Goal: Task Accomplishment & Management: Manage account settings

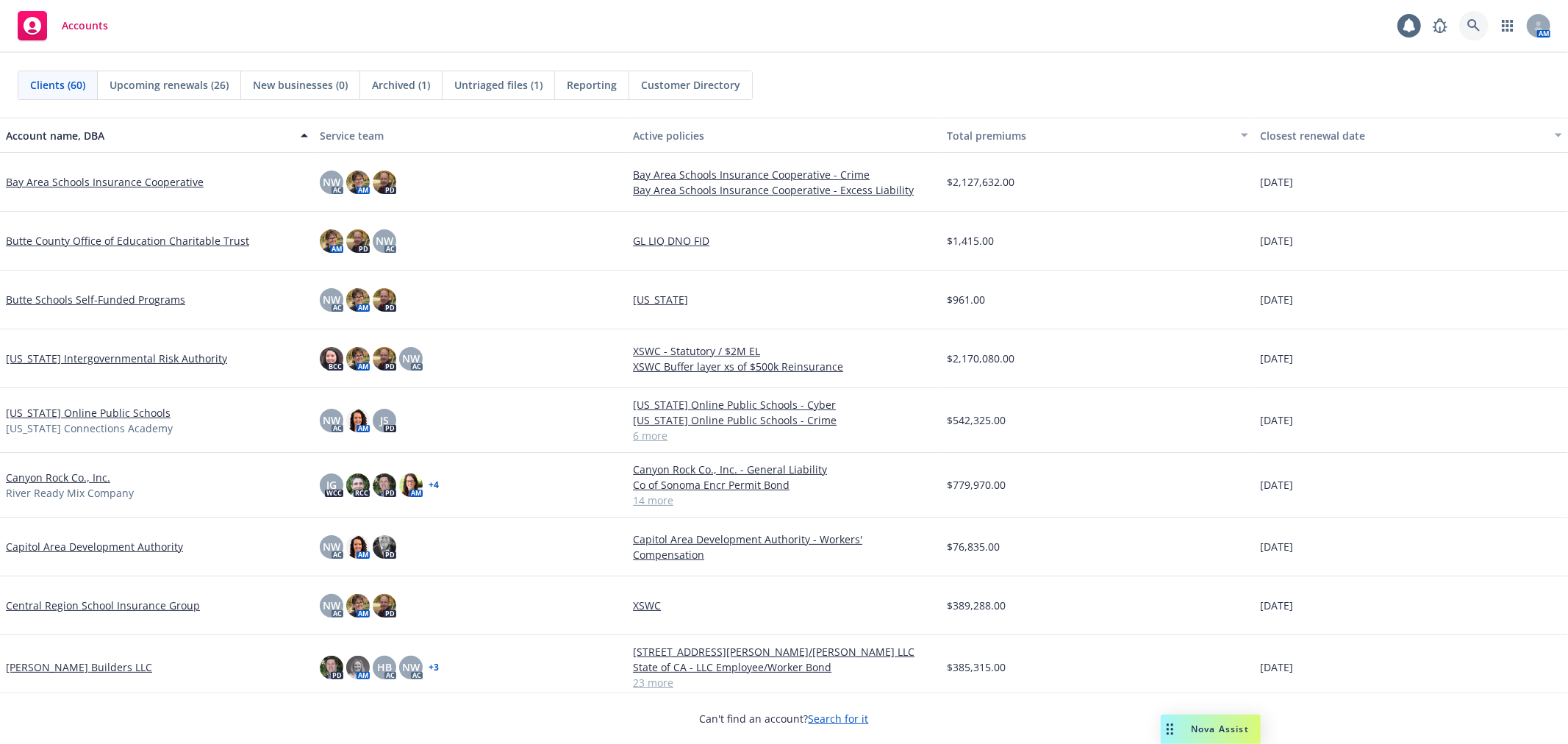
click at [1482, 23] on link at bounding box center [1473, 25] width 29 height 29
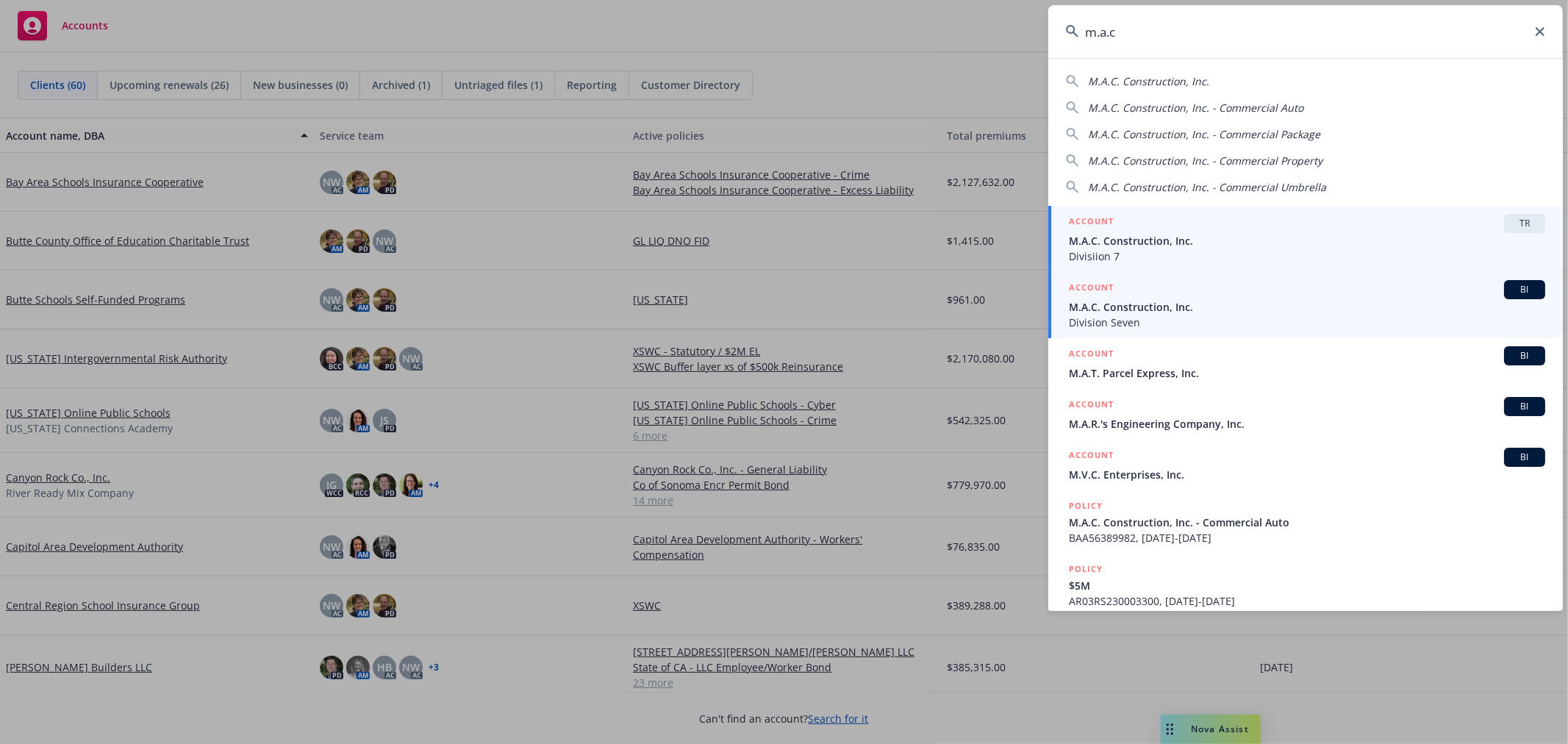
type input "m.a.c"
click at [1270, 303] on span "M.A.C. Construction, Inc." at bounding box center [1306, 307] width 476 height 16
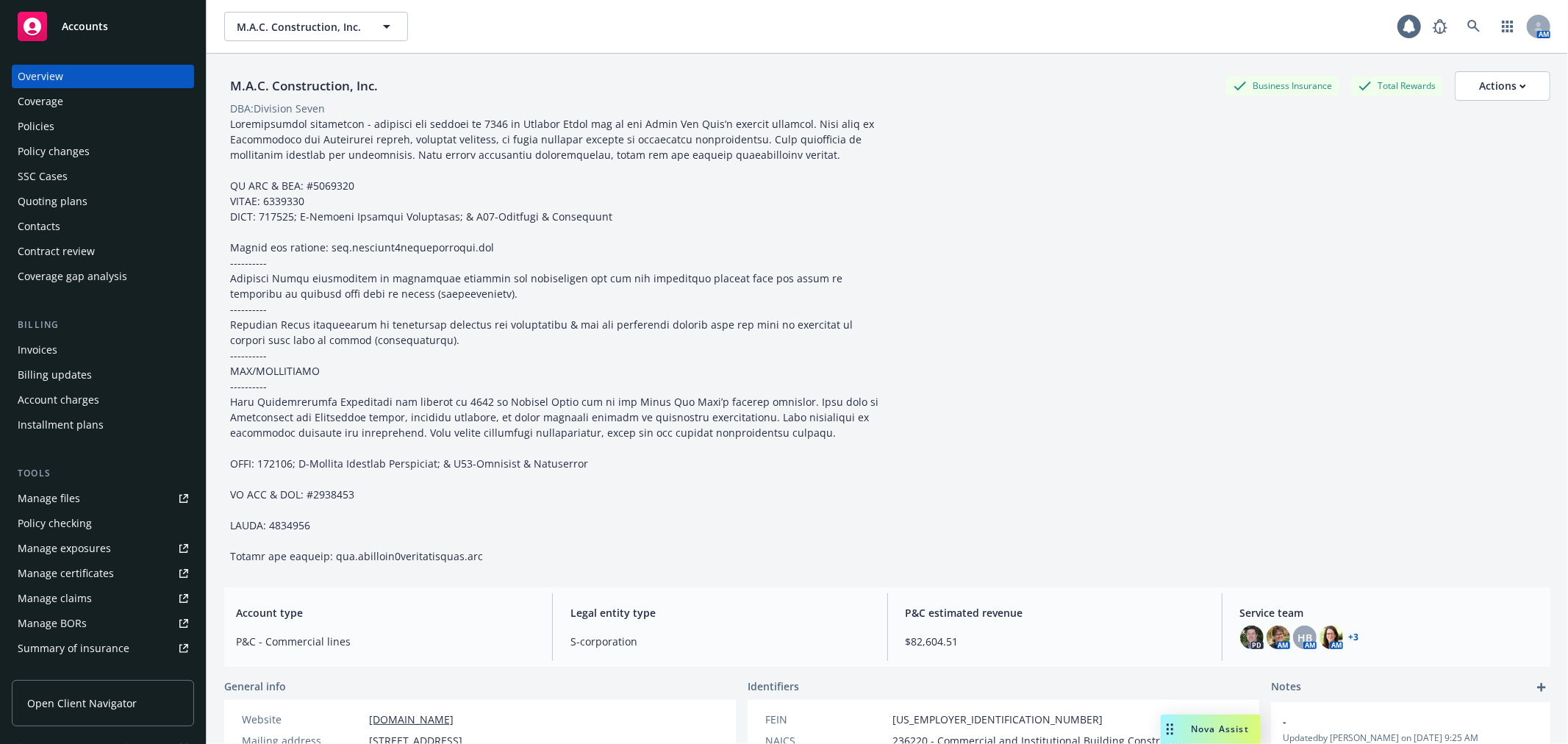
click at [58, 209] on div "Quoting plans" at bounding box center [53, 201] width 70 height 23
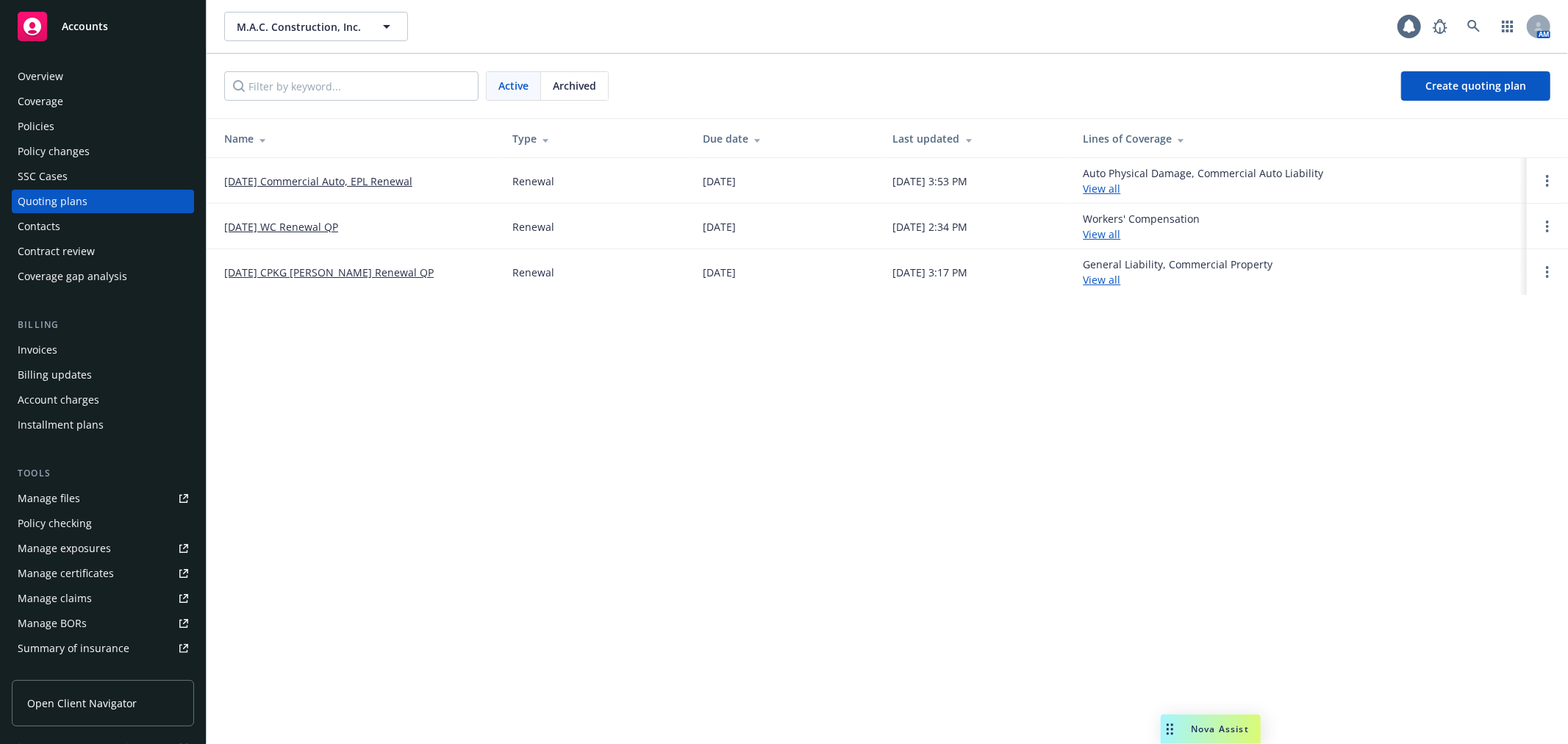
click at [337, 274] on link "01/07/26 CPKG Malcolm Smith Renewal QP" at bounding box center [328, 272] width 209 height 16
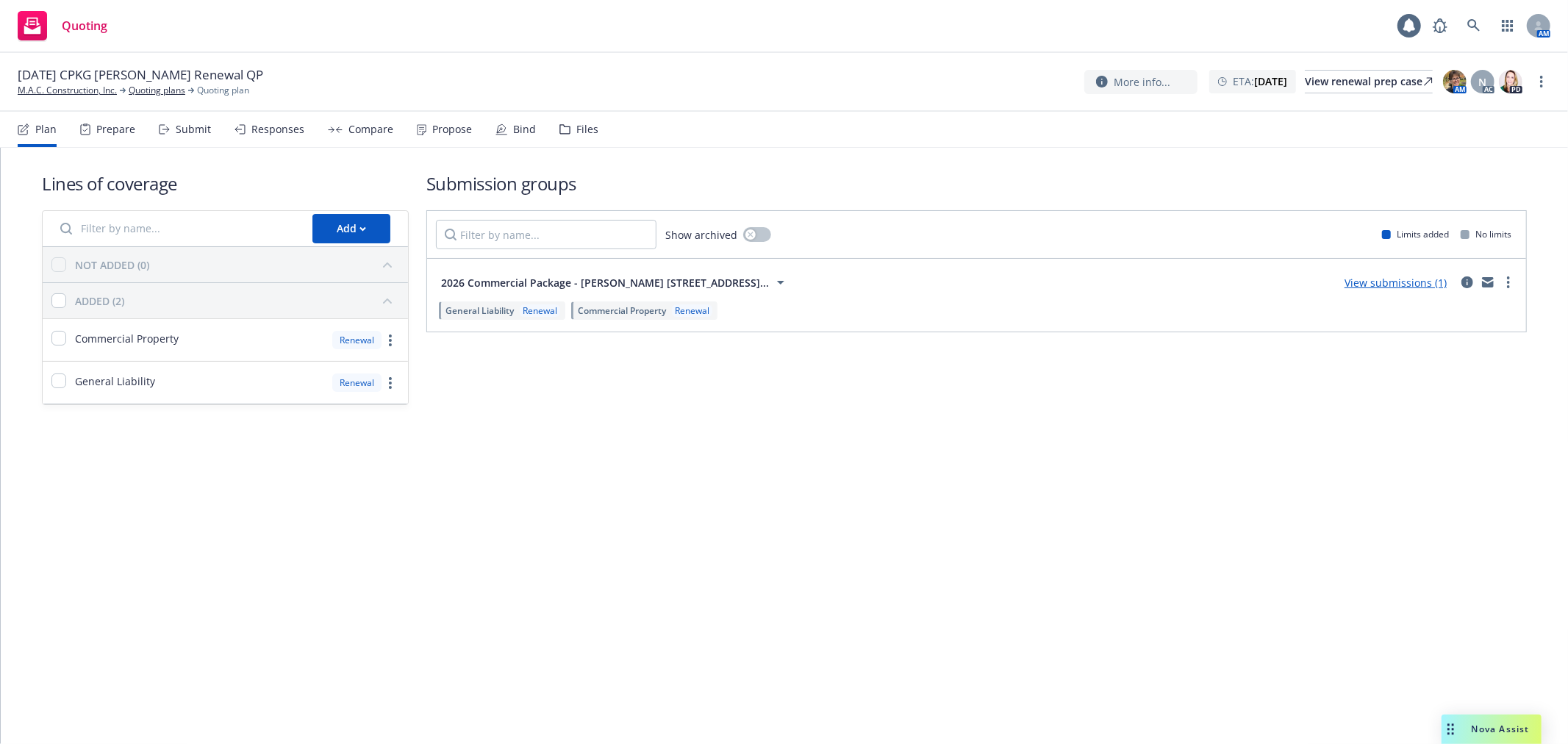
click at [204, 131] on div "Submit" at bounding box center [193, 129] width 35 height 12
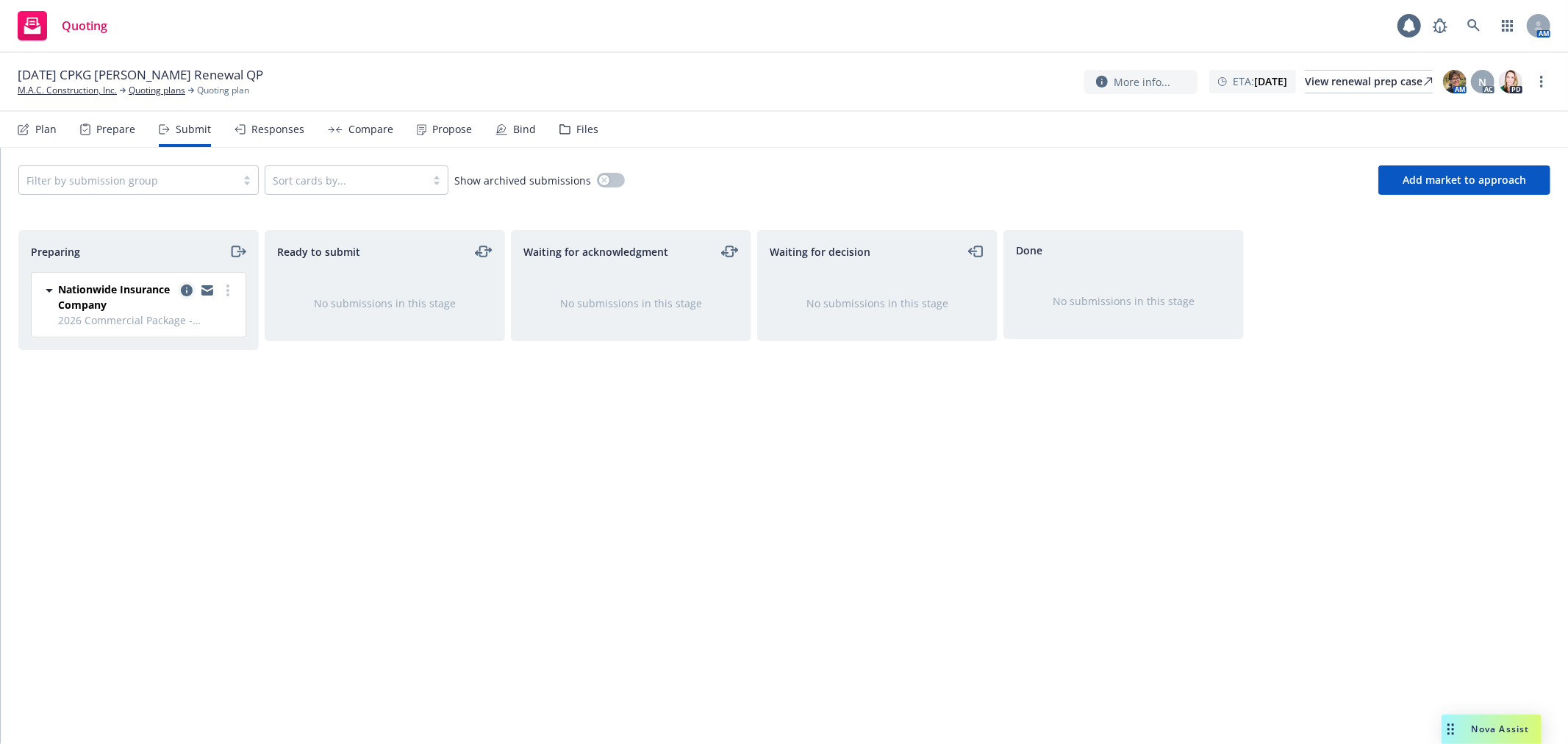
click at [184, 291] on icon "copy logging email" at bounding box center [187, 290] width 12 height 12
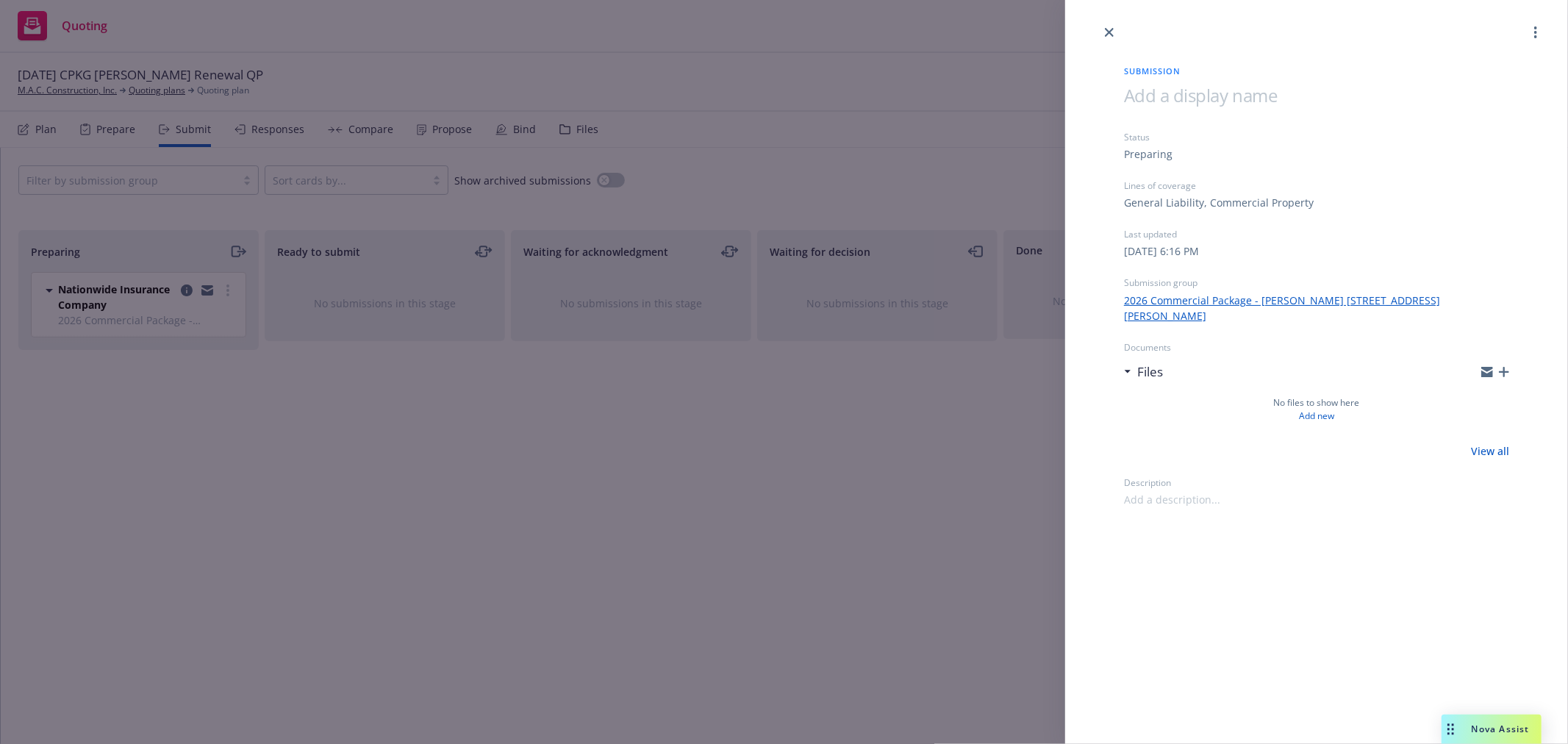
click at [1504, 367] on icon "button" at bounding box center [1504, 372] width 10 height 10
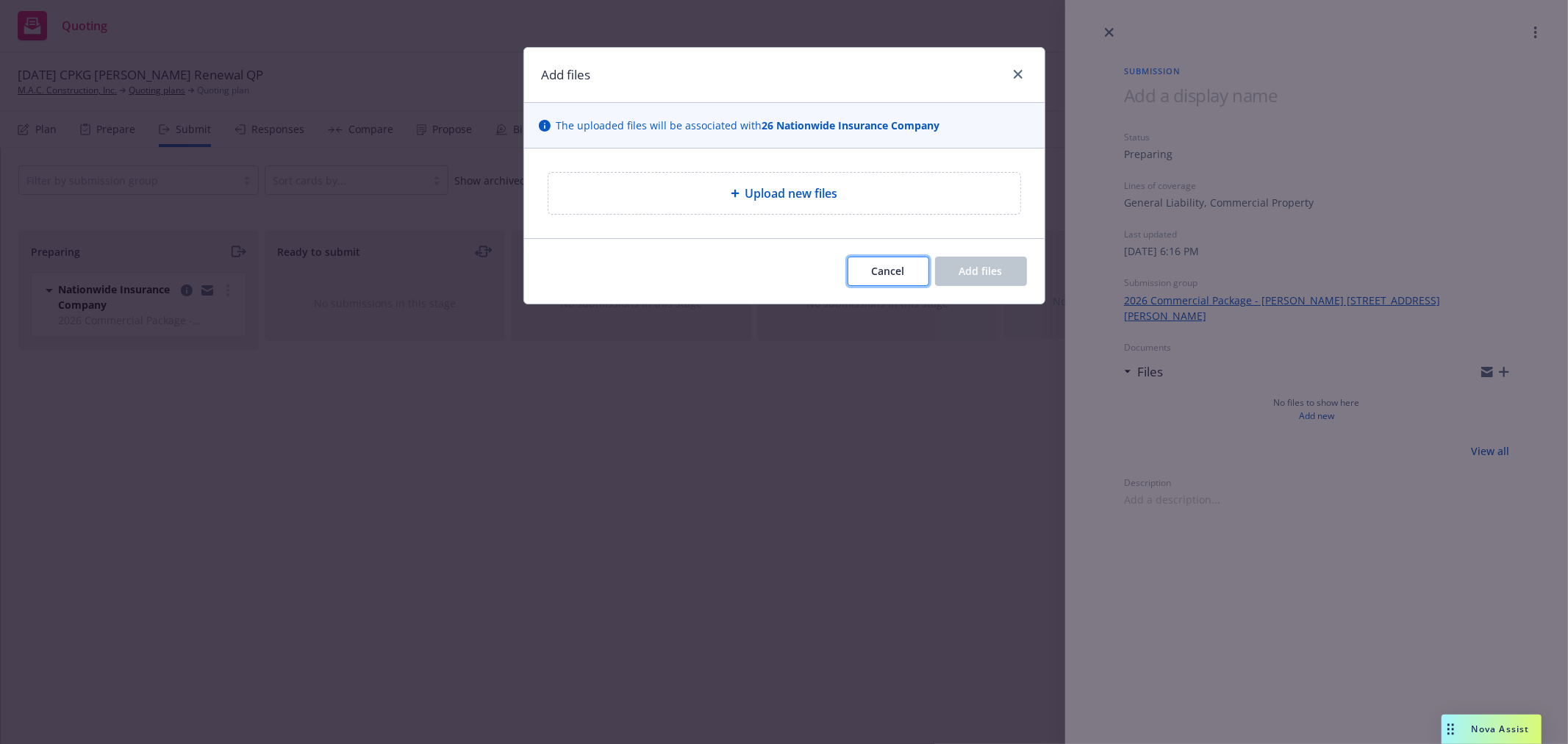
click at [873, 270] on span "Cancel" at bounding box center [889, 271] width 33 height 14
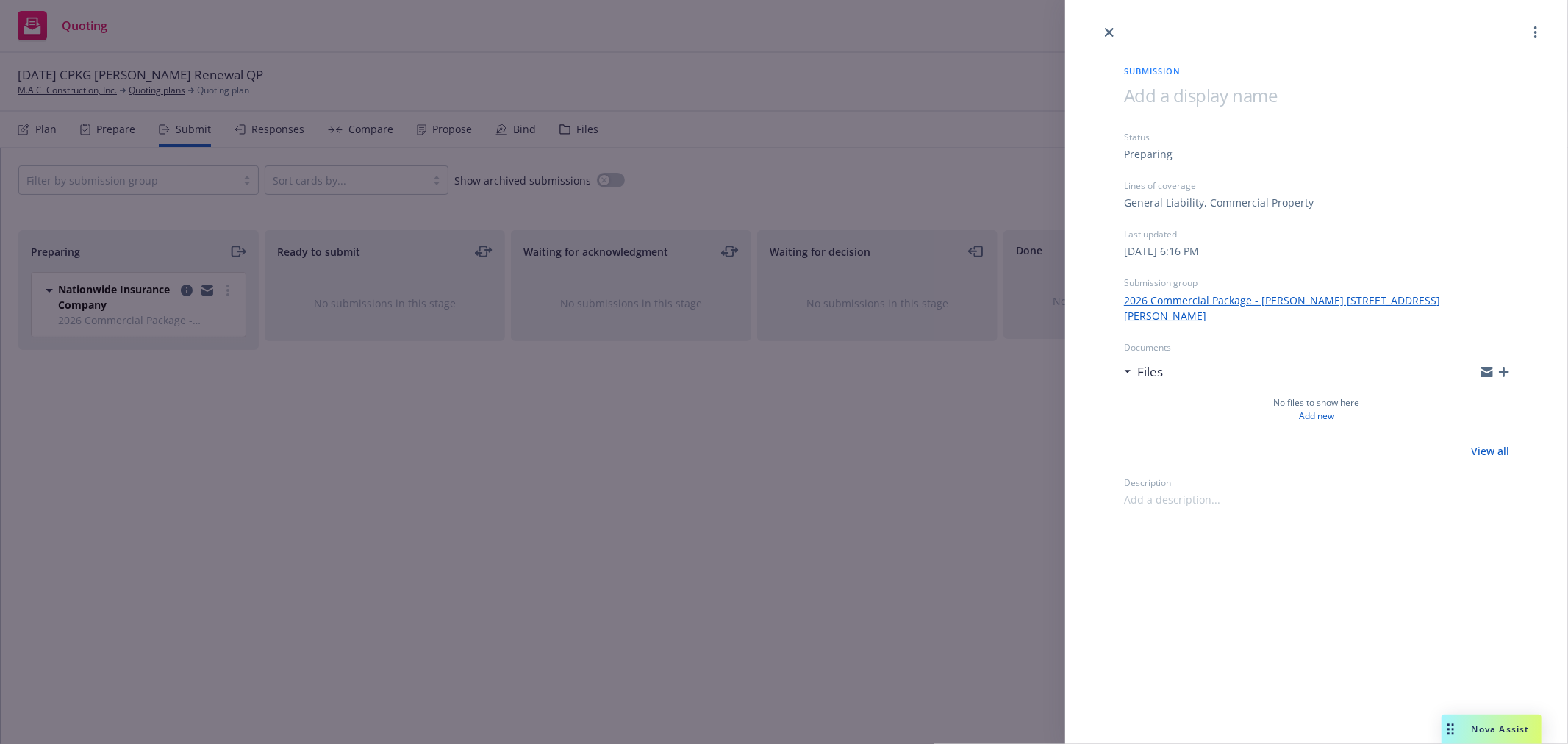
click at [1485, 370] on icon "button" at bounding box center [1487, 374] width 12 height 7
click at [1110, 37] on link "close" at bounding box center [1109, 32] width 18 height 18
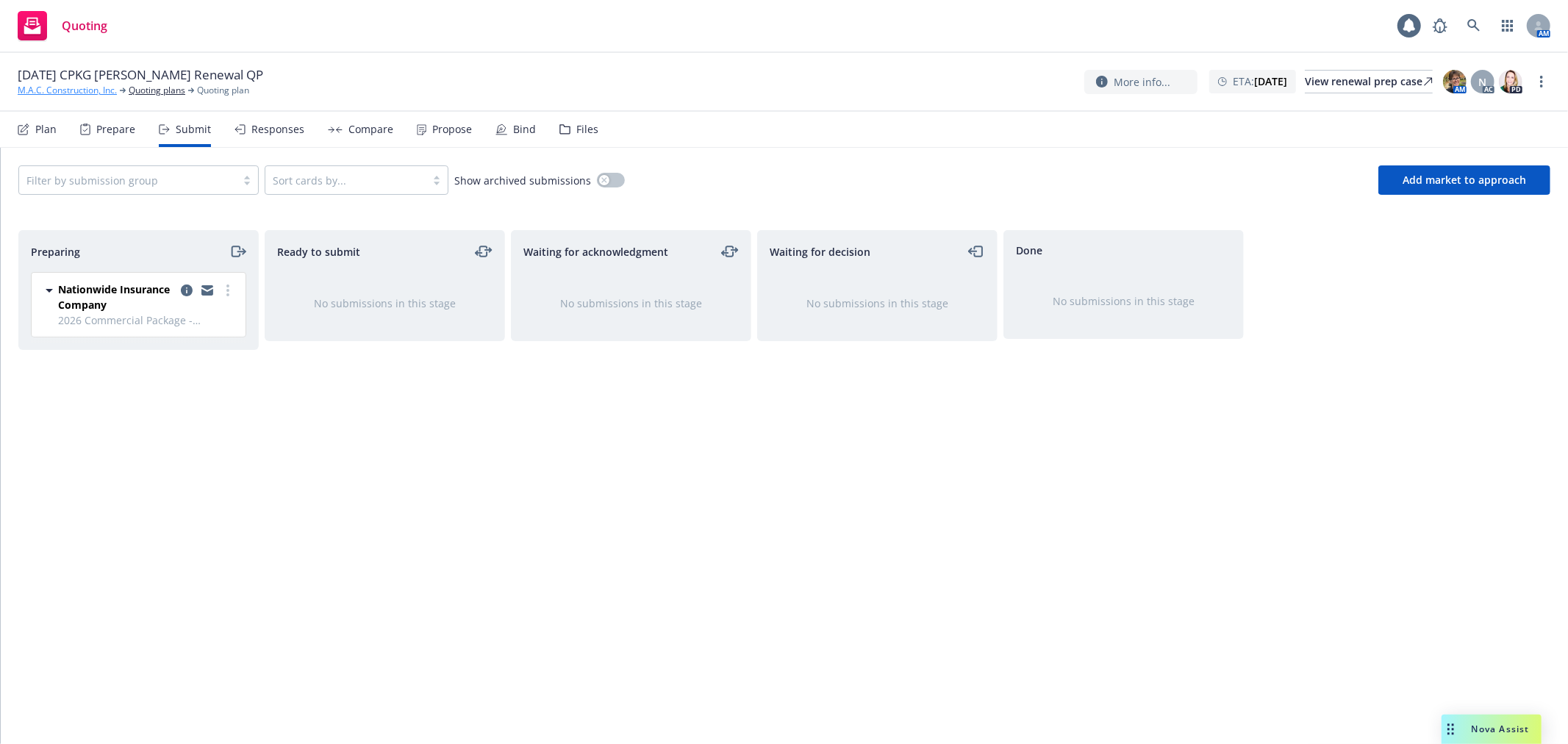
click at [84, 85] on link "M.A.C. Construction, Inc." at bounding box center [67, 91] width 99 height 13
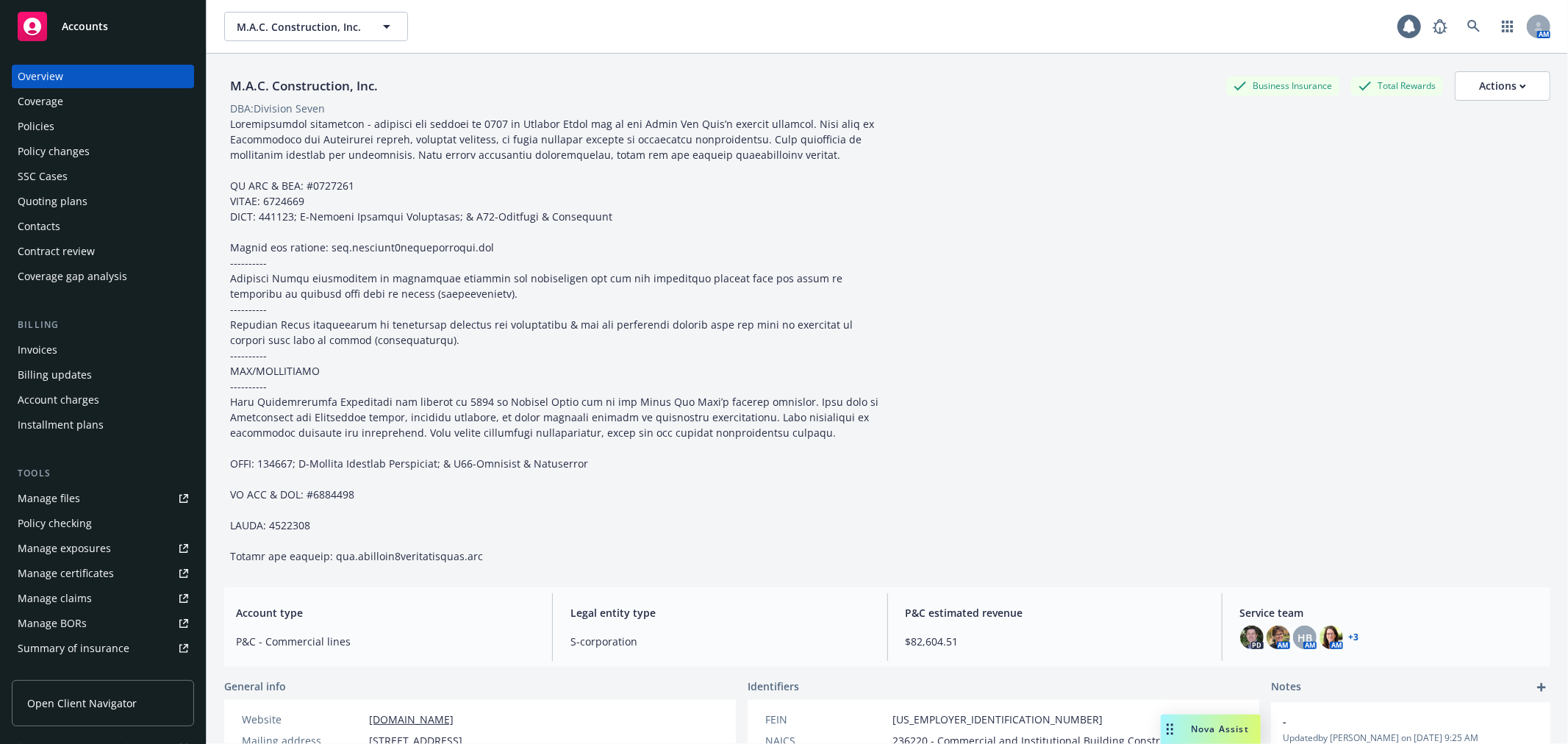
click at [96, 496] on link "Manage files" at bounding box center [103, 499] width 183 height 23
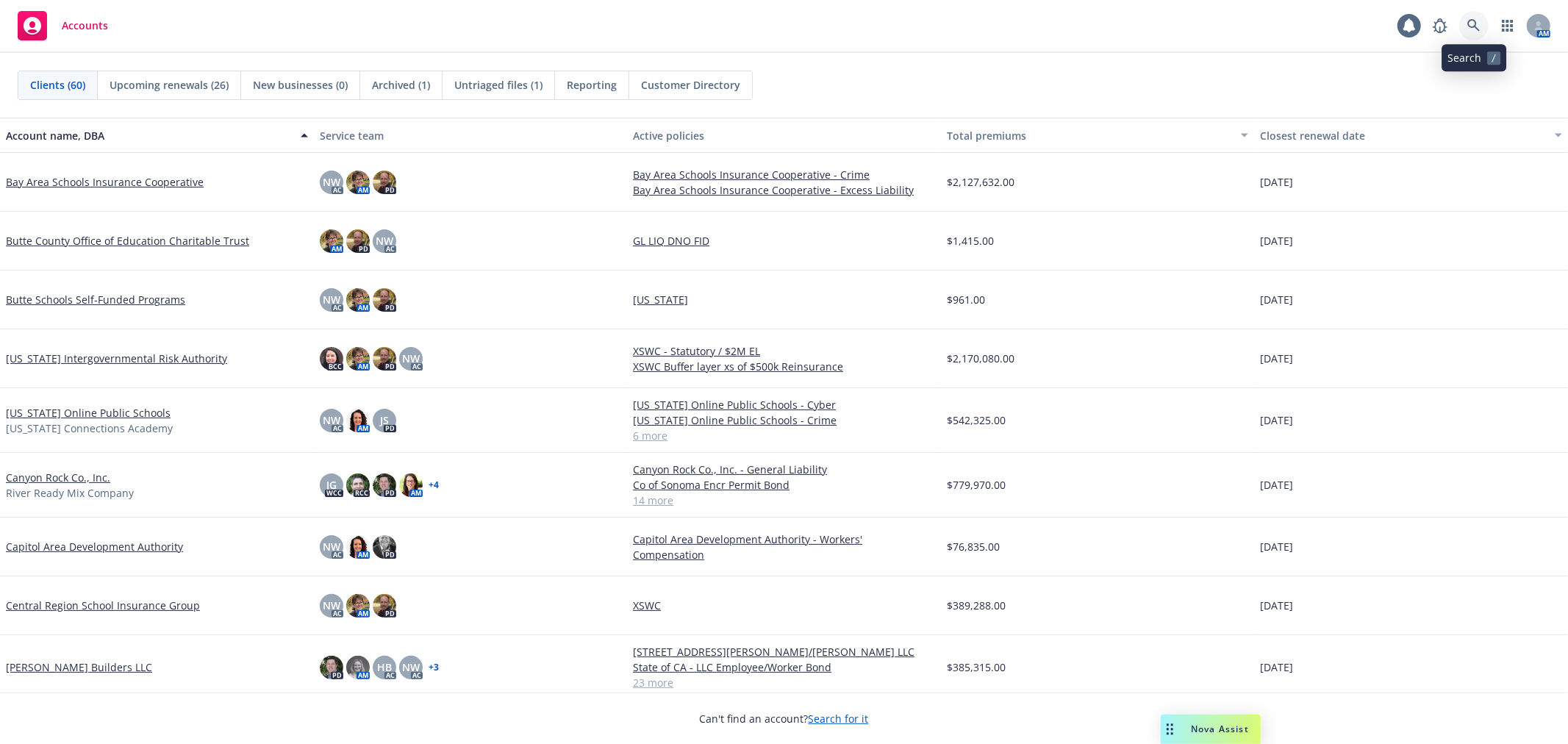
click at [1410, 22] on icon at bounding box center [1474, 26] width 13 height 13
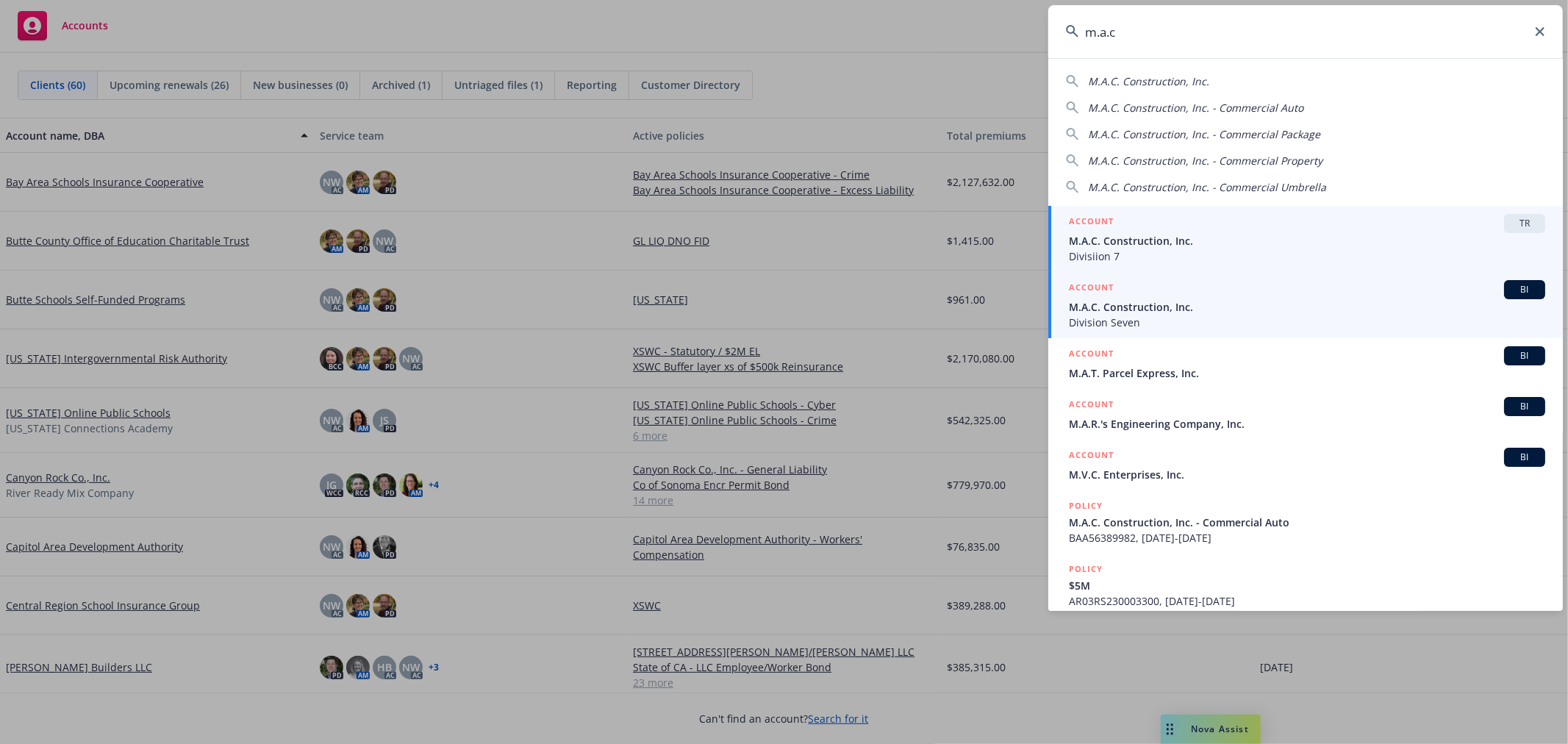
type input "m.a.c"
click at [1100, 317] on span "Division Seven" at bounding box center [1306, 322] width 476 height 16
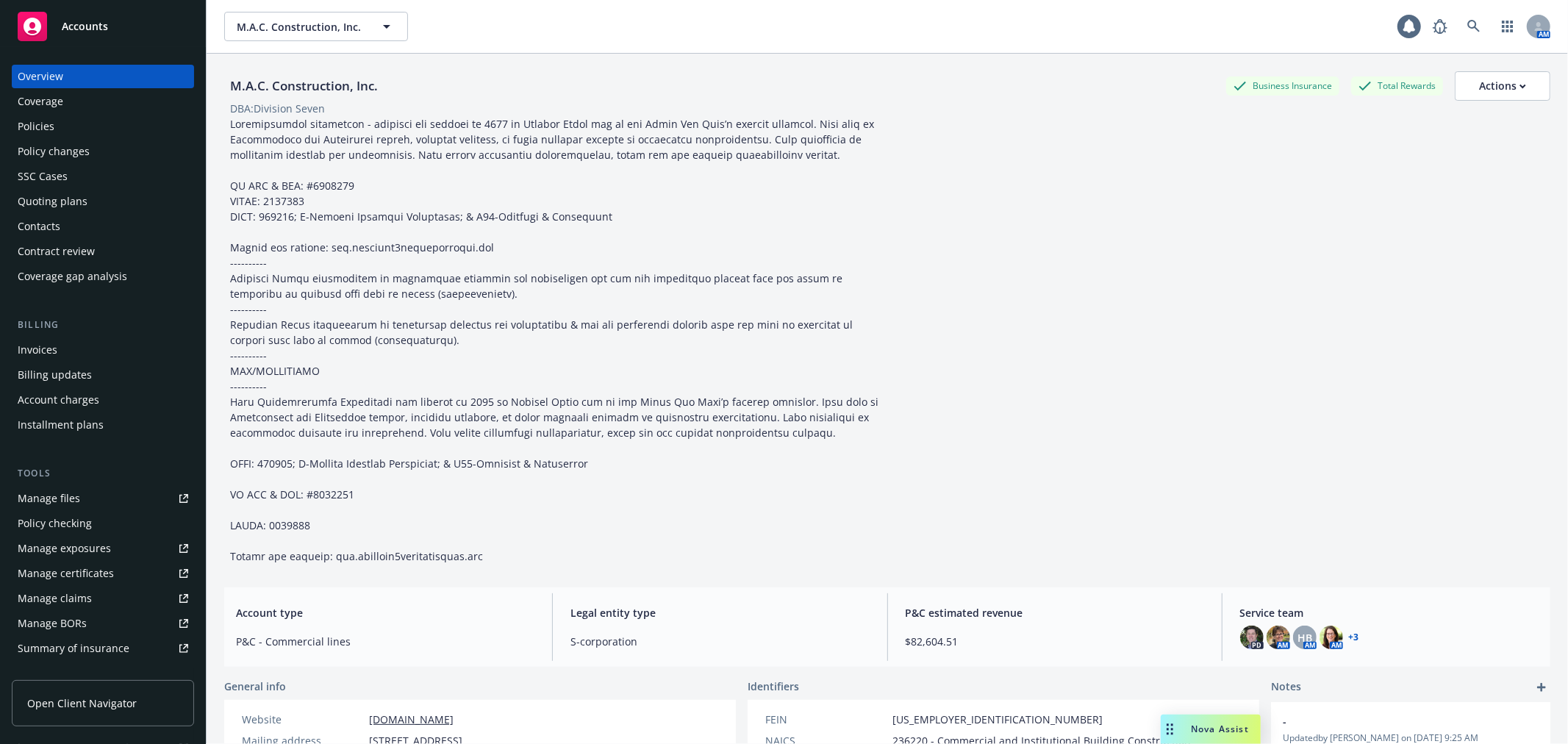
click at [123, 488] on link "Manage files" at bounding box center [103, 499] width 183 height 23
click at [1410, 30] on link at bounding box center [1473, 26] width 29 height 29
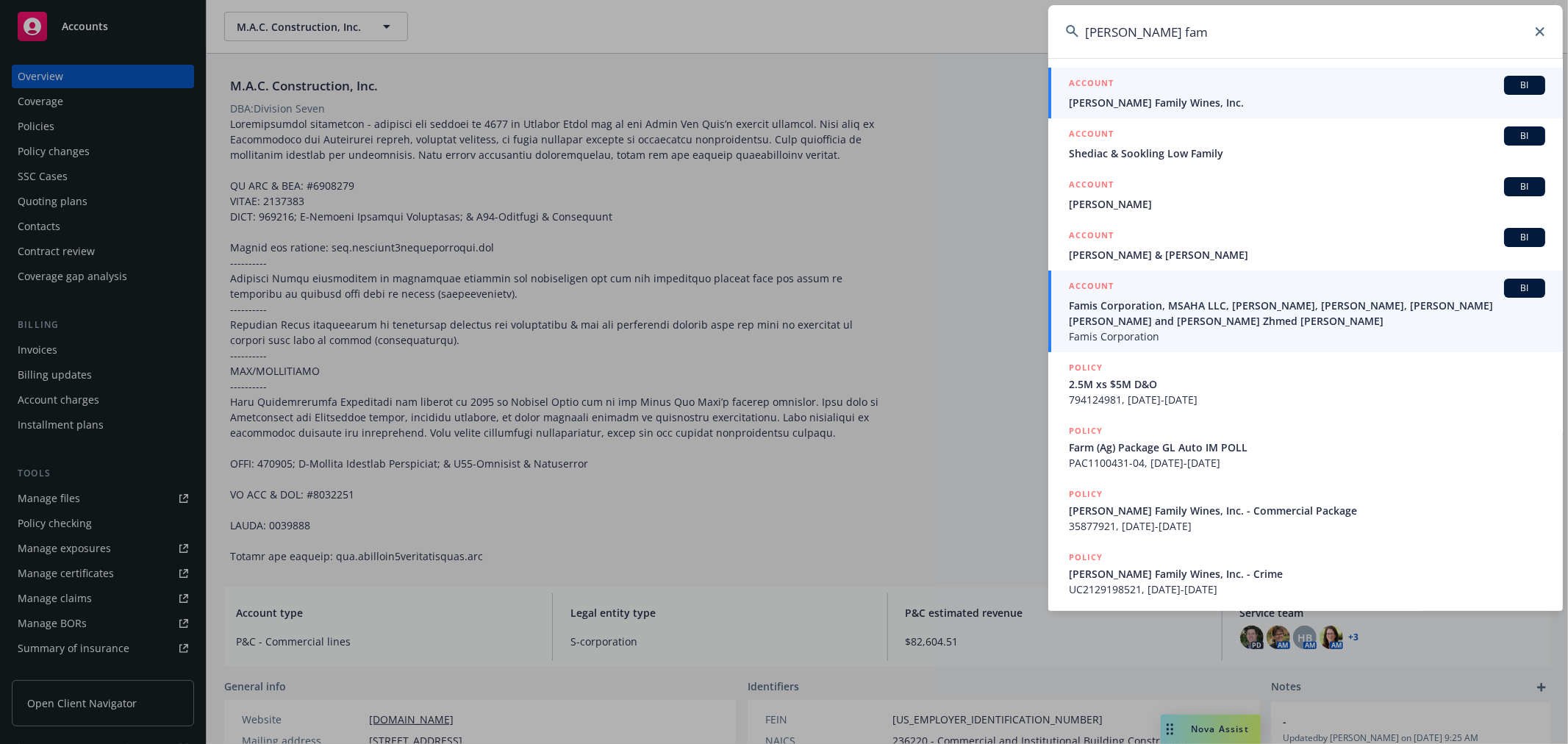
type input "sheid fam"
click at [1173, 100] on span "Scheid Family Wines, Inc." at bounding box center [1306, 103] width 476 height 16
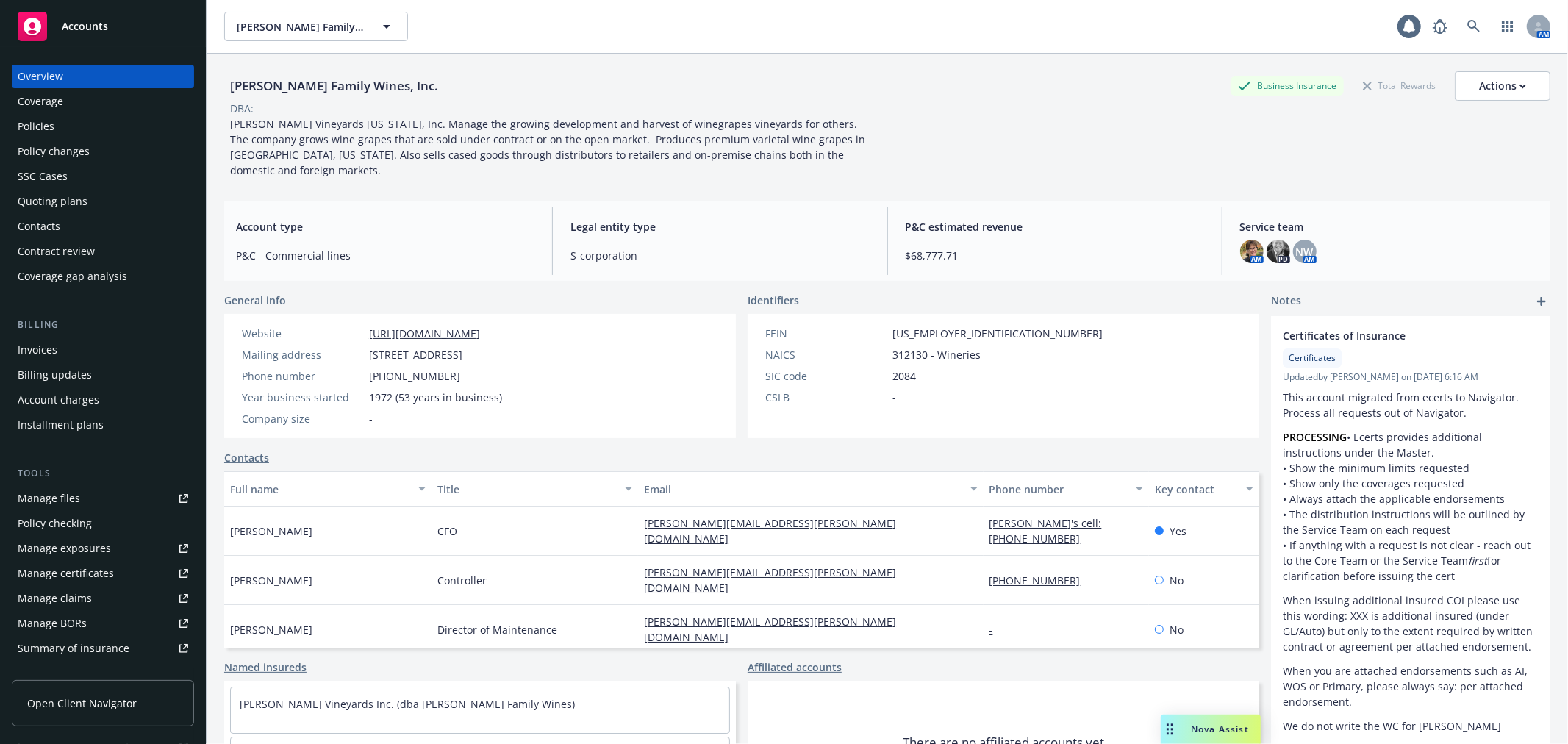
click at [105, 353] on div "Invoices" at bounding box center [103, 350] width 171 height 23
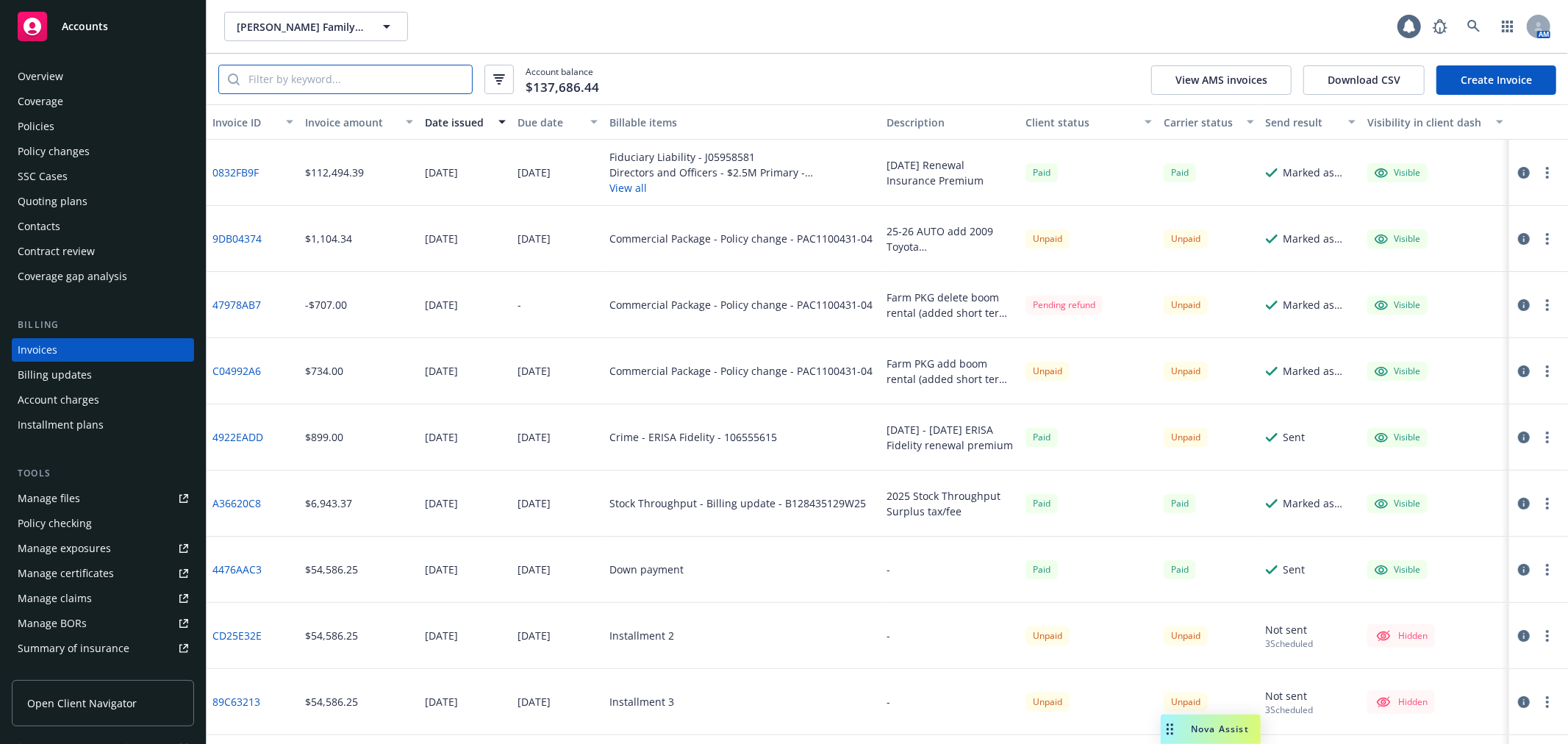
click at [333, 79] on input "search" at bounding box center [355, 79] width 233 height 28
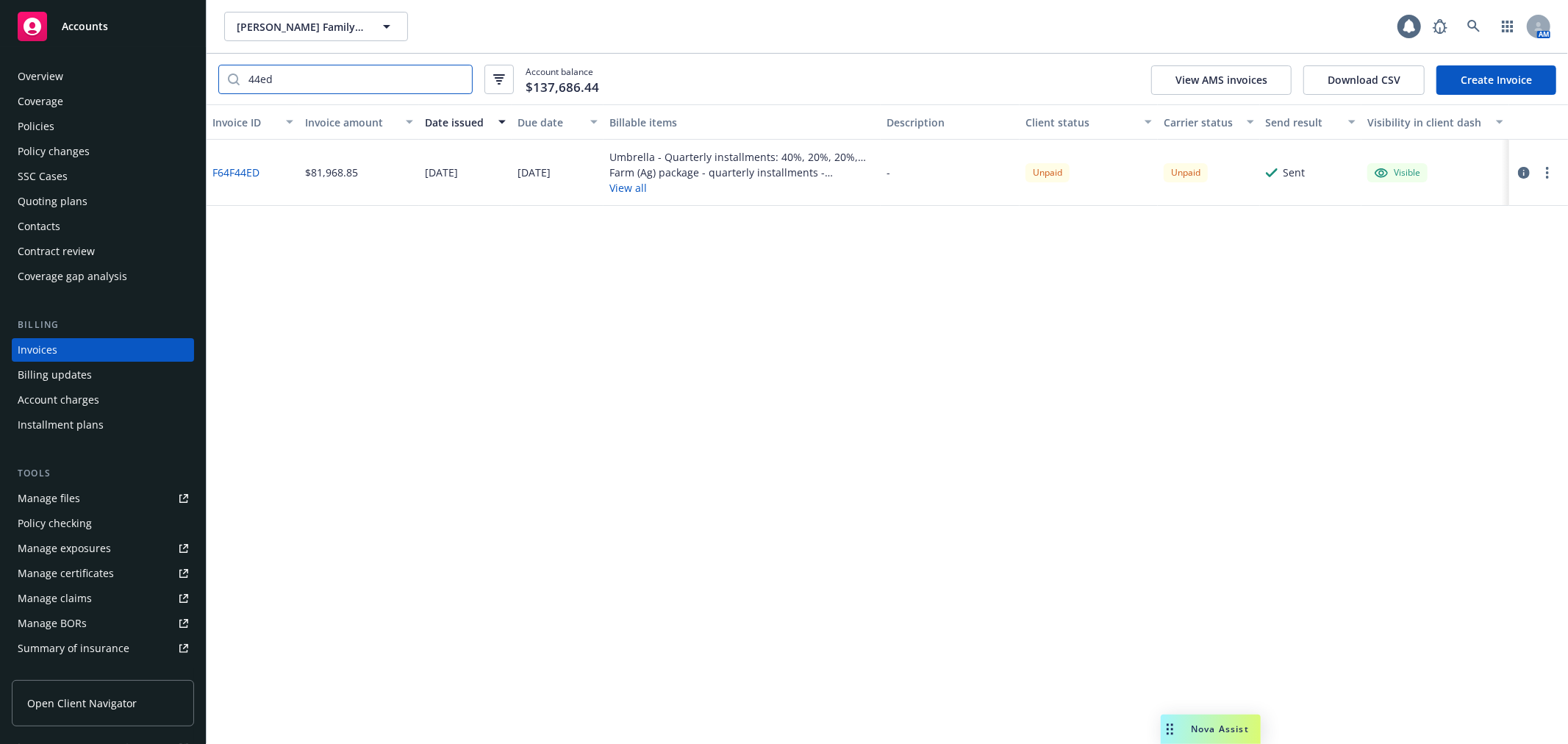
type input "44ed"
click at [1410, 171] on icon "button" at bounding box center [1524, 173] width 12 height 12
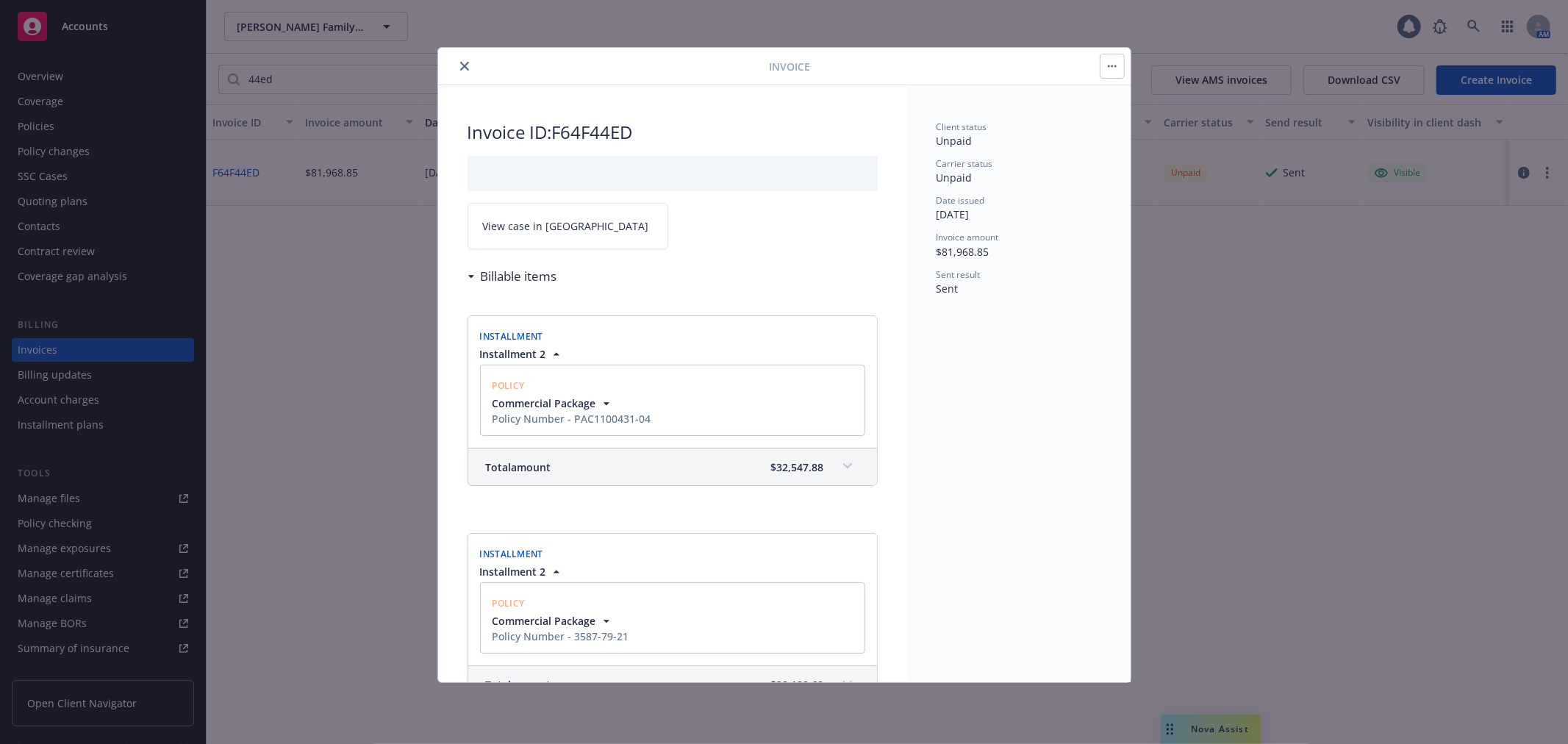
click at [553, 227] on span "View case in SSC" at bounding box center [565, 226] width 166 height 16
click at [464, 69] on icon "close" at bounding box center [464, 66] width 9 height 9
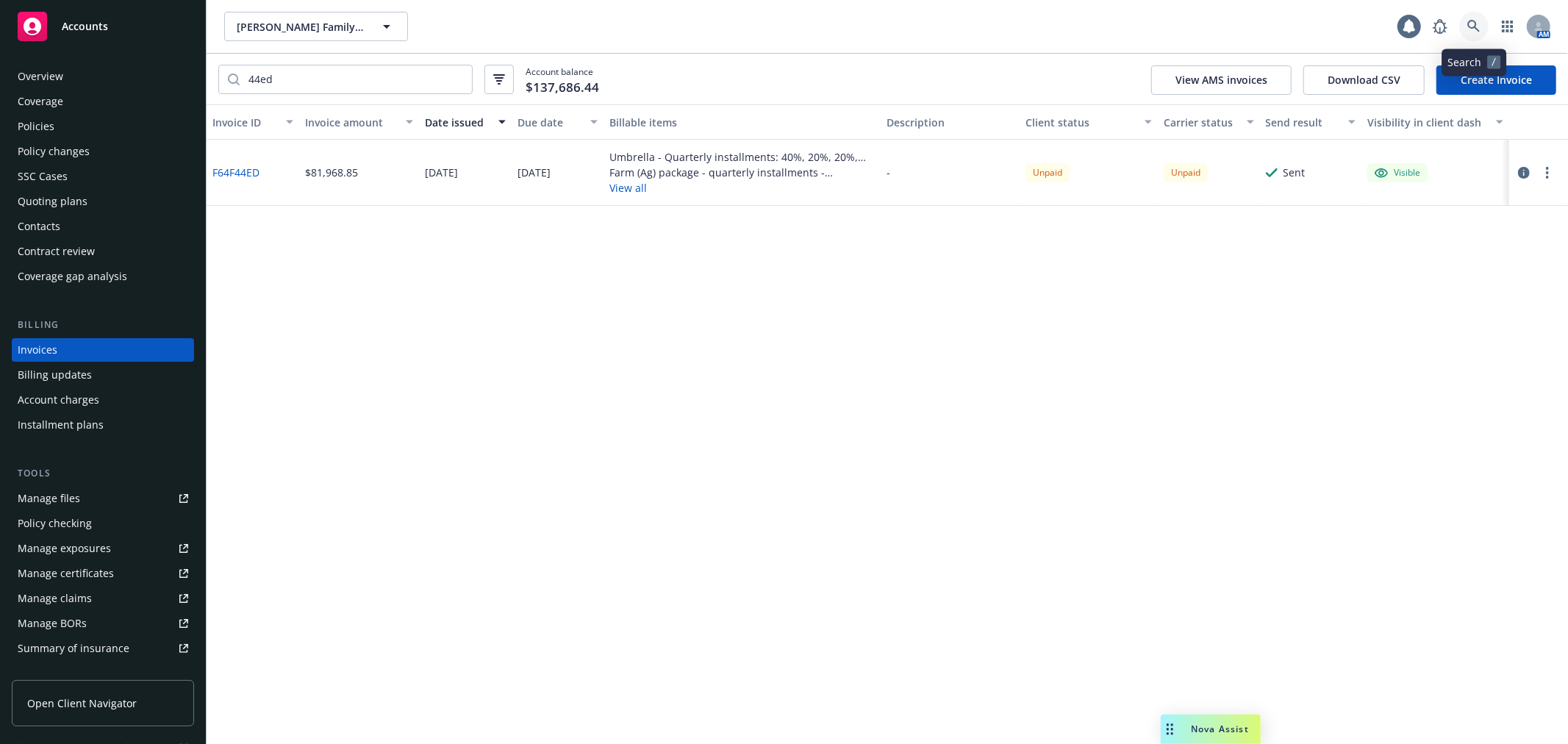
click at [1410, 28] on icon at bounding box center [1473, 26] width 13 height 13
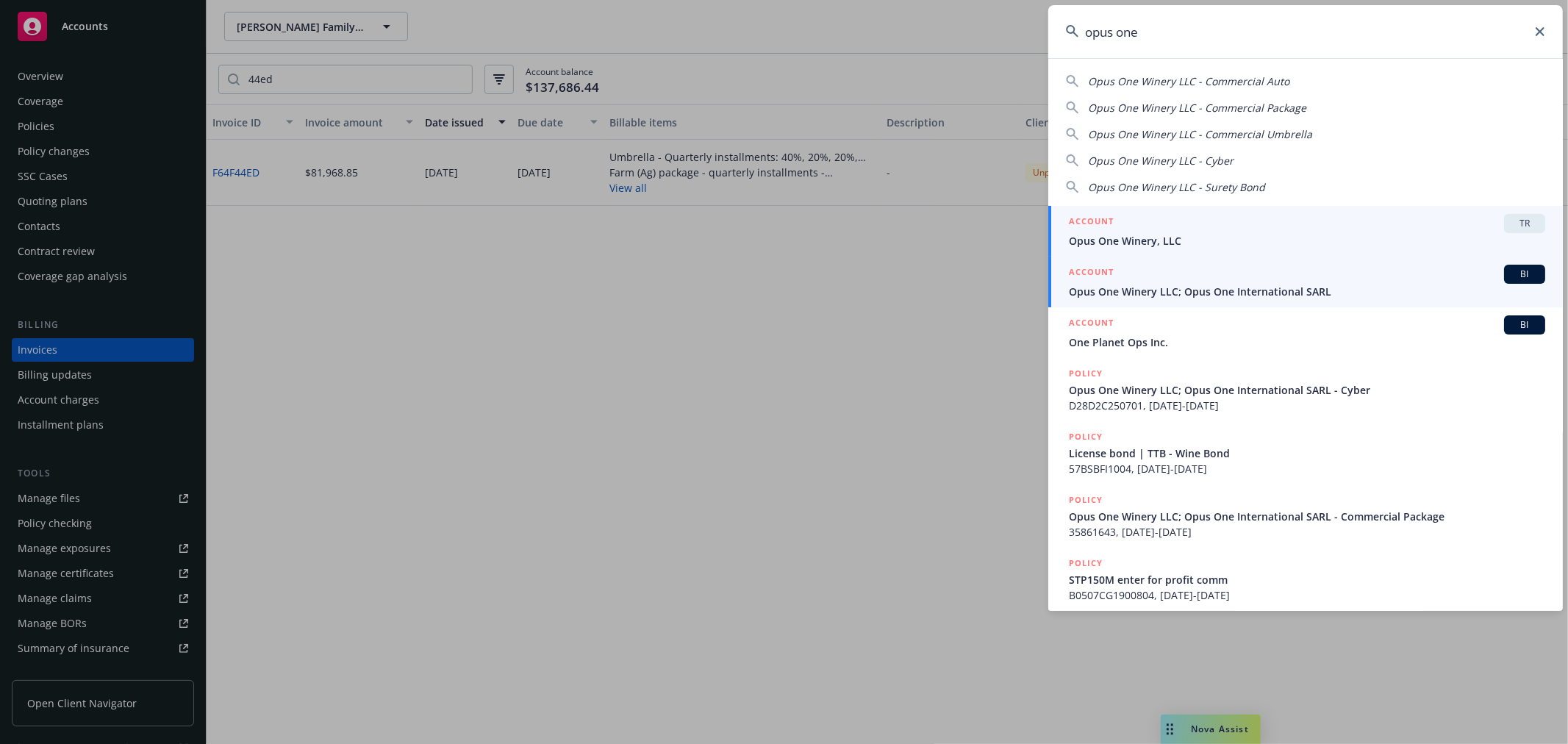
type input "opus one"
click at [1325, 289] on span "Opus One Winery LLC; Opus One International SARL" at bounding box center [1306, 291] width 476 height 16
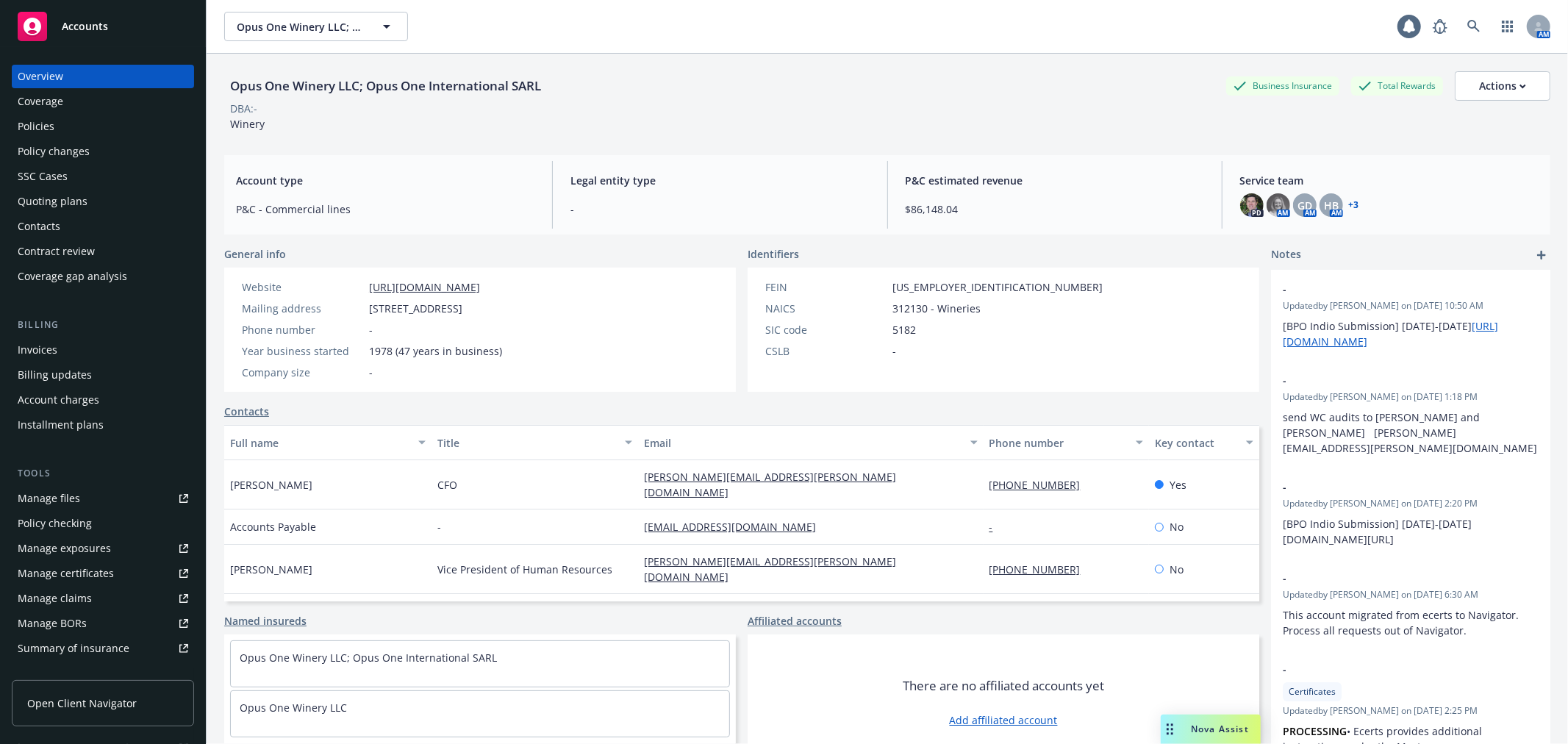
click at [89, 669] on link "Open Client Navigator" at bounding box center [103, 704] width 183 height 47
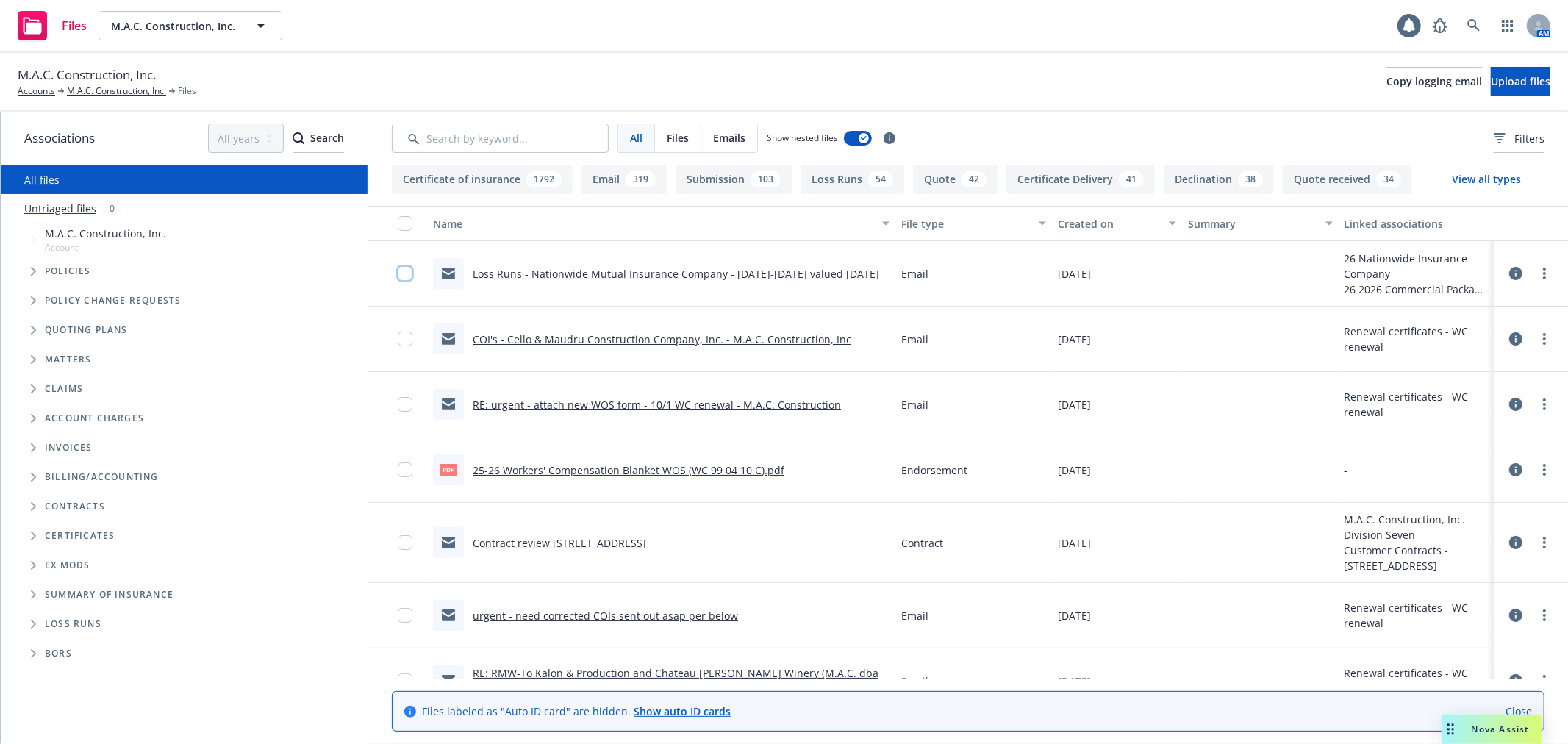
click at [405, 274] on input "checkbox" at bounding box center [405, 274] width 15 height 15
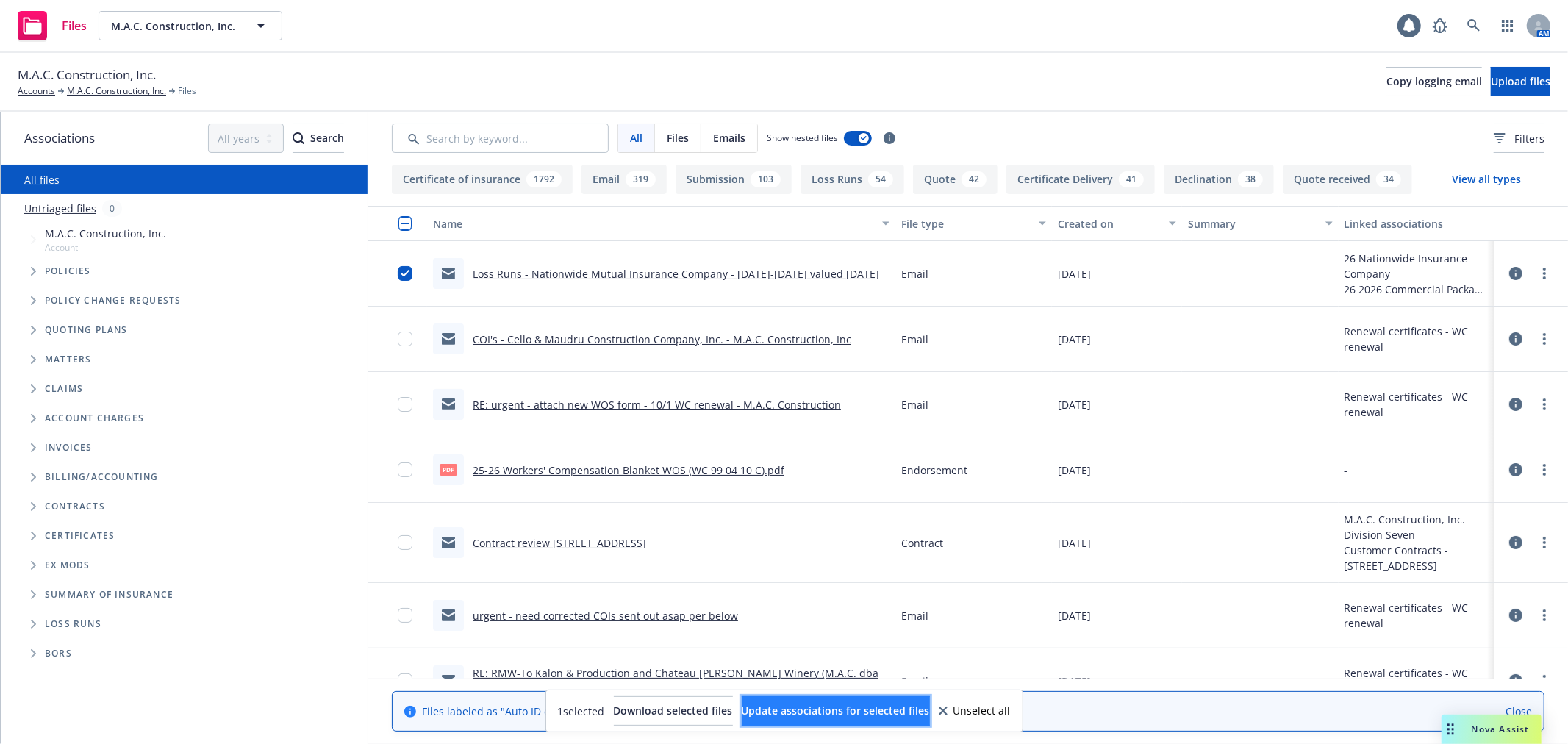
click at [859, 711] on span "Update associations for selected files" at bounding box center [836, 711] width 188 height 14
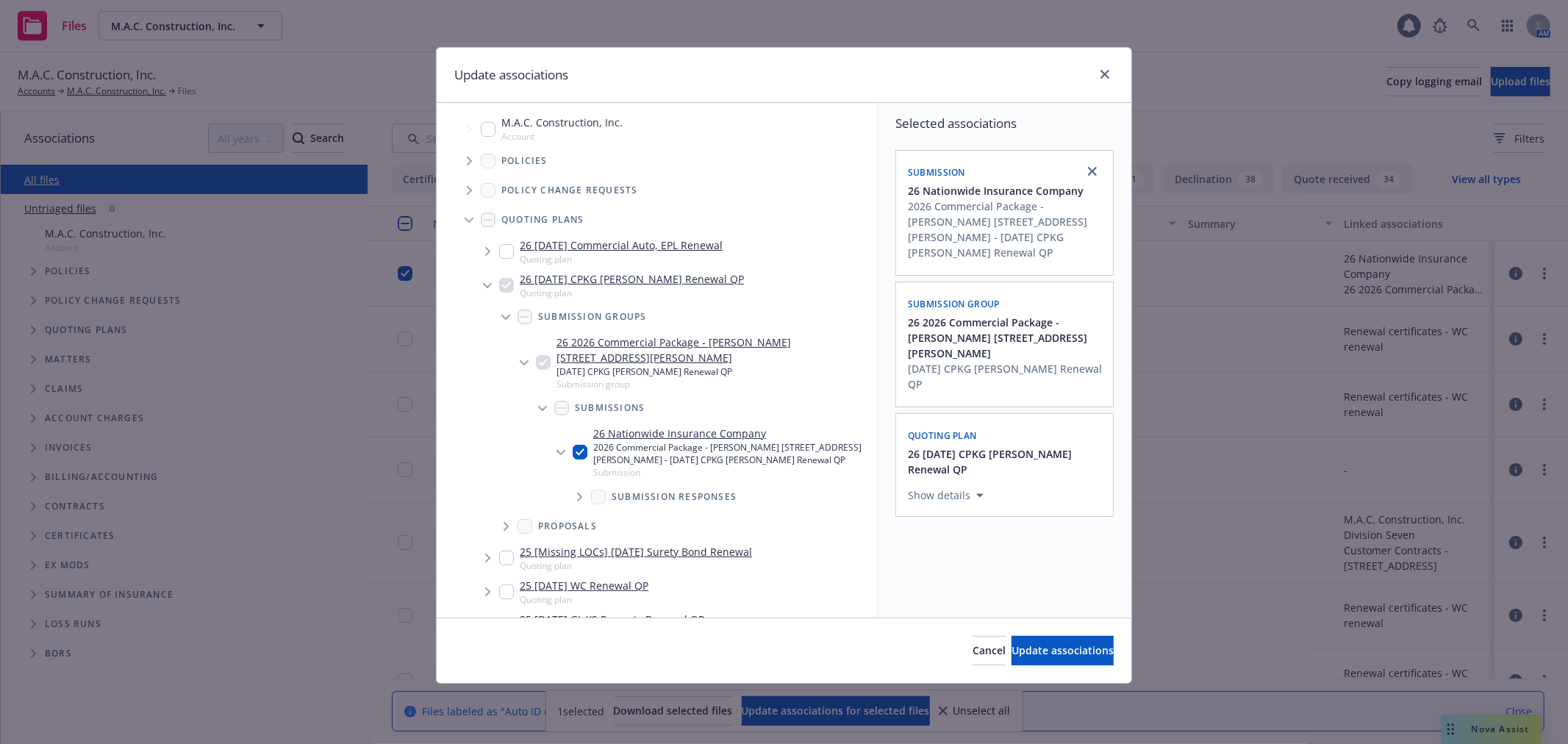
click at [471, 219] on icon "Tree Example" at bounding box center [468, 220] width 9 height 5
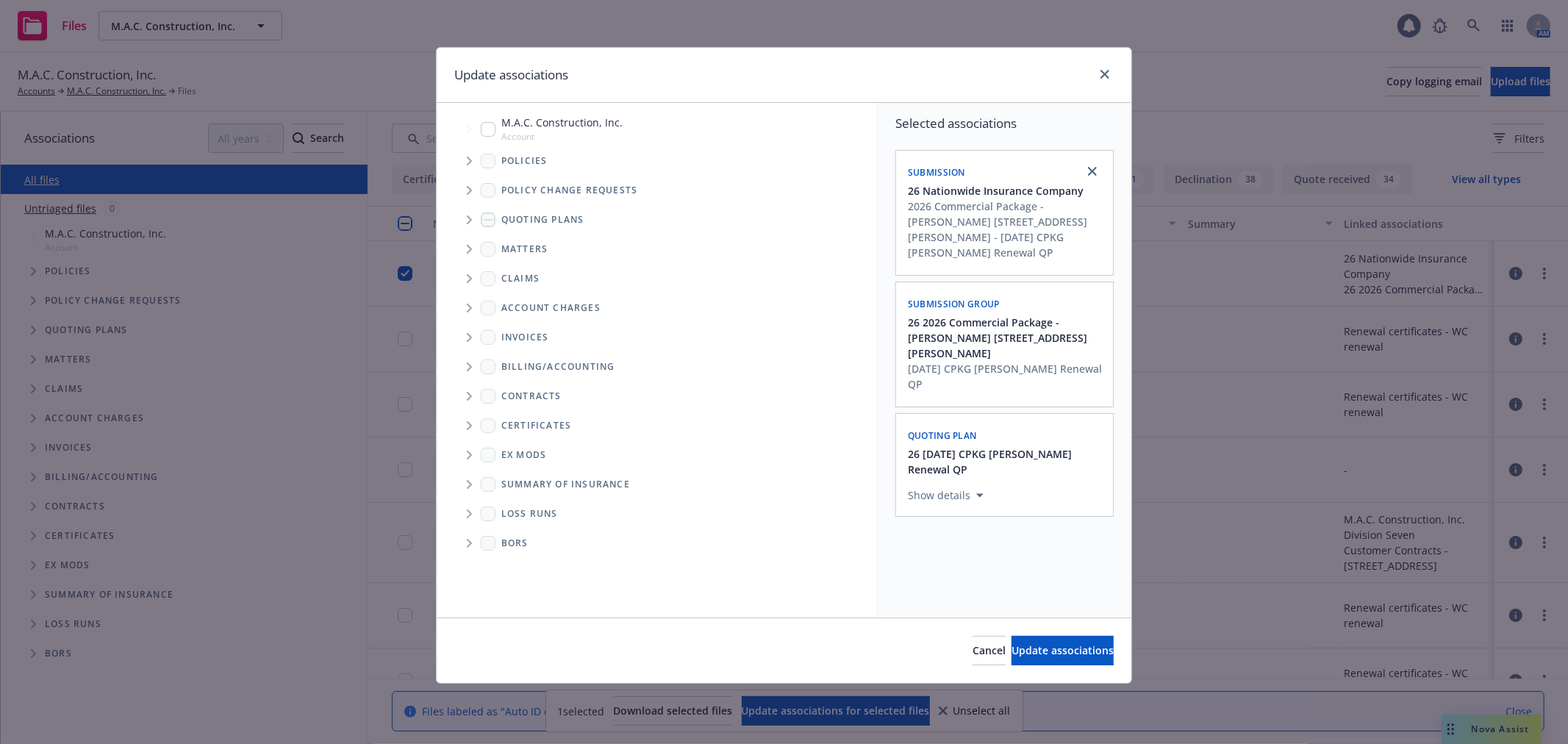
click at [463, 508] on span "Folder Tree Example" at bounding box center [468, 514] width 23 height 23
click at [509, 567] on input "Folder Tree Example" at bounding box center [508, 566] width 15 height 15
checkbox input "true"
click at [1065, 653] on span "Update associations" at bounding box center [1062, 651] width 103 height 14
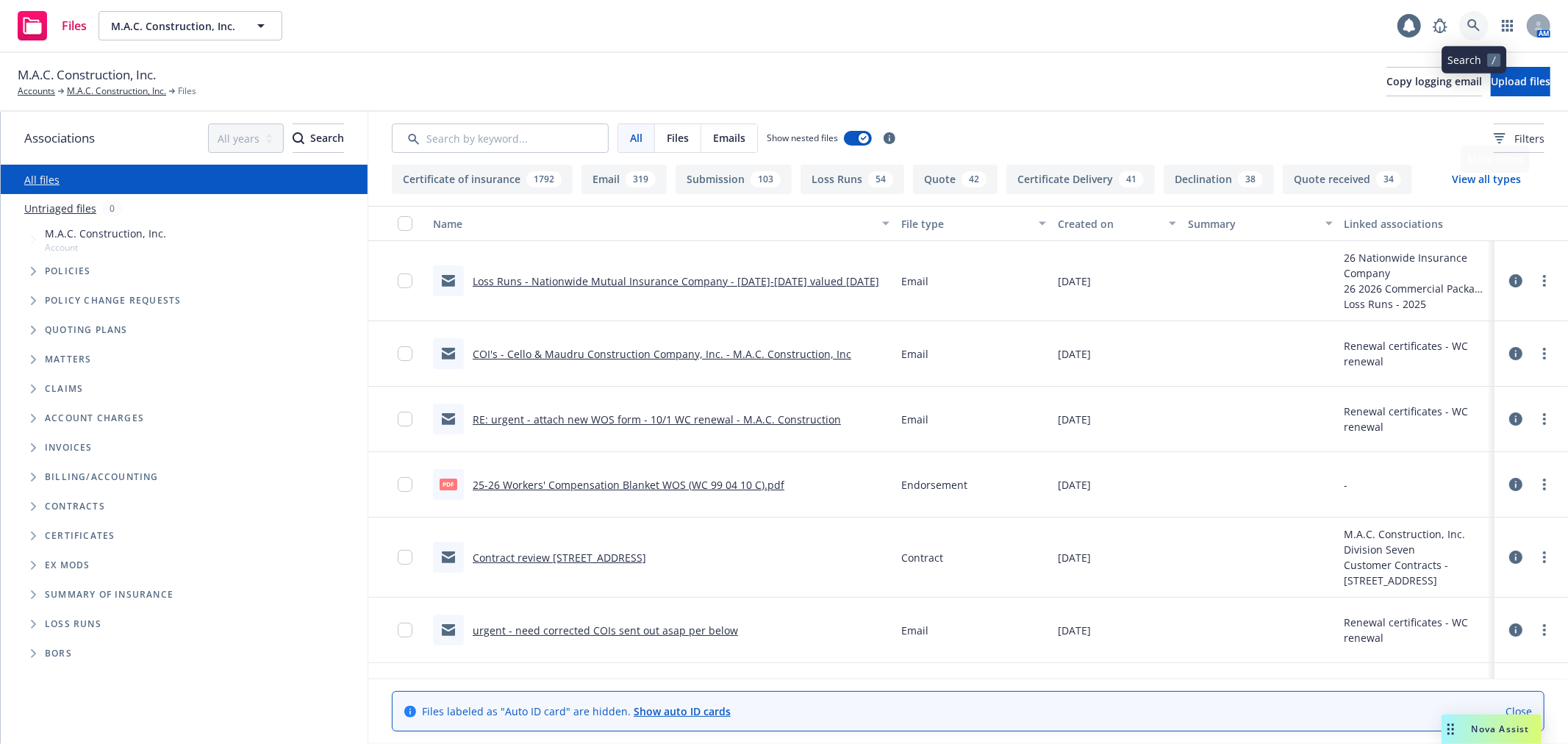
click at [1478, 33] on link at bounding box center [1473, 25] width 29 height 29
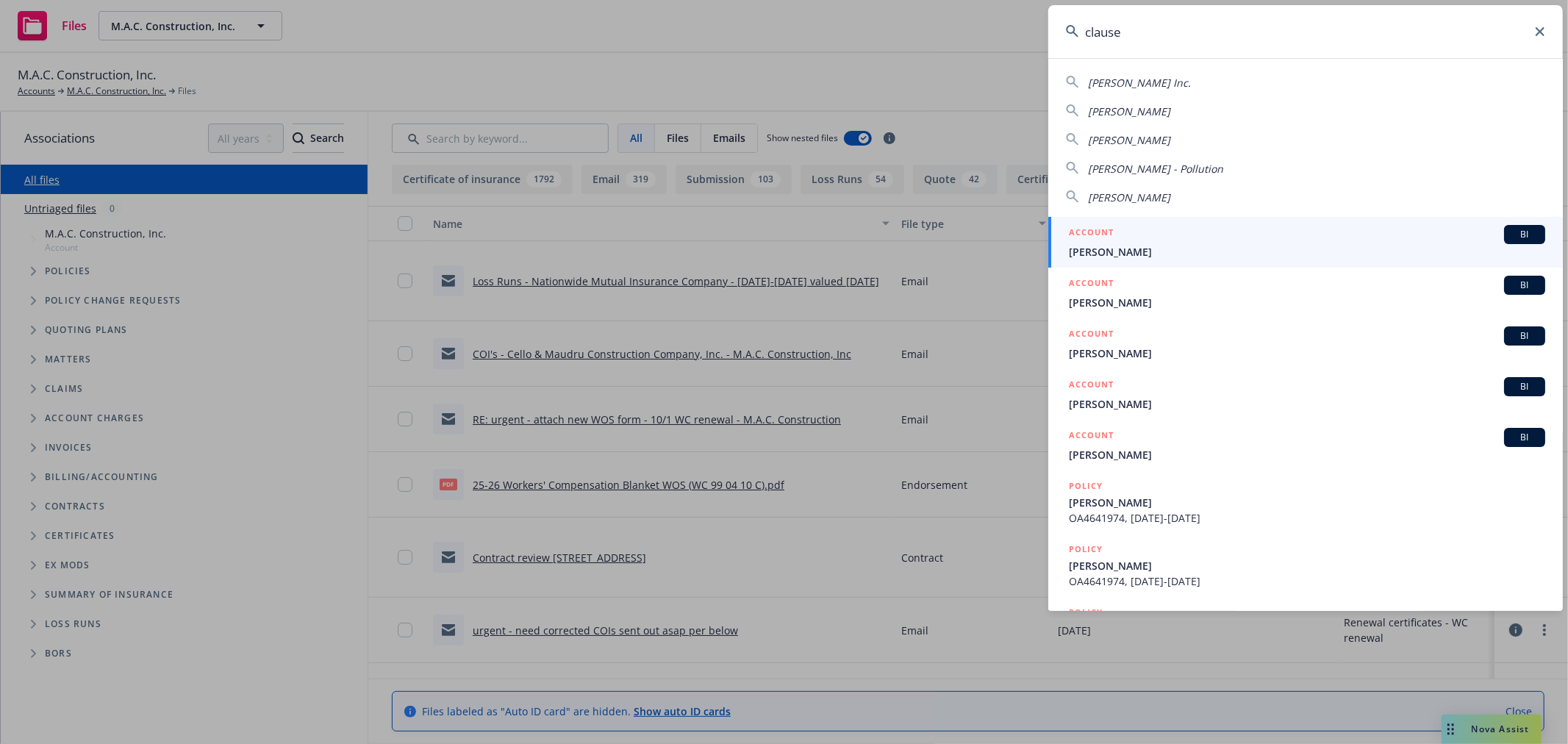
type input "clause"
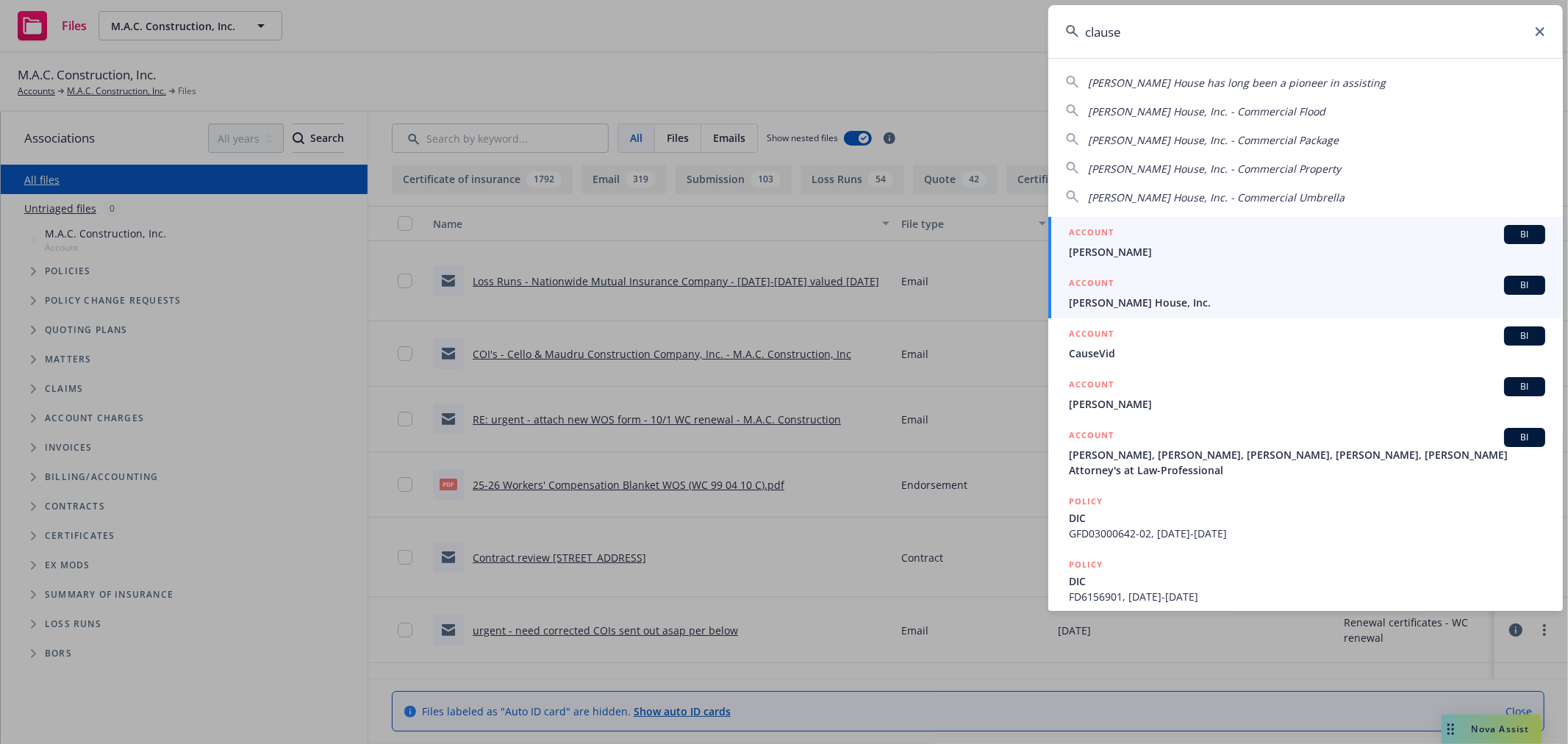
click at [1210, 298] on span "[PERSON_NAME] House, Inc." at bounding box center [1306, 303] width 476 height 16
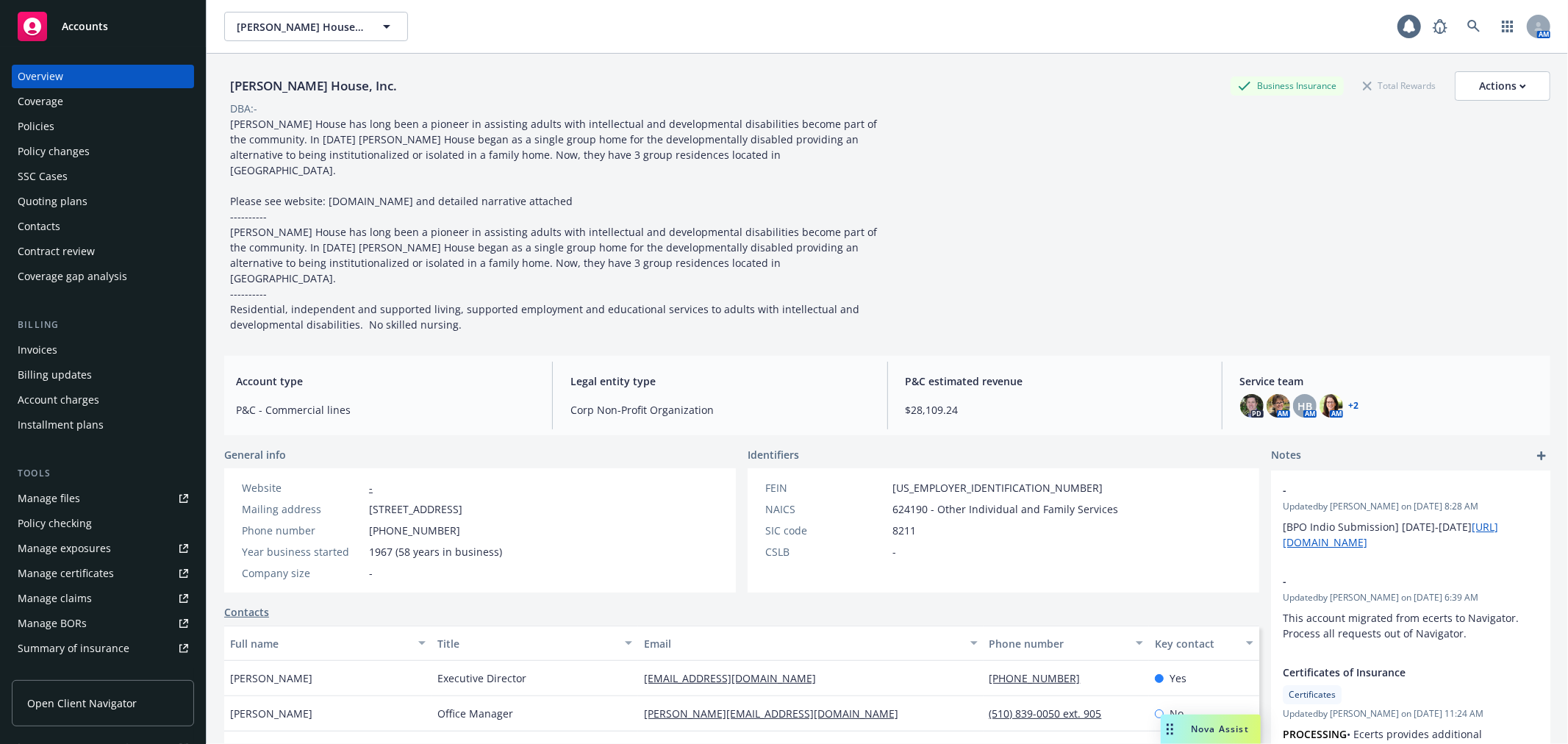
click at [71, 505] on div "Manage files" at bounding box center [48, 499] width 63 height 23
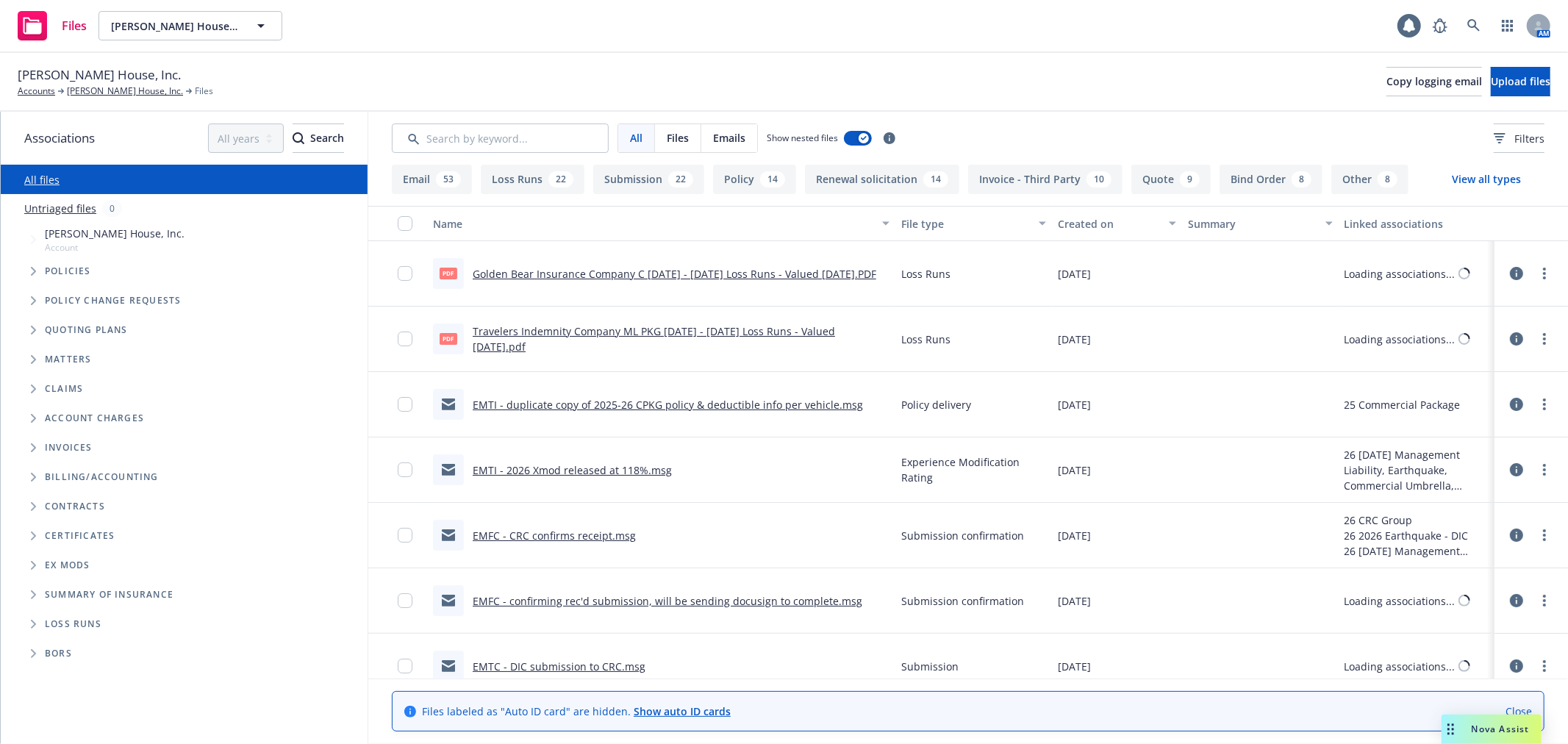
click at [31, 621] on icon "Folder Tree Example" at bounding box center [33, 624] width 6 height 9
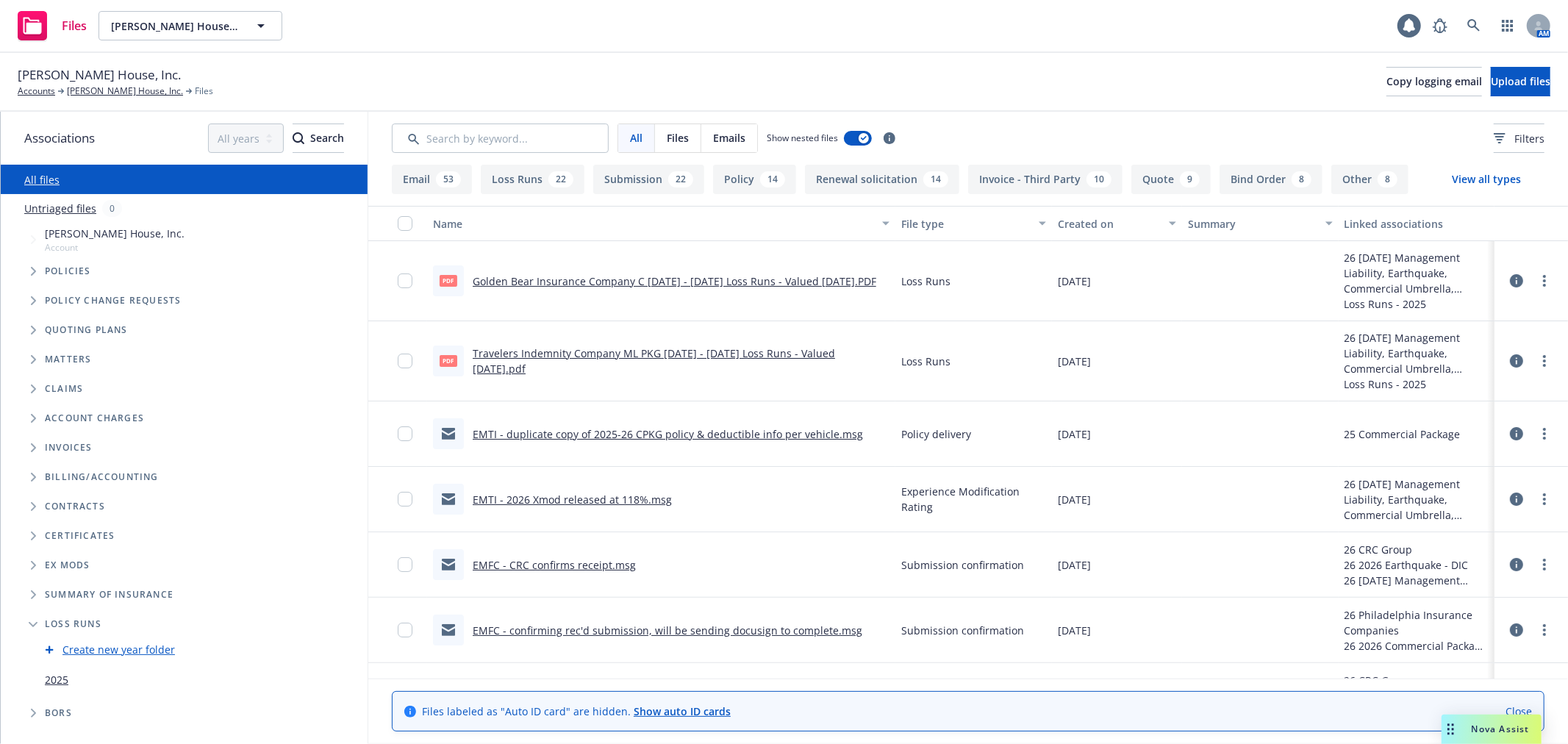
click at [53, 678] on link "2025" at bounding box center [57, 680] width 23 height 16
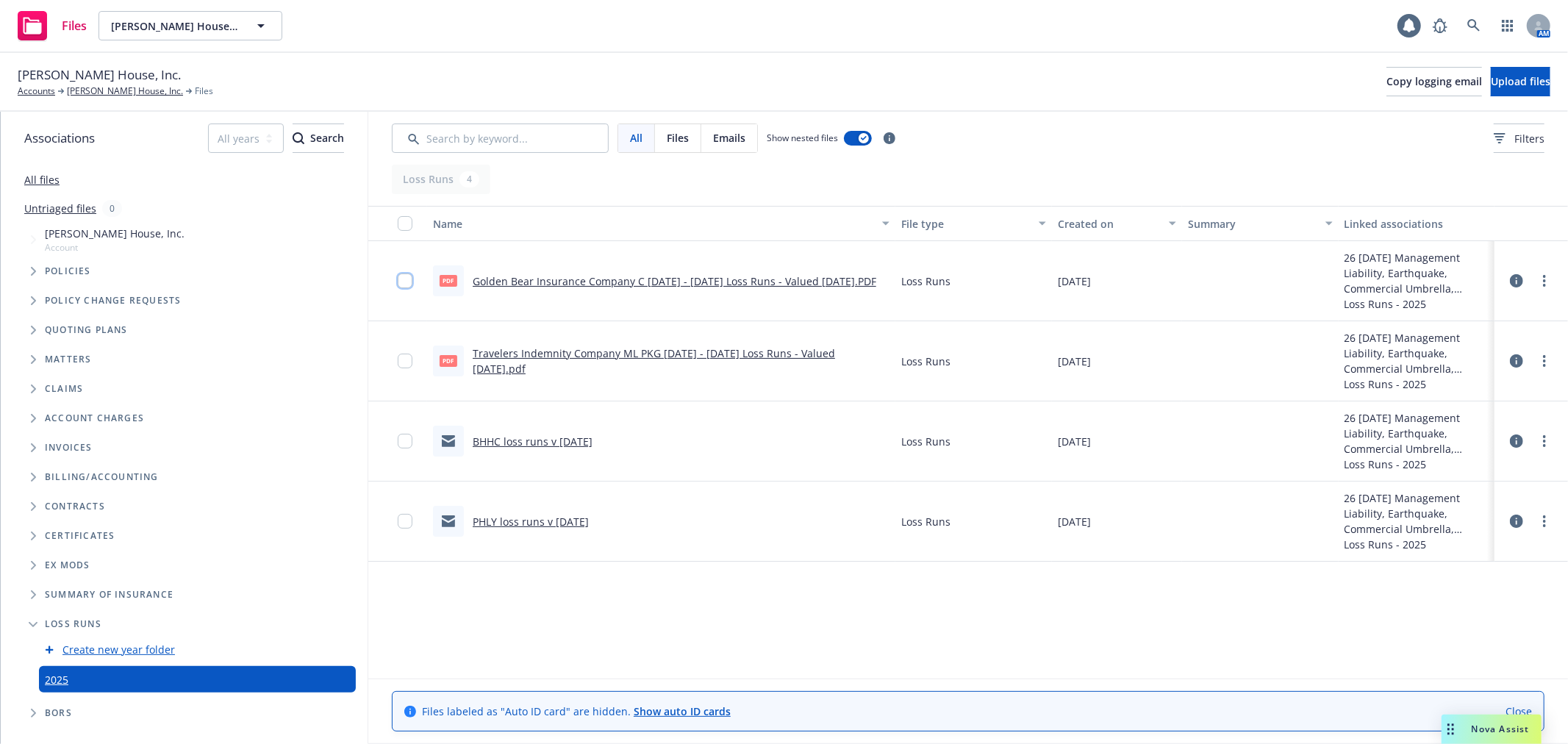
click at [400, 283] on input "checkbox" at bounding box center [405, 281] width 15 height 15
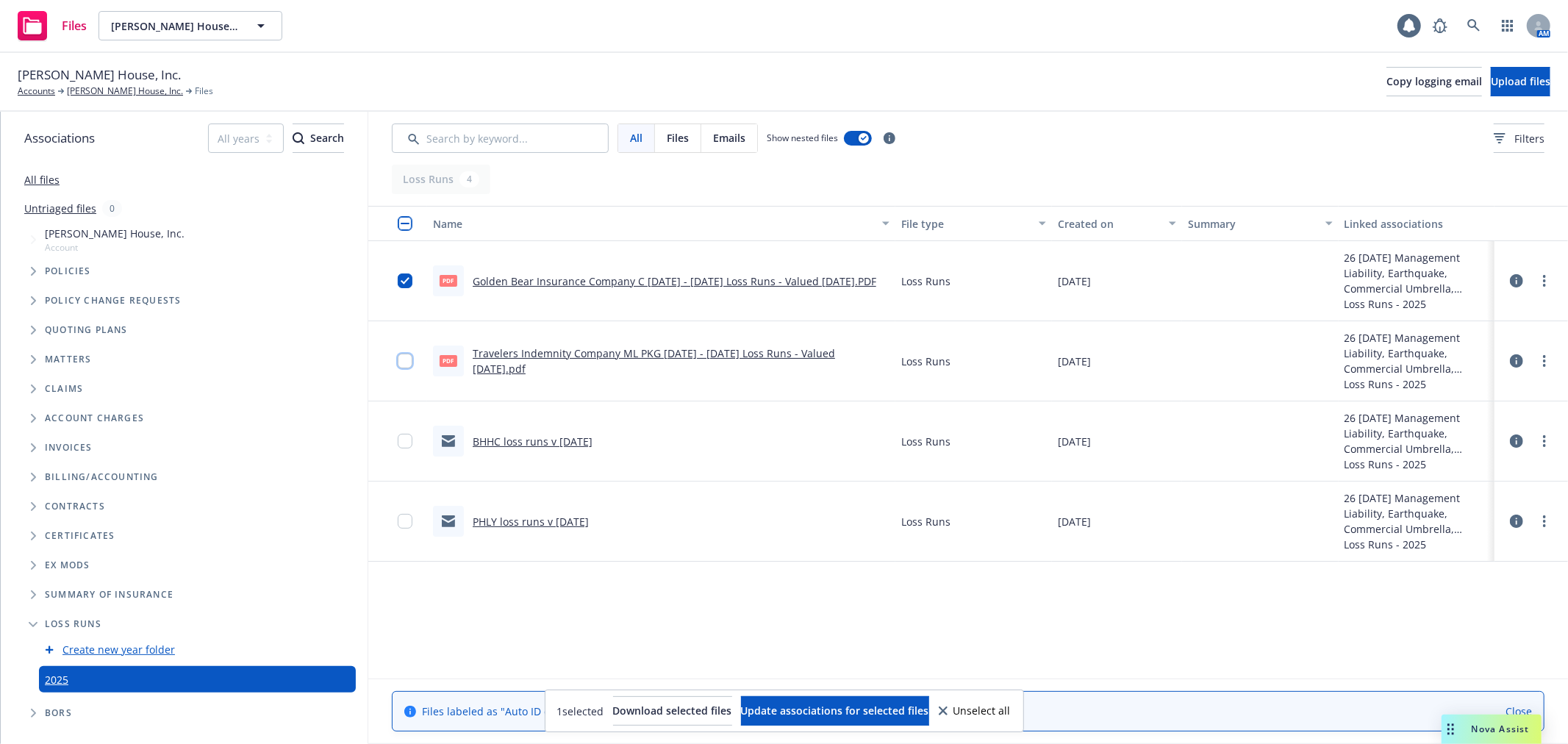
click at [403, 363] on input "checkbox" at bounding box center [405, 361] width 15 height 15
click at [408, 445] on input "checkbox" at bounding box center [405, 441] width 15 height 15
click at [402, 520] on input "checkbox" at bounding box center [405, 521] width 15 height 15
click at [903, 702] on button "Update associations for selected files" at bounding box center [835, 711] width 188 height 29
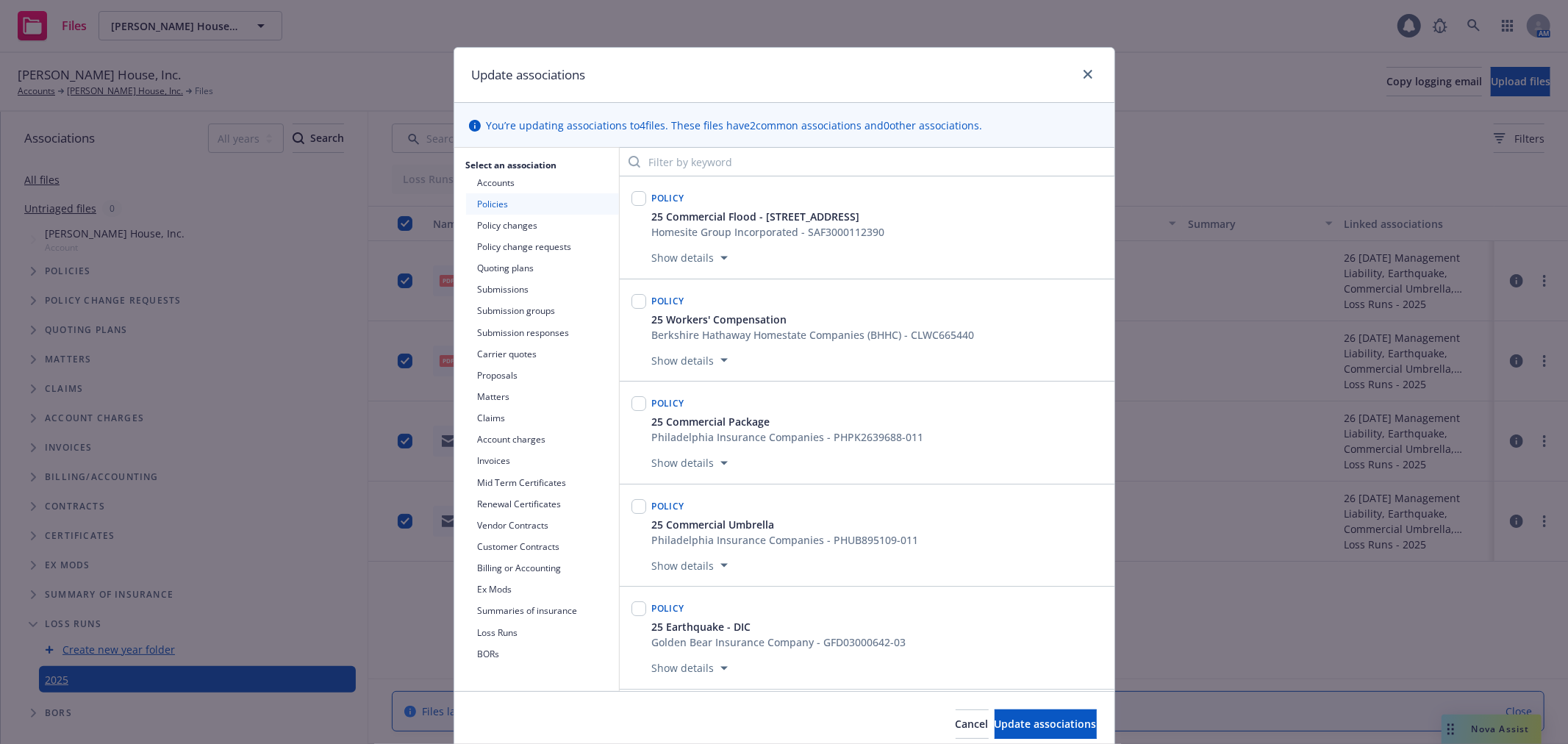
click at [548, 284] on button "Submissions" at bounding box center [542, 289] width 153 height 22
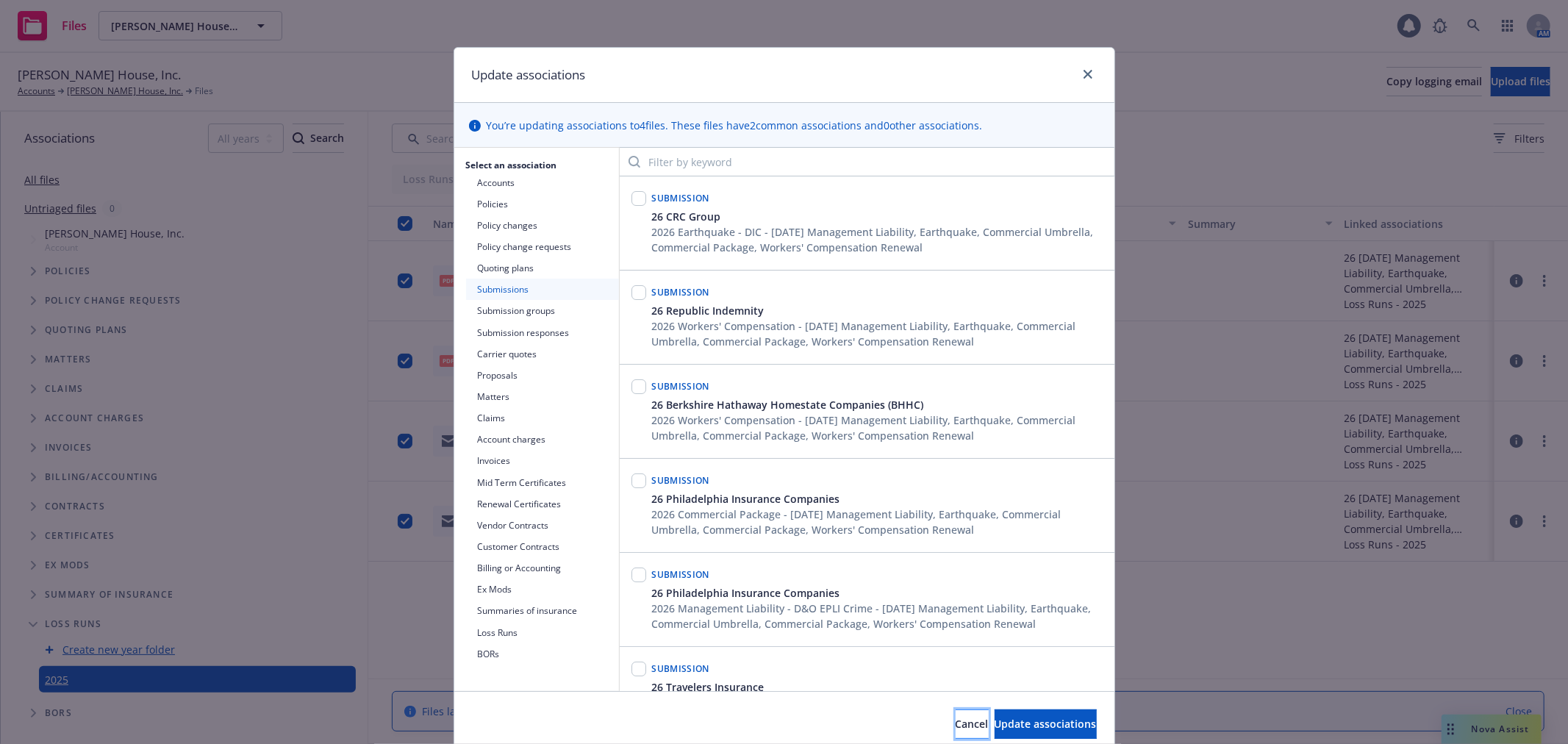
click at [955, 714] on button "Cancel" at bounding box center [972, 724] width 33 height 29
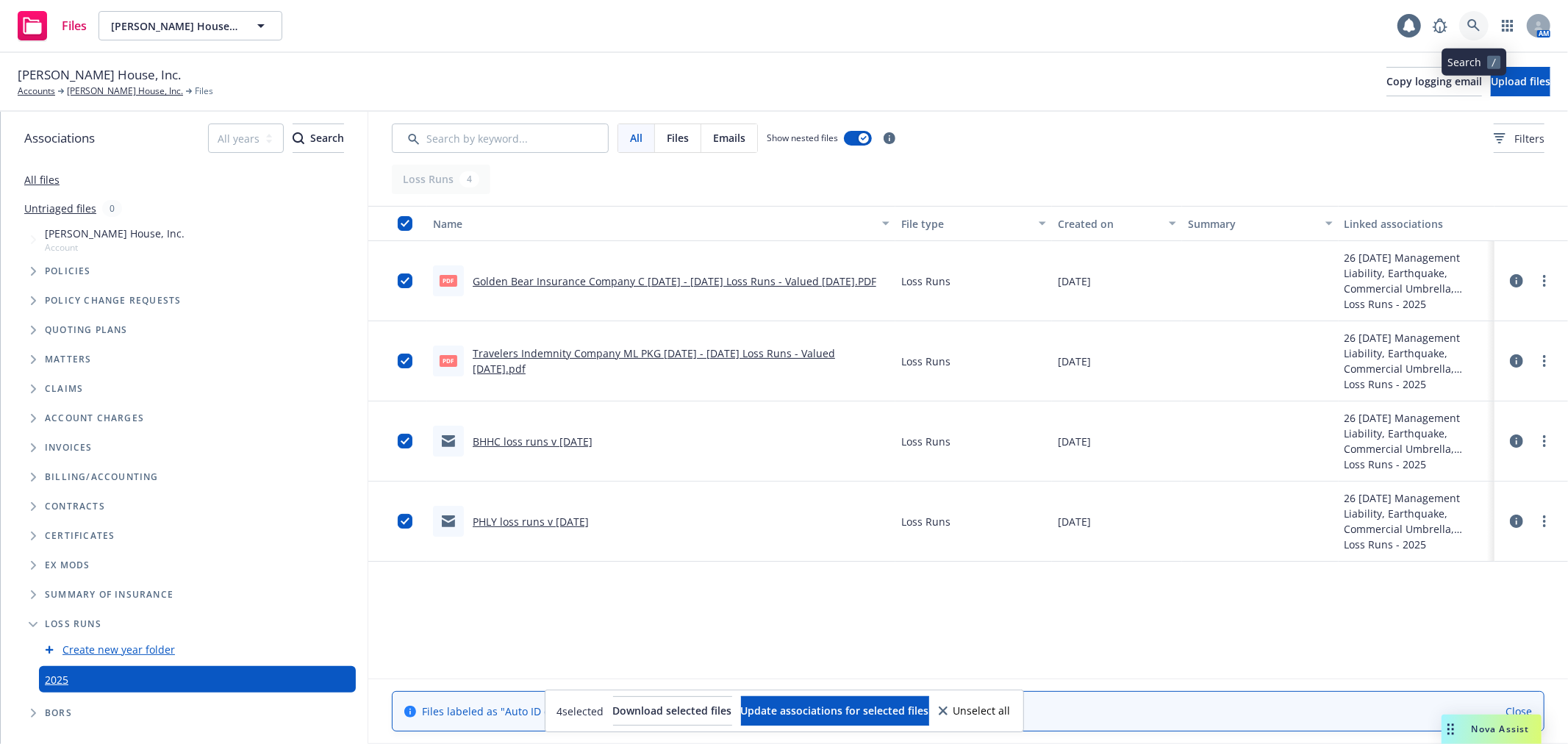
click at [1481, 33] on link at bounding box center [1473, 25] width 29 height 29
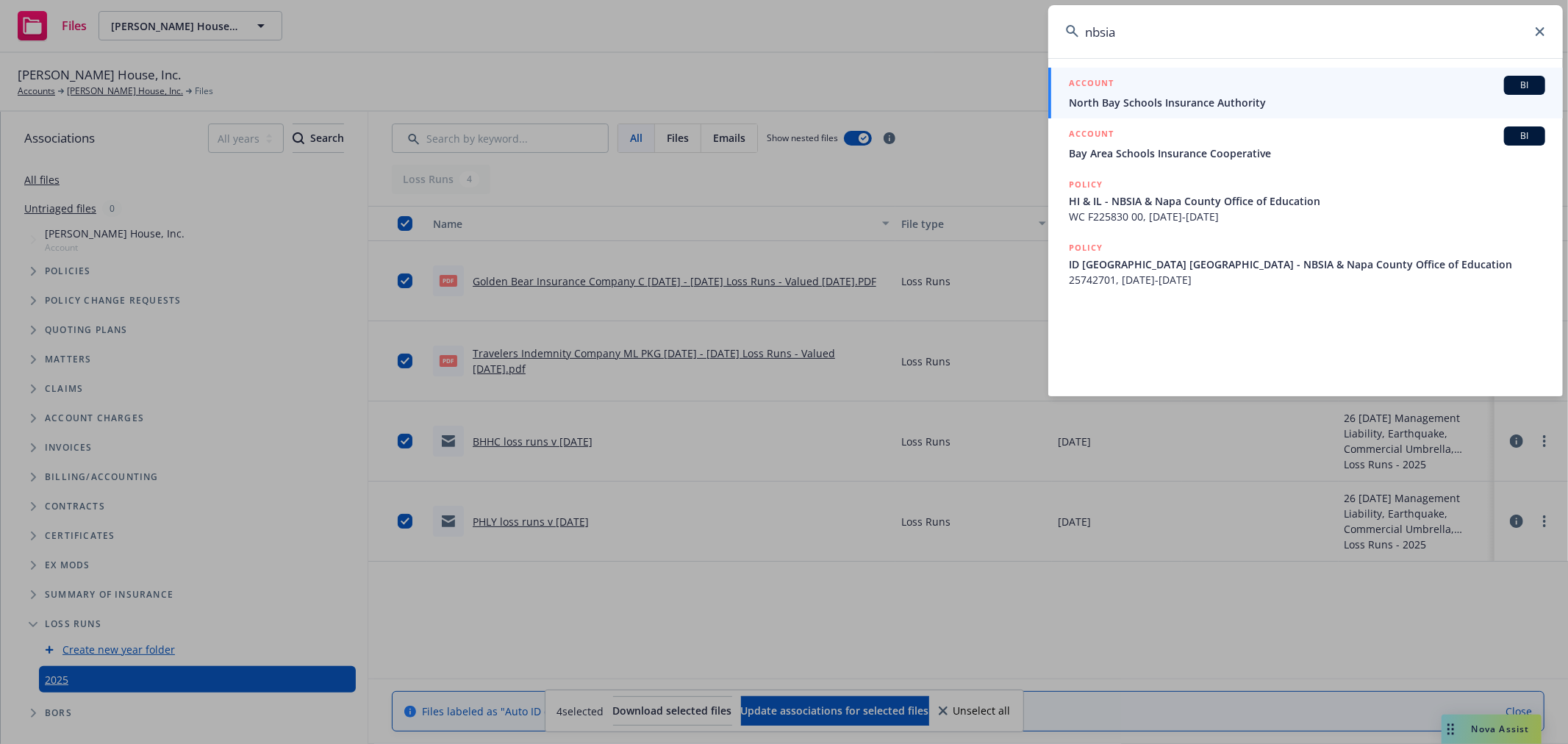
type input "nbsia"
click at [1193, 102] on span "North Bay Schools Insurance Authority" at bounding box center [1306, 103] width 476 height 16
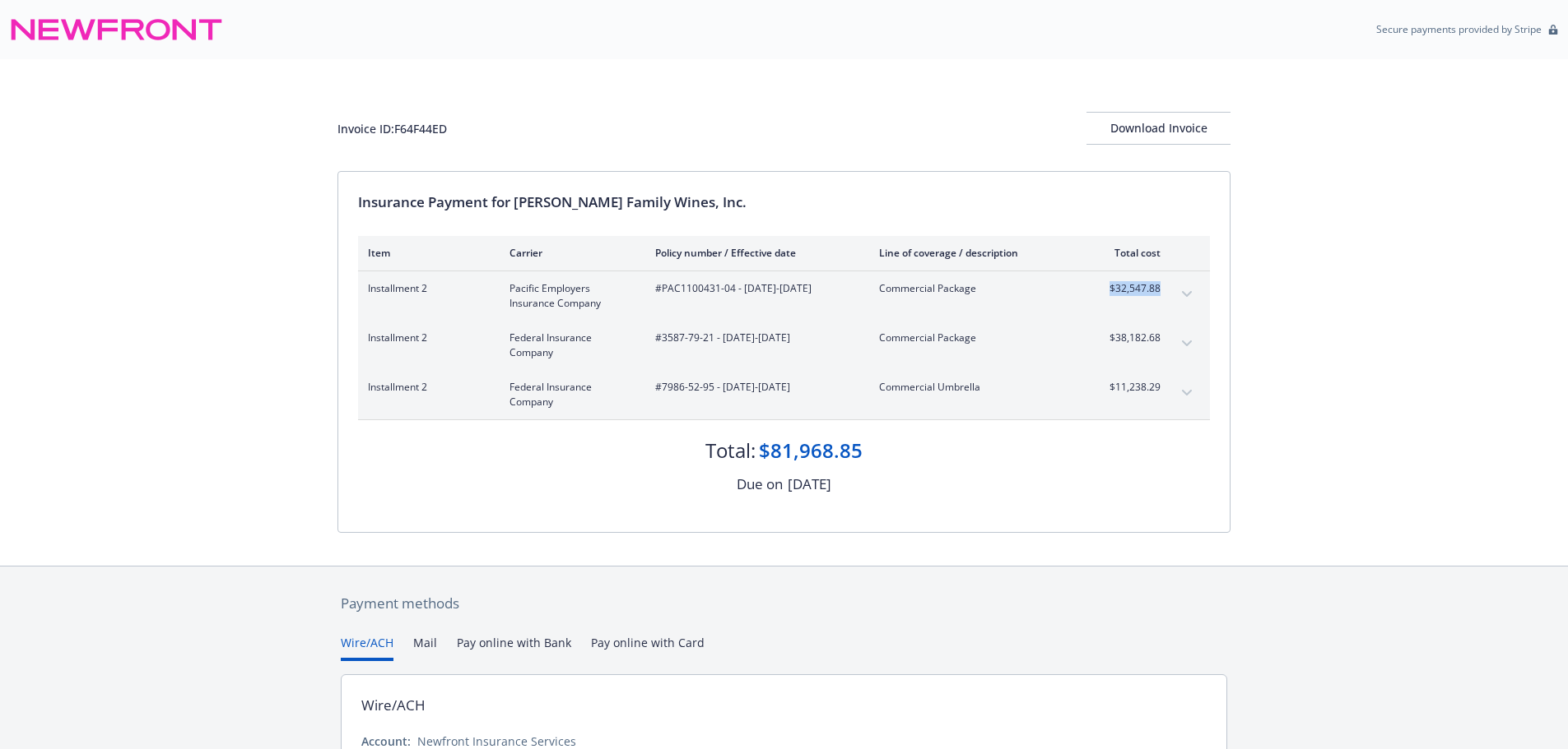
drag, startPoint x: 1098, startPoint y: 287, endPoint x: 1166, endPoint y: 283, distance: 68.1
click at [1166, 283] on div "Installment 2 Pacific Employers Insurance Company #PAC1100431-04 - [DATE]-[DATE…" at bounding box center [784, 296] width 852 height 49
drag, startPoint x: 654, startPoint y: 299, endPoint x: 1172, endPoint y: 299, distance: 518.0
click at [1172, 299] on div "Installment 2 Pacific Employers Insurance Company #PAC1100431-04 - [DATE]-[DATE…" at bounding box center [784, 296] width 852 height 49
copy tbody "#PAC1100431-04 - [DATE]-[DATE] Commercial Package $32,547.88 Premium Installmen…"
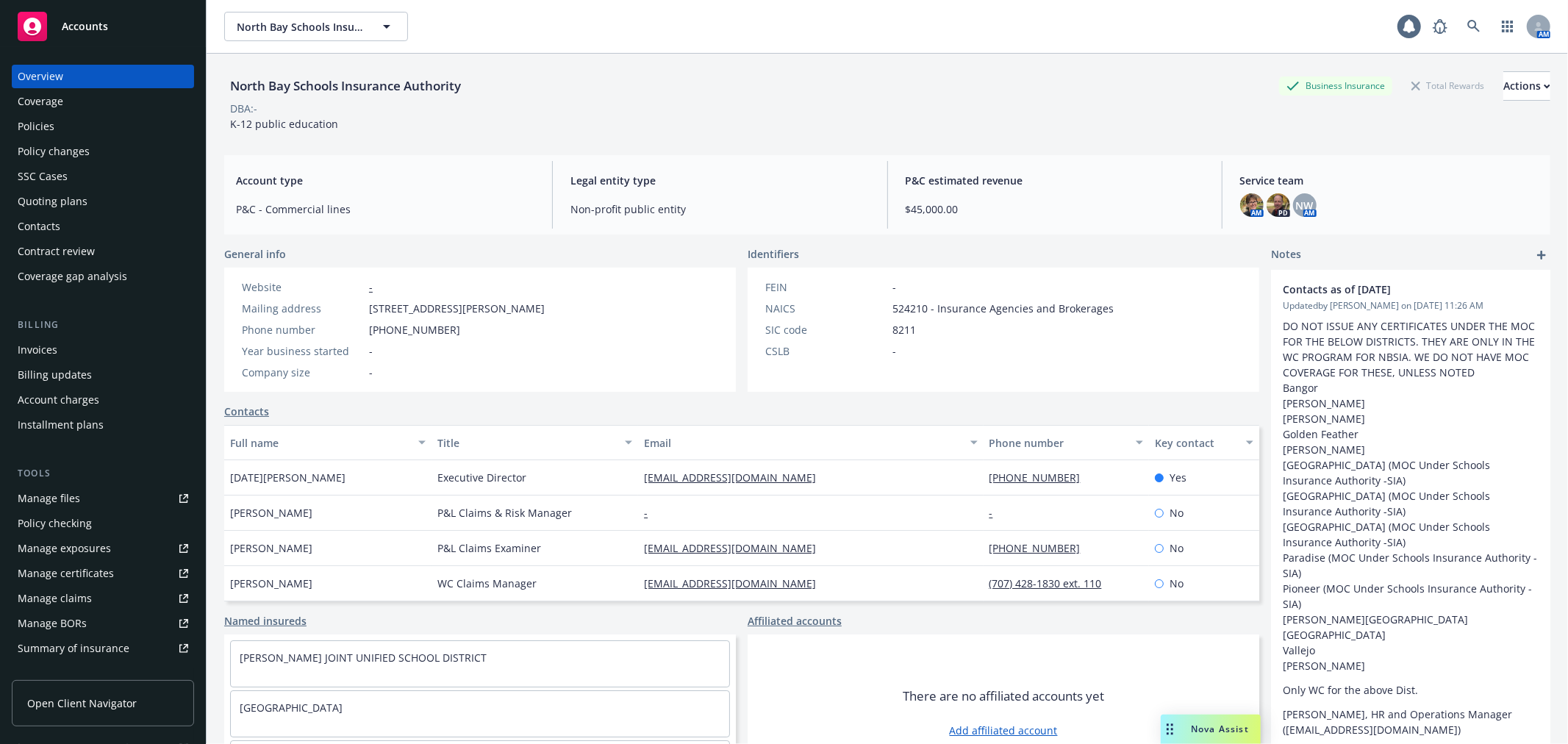
click at [105, 156] on div "Policy changes" at bounding box center [103, 152] width 171 height 23
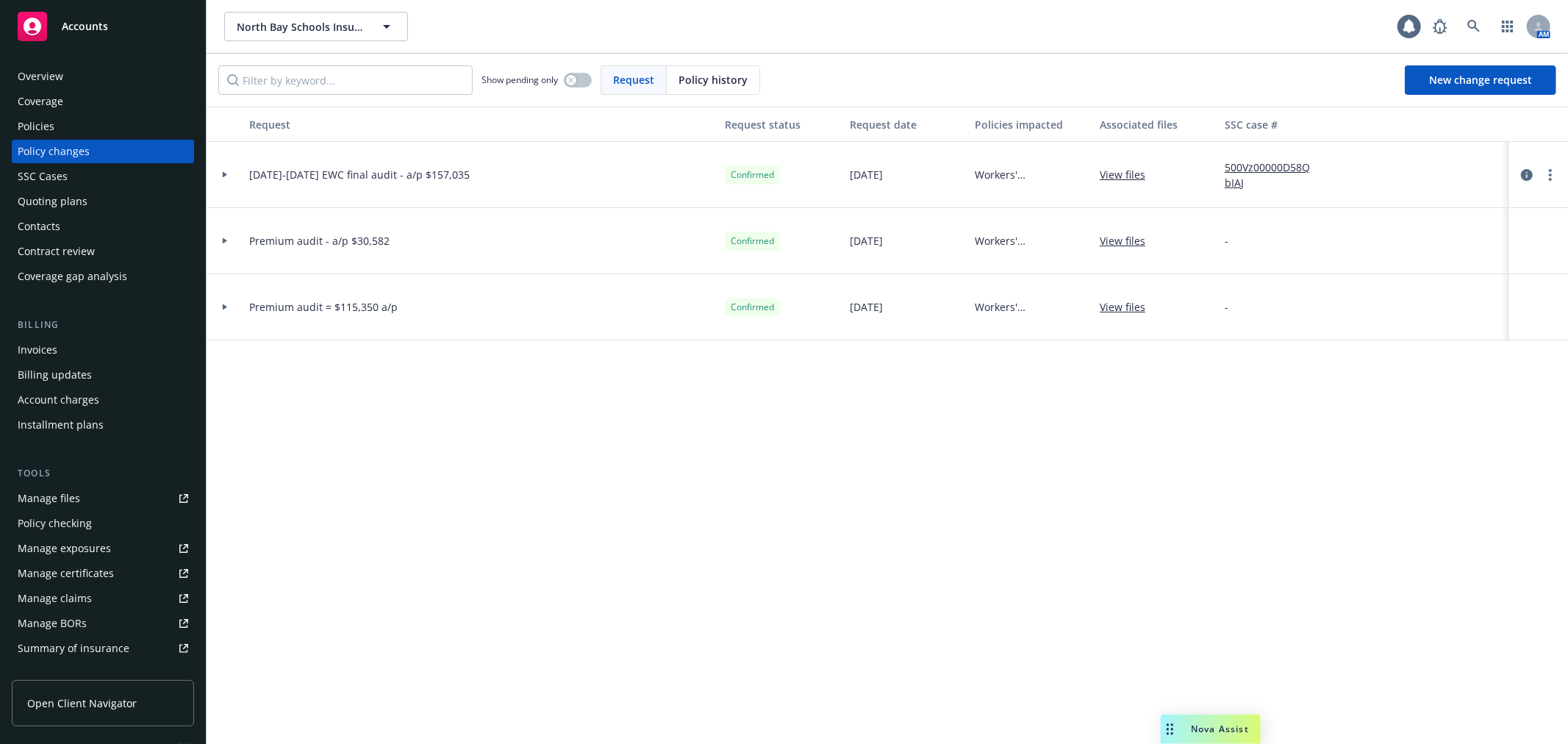
click at [55, 123] on div "Policies" at bounding box center [103, 127] width 171 height 23
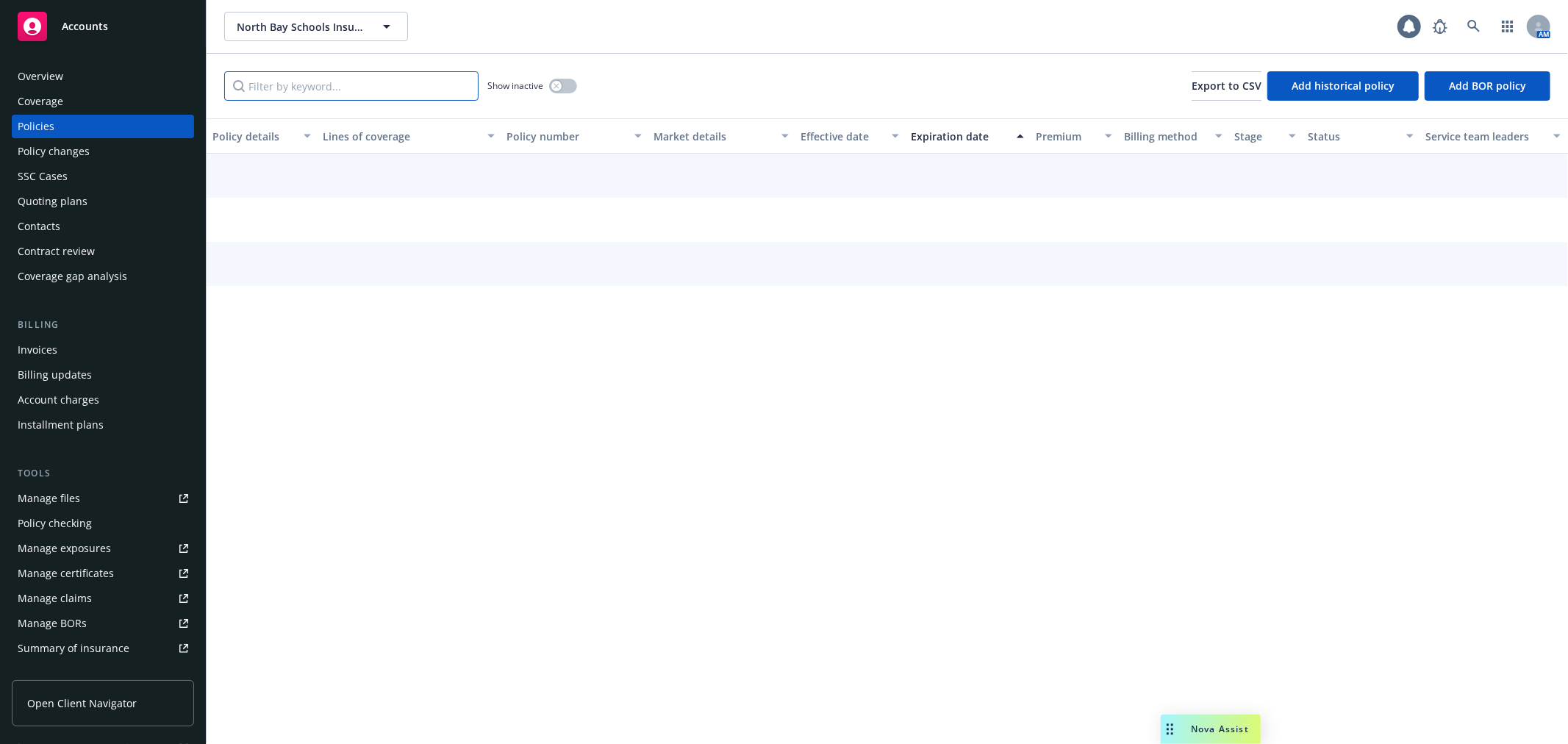
drag, startPoint x: 273, startPoint y: 84, endPoint x: 297, endPoint y: 77, distance: 25.0
click at [297, 77] on input "Filter by keyword..." at bounding box center [351, 86] width 254 height 29
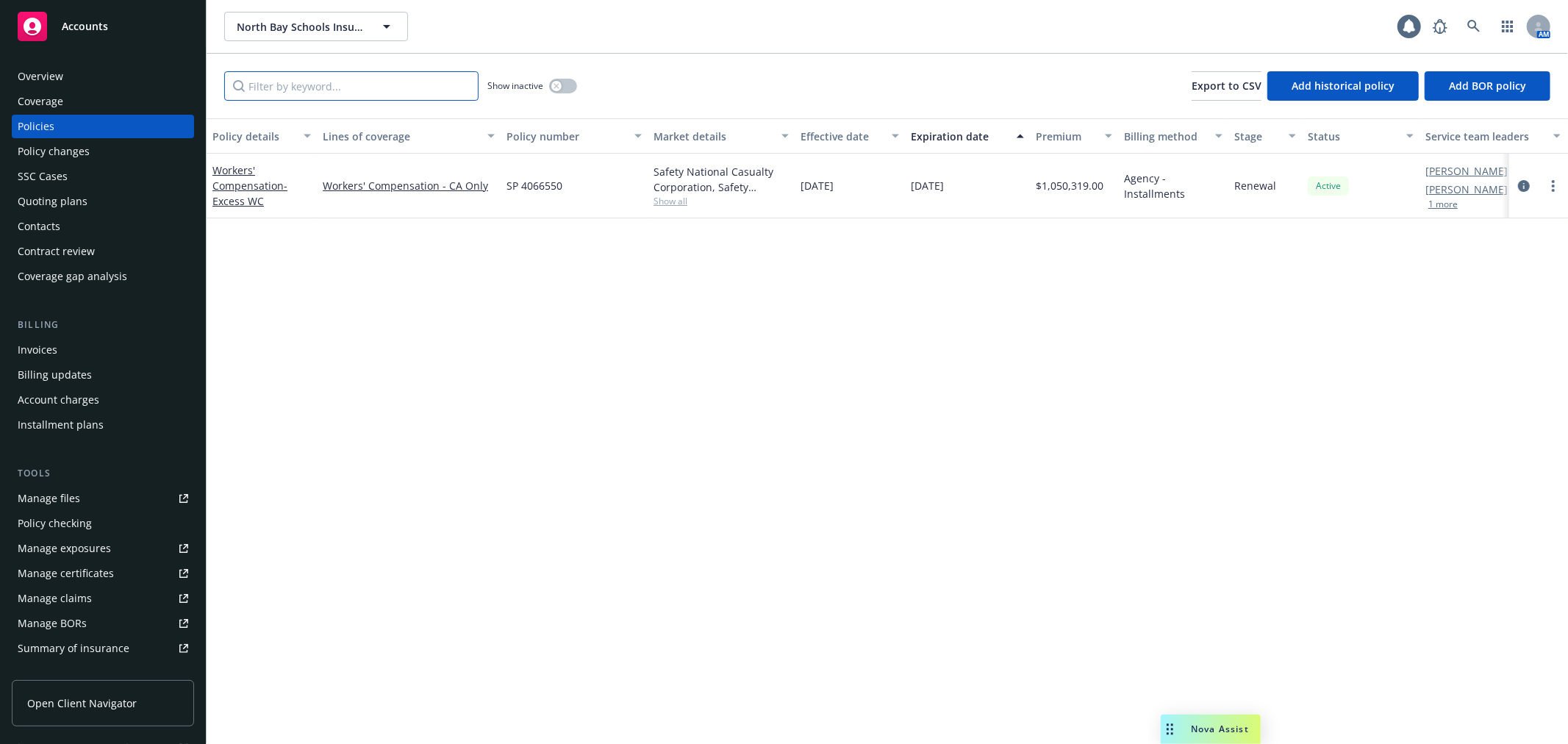
paste input "F225830"
type input "F225830"
paste input "F225830"
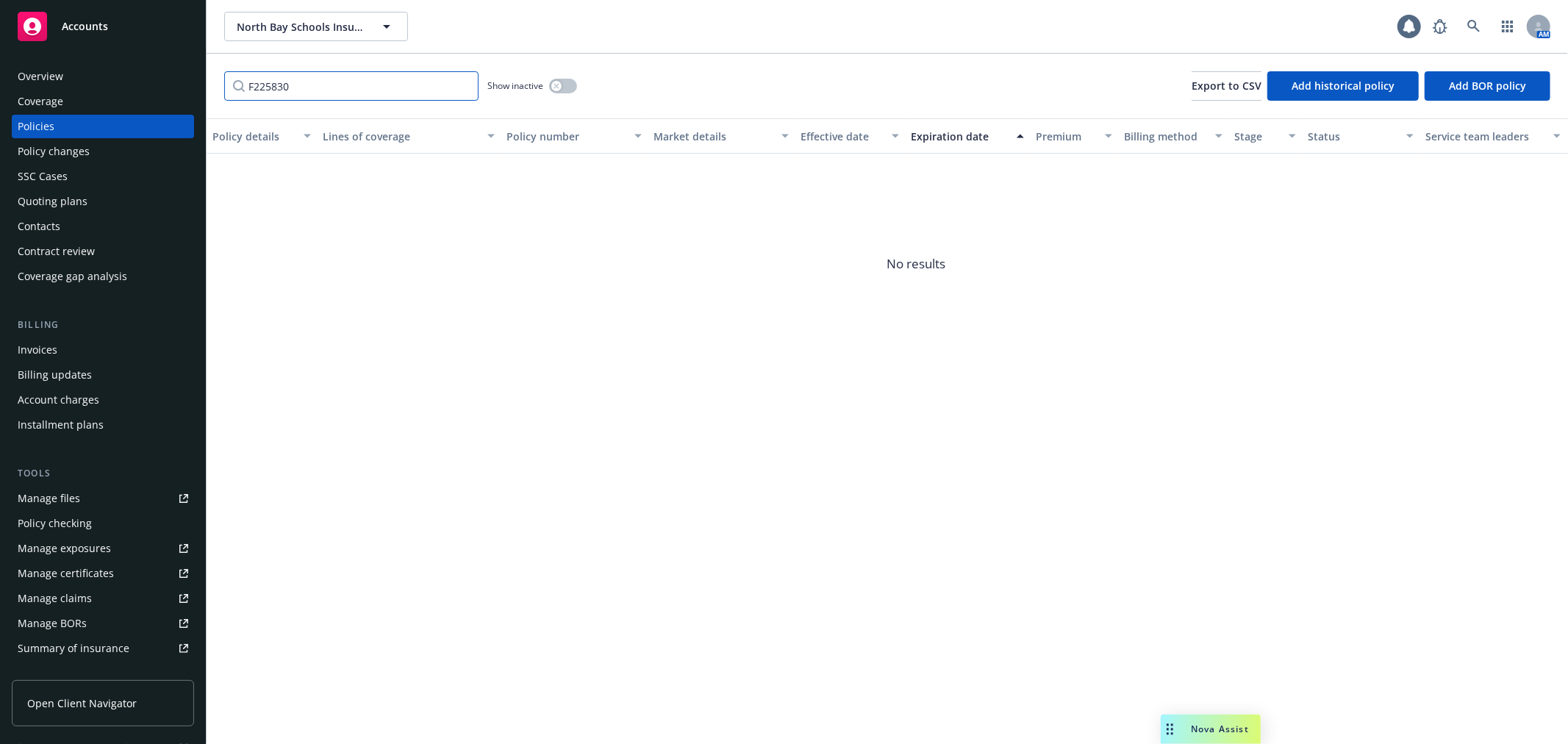
type input "F225830"
click at [563, 87] on button "button" at bounding box center [564, 86] width 28 height 15
click at [564, 87] on div "button" at bounding box center [569, 86] width 10 height 10
click at [245, 87] on input "F225830" at bounding box center [351, 86] width 254 height 29
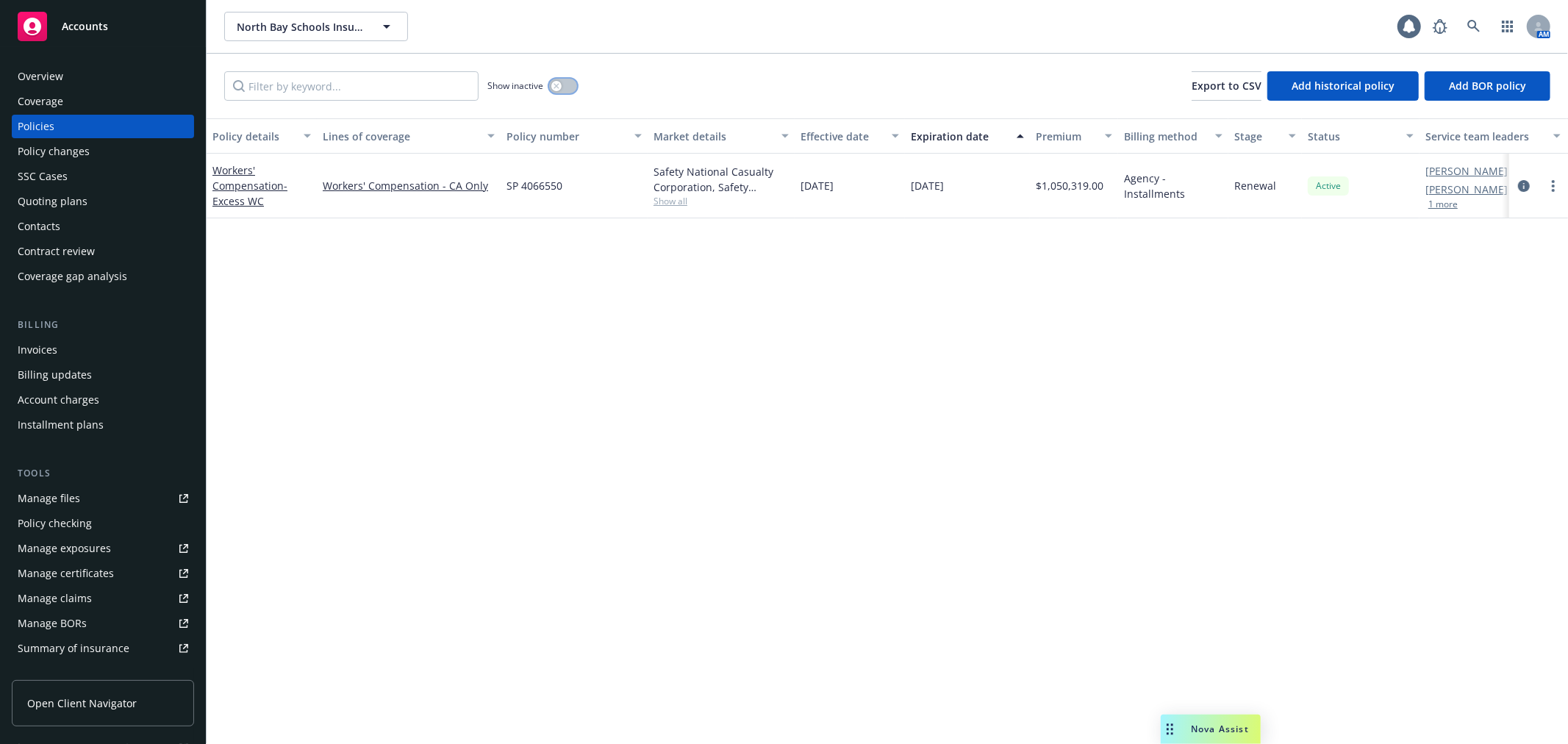
click at [574, 85] on button "button" at bounding box center [564, 86] width 28 height 15
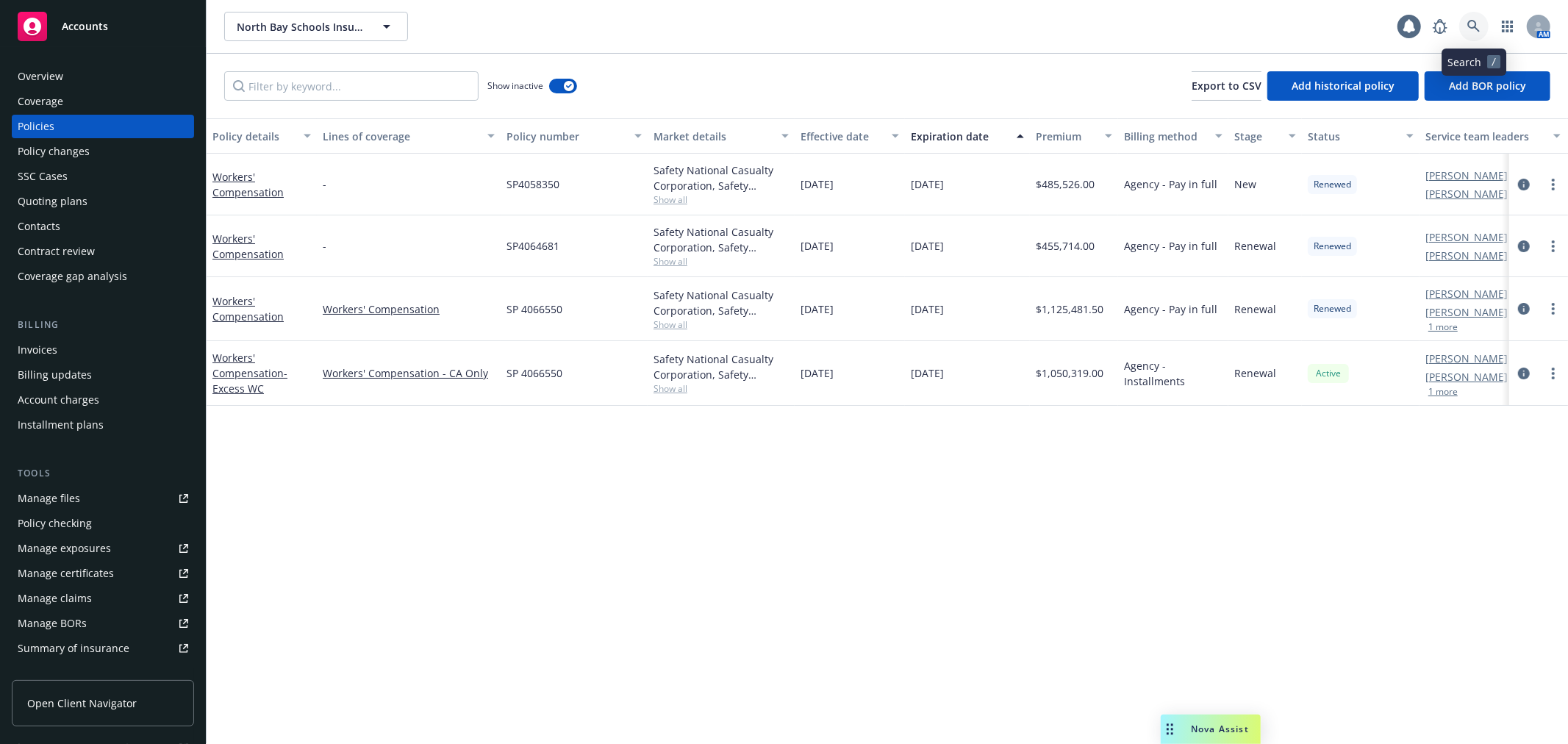
click at [1475, 23] on icon at bounding box center [1474, 27] width 13 height 13
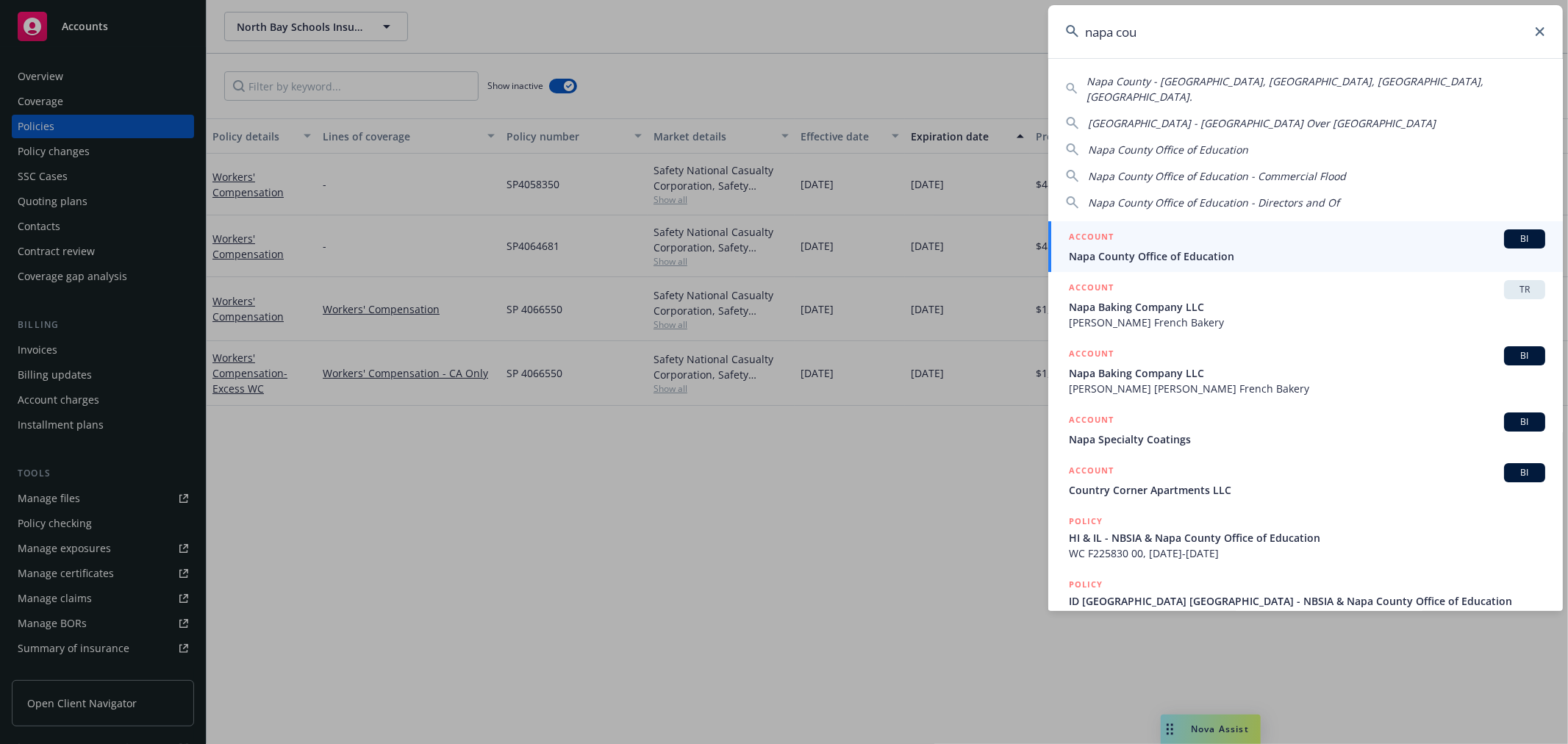
type input "napa cou"
click at [1250, 249] on span "Napa County Office of Education" at bounding box center [1306, 256] width 476 height 16
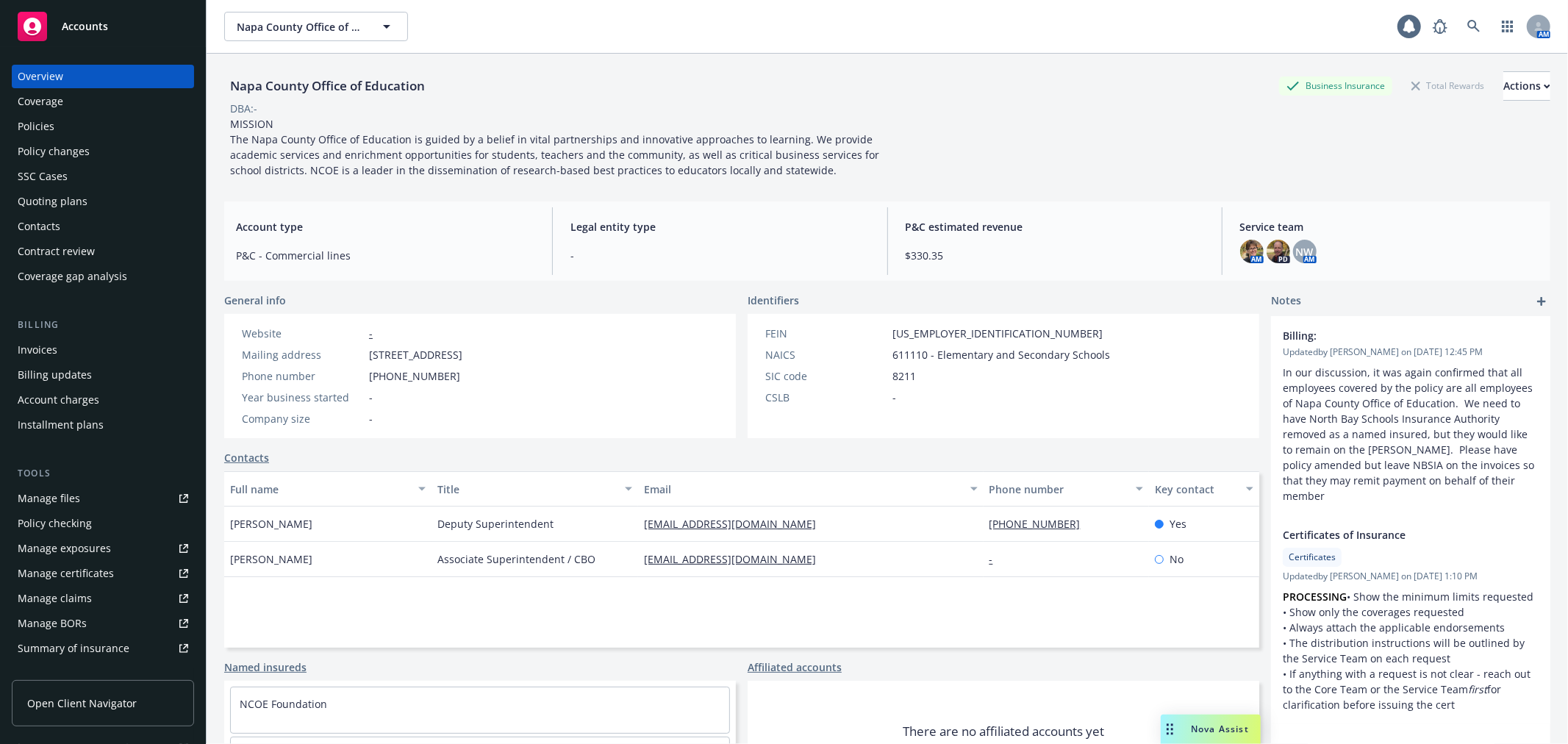
click at [47, 146] on div "Policy changes" at bounding box center [53, 152] width 72 height 23
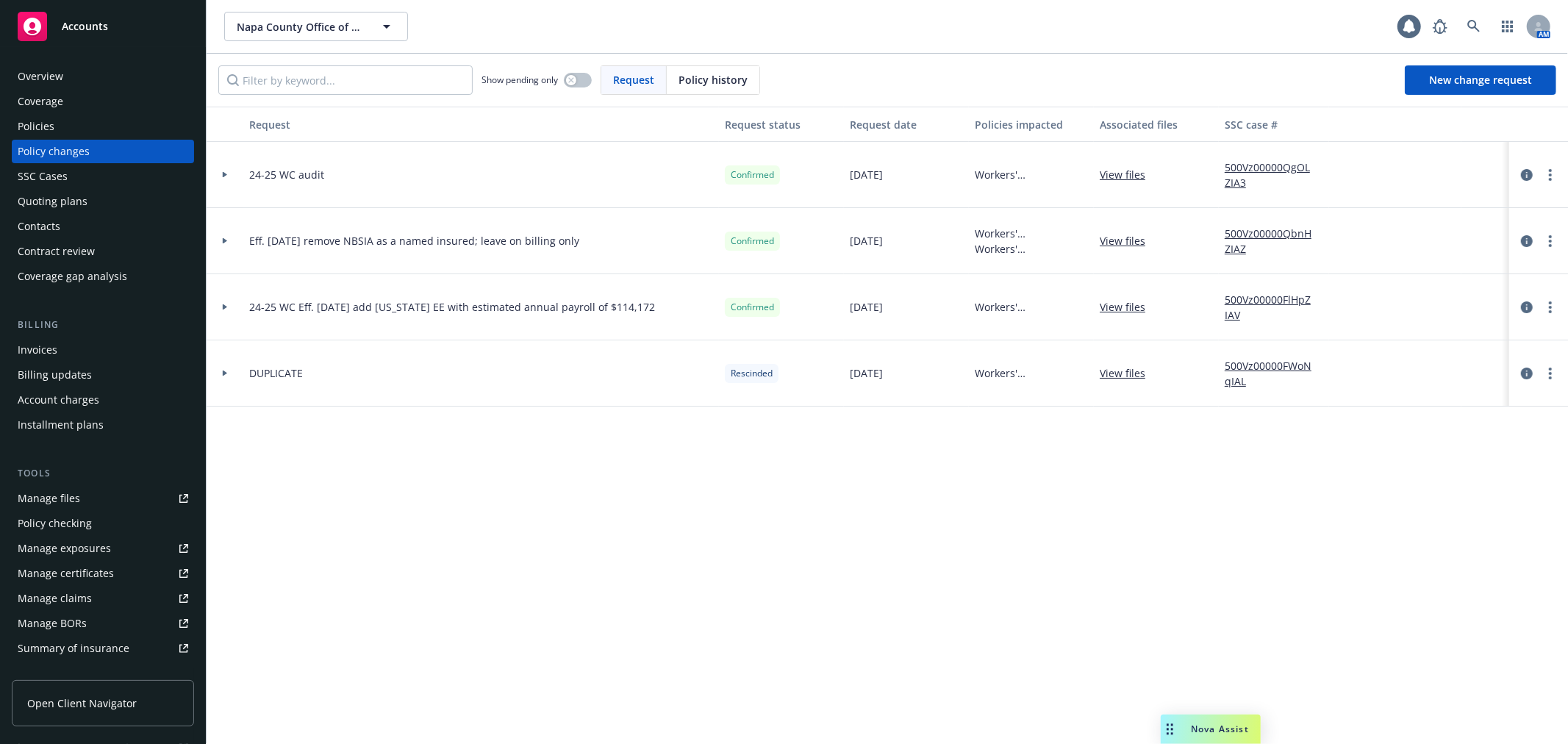
click at [225, 177] on icon at bounding box center [224, 174] width 6 height 5
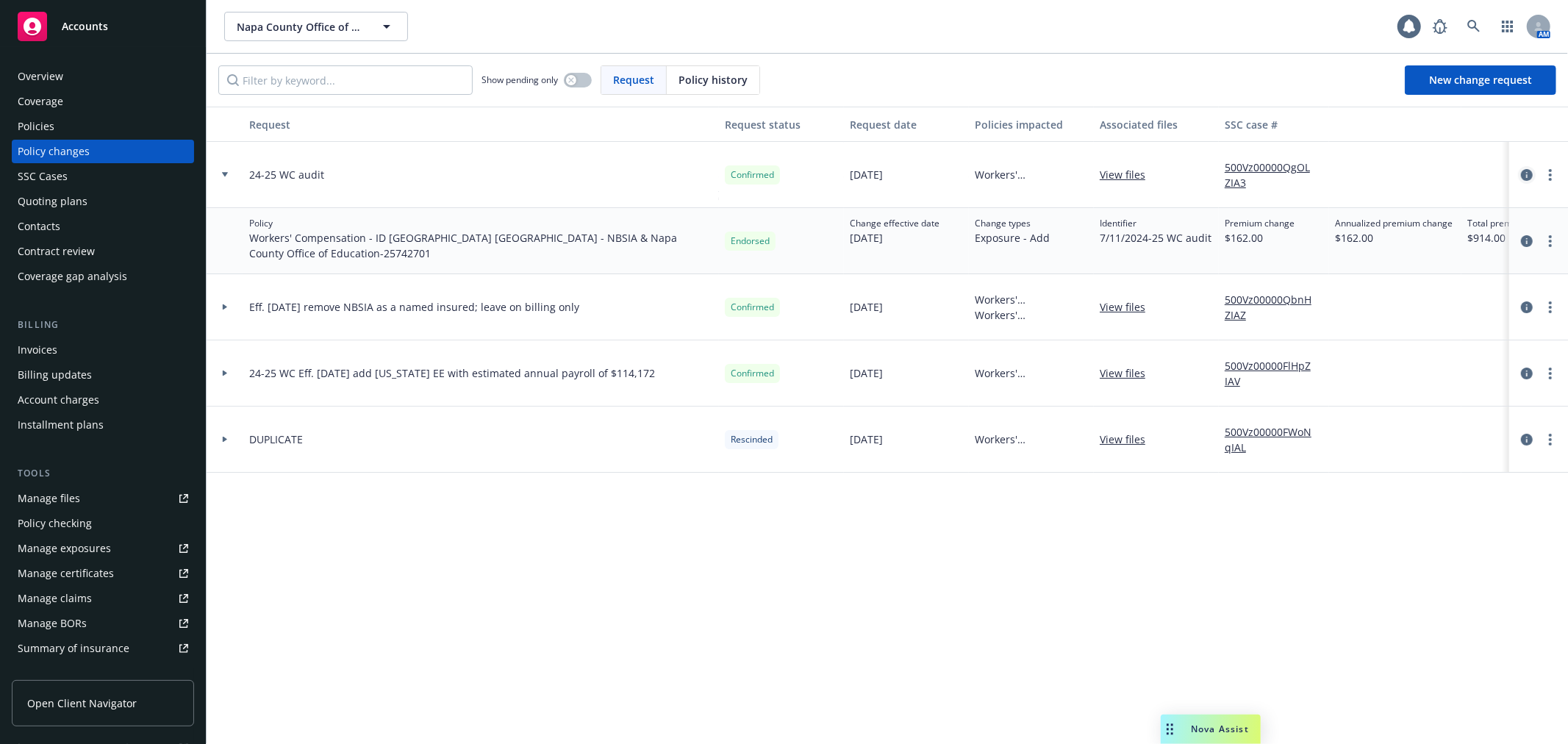
click at [1526, 178] on icon "circleInformation" at bounding box center [1526, 175] width 12 height 12
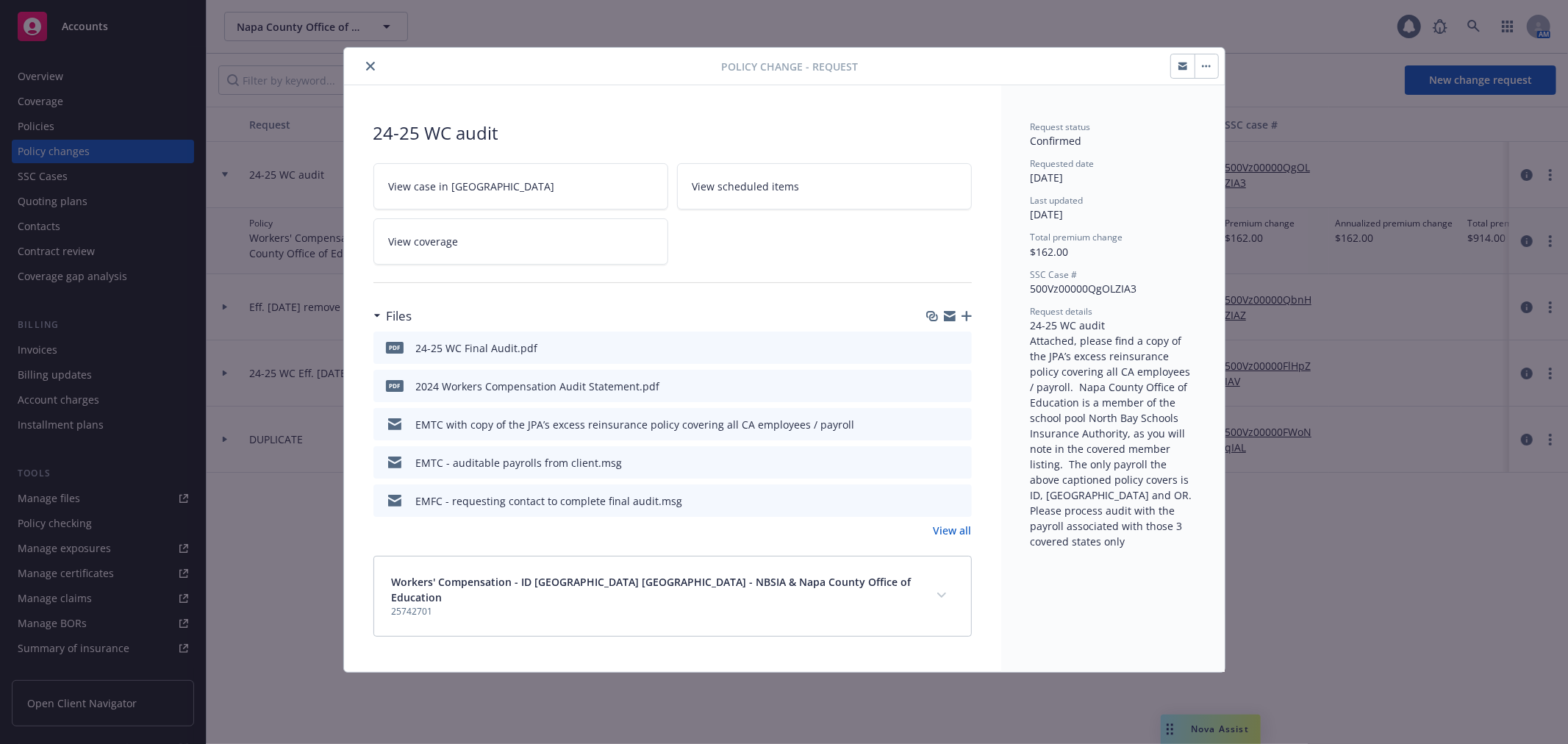
click at [955, 344] on icon "preview file" at bounding box center [958, 347] width 13 height 10
click at [368, 65] on icon "close" at bounding box center [370, 66] width 9 height 9
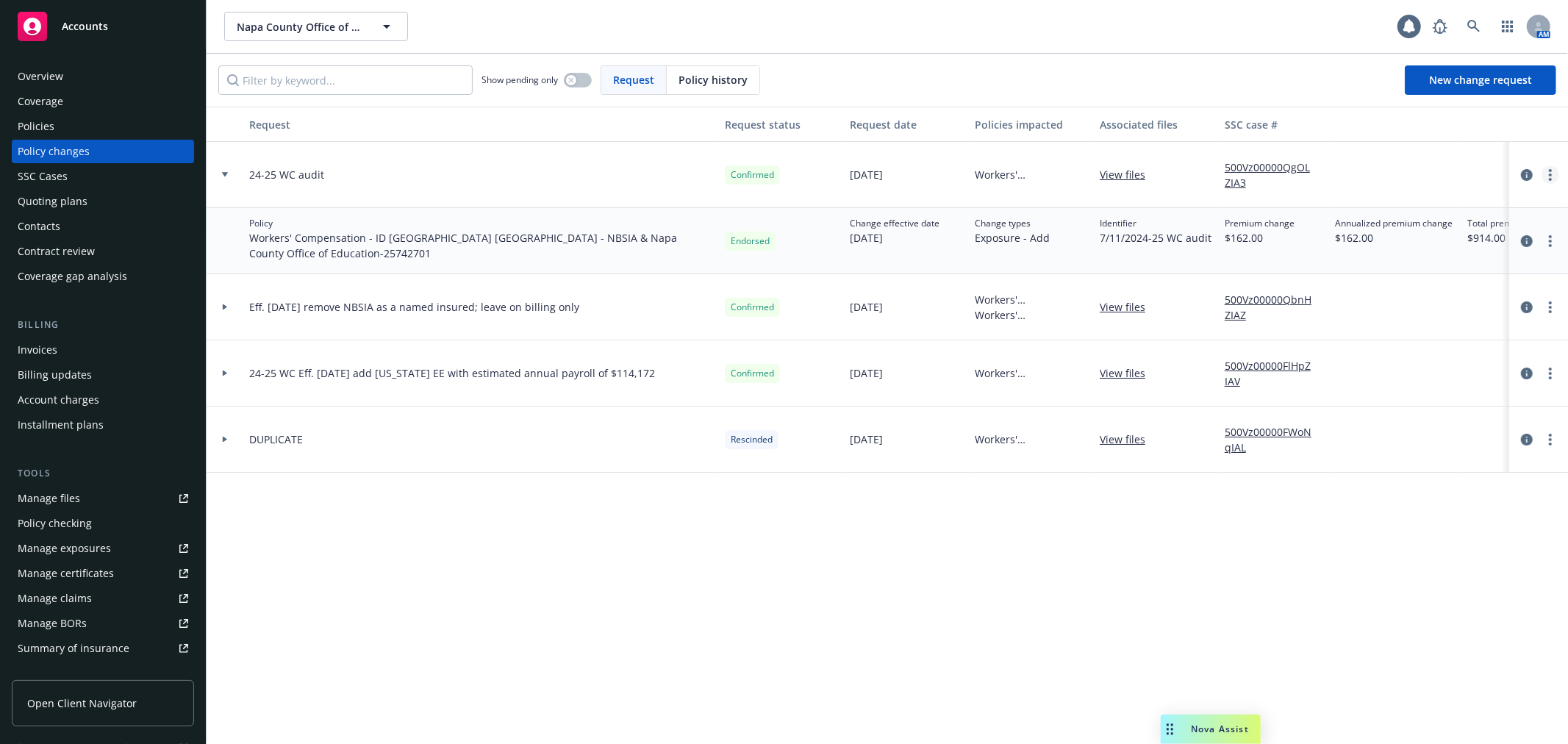
click at [1547, 178] on link "more" at bounding box center [1550, 174] width 18 height 18
click at [1516, 244] on link "Edit request summary" at bounding box center [1432, 234] width 252 height 29
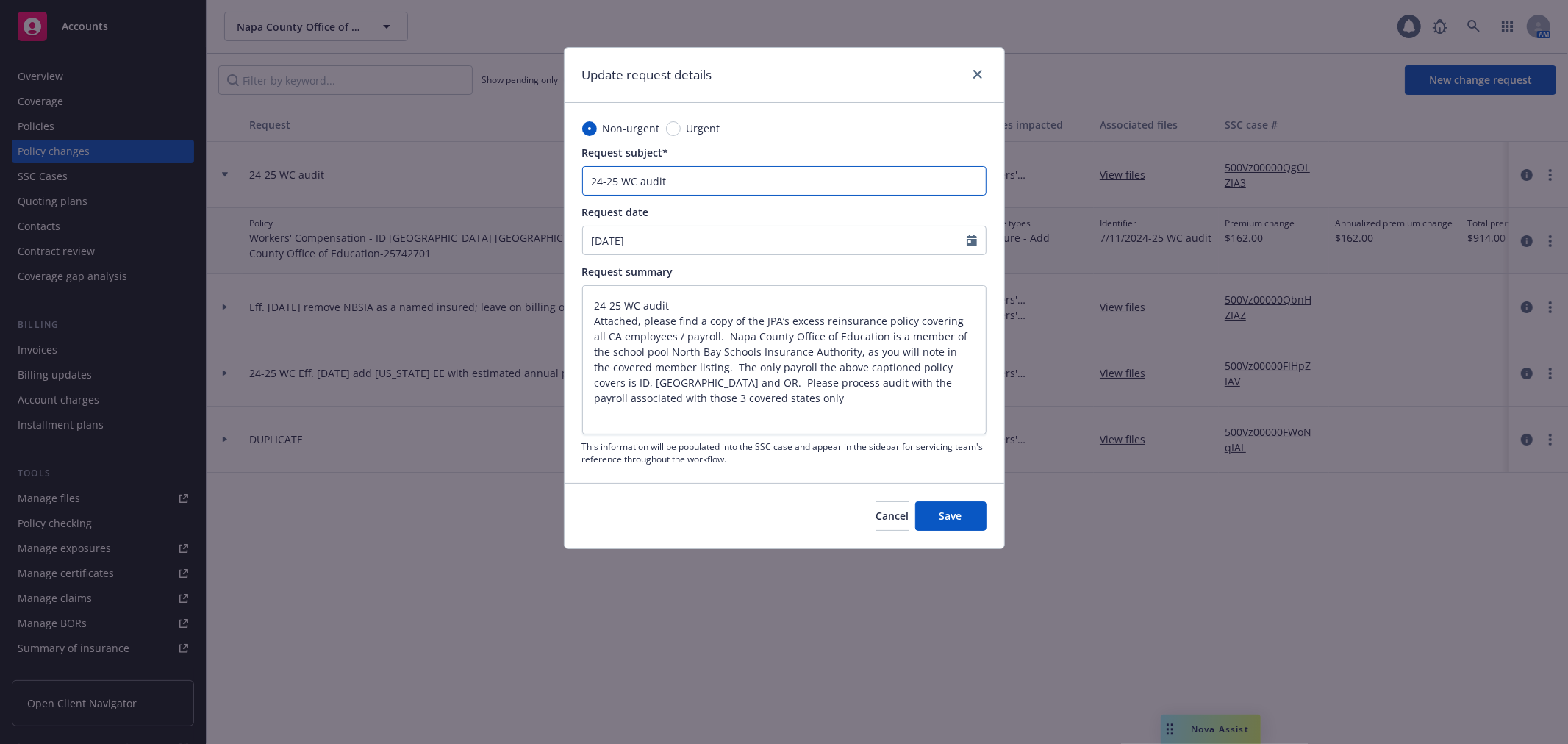
click at [734, 179] on input "24-25 WC audit" at bounding box center [784, 180] width 404 height 29
type input "24-25 WC audit"
type textarea "x"
type input "24-25 WC audit -"
type textarea "x"
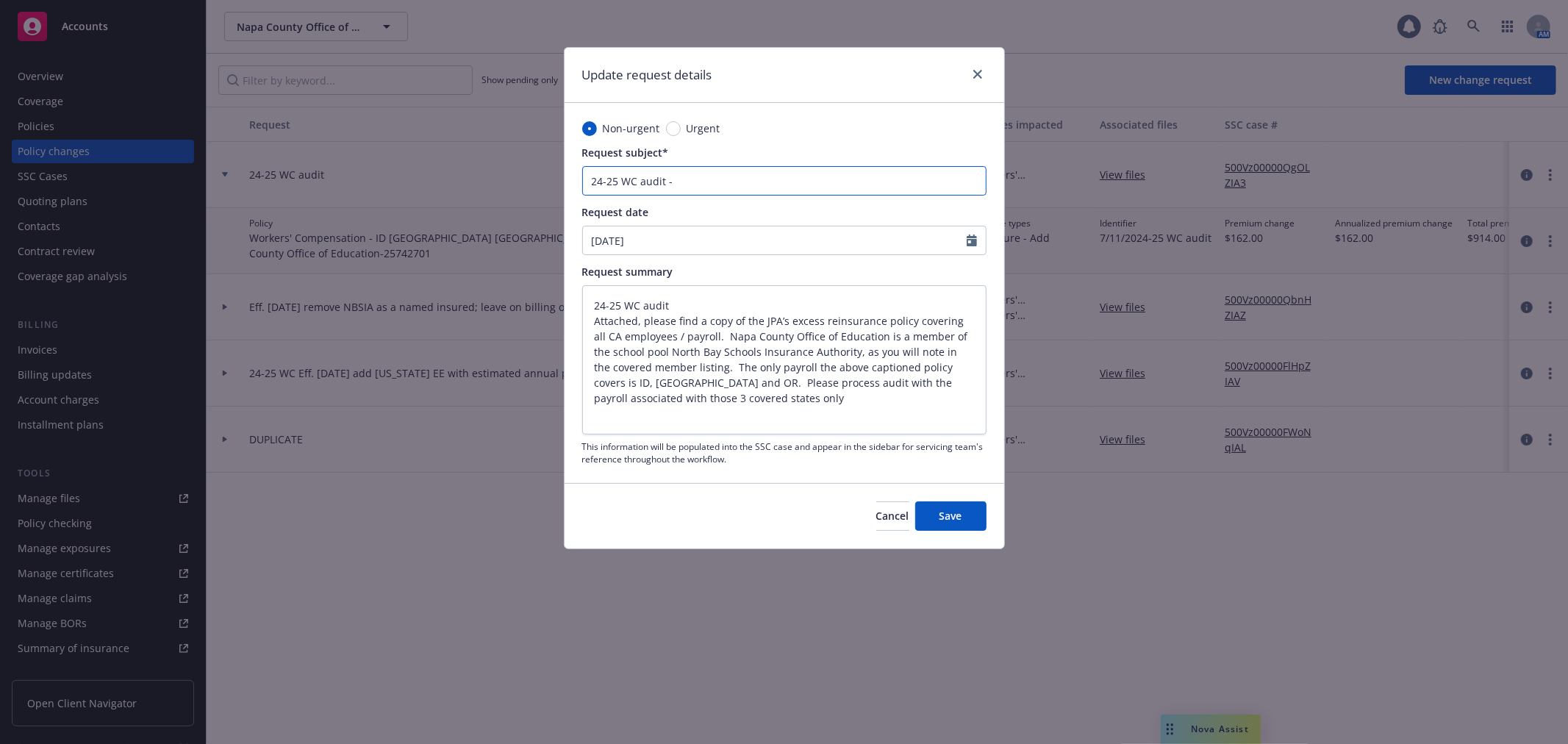
type input "24-25 WC audit -"
type textarea "x"
type input "24-25 WC audit - R"
type textarea "x"
type input "24-25 WC audit - Re"
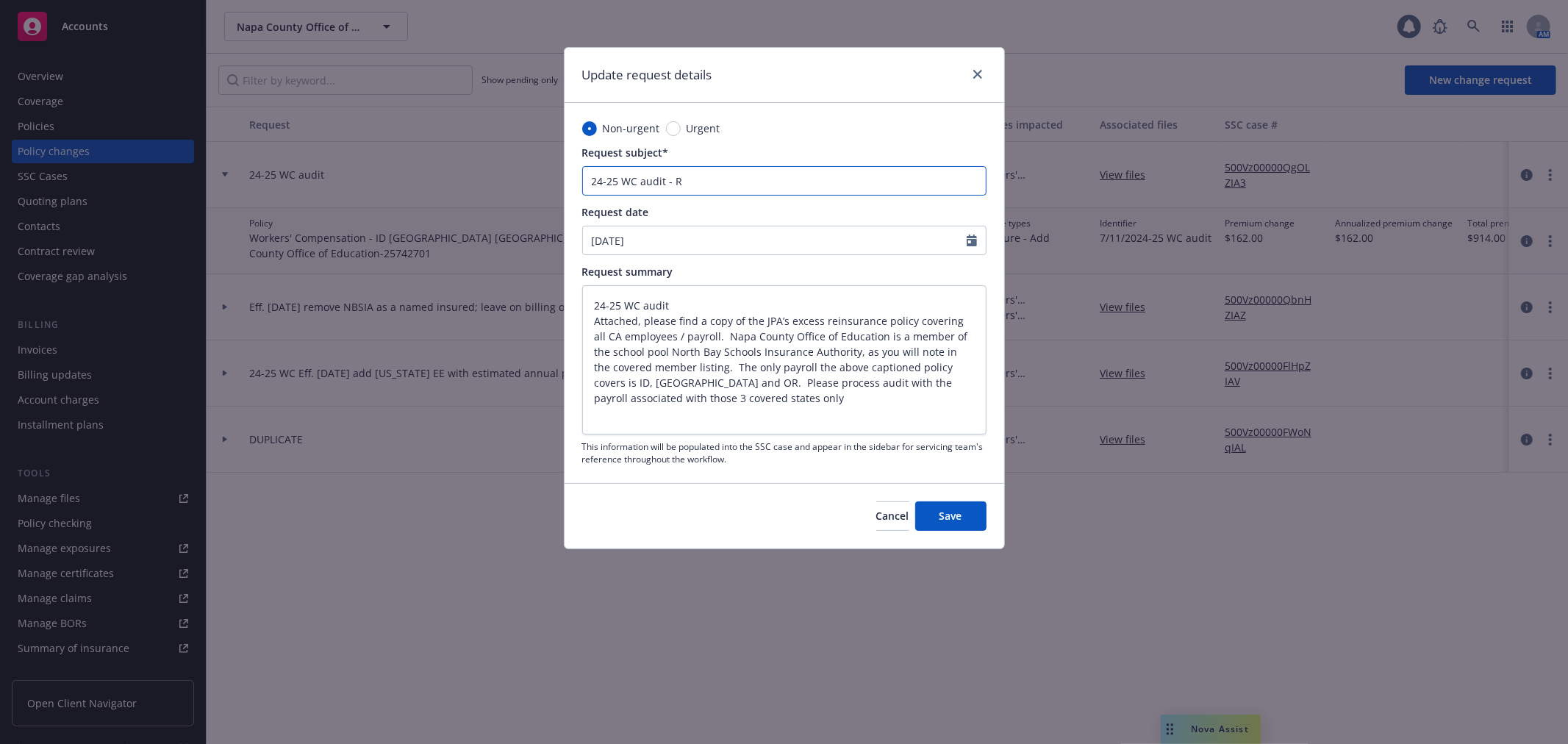
type textarea "x"
type input "24-25 WC audit - Rep"
type textarea "x"
type input "24-25 WC audit - Repu"
type textarea "x"
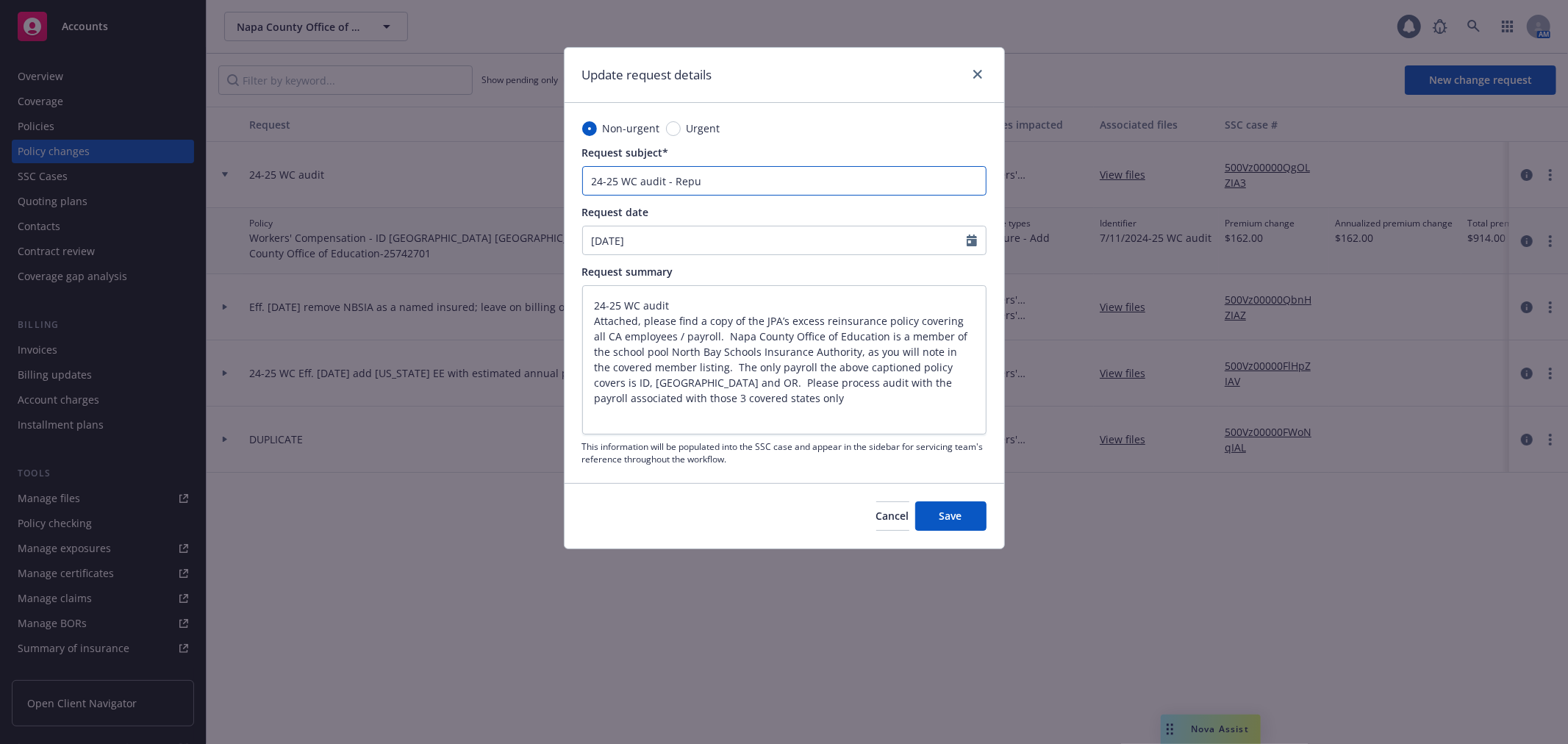
type input "24-25 WC audit - Repub"
type textarea "x"
type input "24-25 WC audit - Republ"
type textarea "x"
type input "24-25 WC audit - Republi"
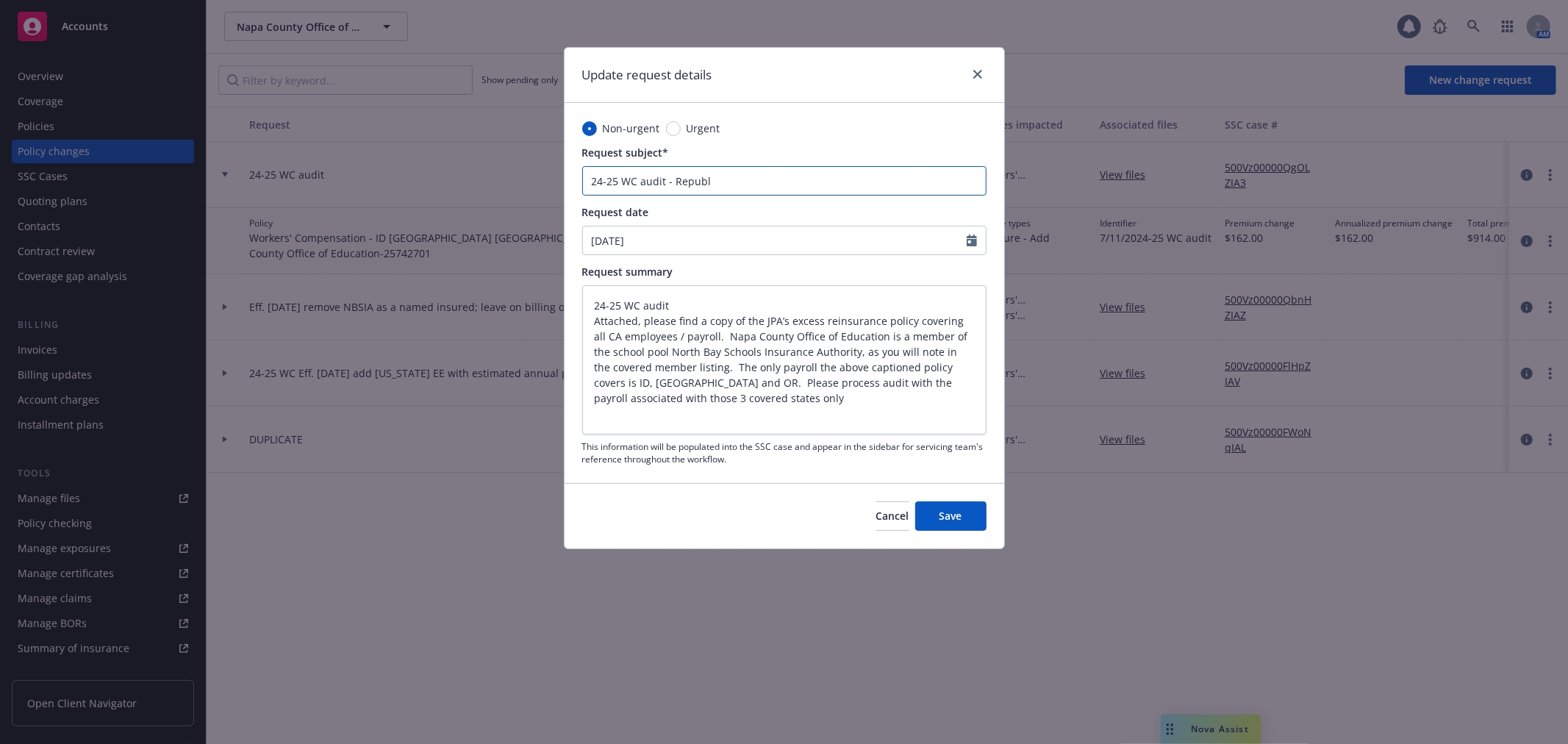
type textarea "x"
type input "24-25 WC audit - Republic"
type textarea "x"
type input "24-25 WC audit - Republic"
type textarea "x"
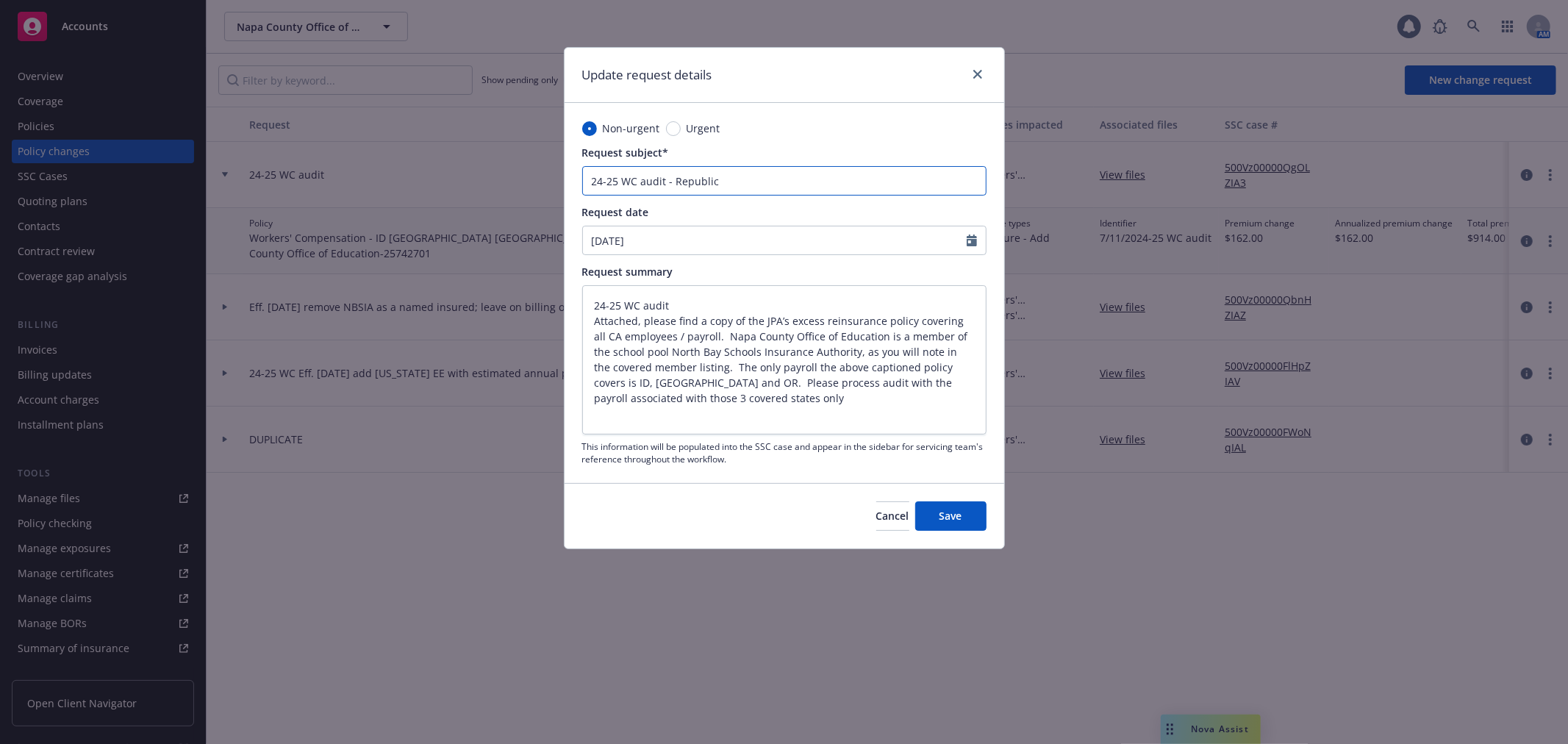
type input "24-25 WC audit - Republic I"
type textarea "x"
type input "24-25 WC audit - Republic In"
type textarea "x"
type input "24-25 WC audit - Republic Ind"
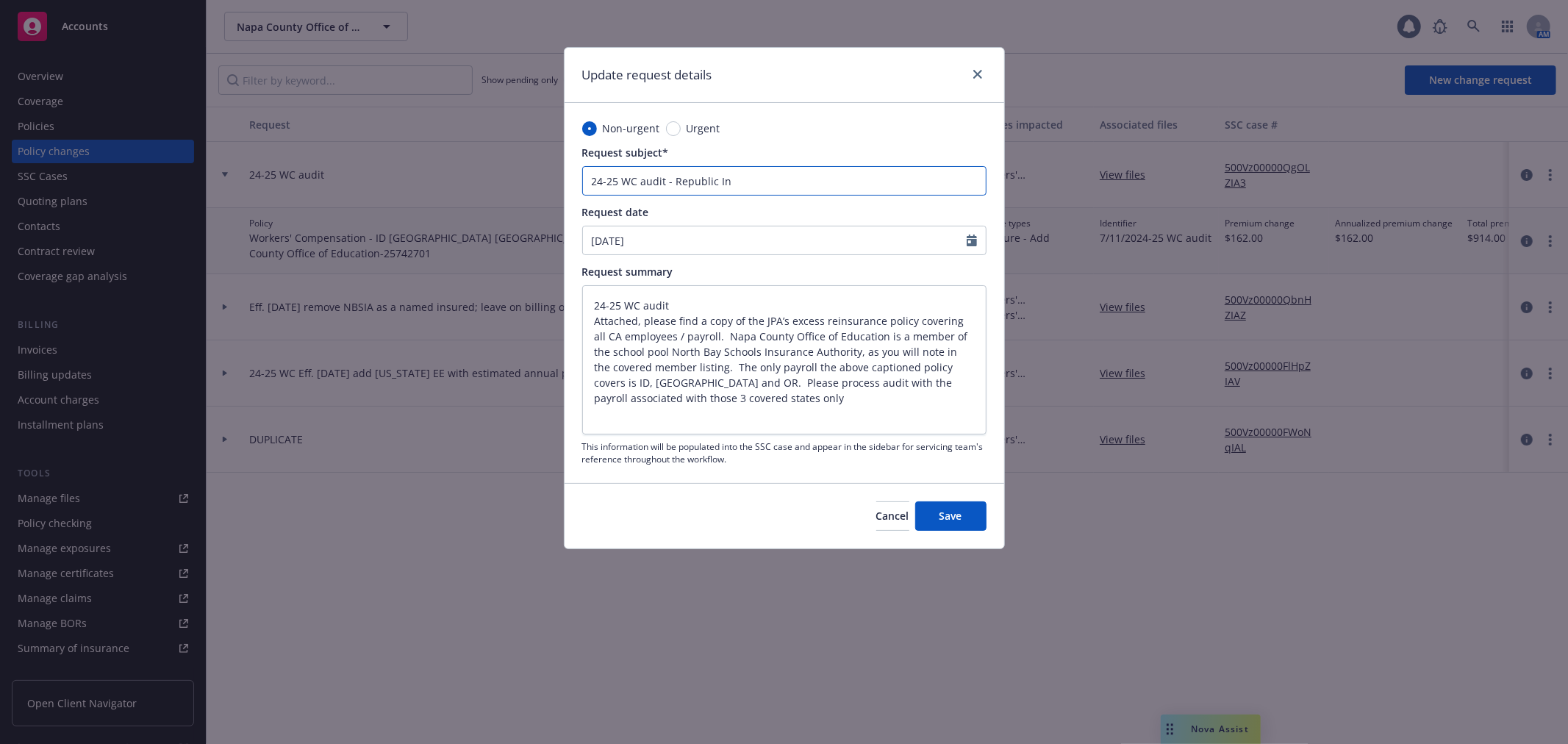
type textarea "x"
type input "24-25 WC audit - Republic Inde"
type textarea "x"
type input "24-25 WC audit - Republic Indem"
type textarea "x"
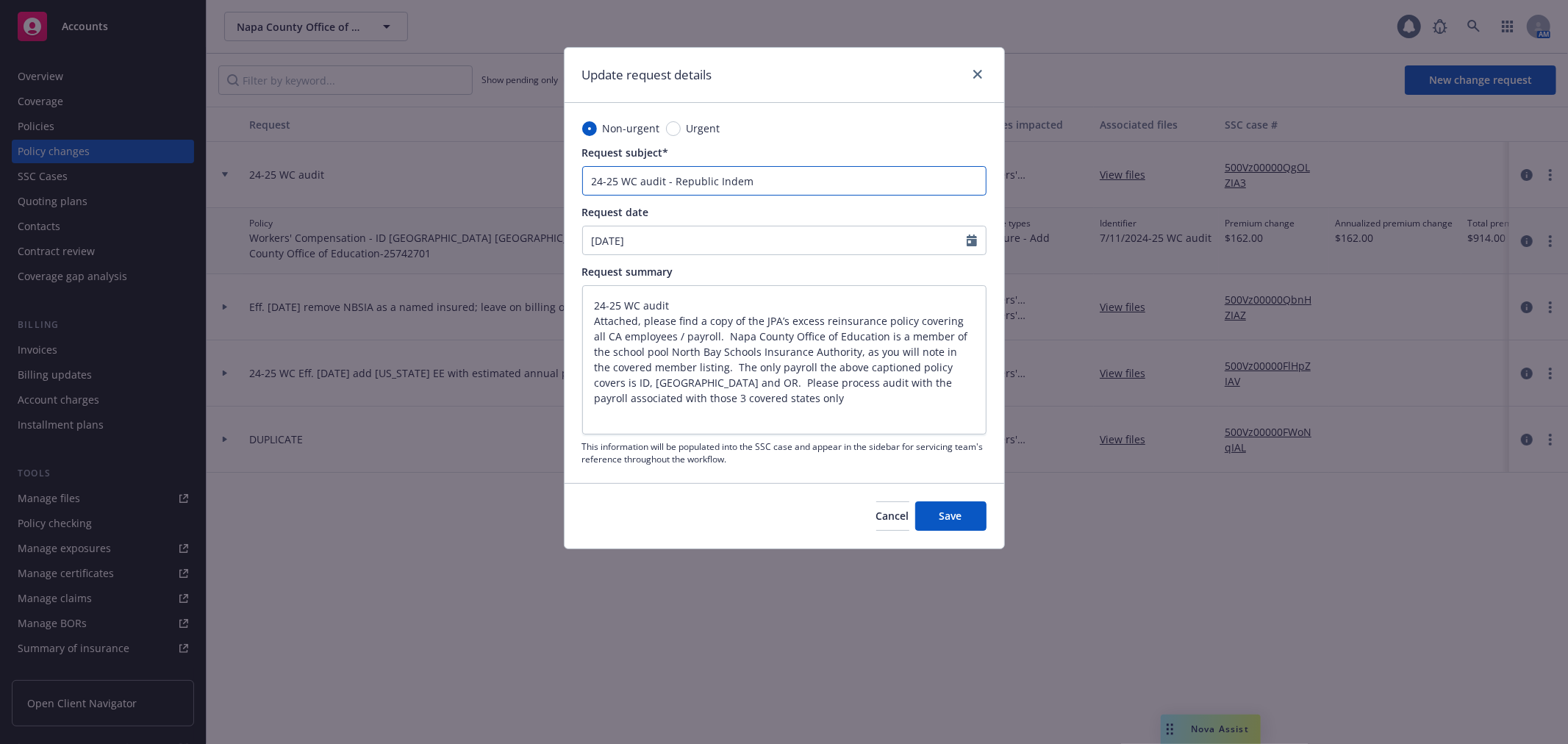
type input "24-25 WC audit - Republic Indemn"
type textarea "x"
type input "24-25 WC audit - Republic Indemni"
type textarea "x"
type input "24-25 WC audit - Republic Indemnit"
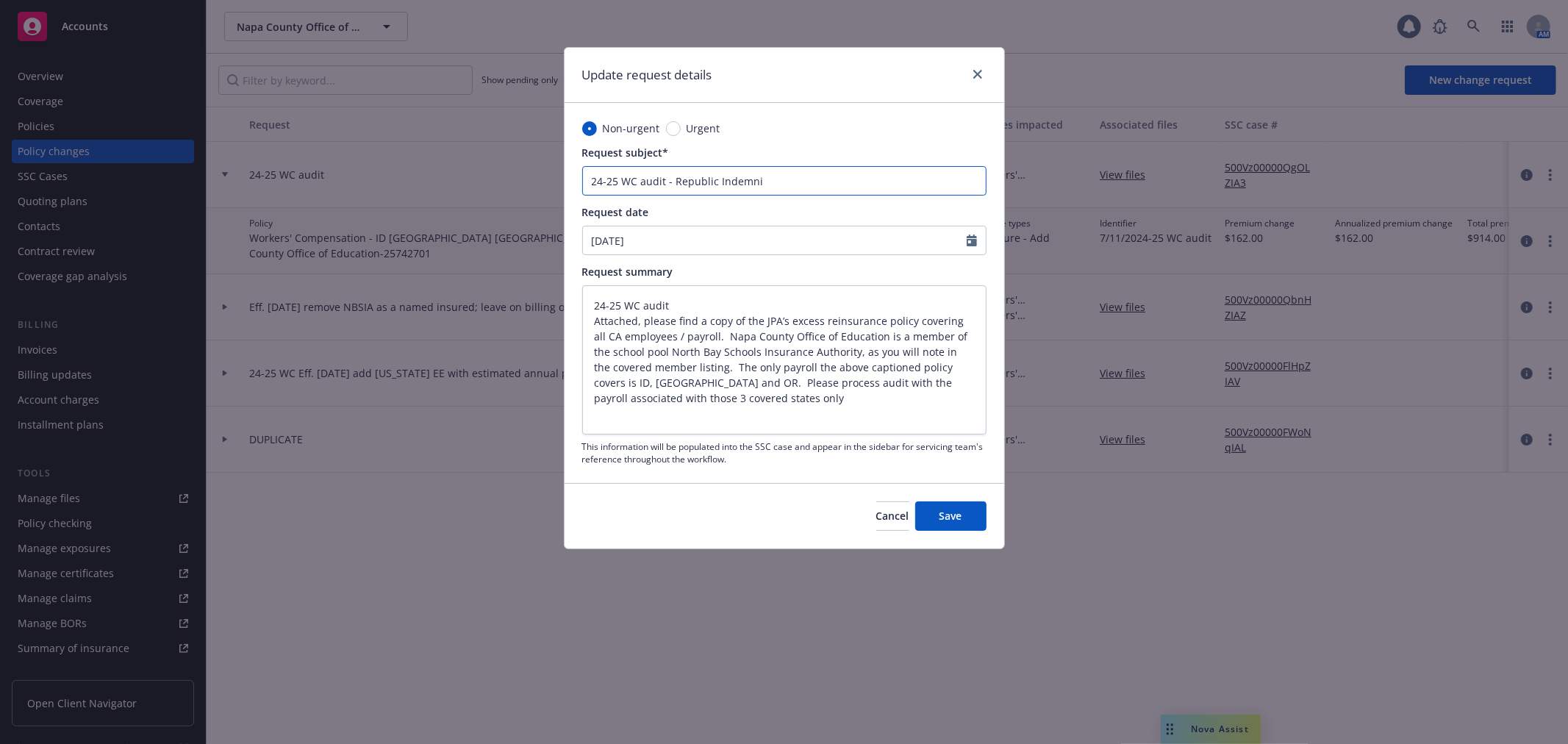
type textarea "x"
type input "24-25 WC audit - Republic Indemnity"
type textarea "x"
type input "24-25 WC audit - Republic Indemnity"
click at [958, 519] on span "Save" at bounding box center [950, 515] width 23 height 14
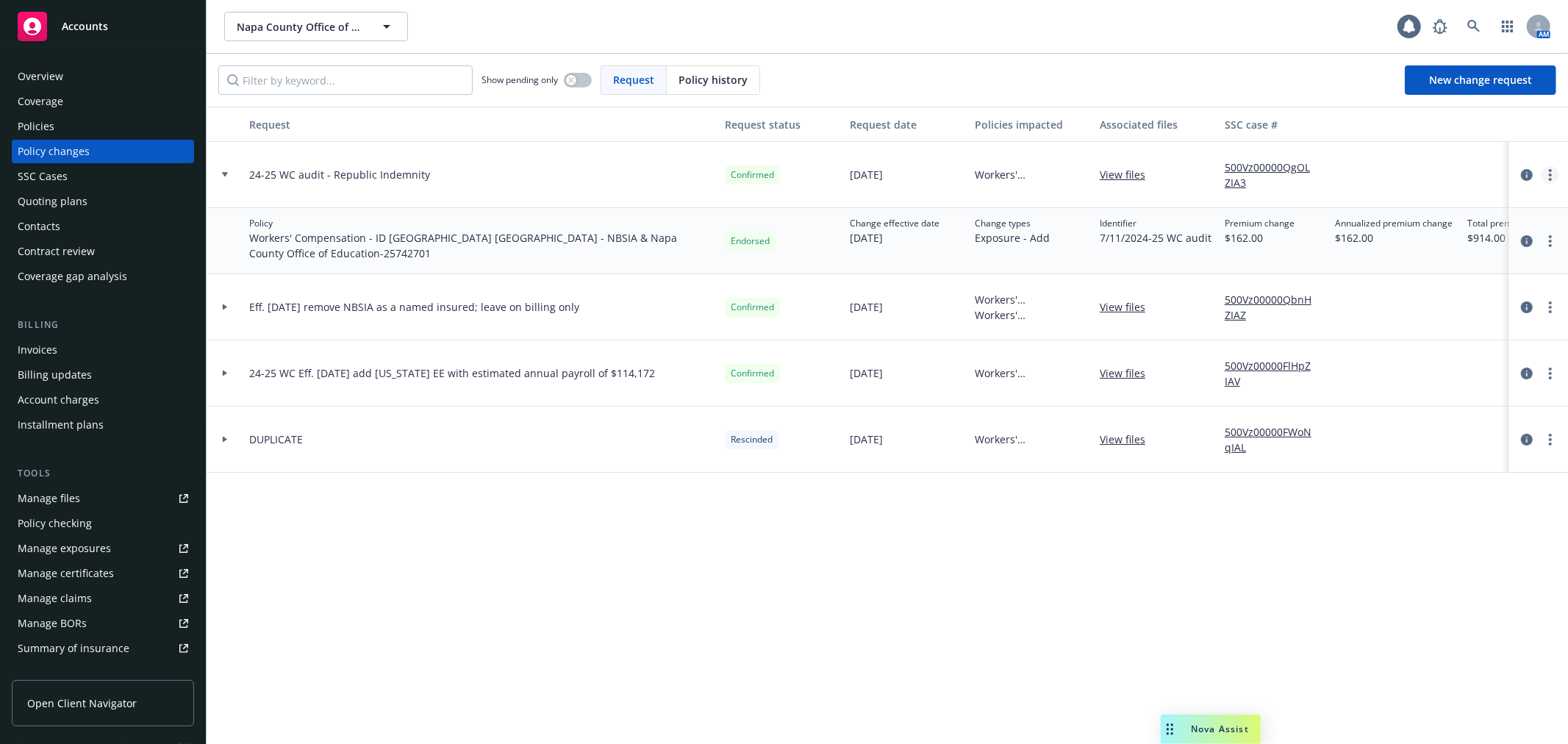
click at [1558, 172] on link "more" at bounding box center [1550, 174] width 18 height 18
click at [1454, 229] on link "Edit request summary" at bounding box center [1432, 234] width 252 height 29
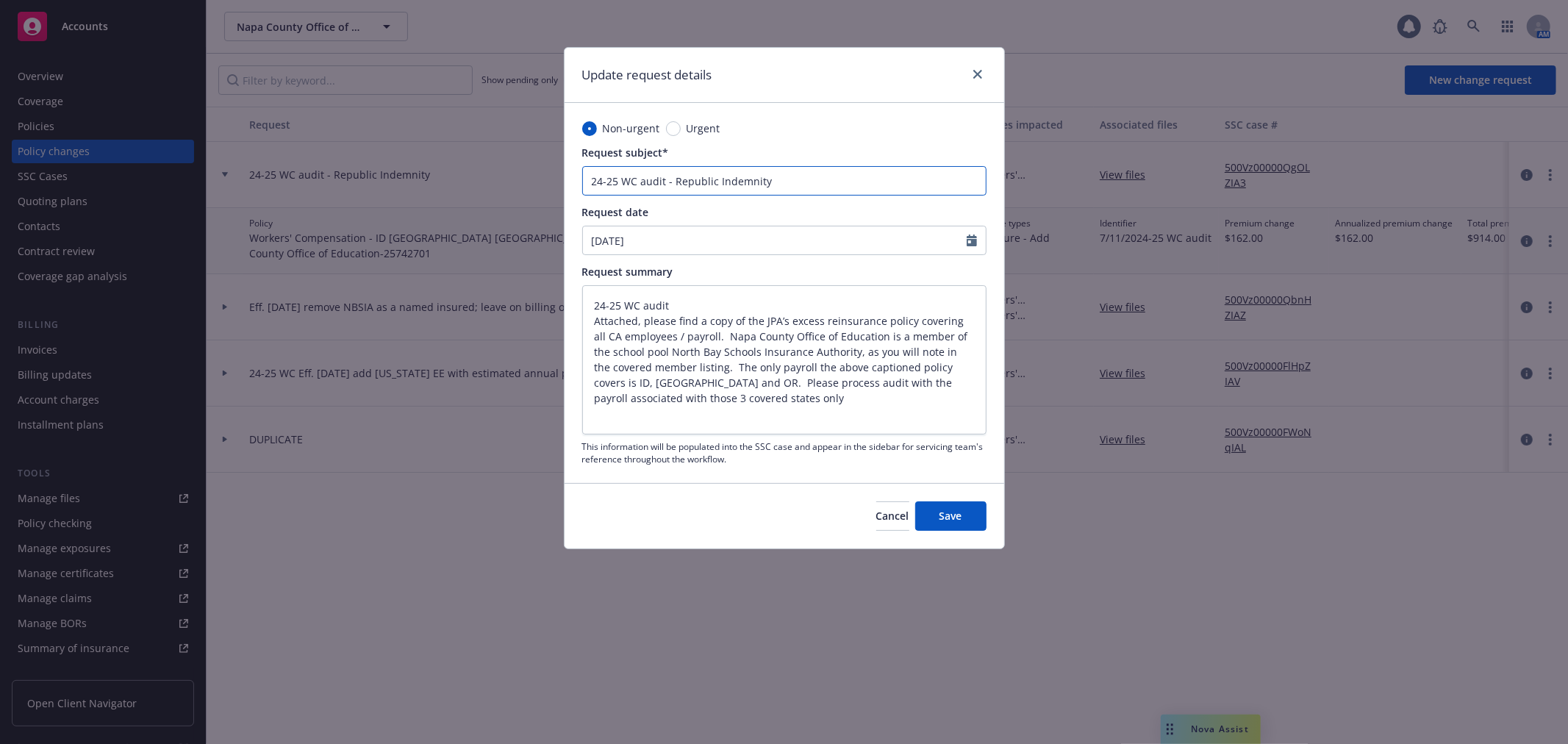
click at [814, 184] on input "24-25 WC audit - Republic Indemnity" at bounding box center [784, 180] width 404 height 29
type textarea "x"
type input "24-25 WC audit - Republic Indemnity"
type textarea "x"
type input "24-25 WC audit - Republic Indemnity -"
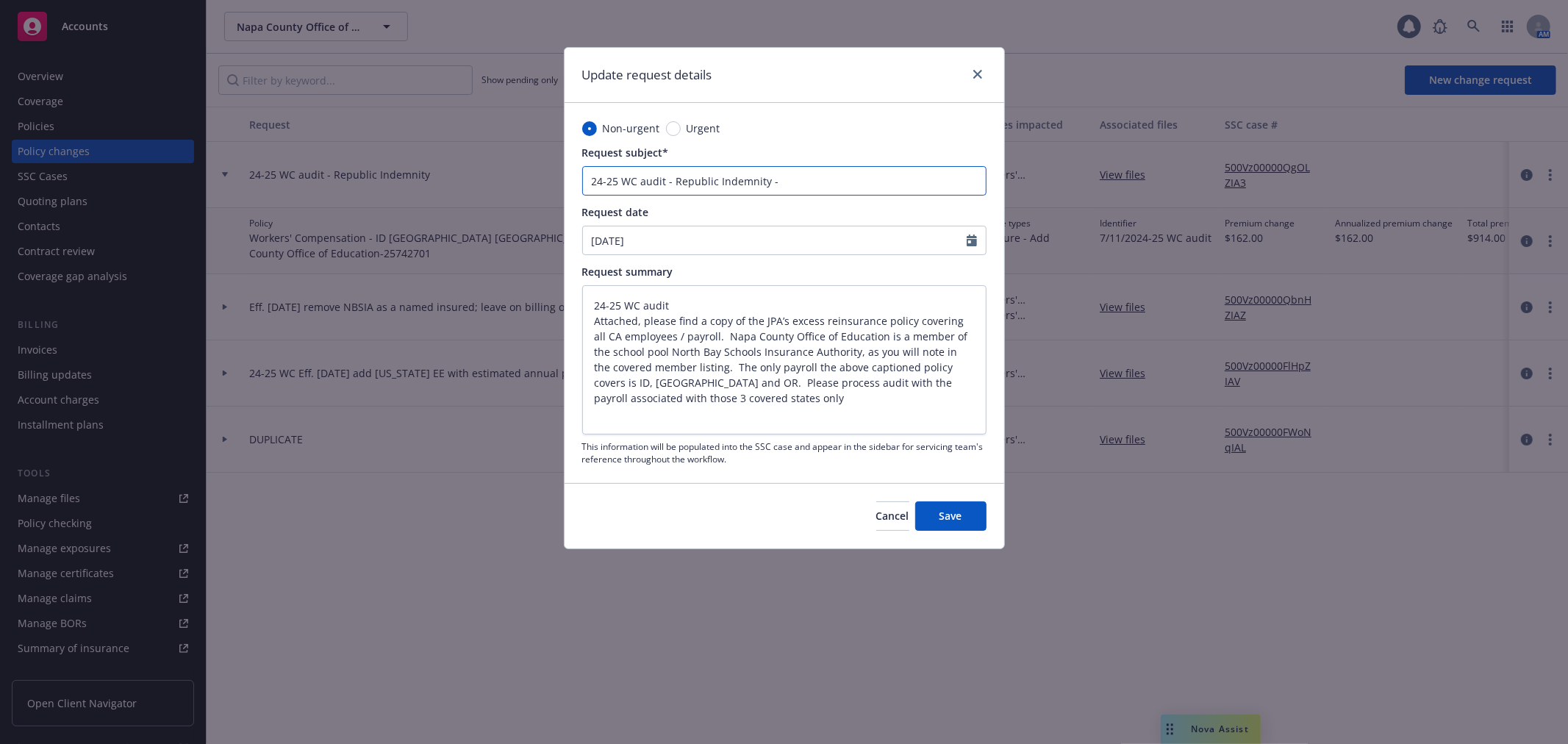
type textarea "x"
type input "24-25 WC audit - Republic Indemnity -"
type textarea "x"
type input "24-25 WC audit - Republic Indemnity - N"
type textarea "x"
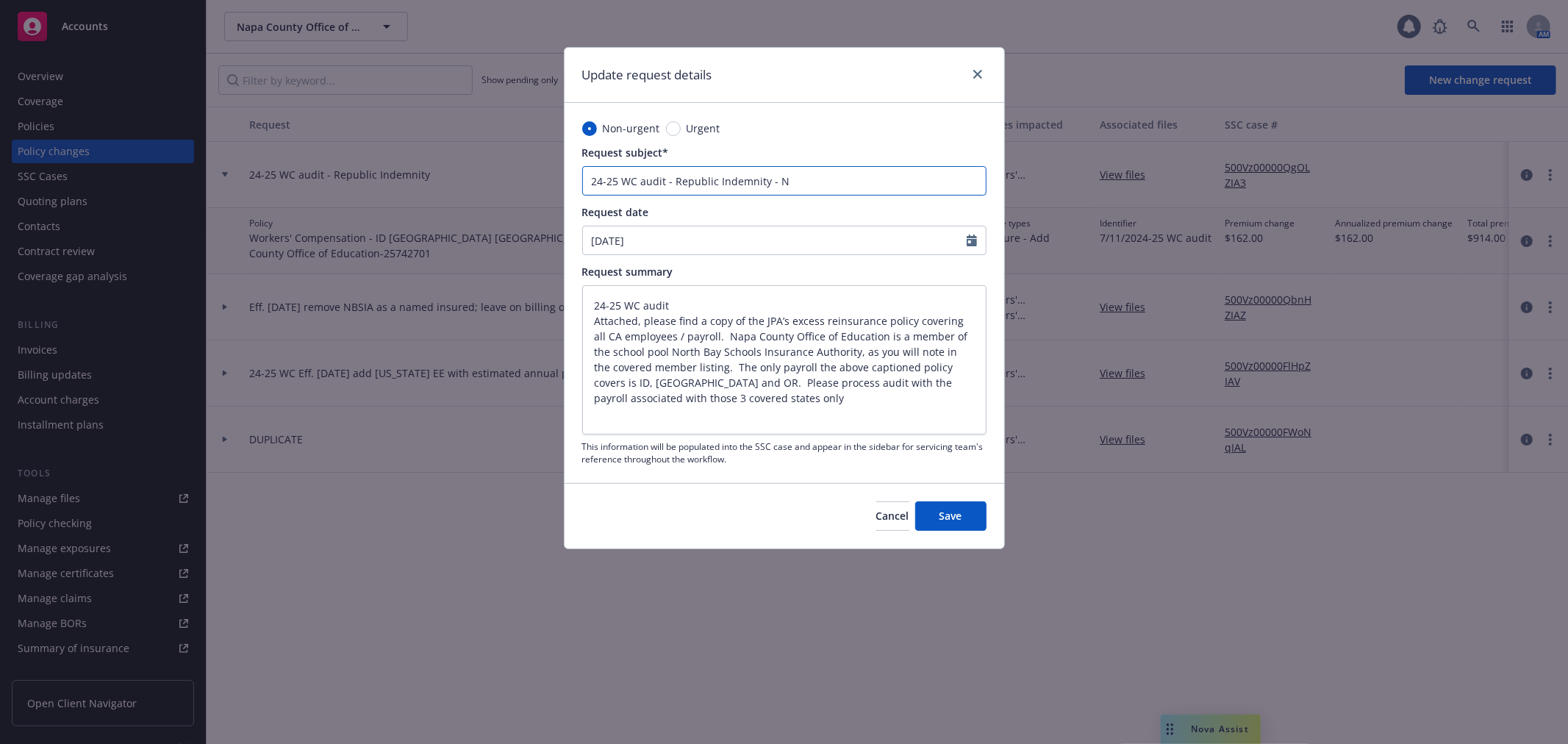
type input "24-25 WC audit - Republic Indemnity - NB"
type textarea "x"
type input "24-25 WC audit - Republic Indemnity - NBS"
type textarea "x"
type input "24-25 WC audit - Republic Indemnity - NBSI"
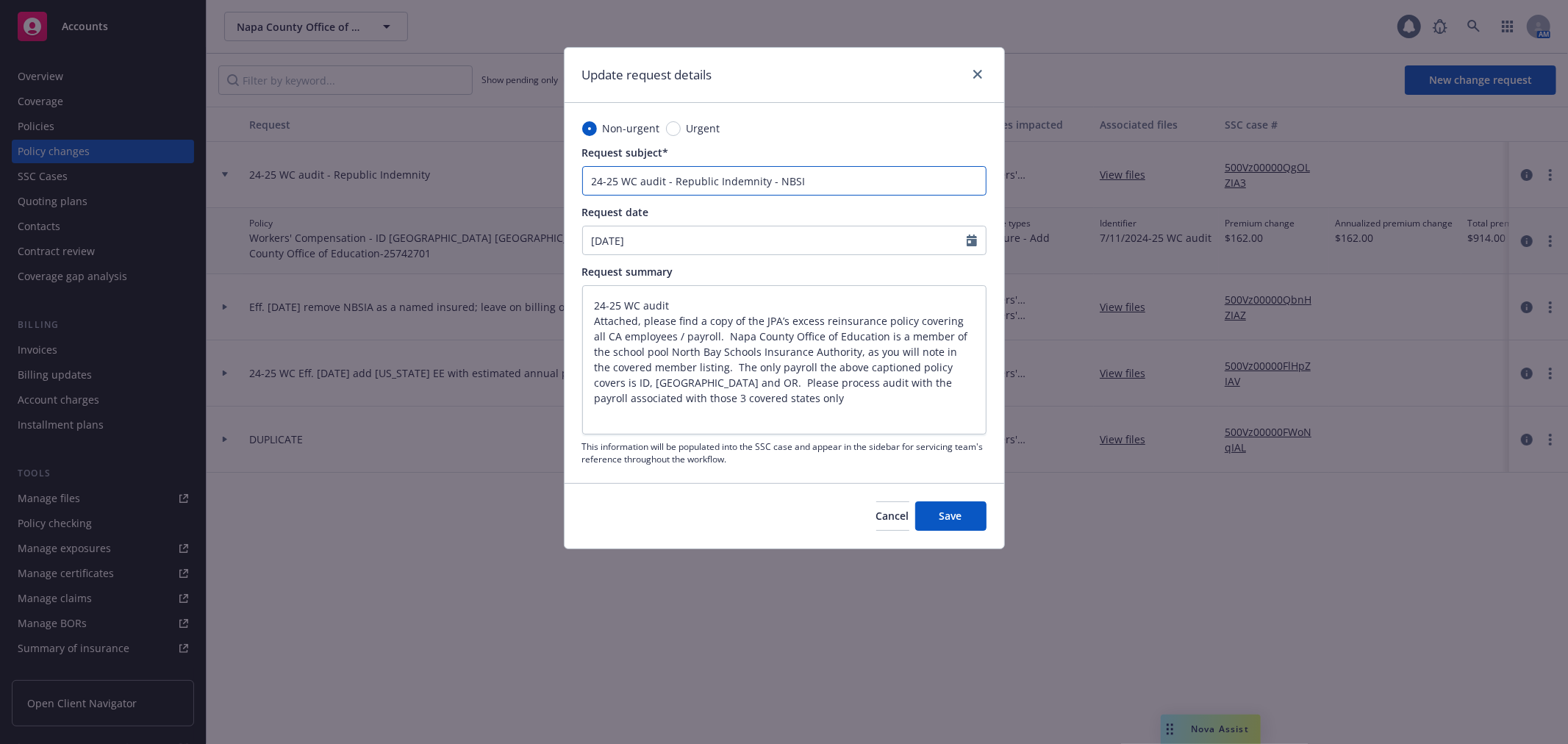
type textarea "x"
type input "24-25 WC audit - Republic Indemnity - NBSIA"
type textarea "x"
type input "24-25 WC audit - Republic Indemnity - NBSIA"
type textarea "x"
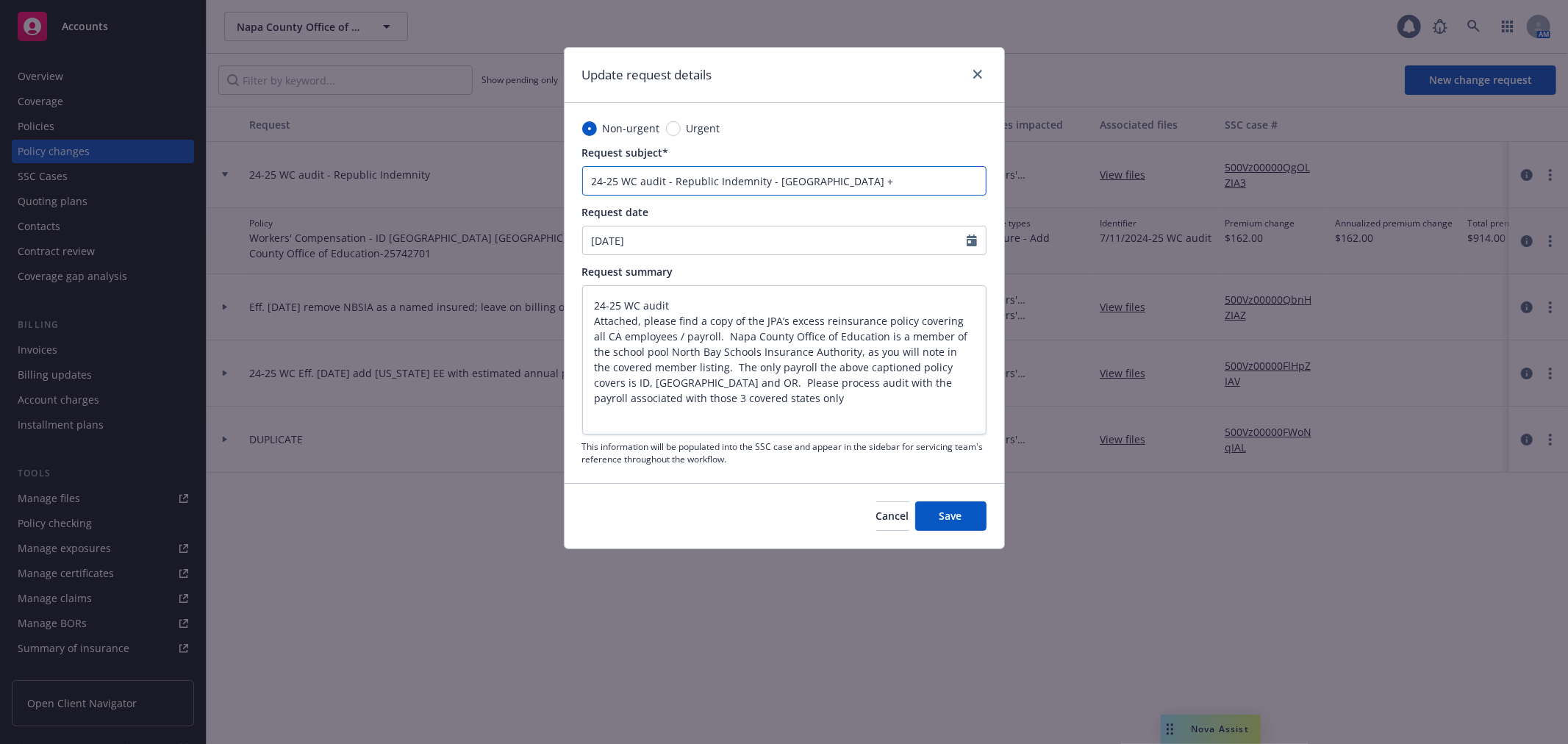
type input "24-25 WC audit - Republic Indemnity - NBSIA +"
type textarea "x"
type input "24-25 WC audit - Republic Indemnity - NBSIA + N"
type textarea "x"
type input "24-25 WC audit - Republic Indemnity - NBSIA + NC"
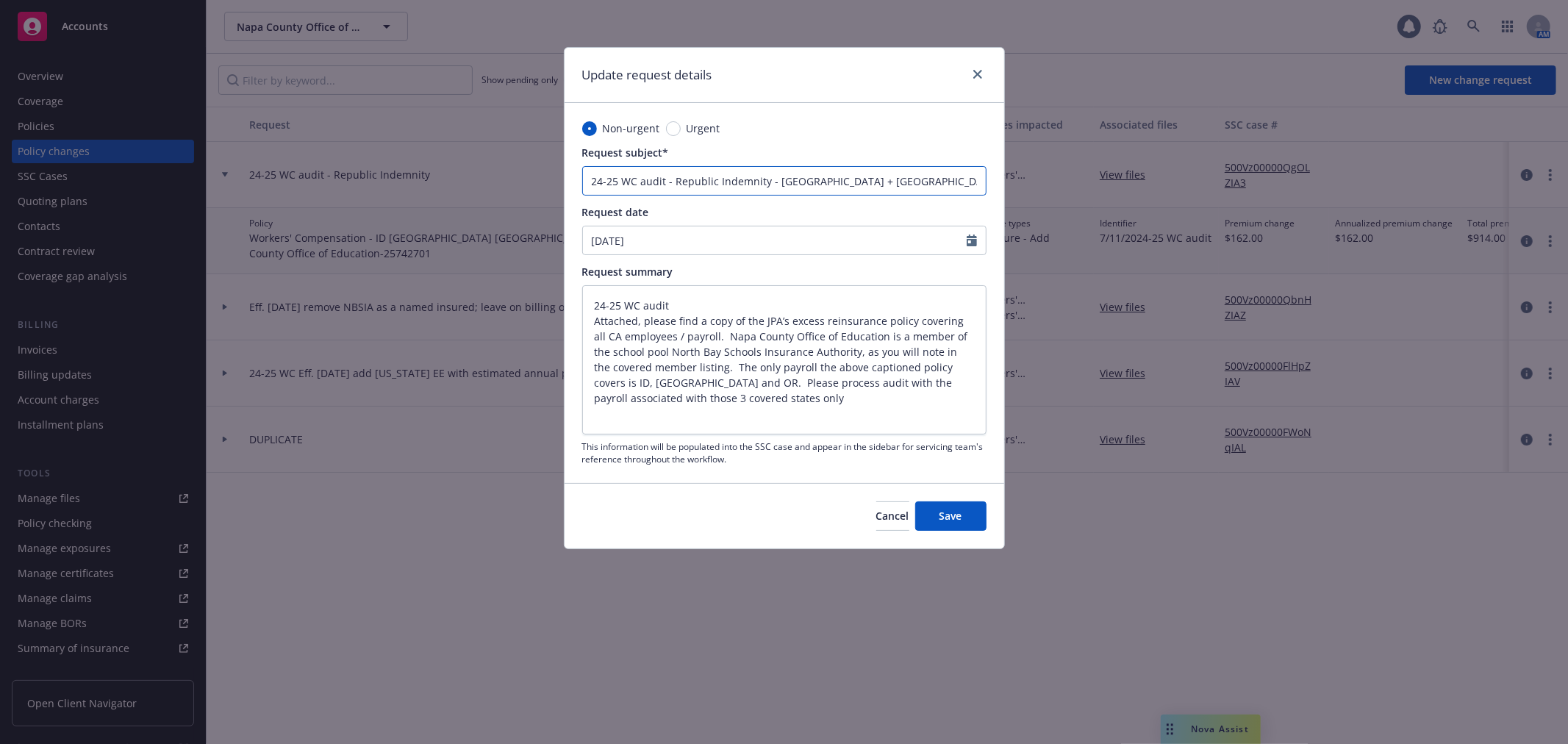
type textarea "x"
type input "24-25 WC audit - Republic Indemnity - NBSIA + NCO"
type textarea "x"
type input "24-25 WC audit - Republic Indemnity - NBSIA + NCOE"
drag, startPoint x: 672, startPoint y: 173, endPoint x: 777, endPoint y: 178, distance: 105.1
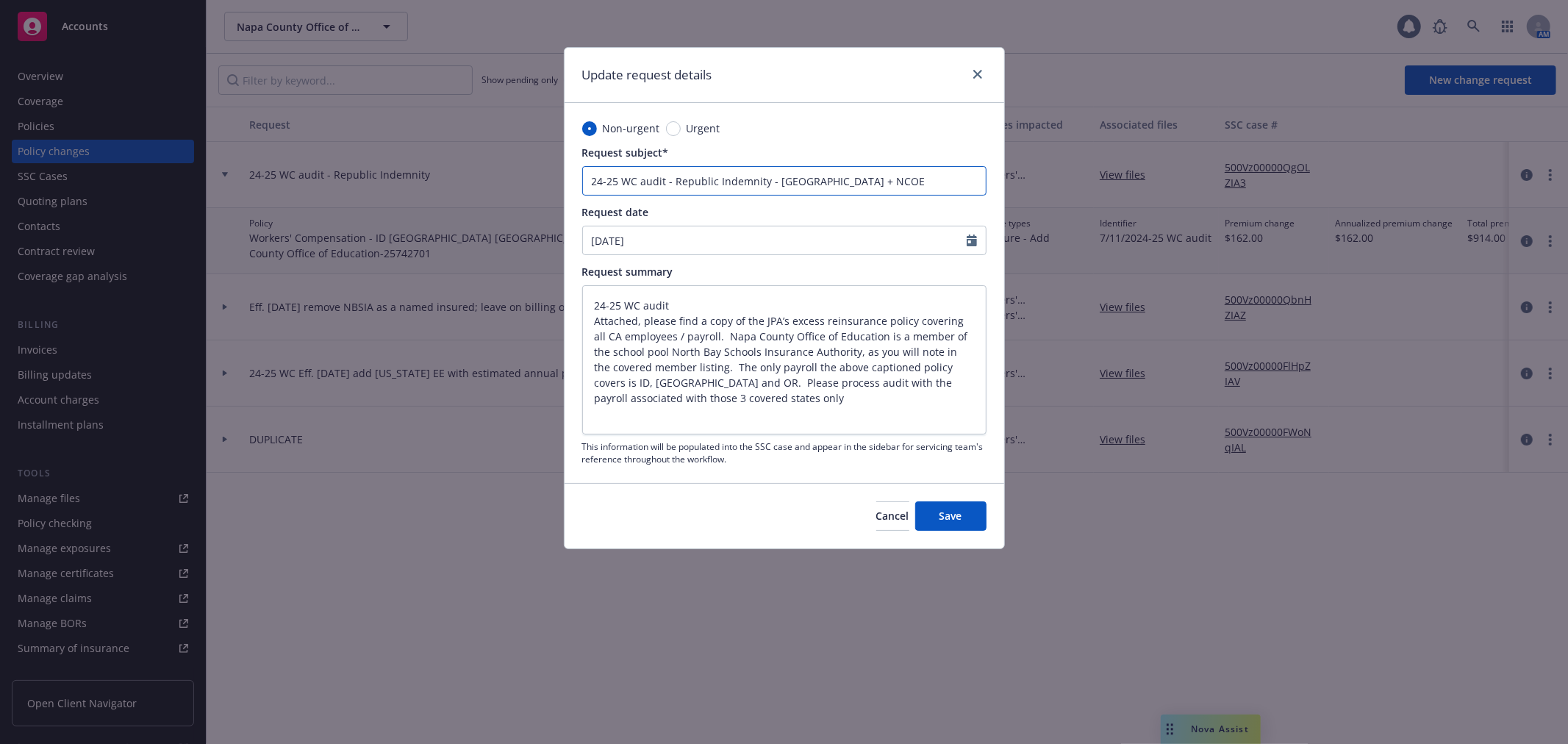
click at [777, 178] on input "24-25 WC audit - Republic Indemnity - NBSIA + NCOE" at bounding box center [784, 180] width 404 height 29
type textarea "x"
type input "24-25 WC audit - NBSIA + NCOE"
click at [777, 178] on input "24-25 WC audit - NBSIA + NCOE" at bounding box center [784, 180] width 404 height 29
type textarea "x"
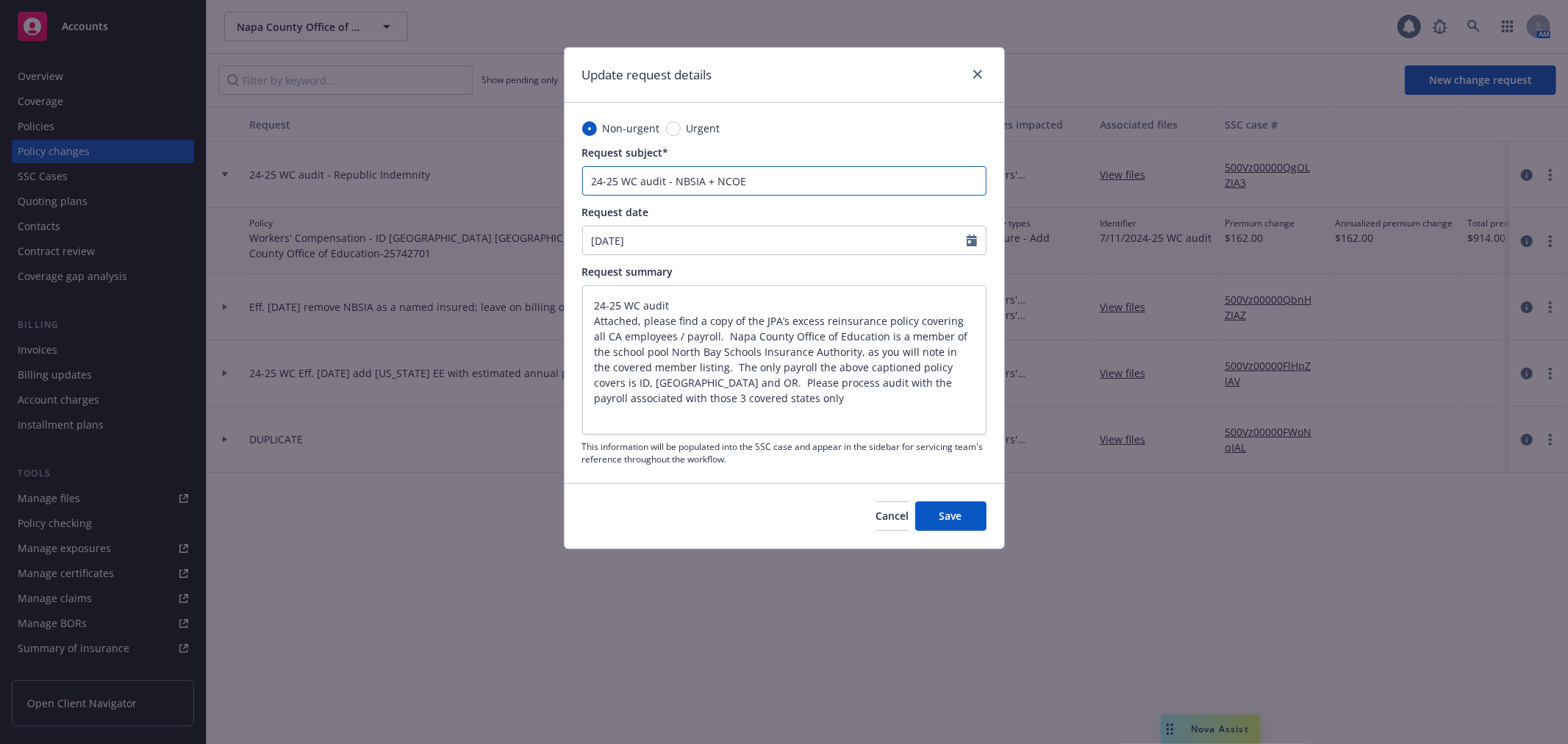
type input "24-25 WC audit - NBSIA + NCOE"
type textarea "x"
type input "24-25 WC audit - NBSIA + NCOE -"
type textarea "x"
type input "24-25 WC audit - NBSIA + NCOE -"
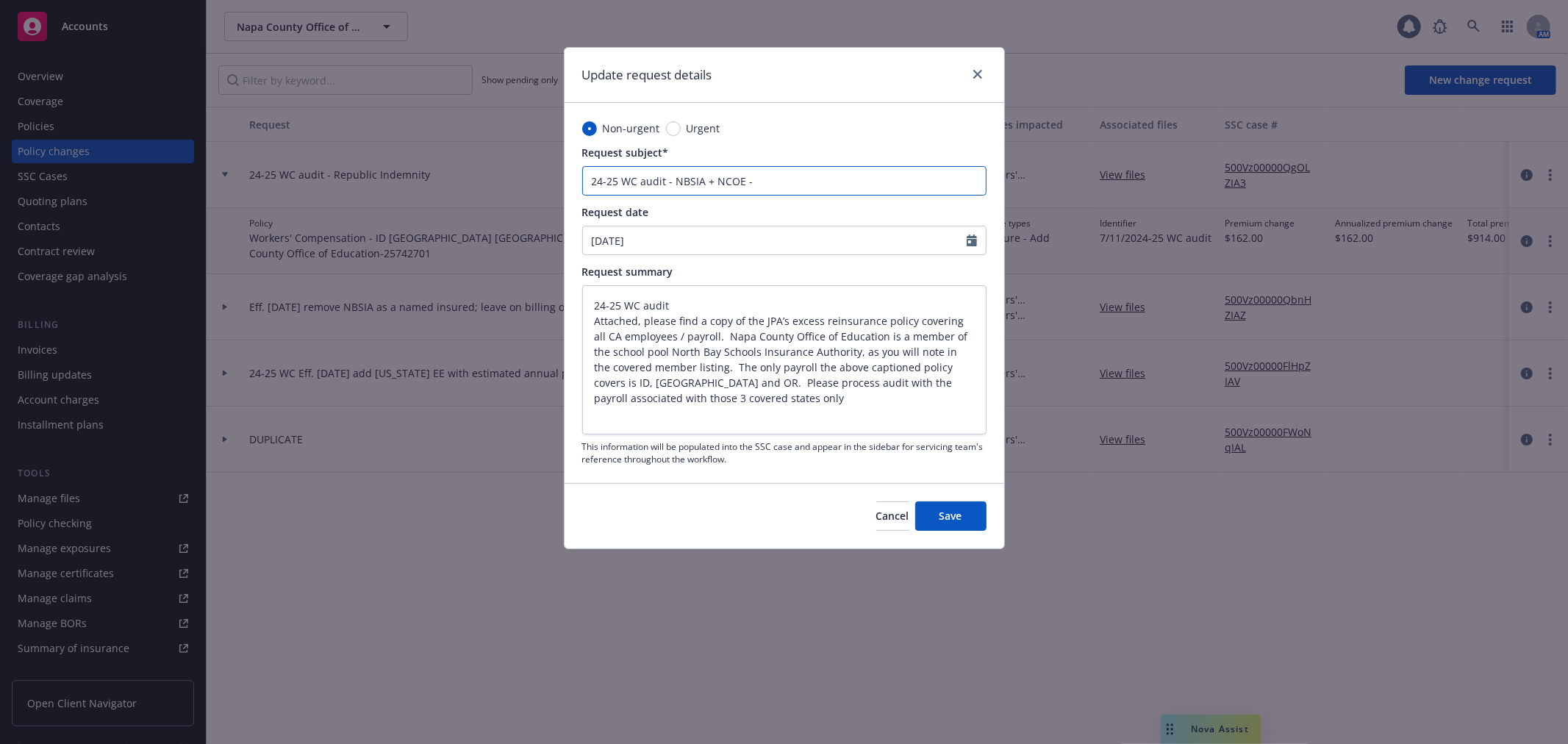
paste input "F225830"
type textarea "x"
type input "24-25 WC audit - NBSIA + NCOE - F225830"
type textarea "x"
type input "24-25 WC audit - NBSIA + NCOE -"
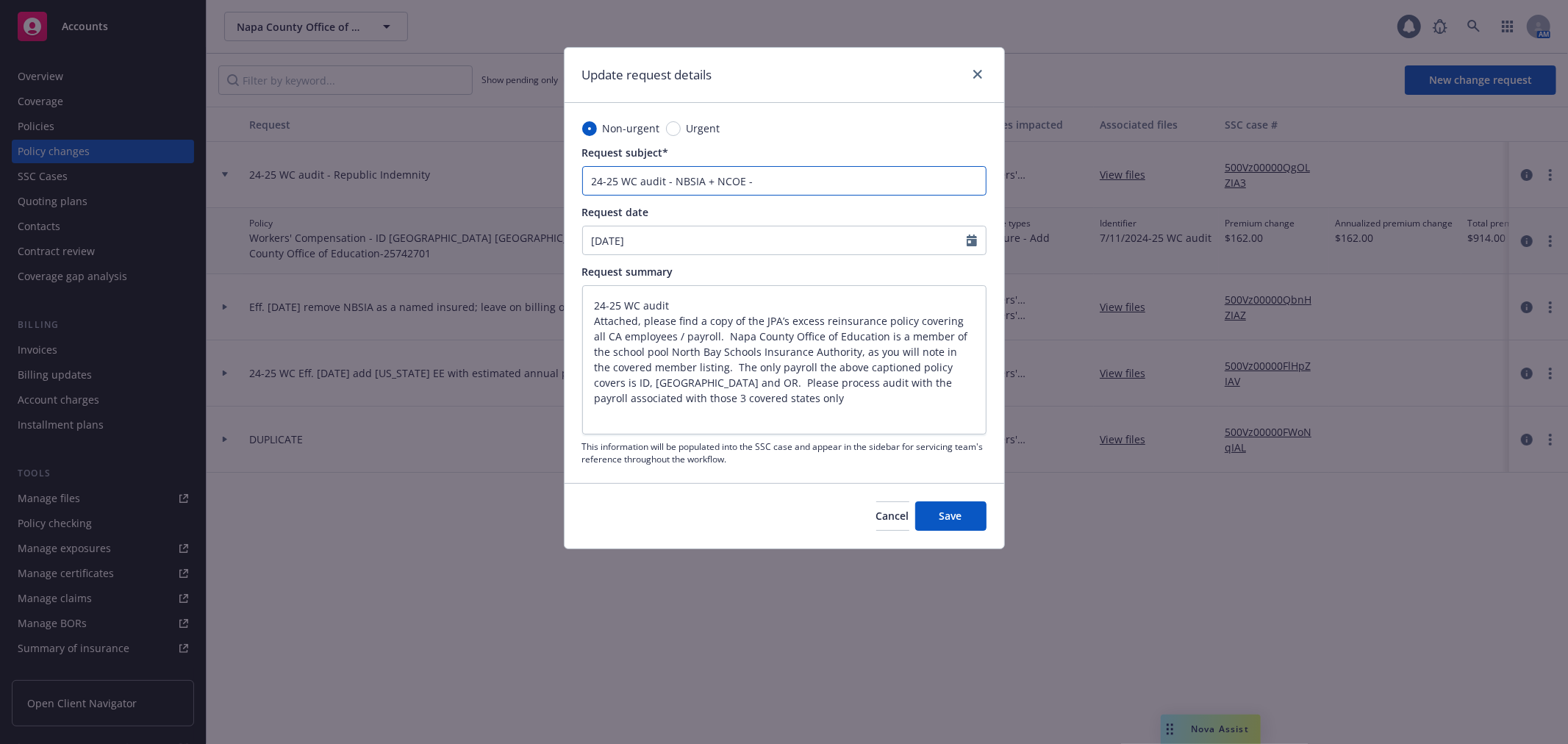
type textarea "x"
type input "24-25 WC audit - NBSIA + NCOE - R"
type textarea "x"
type input "24-25 WC audit - NBSIA + NCOE - Re"
type textarea "x"
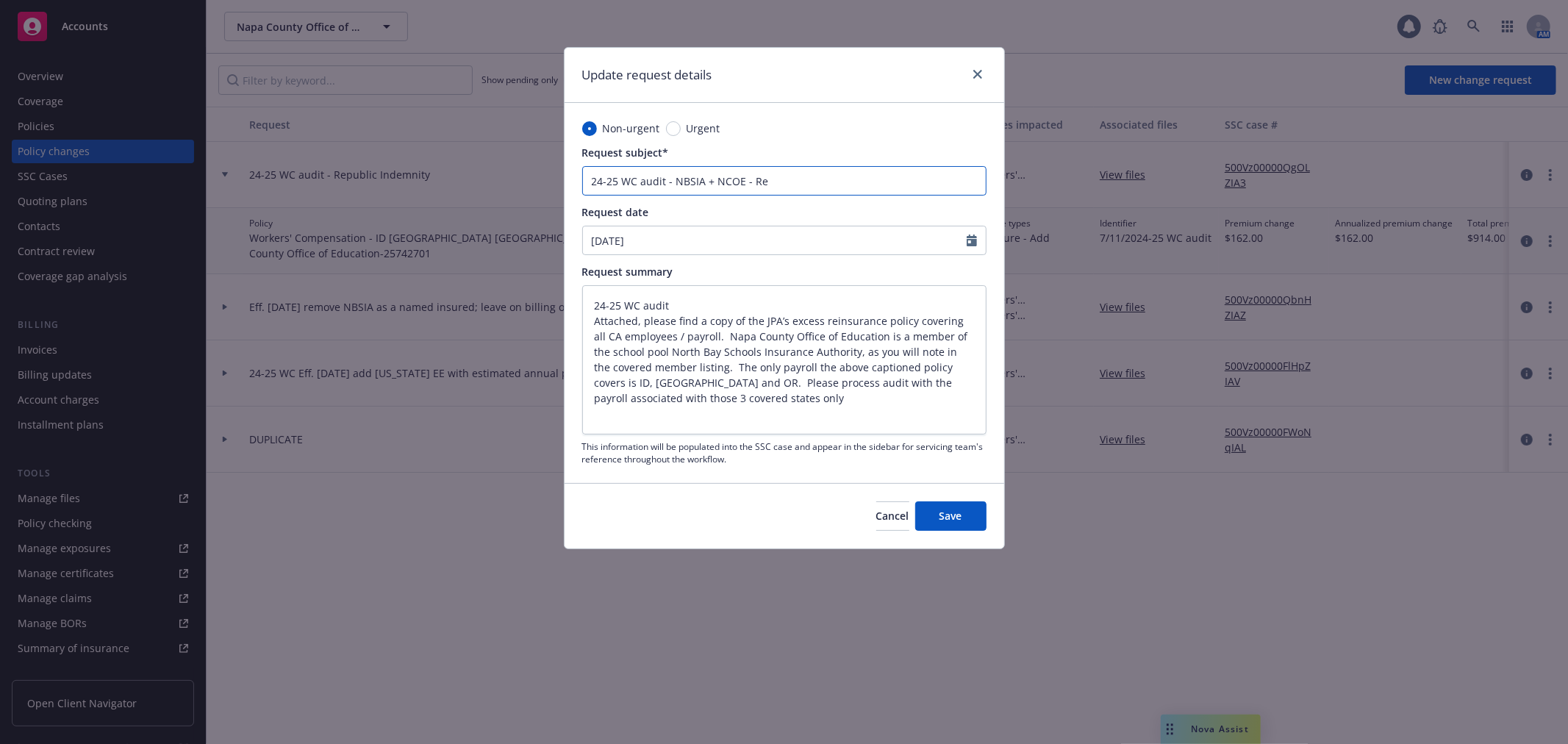
type input "24-25 WC audit - NBSIA + NCOE - Rep"
type textarea "x"
type input "24-25 WC audit - NBSIA + NCOE - Repu"
type textarea "x"
type input "24-25 WC audit - NBSIA + NCOE - Repub"
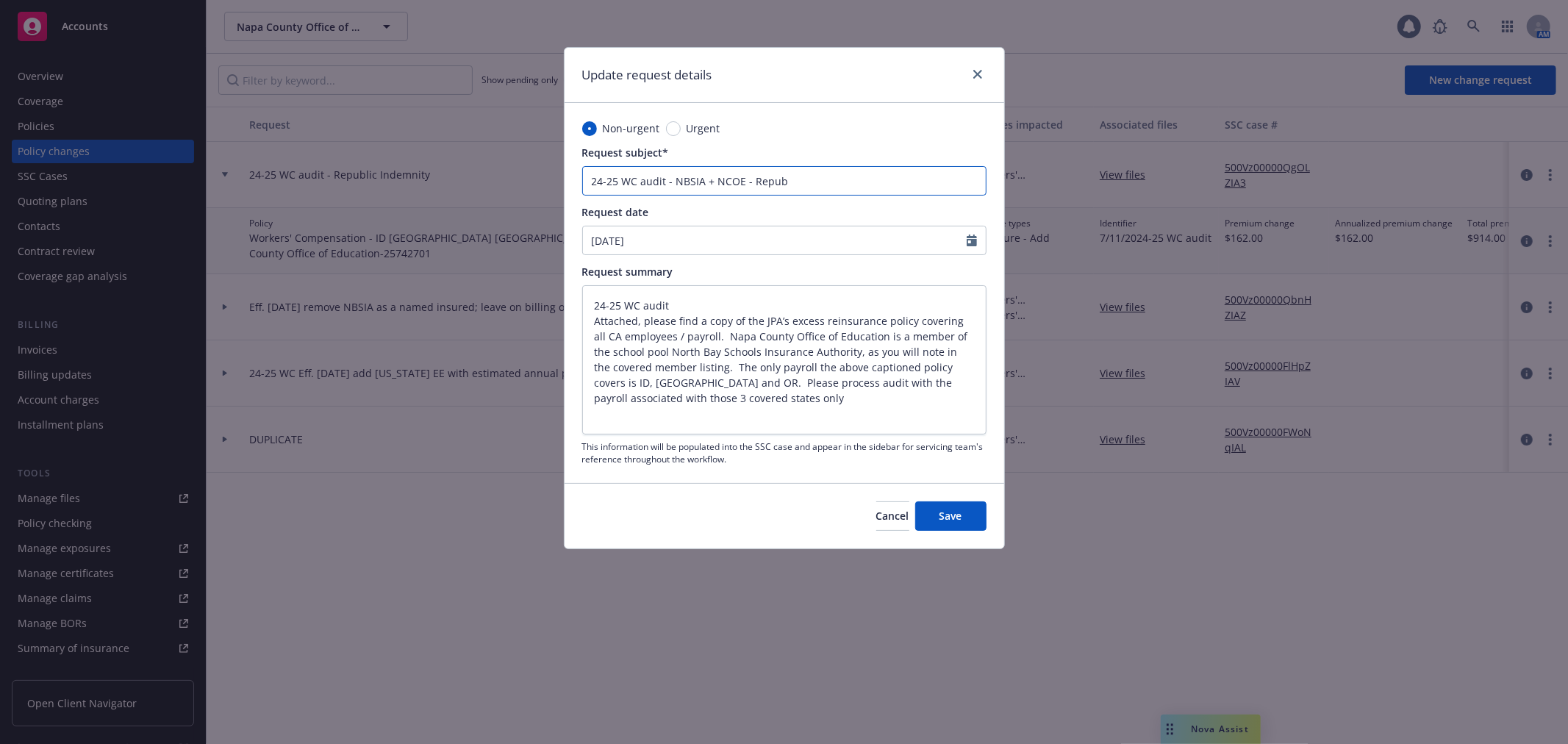
type textarea "x"
type input "24-25 WC audit - NBSIA + NCOE - Republ"
type textarea "x"
type input "24-25 WC audit - NBSIA + NCOE - Republi"
type textarea "x"
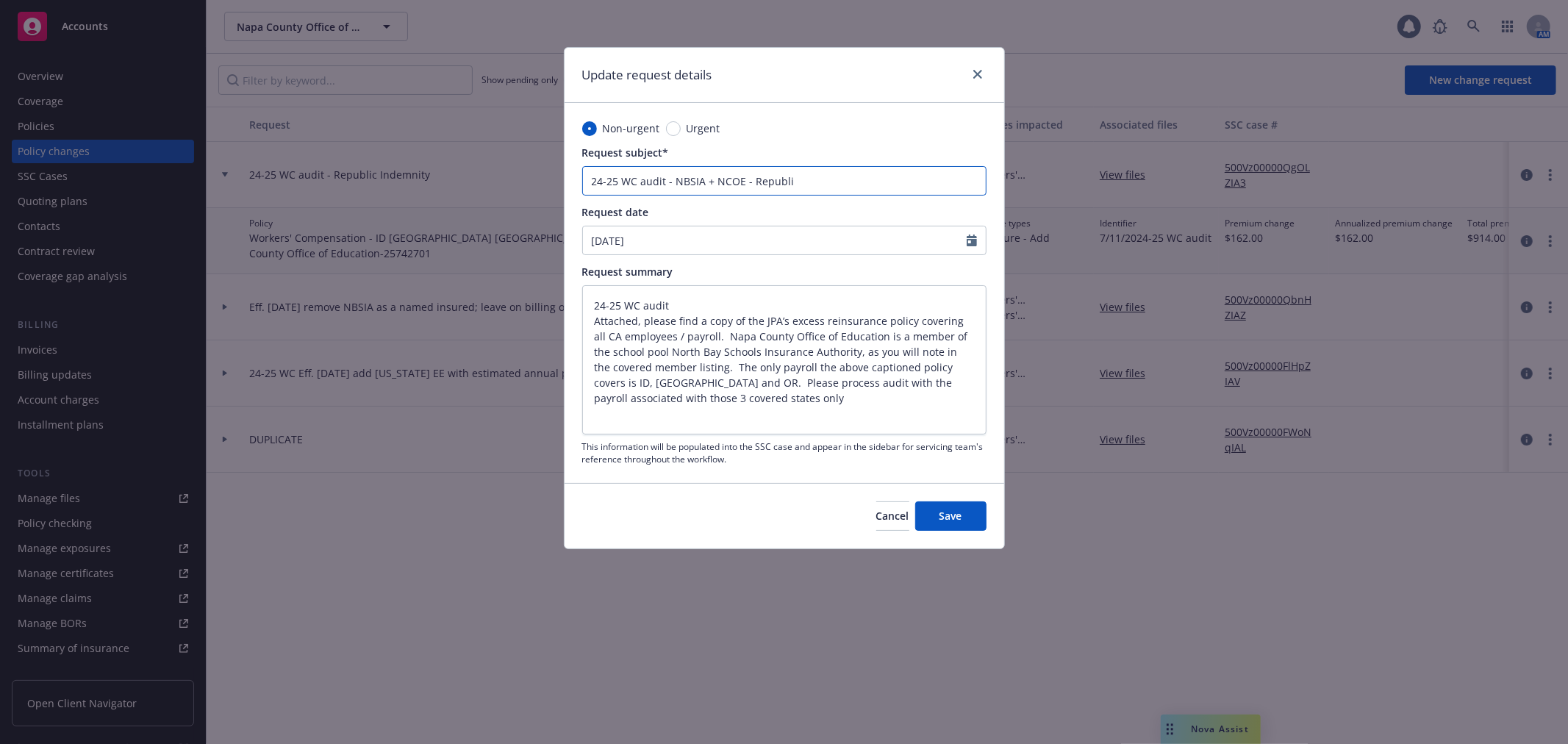
type input "24-25 WC audit - NBSIA + NCOE - Republic"
type textarea "x"
type input "24-25 WC audit - NBSIA + NCOE - Republic"
type textarea "x"
type input "24-25 WC audit - NBSIA + NCOE - Republic I"
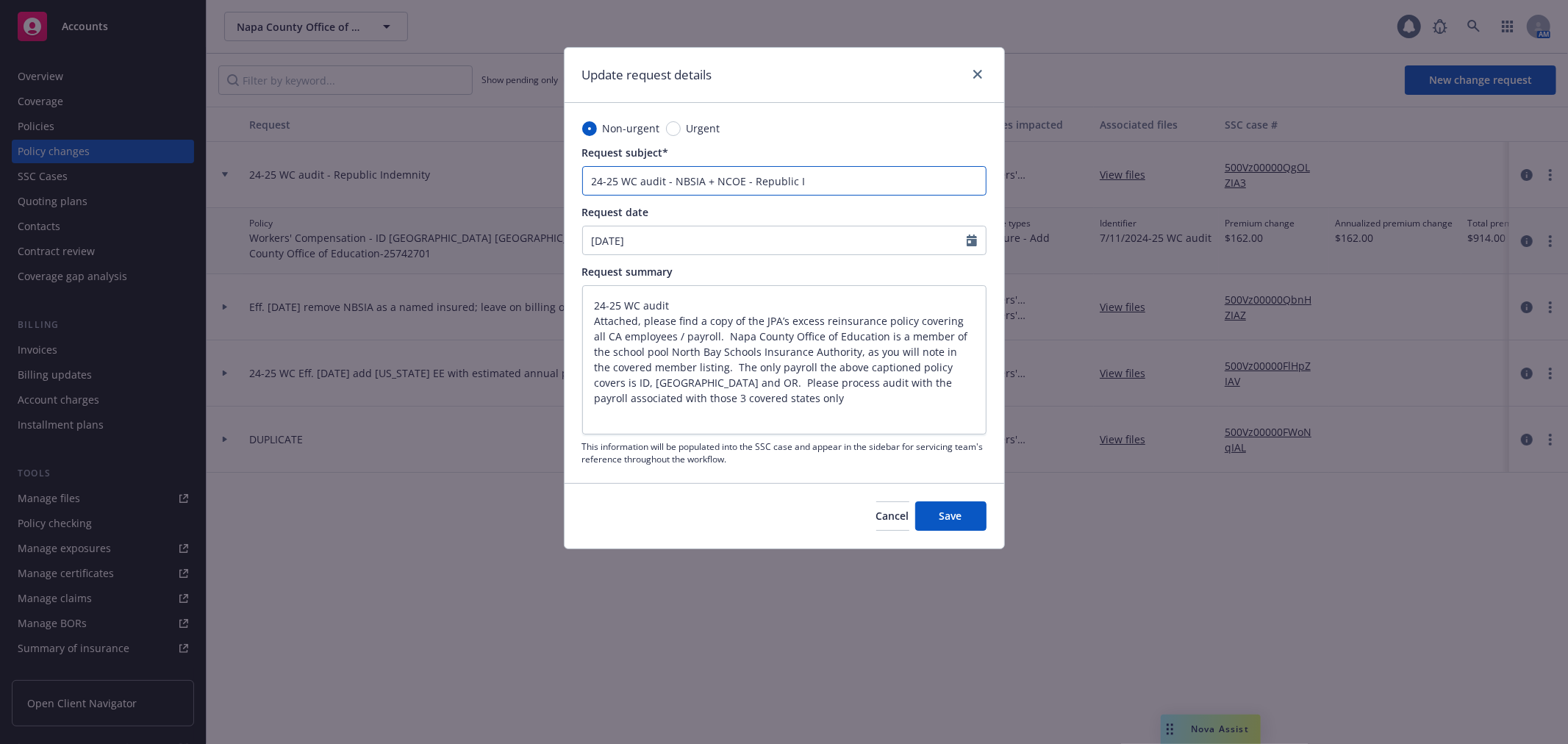
type textarea "x"
type input "24-25 WC audit - NBSIA + NCOE - Republic In"
type textarea "x"
type input "24-25 WC audit - NBSIA + NCOE - Republic Ind"
type textarea "x"
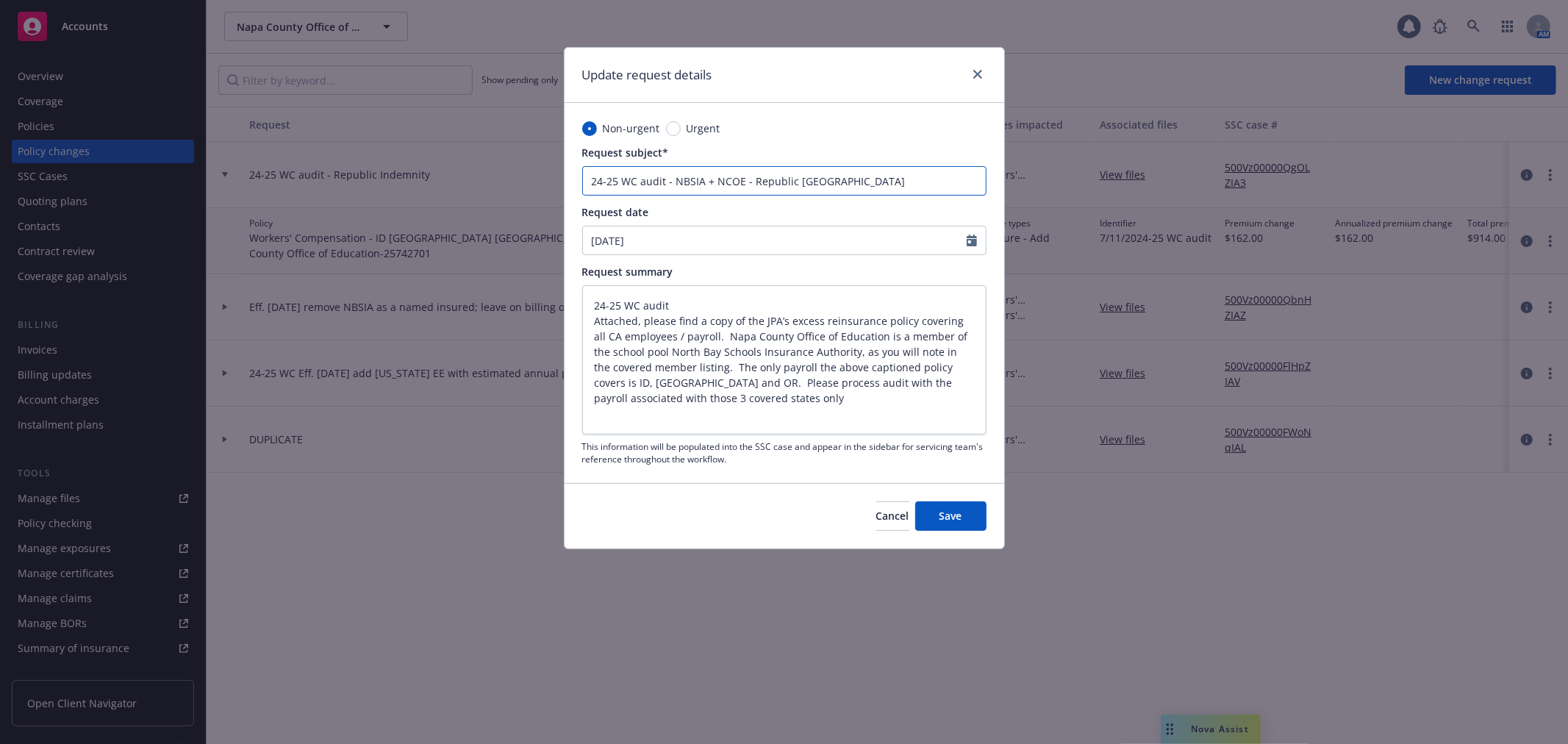
type input "24-25 WC audit - NBSIA + NCOE - Republic Inde"
type textarea "x"
type input "24-25 WC audit - NBSIA + NCOE - Republic Indem"
type textarea "x"
type input "24-25 WC audit - NBSIA + NCOE - Republic Indemn"
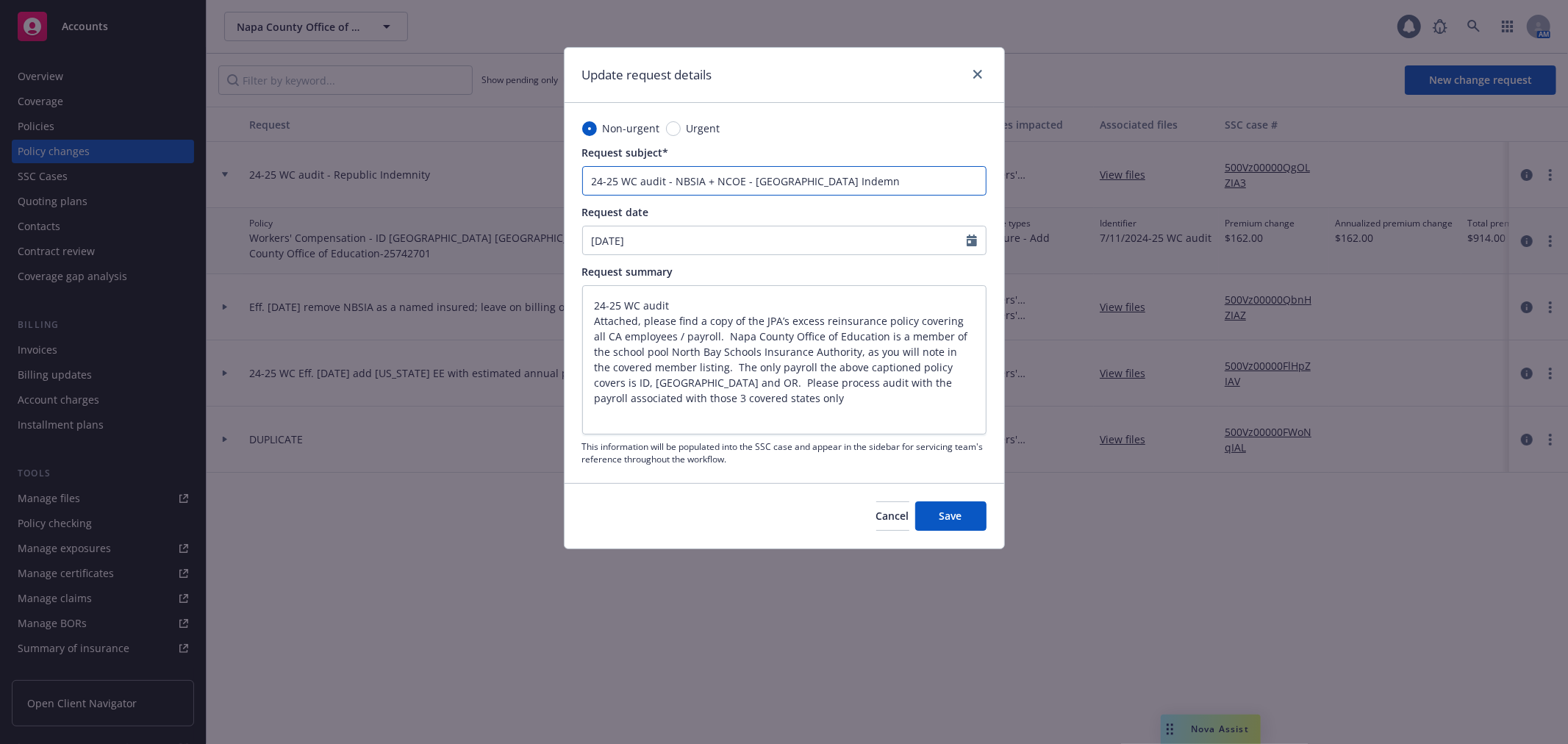
type textarea "x"
type input "24-25 WC audit - NBSIA + NCOE - Republic Indemni"
type textarea "x"
type input "24-25 WC audit - NBSIA + NCOE - Republic Indemnit"
type textarea "x"
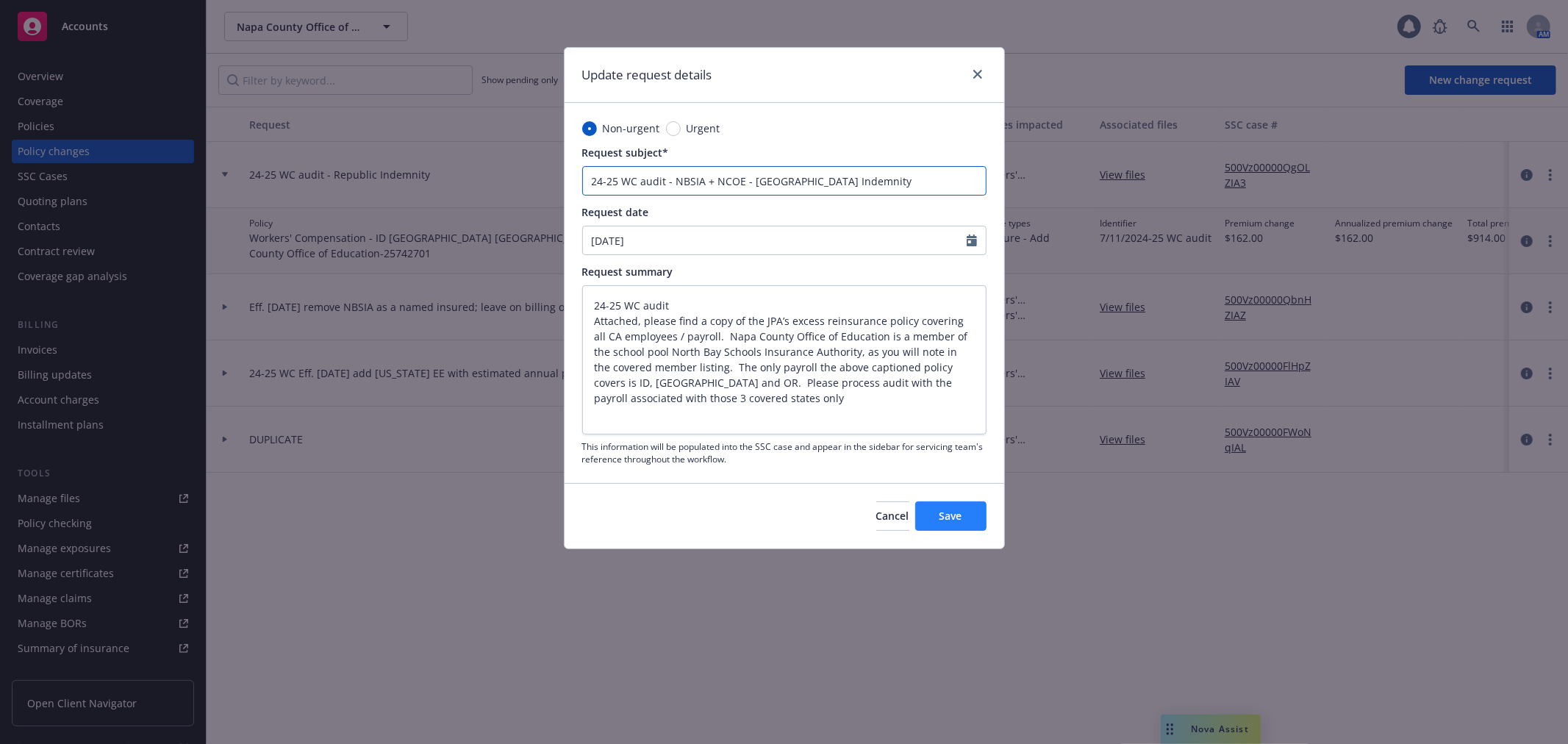
type input "24-25 WC audit - NBSIA + NCOE - Republic Indemnity"
drag, startPoint x: 944, startPoint y: 510, endPoint x: 871, endPoint y: 320, distance: 203.5
click at [944, 512] on span "Save" at bounding box center [950, 515] width 23 height 14
type textarea "x"
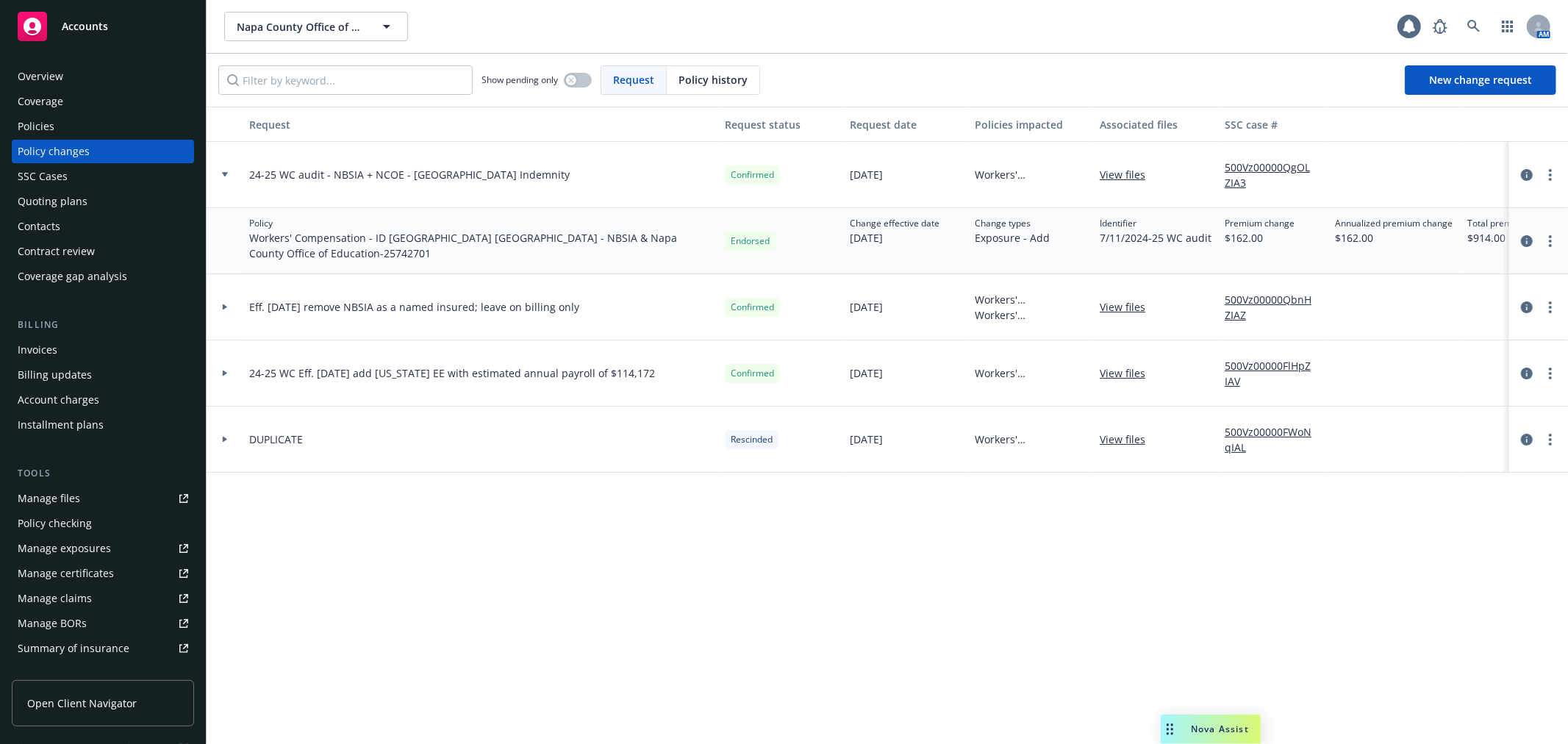
click at [38, 113] on div "Overview Coverage Policies Policy changes SSC Cases Quoting plans Contacts Cont…" at bounding box center [103, 177] width 183 height 224
click at [38, 121] on div "Policies" at bounding box center [36, 127] width 37 height 23
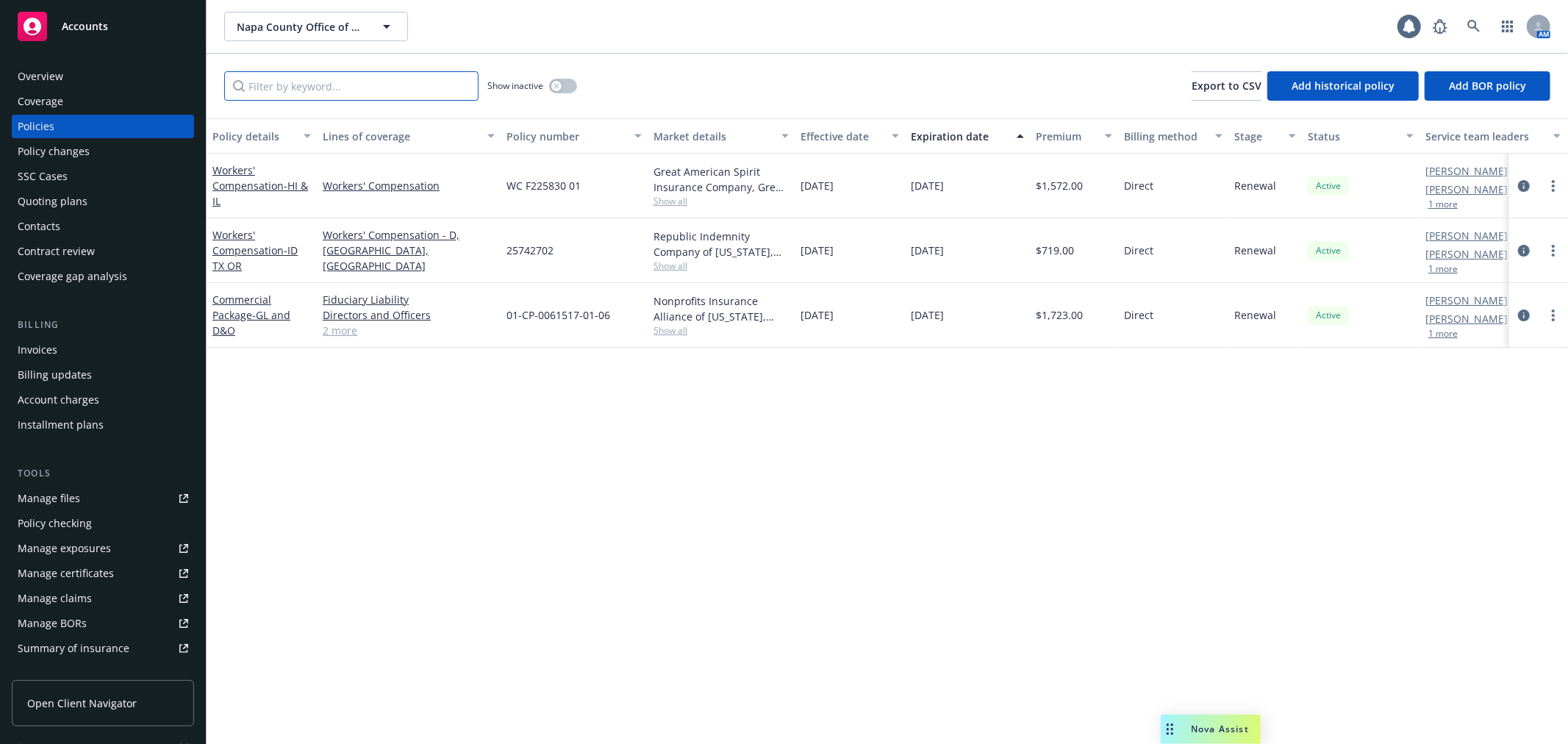
click at [313, 87] on input "Filter by keyword..." at bounding box center [351, 86] width 254 height 29
paste input "F225830"
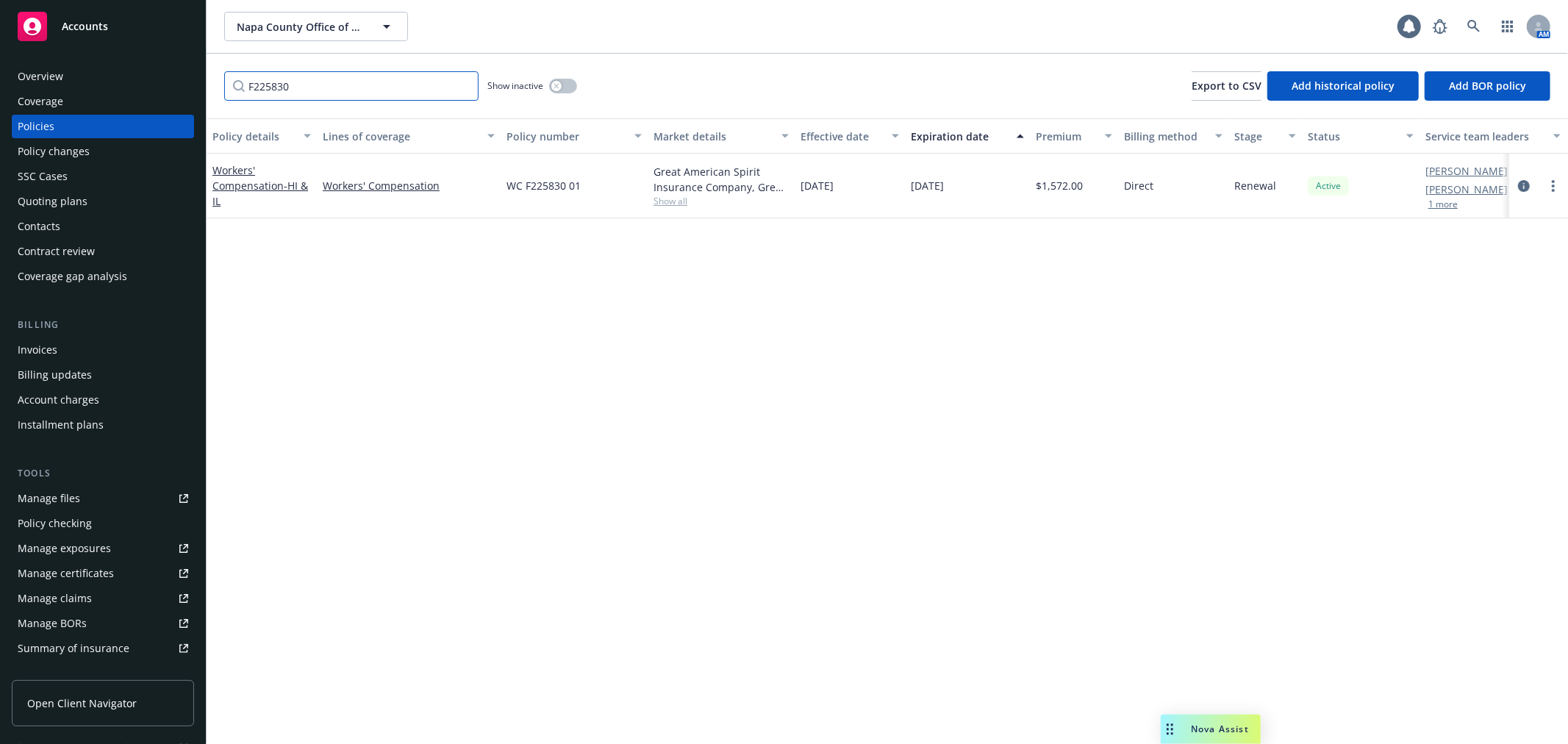
type input "F225830"
click at [556, 89] on div "button" at bounding box center [556, 86] width 10 height 10
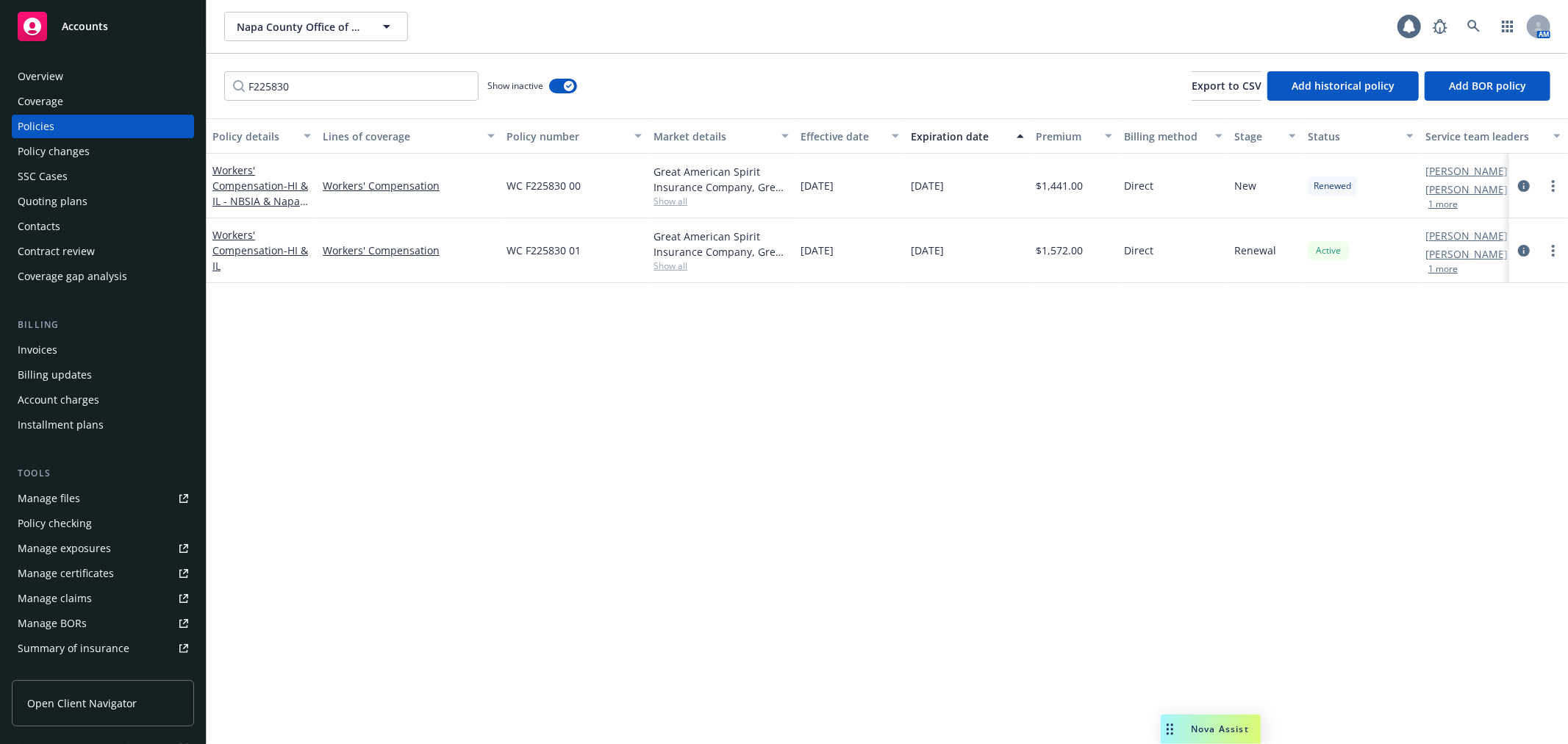
click at [110, 158] on div "Policy changes" at bounding box center [103, 152] width 171 height 23
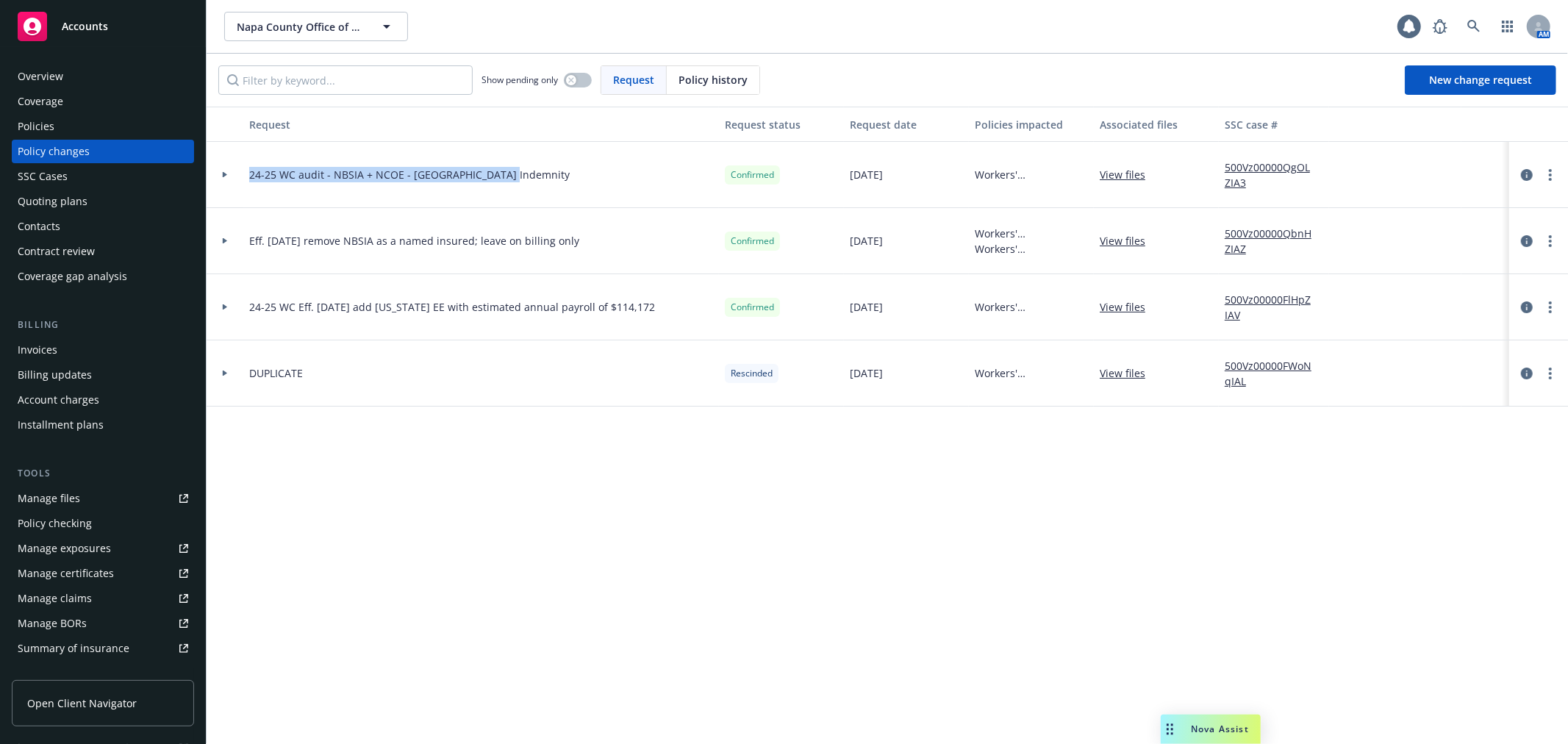
drag, startPoint x: 245, startPoint y: 183, endPoint x: 509, endPoint y: 191, distance: 264.1
click at [509, 191] on div "24-25 WC audit - NBSIA + NCOE - Republic Indemnity" at bounding box center [481, 174] width 475 height 66
copy span "24-25 WC audit - NBSIA + NCOE - Republic Indemnity"
click at [1488, 78] on span "New change request" at bounding box center [1480, 79] width 103 height 14
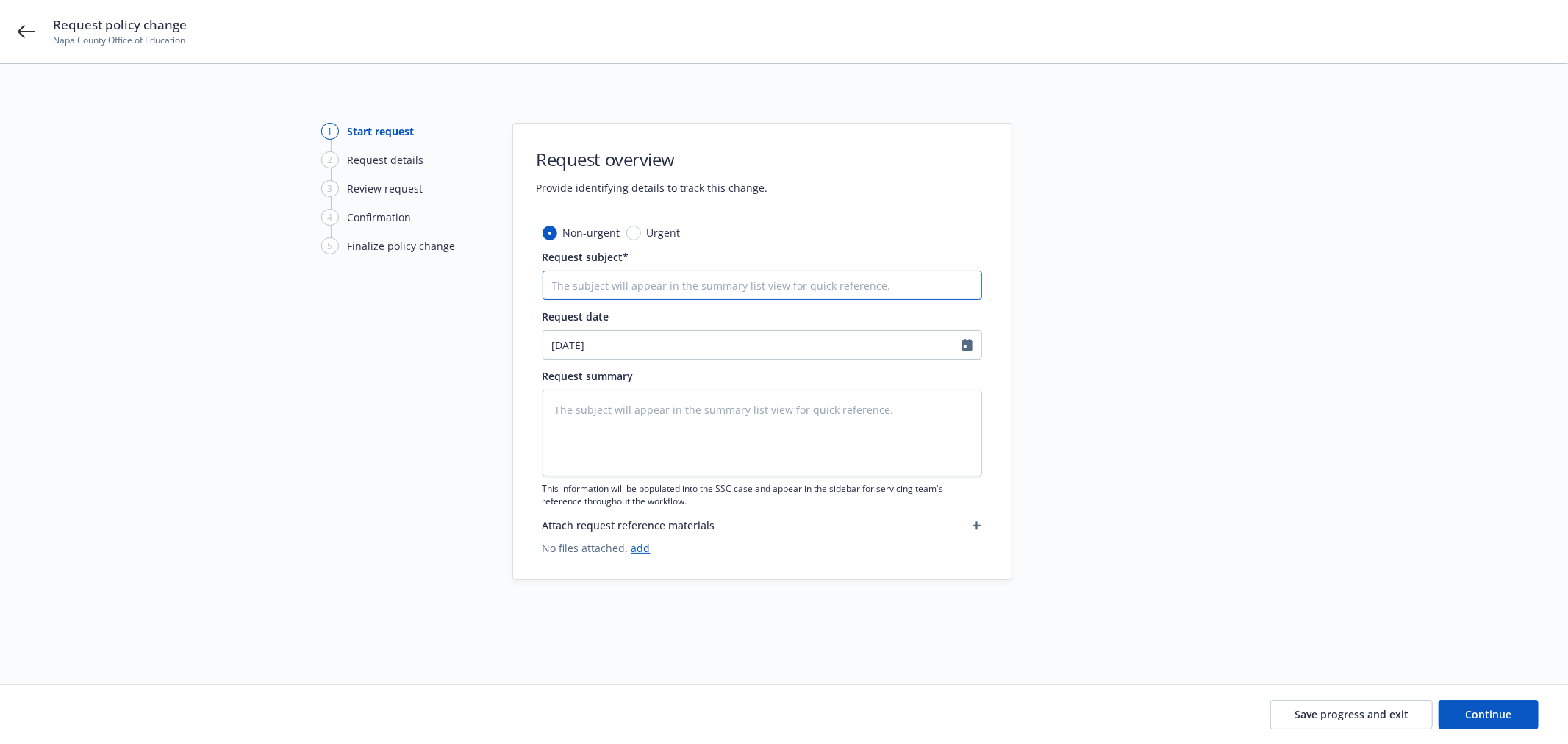
click at [784, 289] on input "Request subject*" at bounding box center [762, 284] width 439 height 29
paste input "24-25 WC audit - NBSIA + NCOE - Republic Indemnity"
type textarea "x"
type input "24-25 WC audit - NBSIA + NCOE - Republic Indemnity"
drag, startPoint x: 712, startPoint y: 289, endPoint x: 824, endPoint y: 288, distance: 112.0
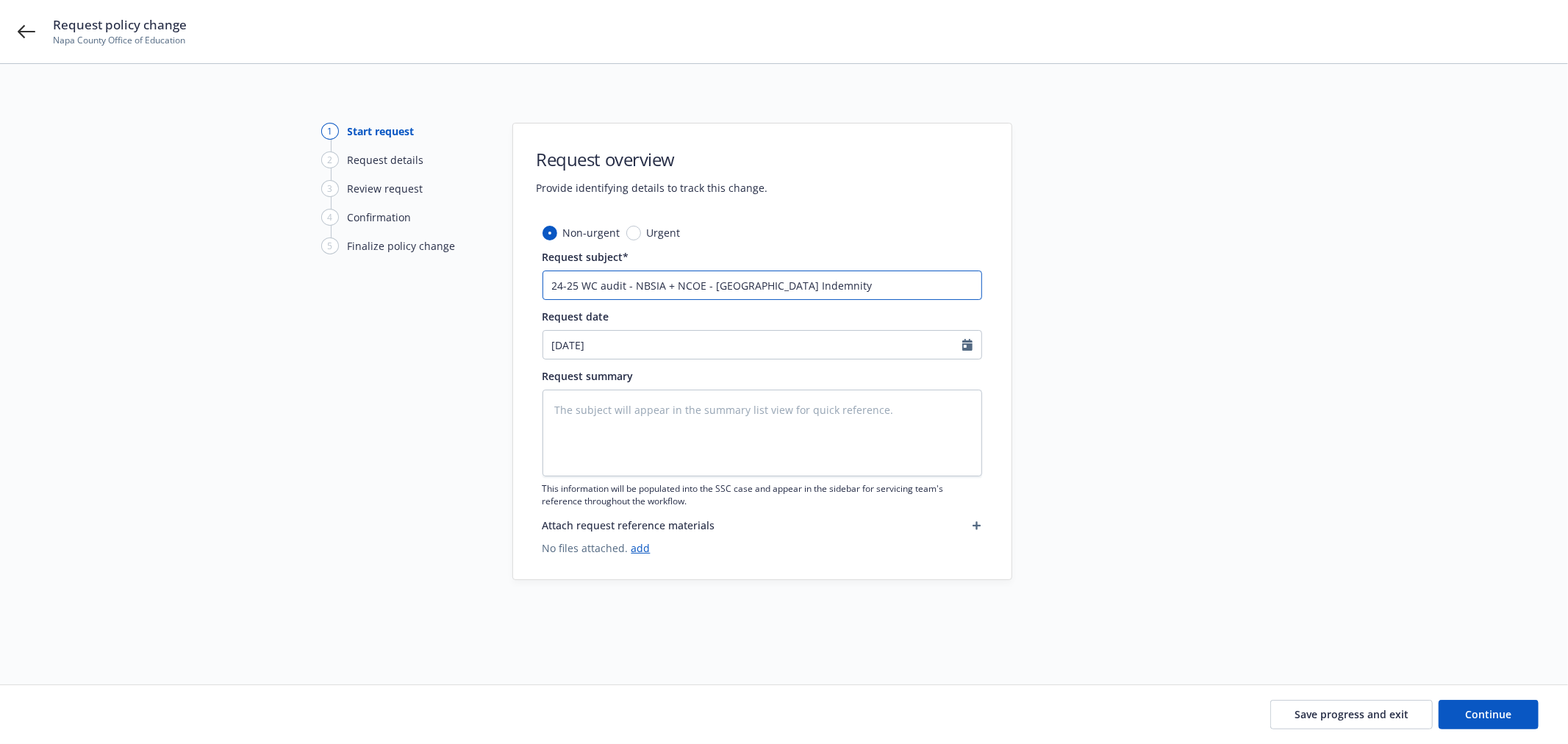
click at [824, 288] on input "24-25 WC audit - NBSIA + NCOE - Republic Indemnity" at bounding box center [762, 284] width 439 height 29
type textarea "x"
type input "24-25 WC audit - NBSIA + NCOE - G"
type textarea "x"
type input "24-25 WC audit - NBSIA + NCOE - Gr"
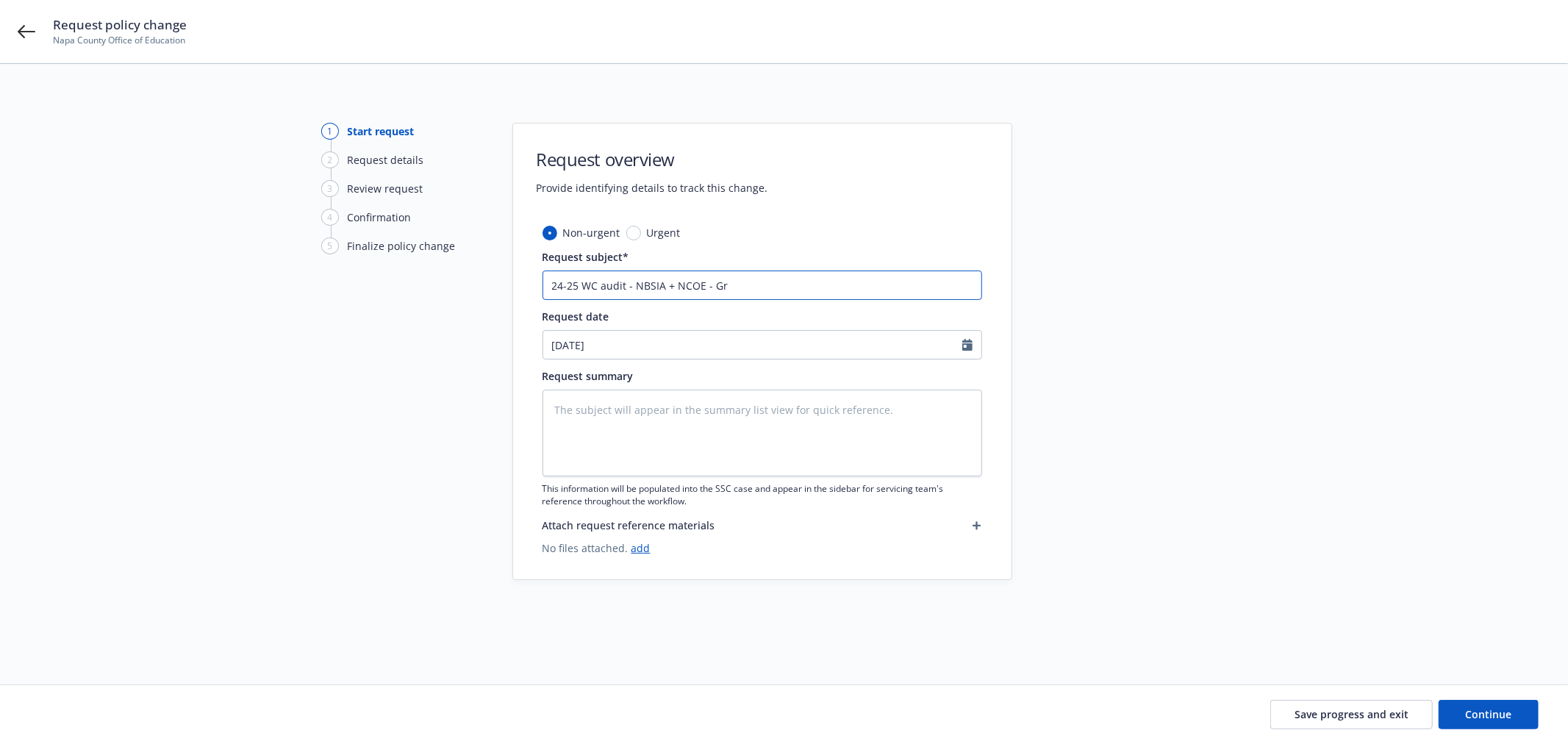
type textarea "x"
type input "24-25 WC audit - NBSIA + NCOE - Gre"
type textarea "x"
type input "24-25 WC audit - NBSIA + NCOE - Grea"
type textarea "x"
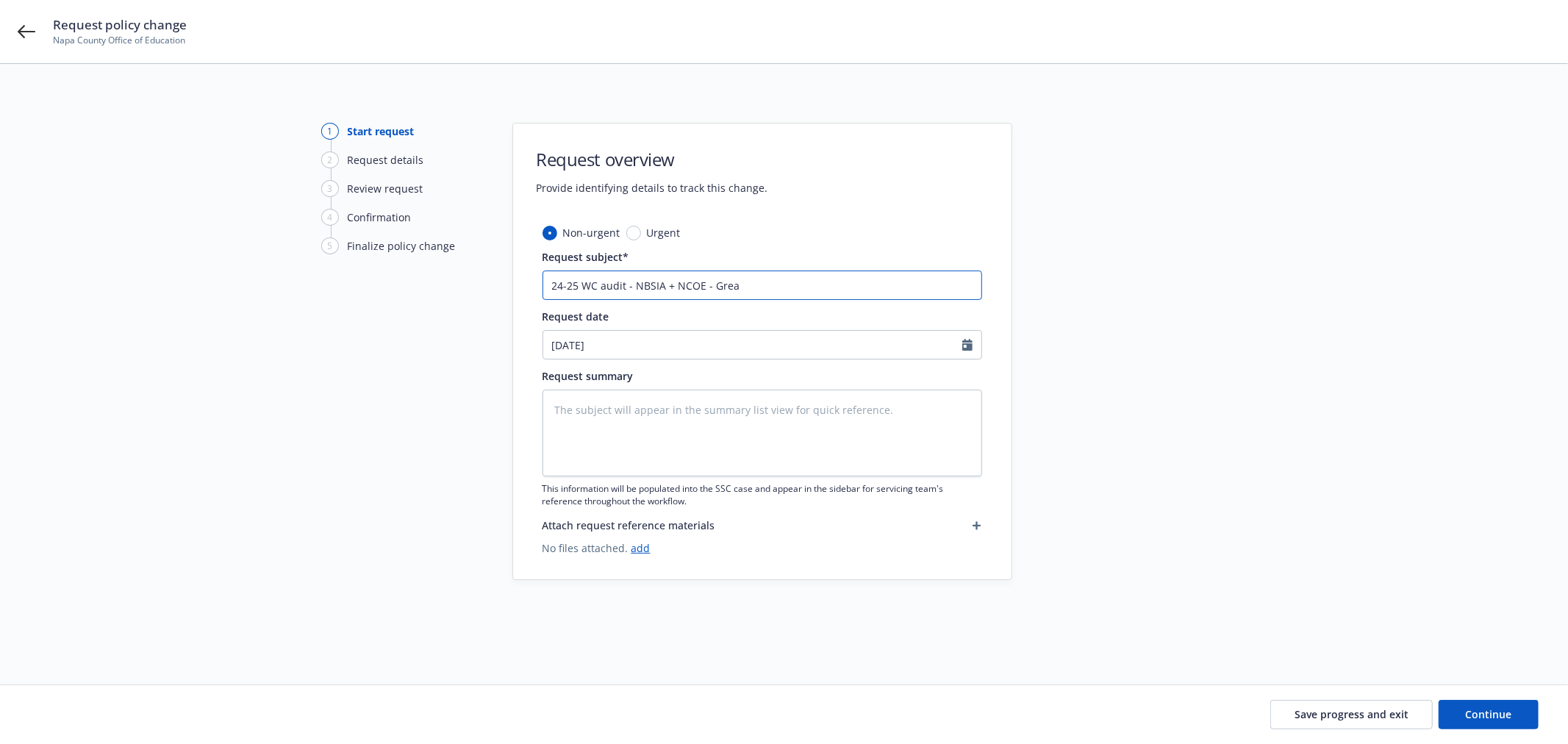
type input "24-25 WC audit - NBSIA + NCOE - Great"
type textarea "x"
type input "24-25 WC audit - NBSIA + NCOE - Great"
type textarea "x"
type input "24-25 WC audit - NBSIA + NCOE - Great A"
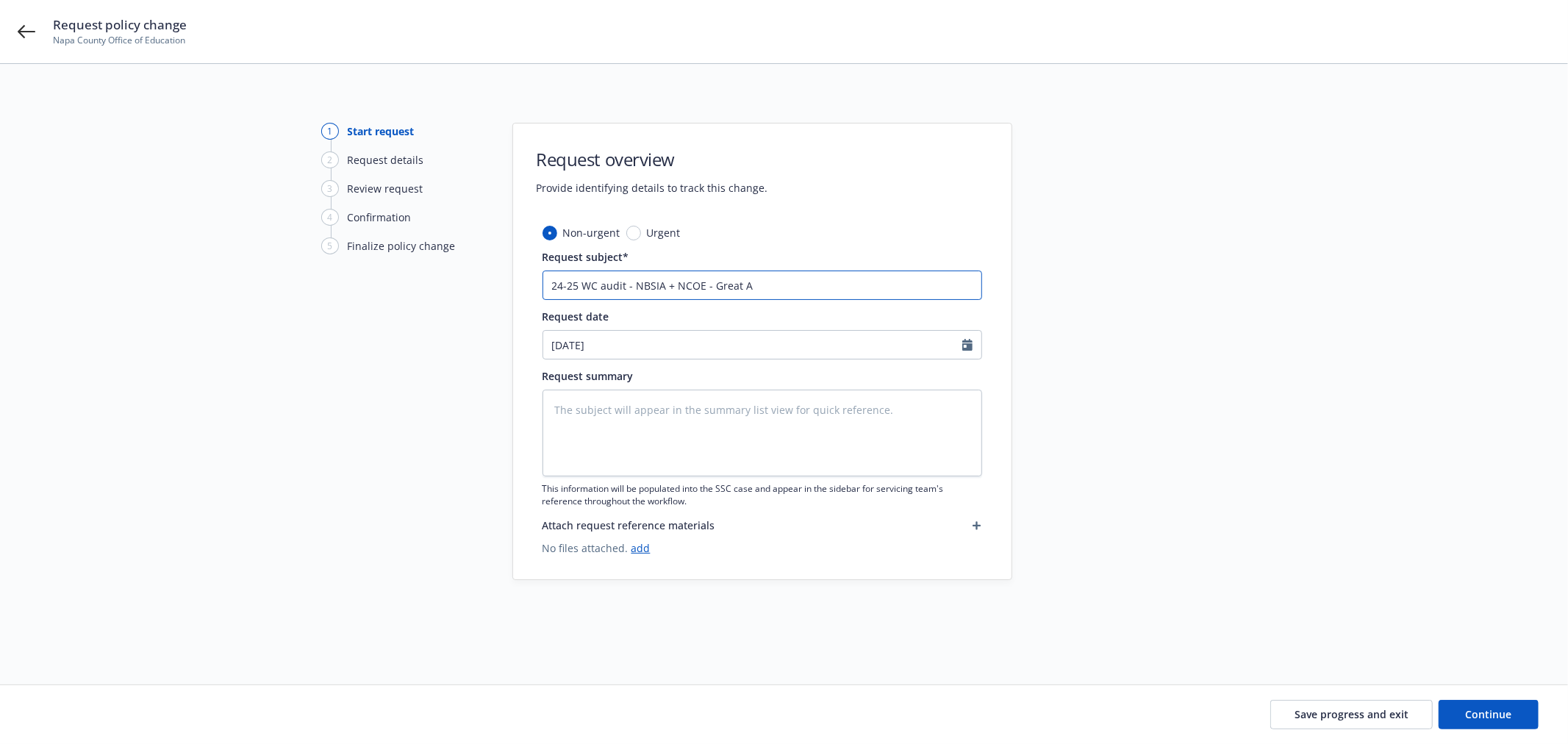
type textarea "x"
type input "24-25 WC audit - NBSIA + NCOE - Great Am"
type textarea "x"
type input "24-25 WC audit - NBSIA + NCOE - Great Ame"
type textarea "x"
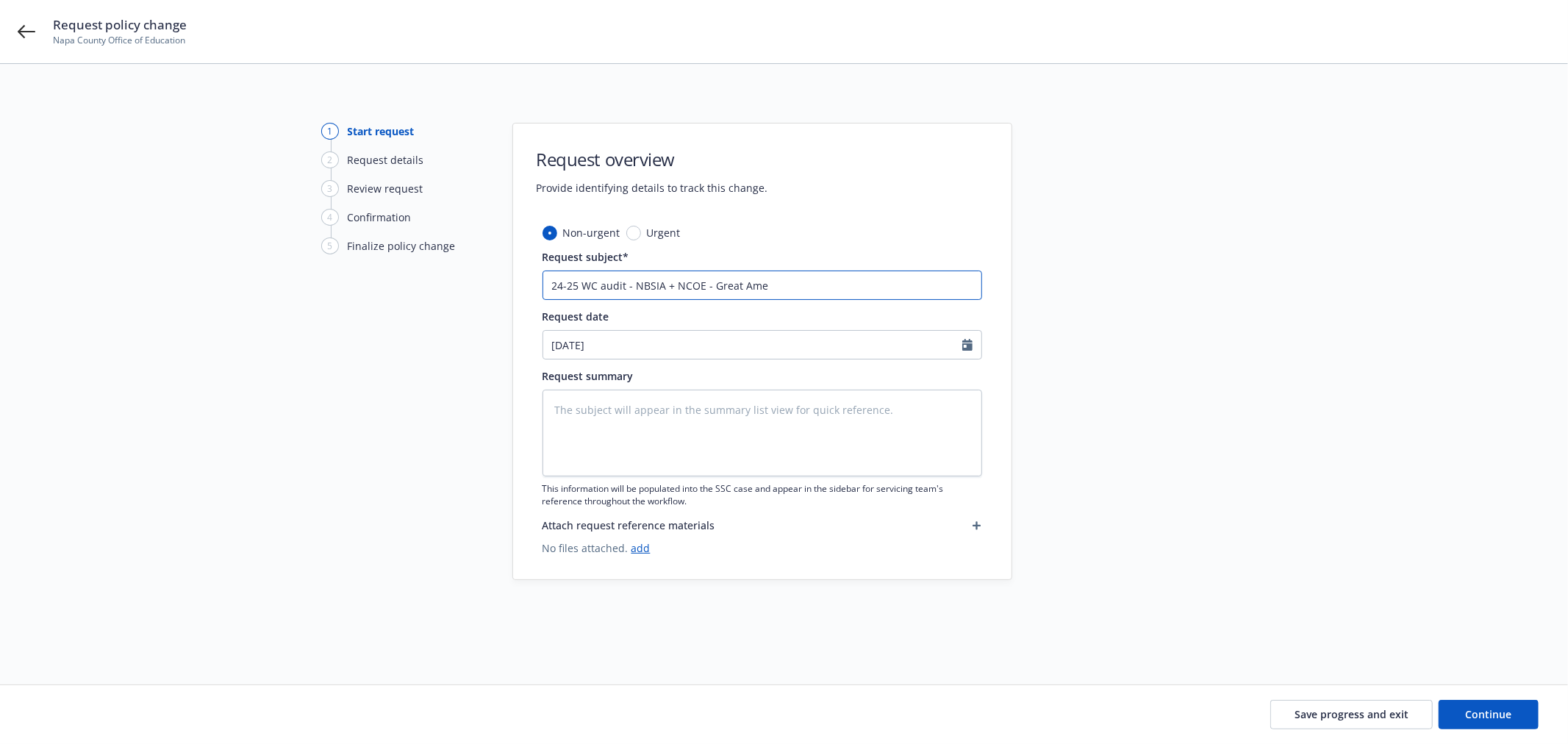
type input "24-25 WC audit - NBSIA + NCOE - Great Amer"
type textarea "x"
type input "24-25 WC audit - NBSIA + NCOE - Great Ameri"
type textarea "x"
type input "24-25 WC audit - NBSIA + NCOE - Great Americ"
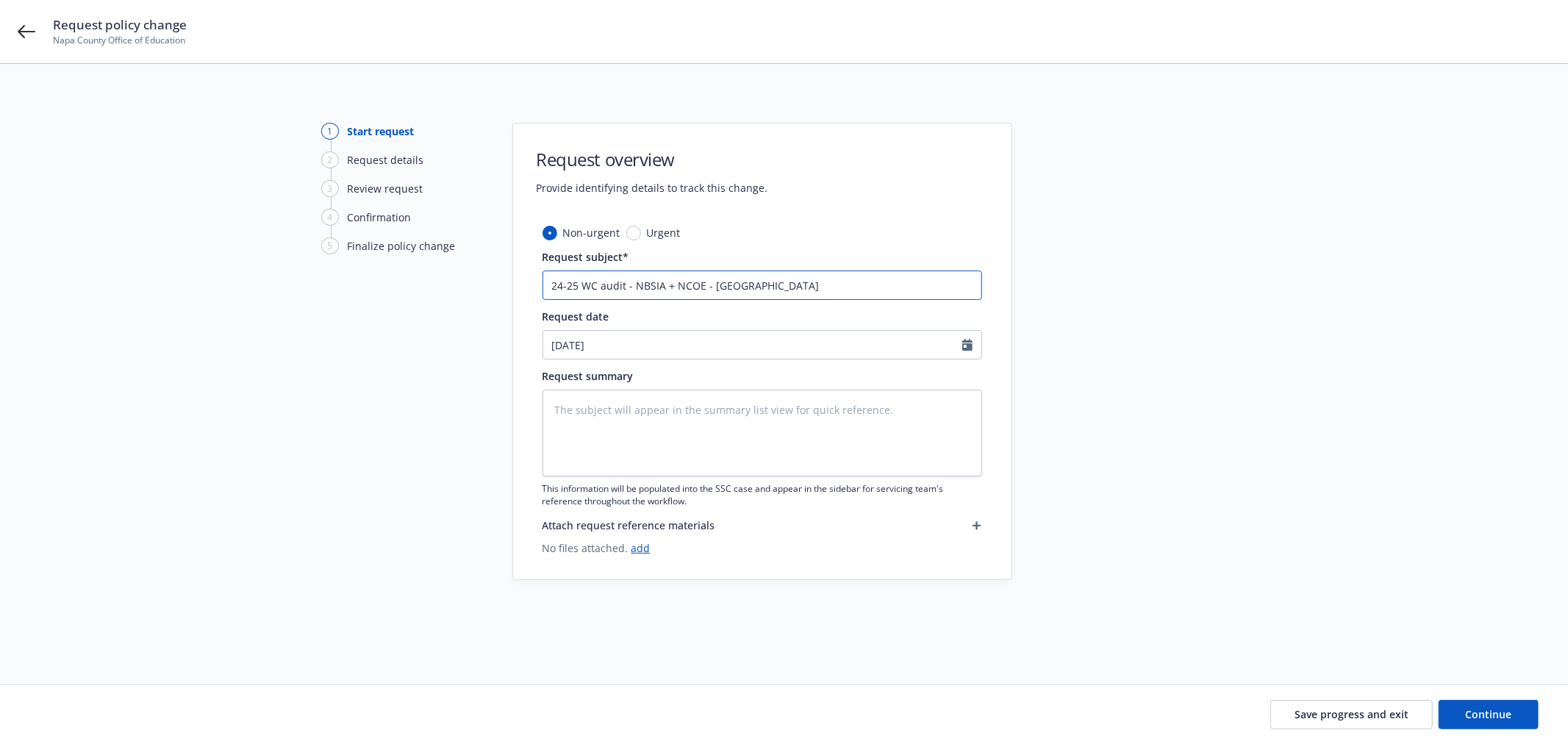
type textarea "x"
type input "24-25 WC audit - NBSIA + NCOE - Great America"
type textarea "x"
type input "24-25 WC audit - NBSIA + NCOE - Great American"
click at [779, 416] on textarea at bounding box center [762, 433] width 439 height 87
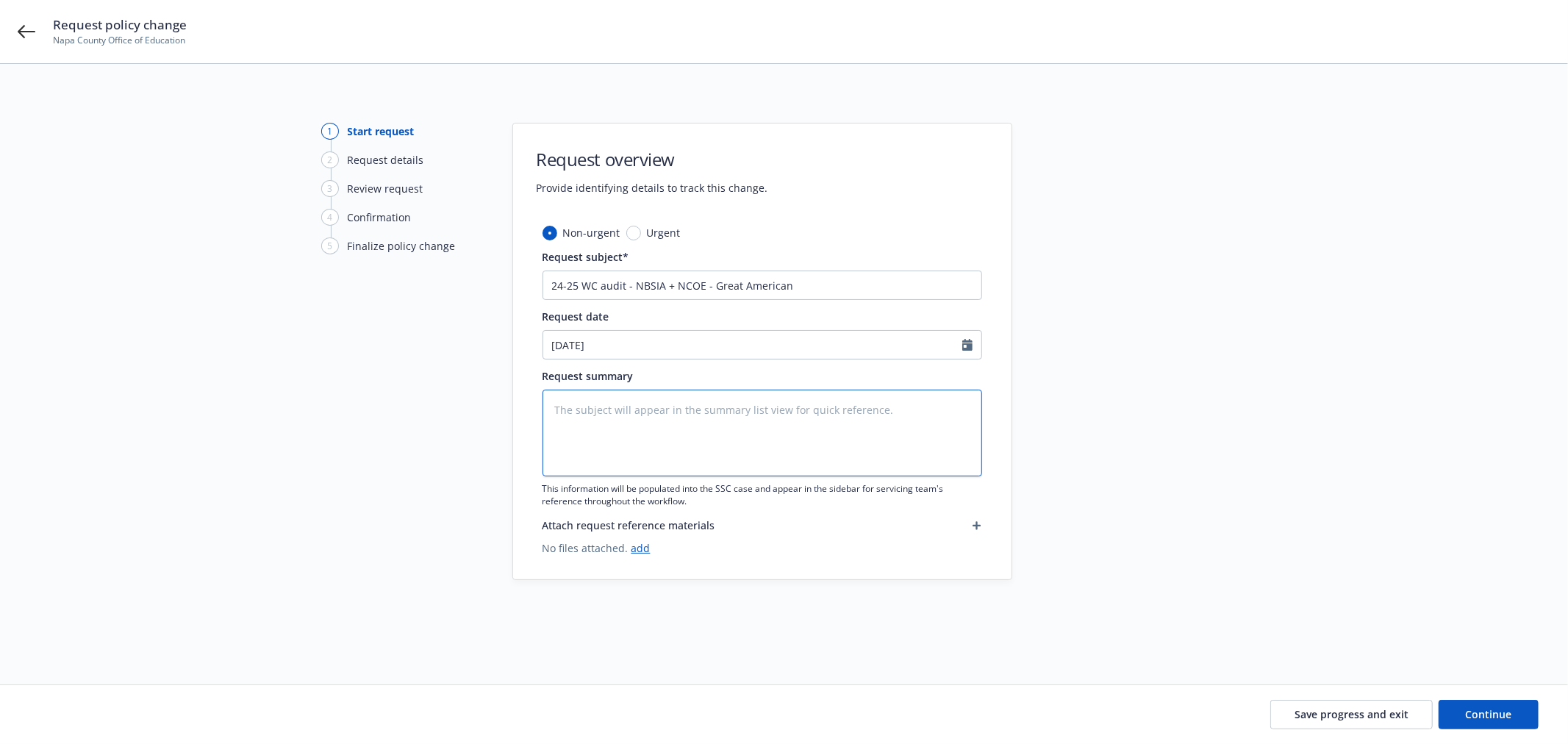
paste textarea "24-25 WC audit - NBSIA + NCOE - Great American"
type textarea "x"
type textarea "24-25 WC audit - NBSIA + NCOE - Great American"
click at [1520, 723] on button "Continue" at bounding box center [1489, 714] width 100 height 29
type textarea "x"
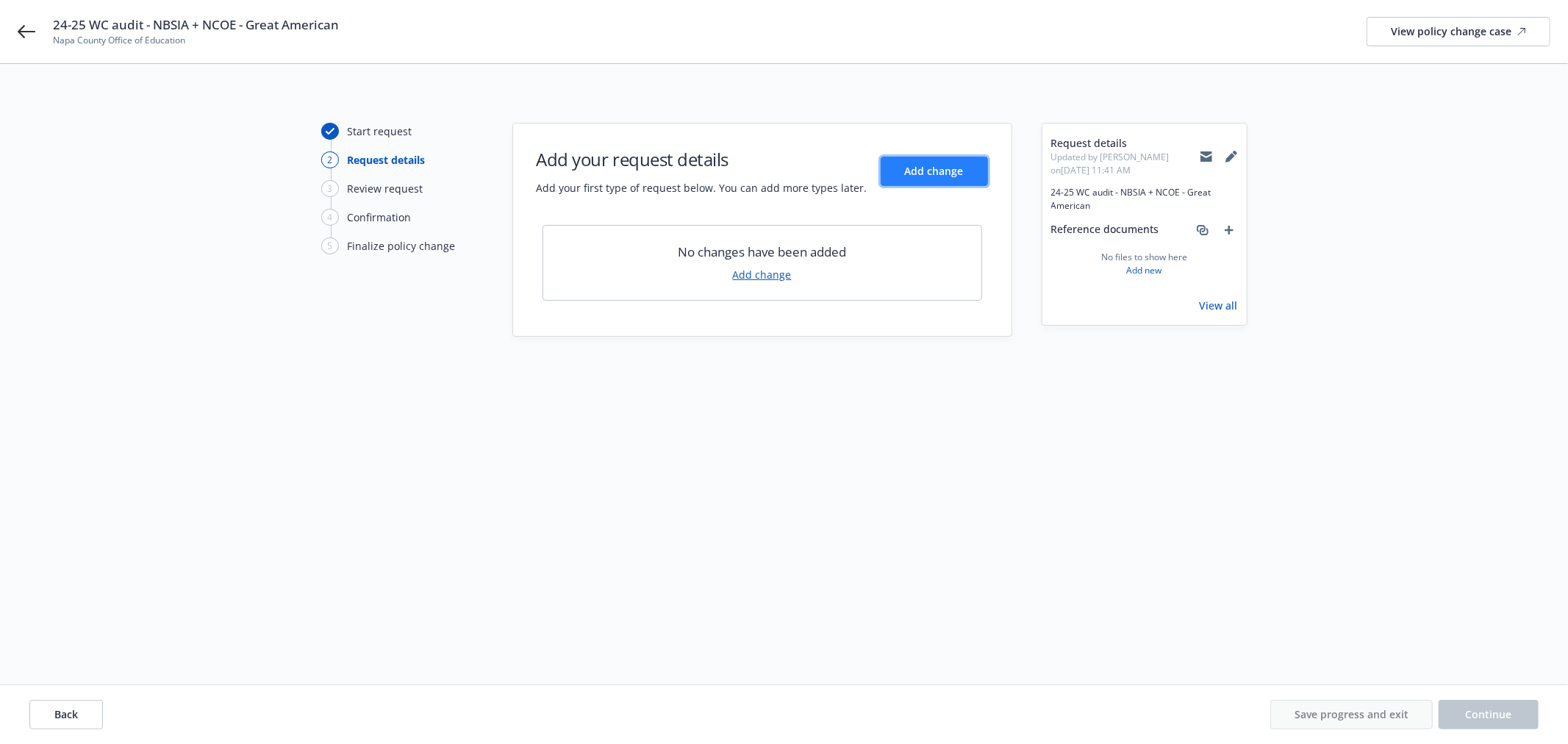
click at [946, 165] on span "Add change" at bounding box center [934, 171] width 59 height 14
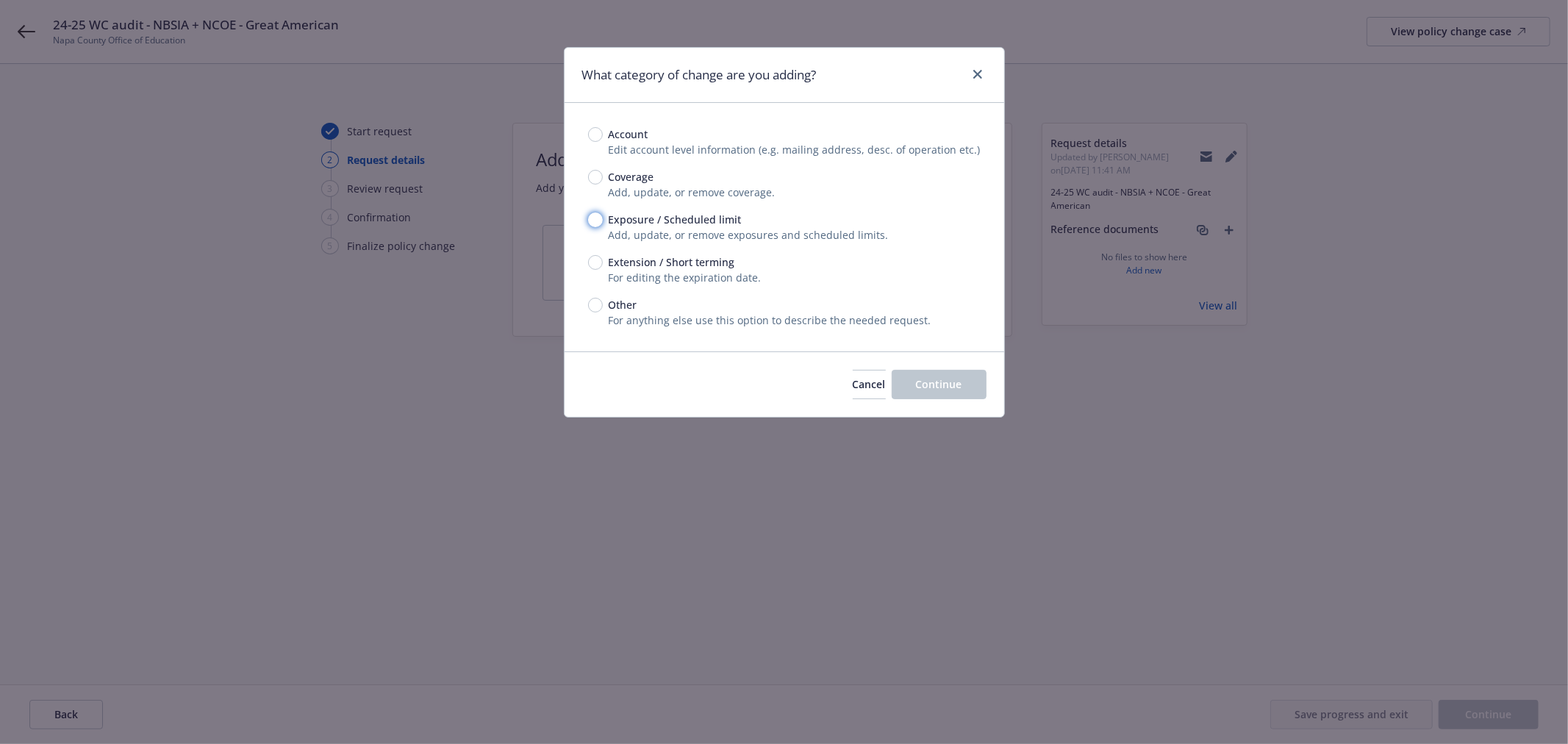
click at [596, 221] on input "Exposure / Scheduled limit" at bounding box center [595, 220] width 15 height 15
radio input "true"
click at [927, 380] on span "Continue" at bounding box center [939, 384] width 47 height 14
type textarea "x"
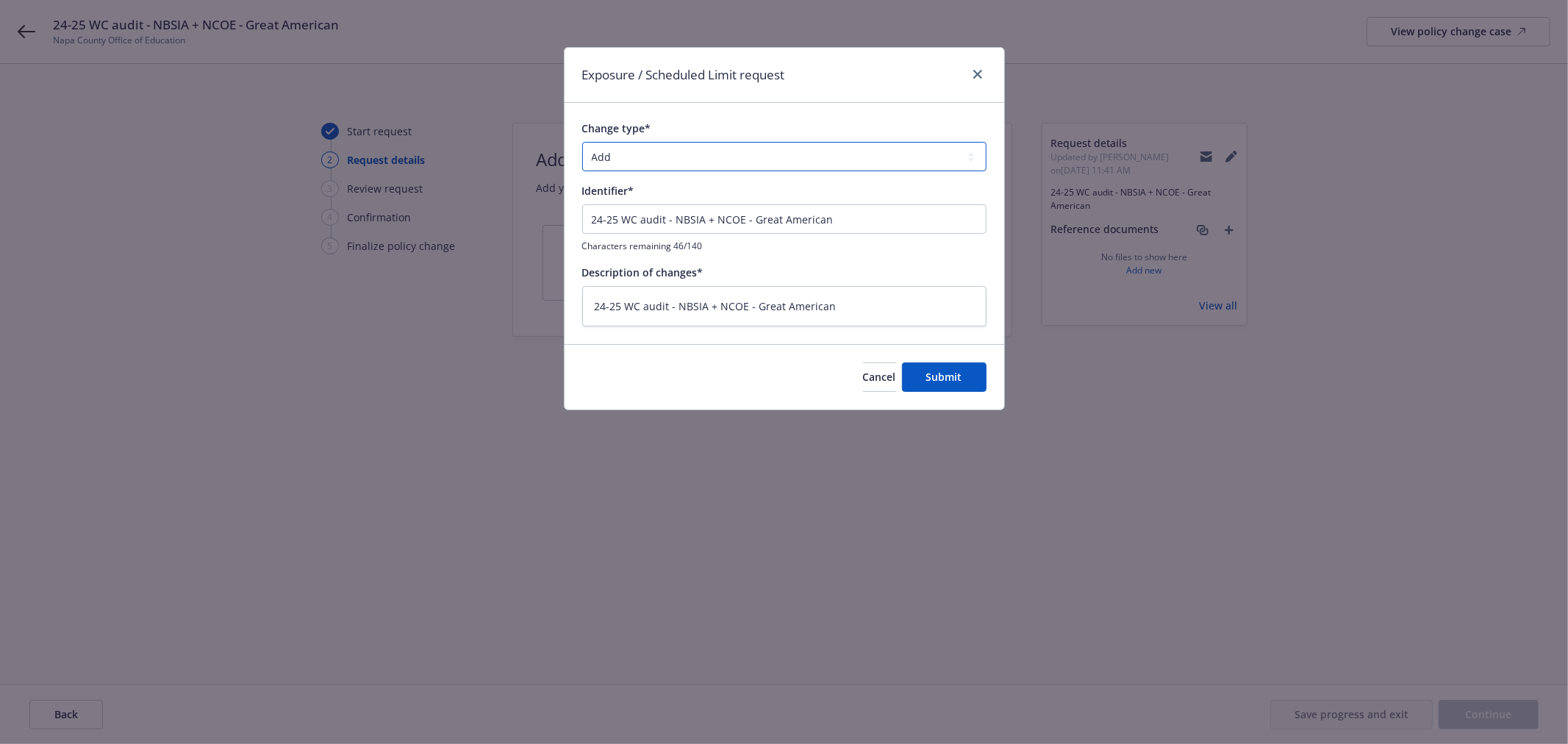
click at [721, 153] on select "Add Audit Change Remove" at bounding box center [784, 156] width 404 height 29
select select "AUDIT"
click at [582, 142] on select "Add Audit Change Remove" at bounding box center [784, 156] width 404 height 29
click at [941, 373] on span "Submit" at bounding box center [944, 377] width 36 height 14
type textarea "x"
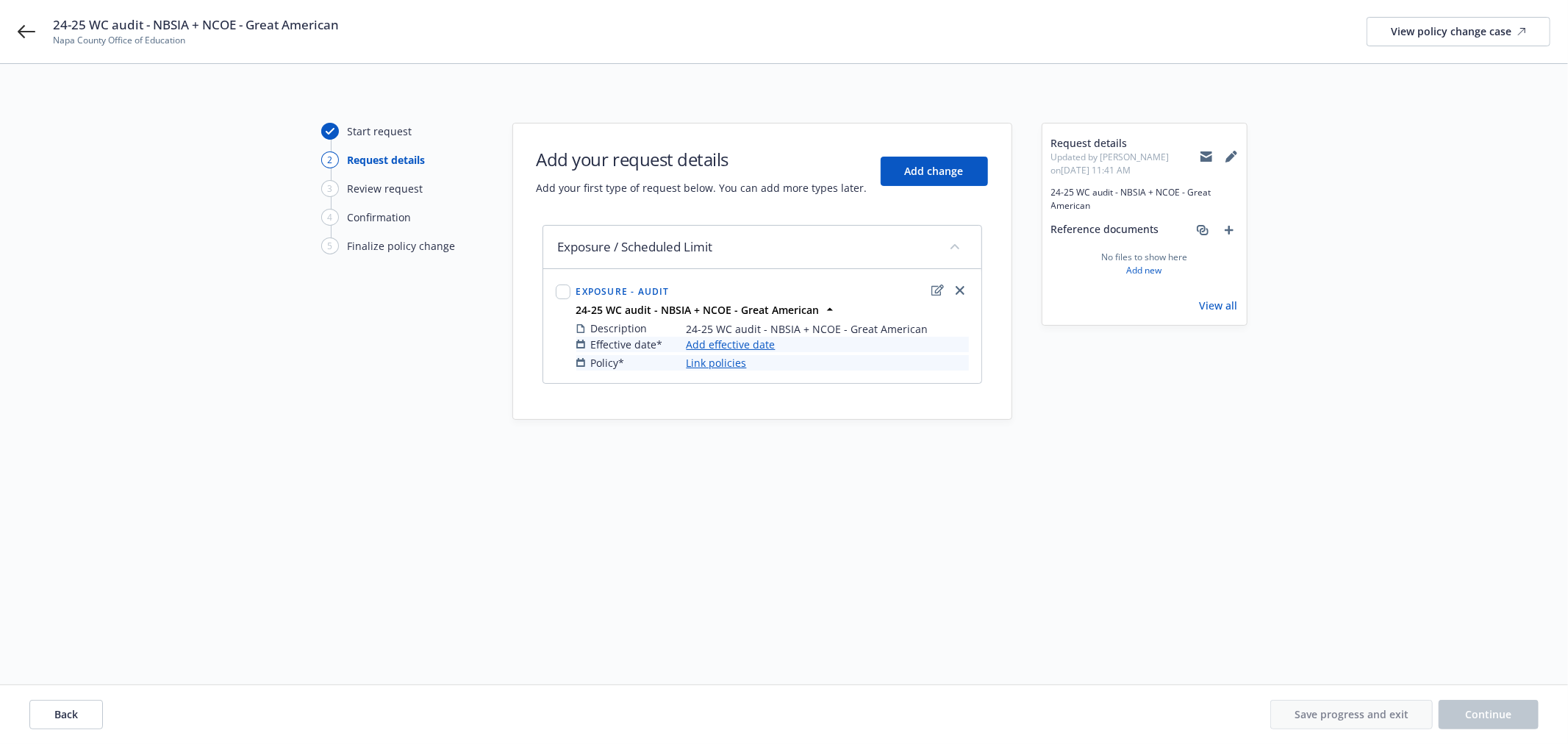
click at [761, 340] on link "Add effective date" at bounding box center [731, 344] width 89 height 16
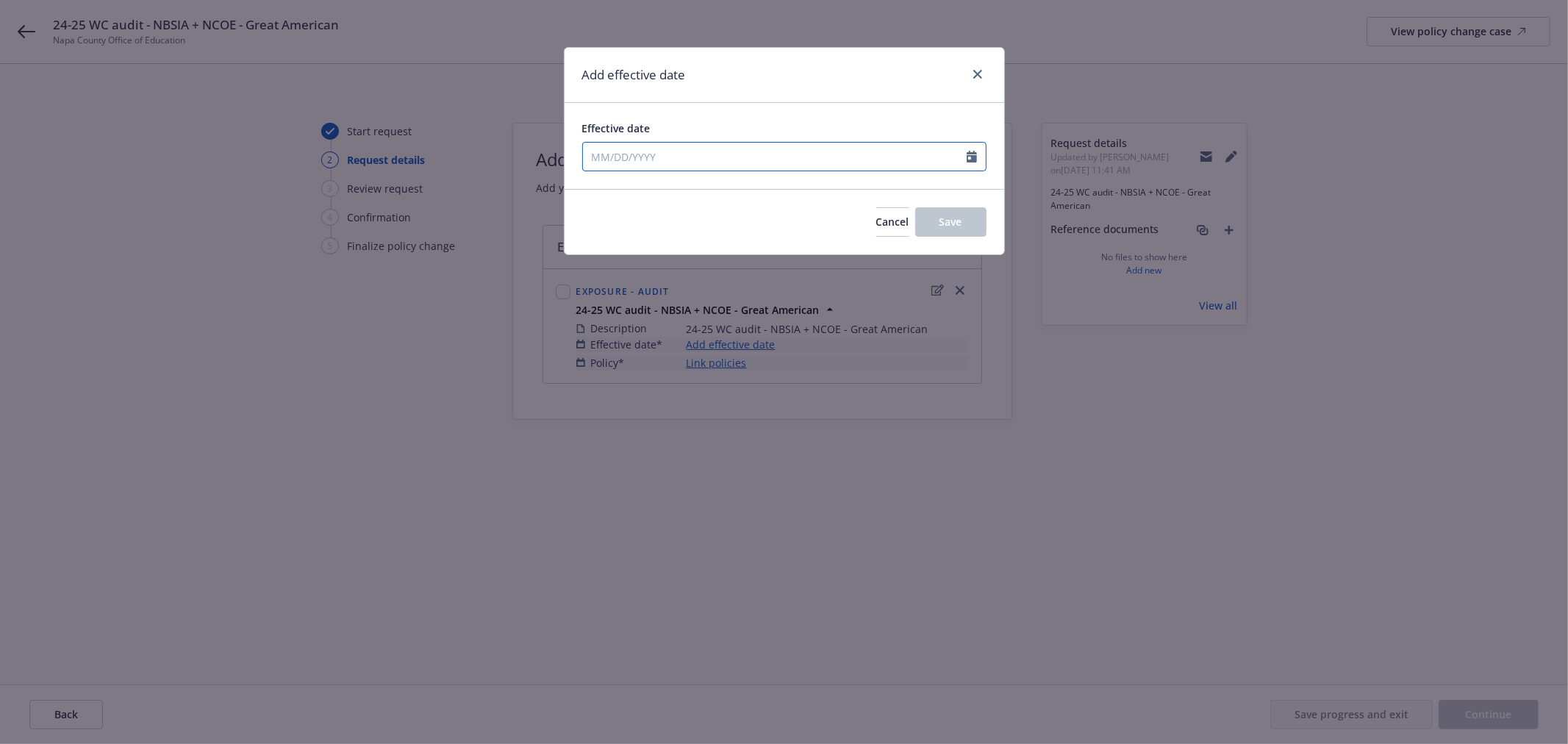
select select "10"
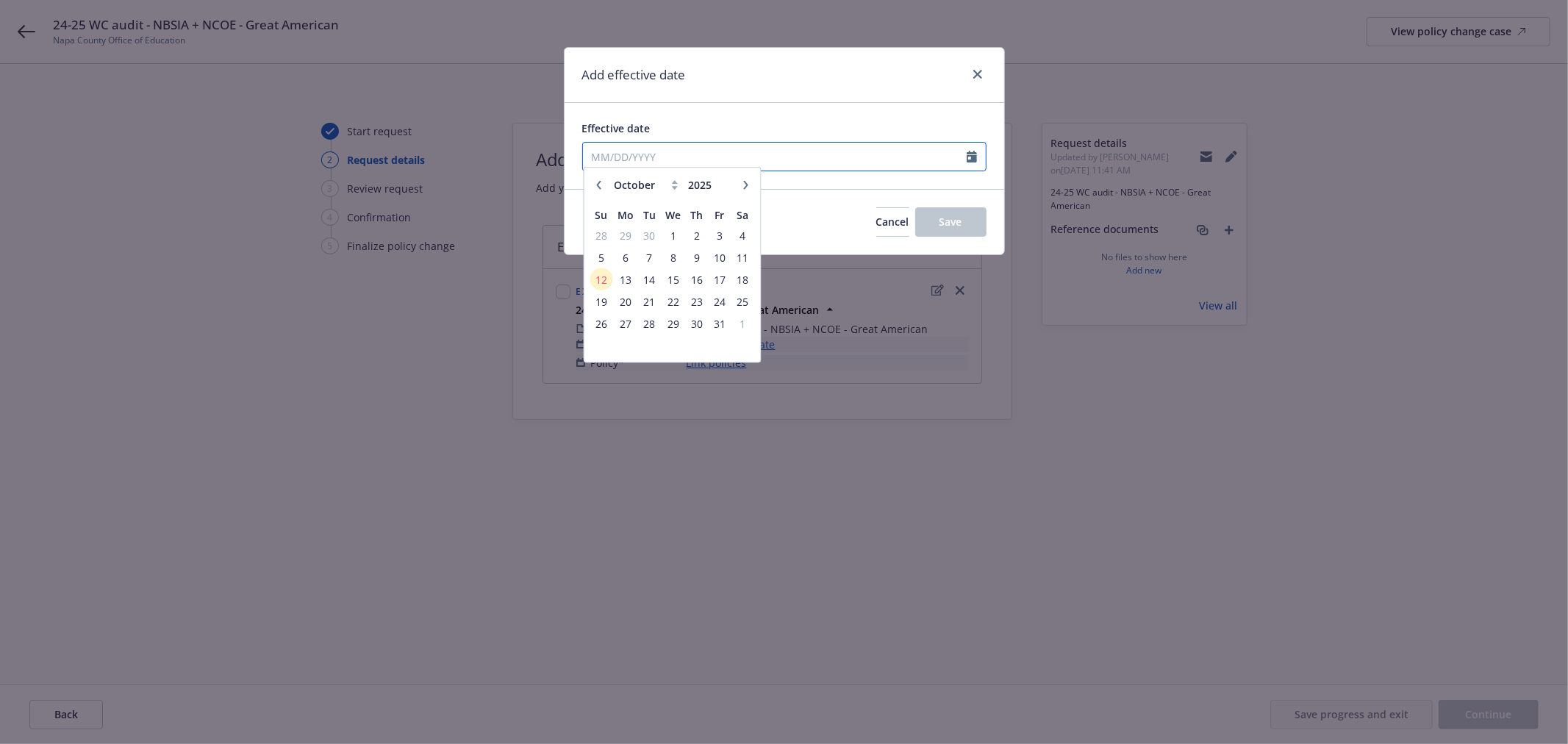
click at [670, 149] on input "Effective date" at bounding box center [774, 157] width 383 height 28
type input "07/01/2024"
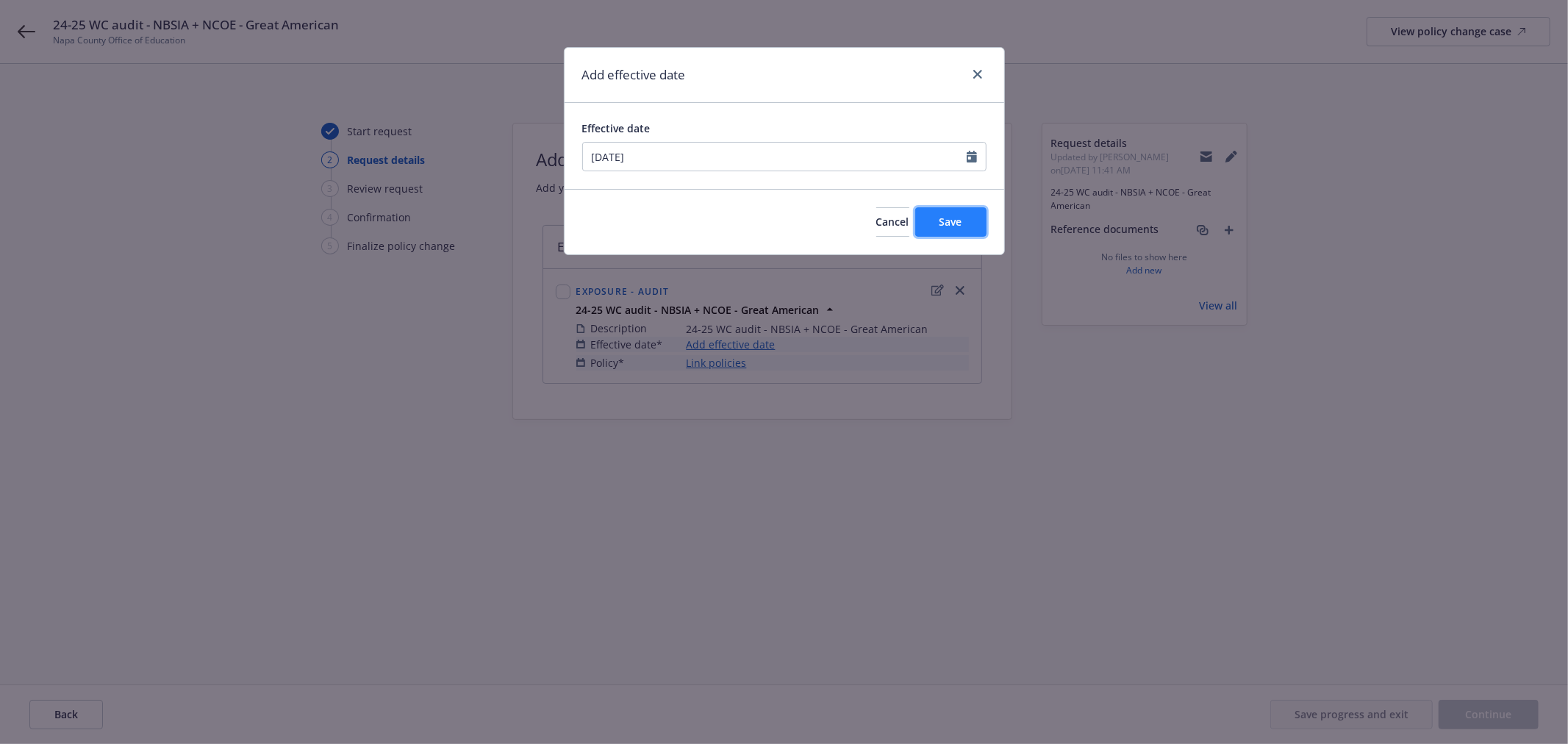
click at [932, 226] on button "Save" at bounding box center [951, 222] width 72 height 29
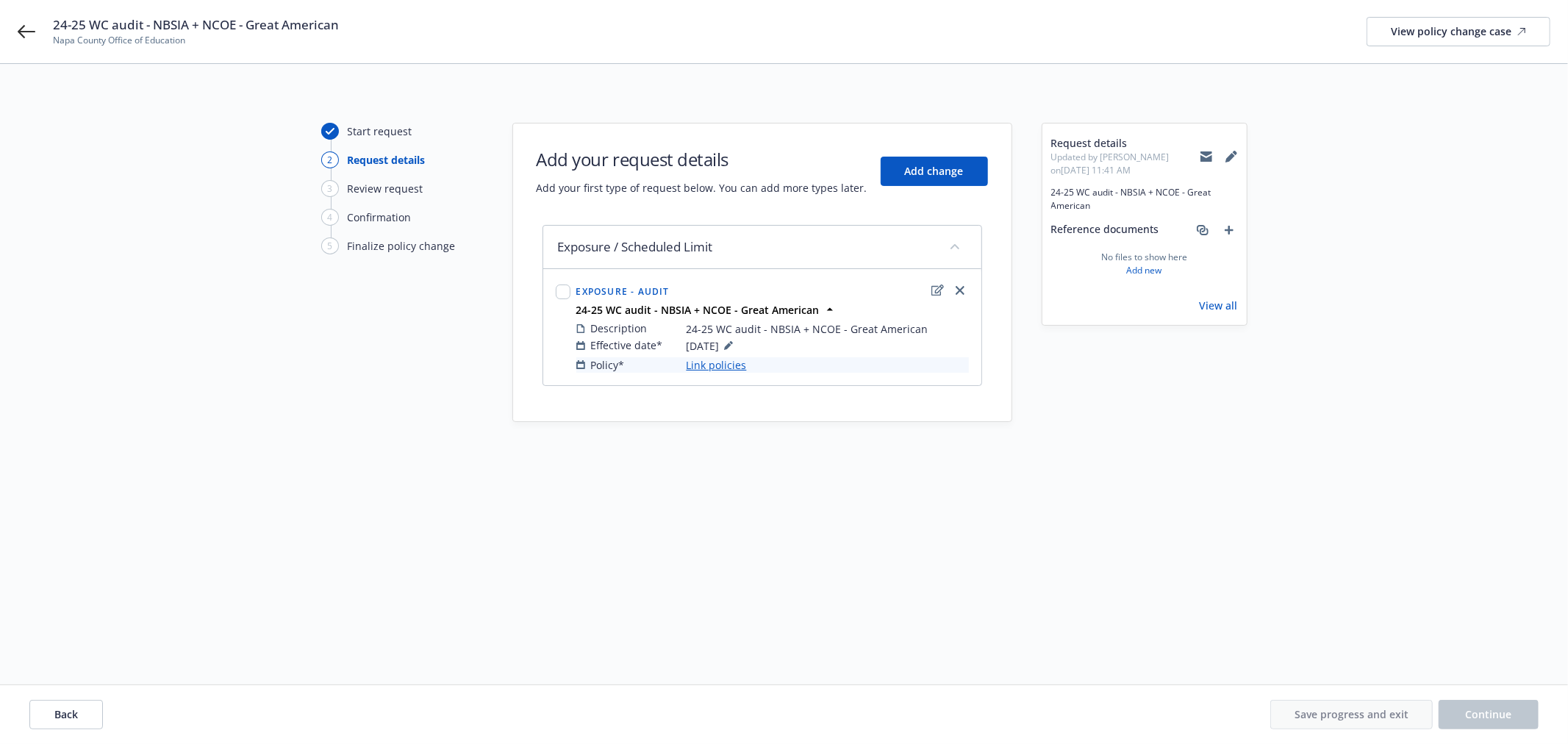
click at [709, 370] on link "Link policies" at bounding box center [717, 365] width 60 height 16
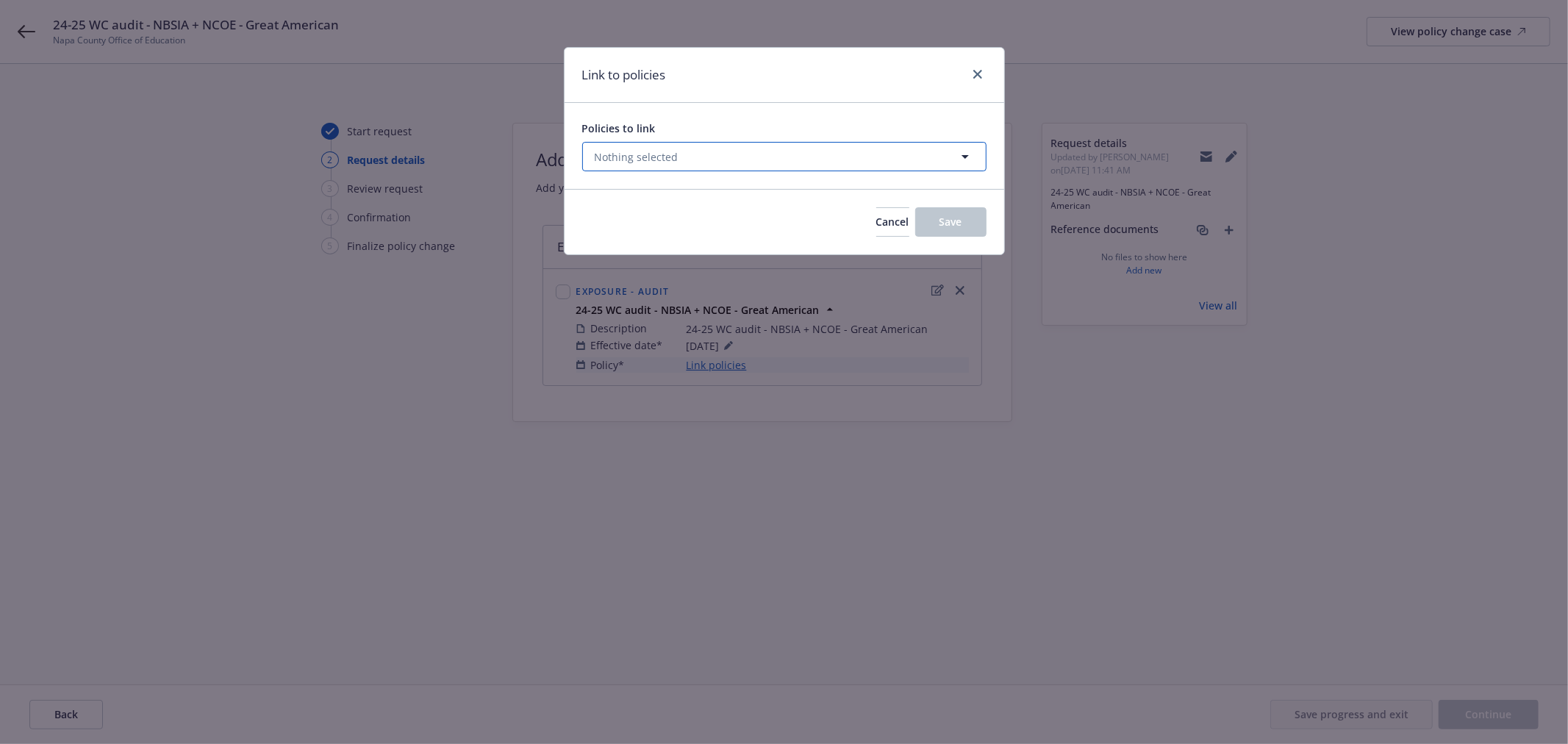
click at [680, 163] on button "Nothing selected" at bounding box center [784, 156] width 404 height 29
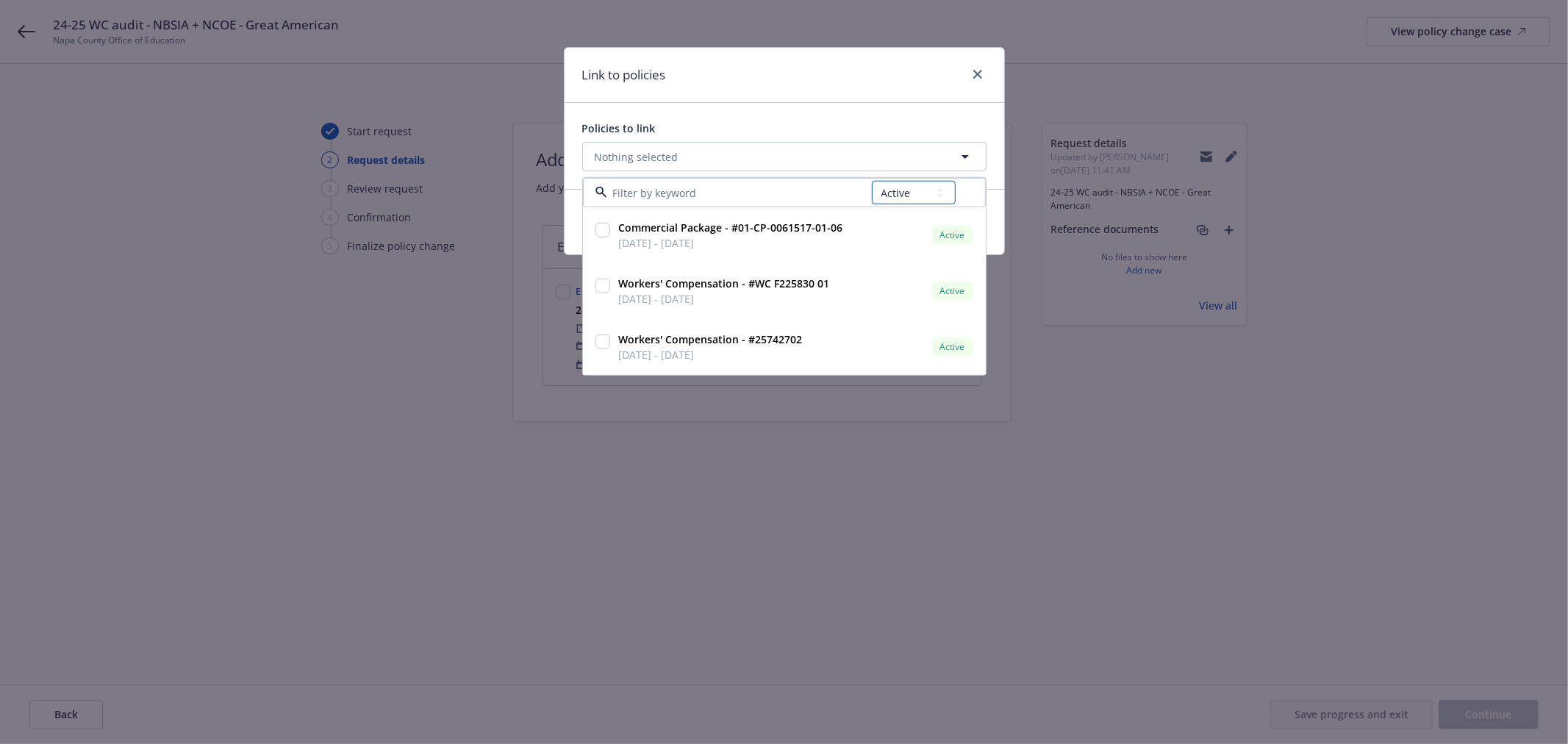
click at [878, 199] on select "All Active Upcoming Expired Cancelled" at bounding box center [914, 193] width 84 height 23
select select "EXPIRED"
click at [872, 181] on select "All Active Upcoming Expired Cancelled" at bounding box center [914, 193] width 84 height 23
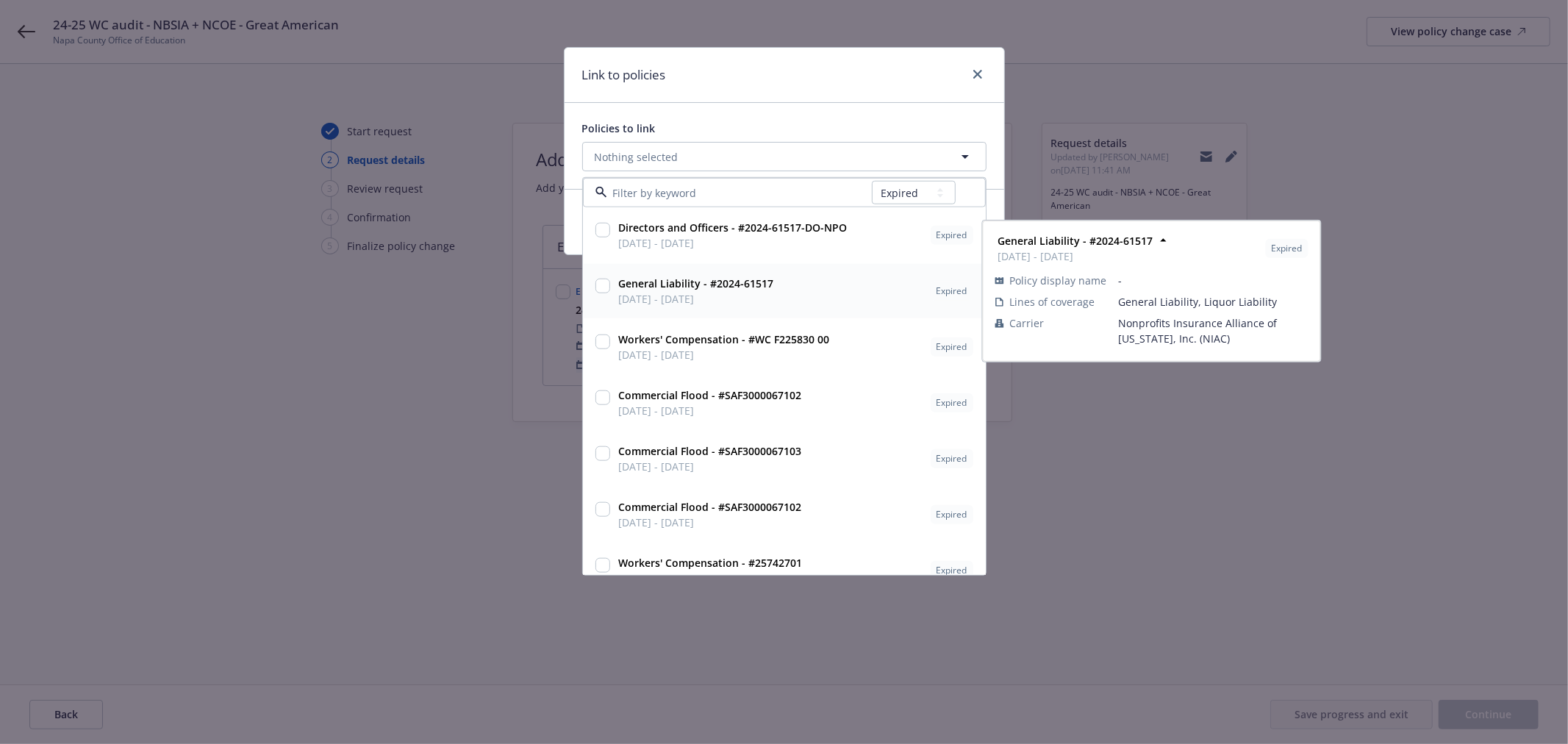
paste input "24-25 WC audit - NBSIA + NCOE - Great American"
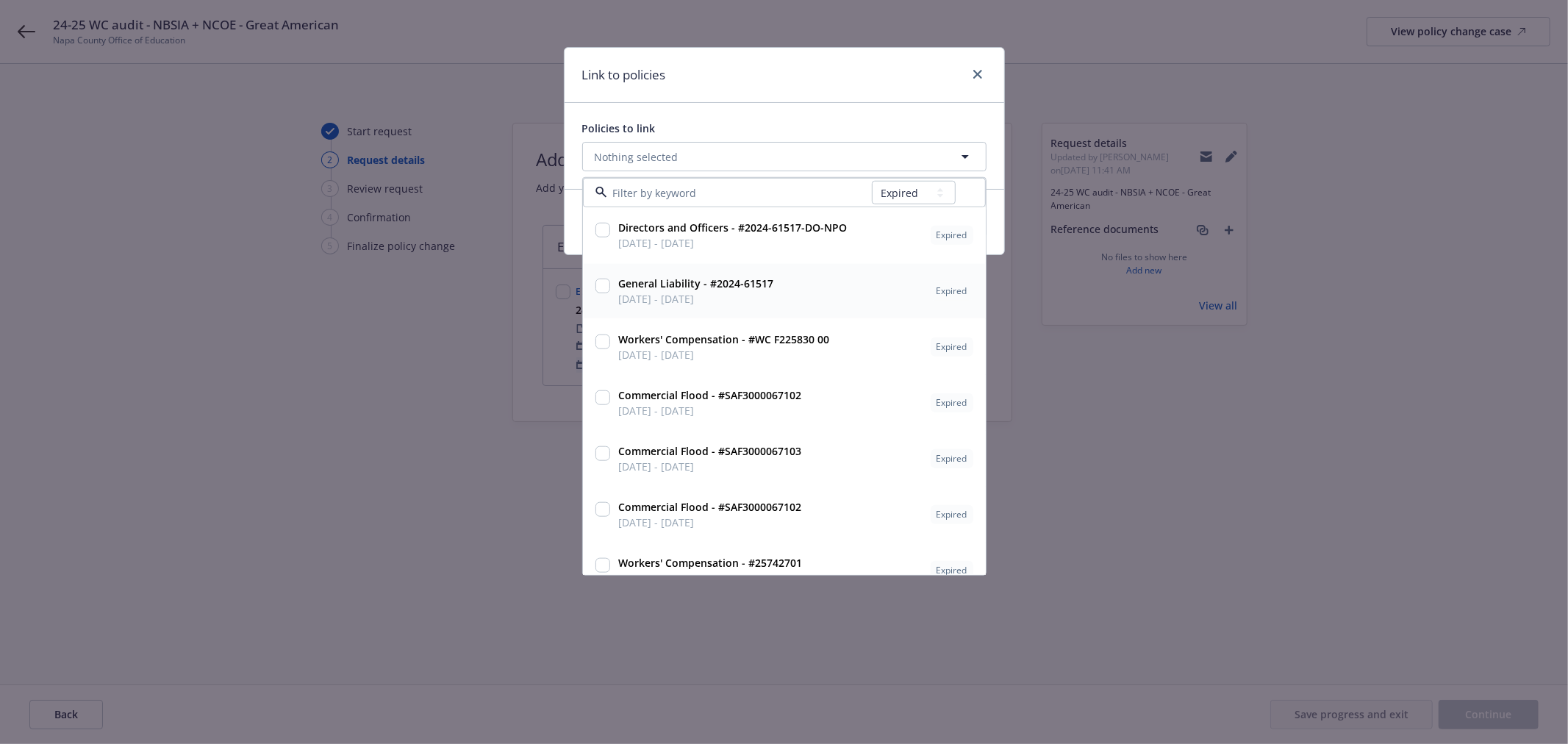
type input "24-25 WC audit - NBSIA + NCOE - Great American"
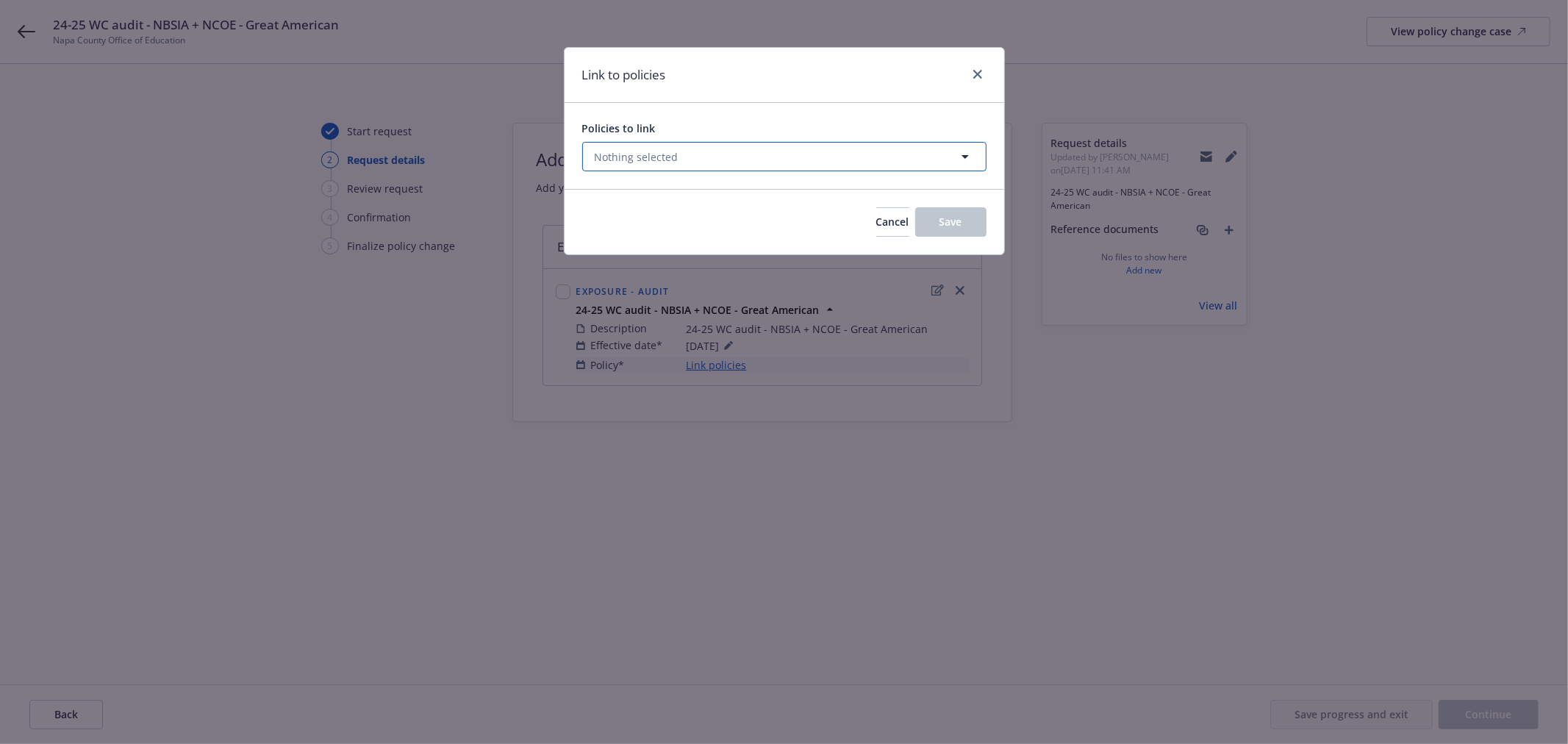
click at [866, 157] on button "Nothing selected" at bounding box center [784, 156] width 404 height 29
select select "EXPIRED"
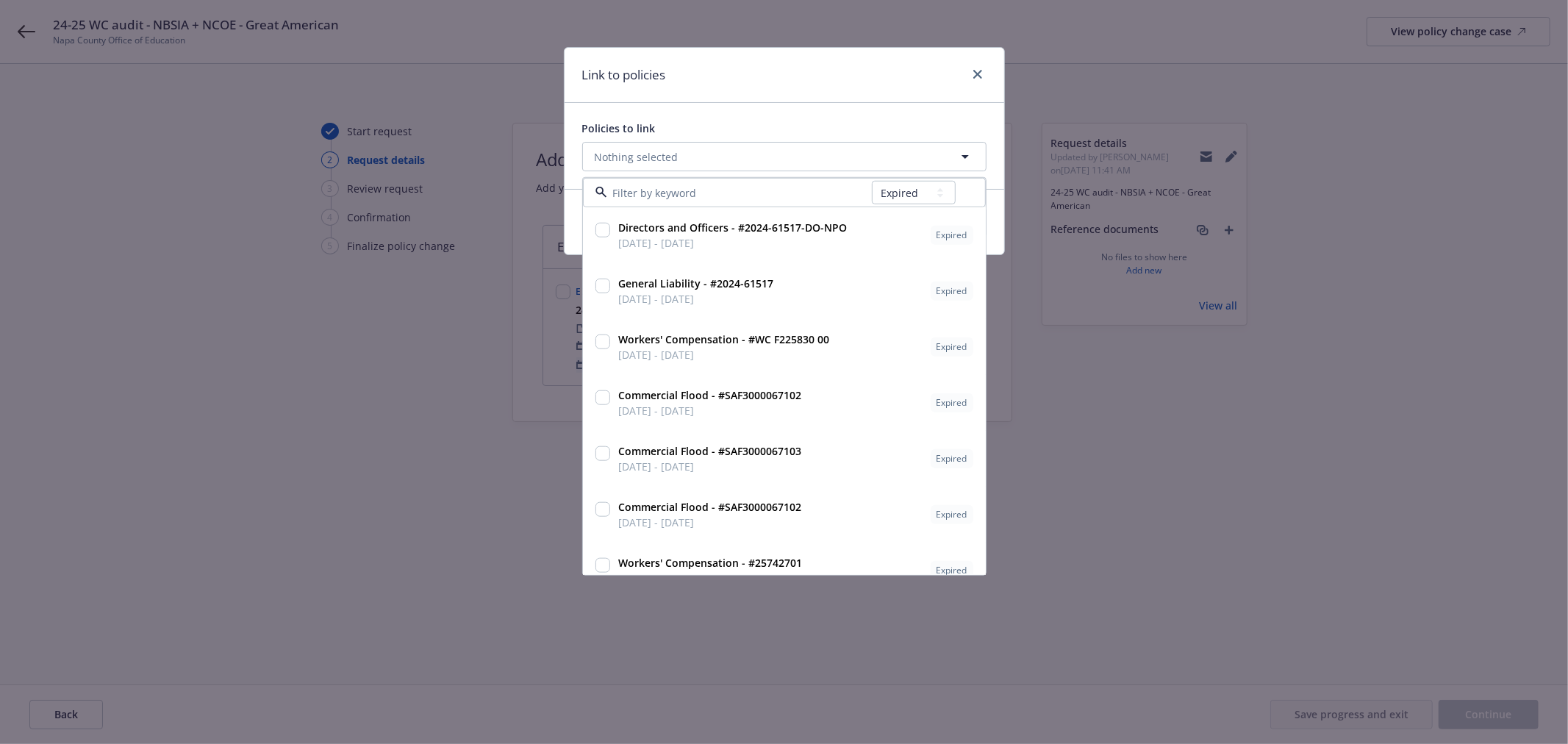
type input "F225830"
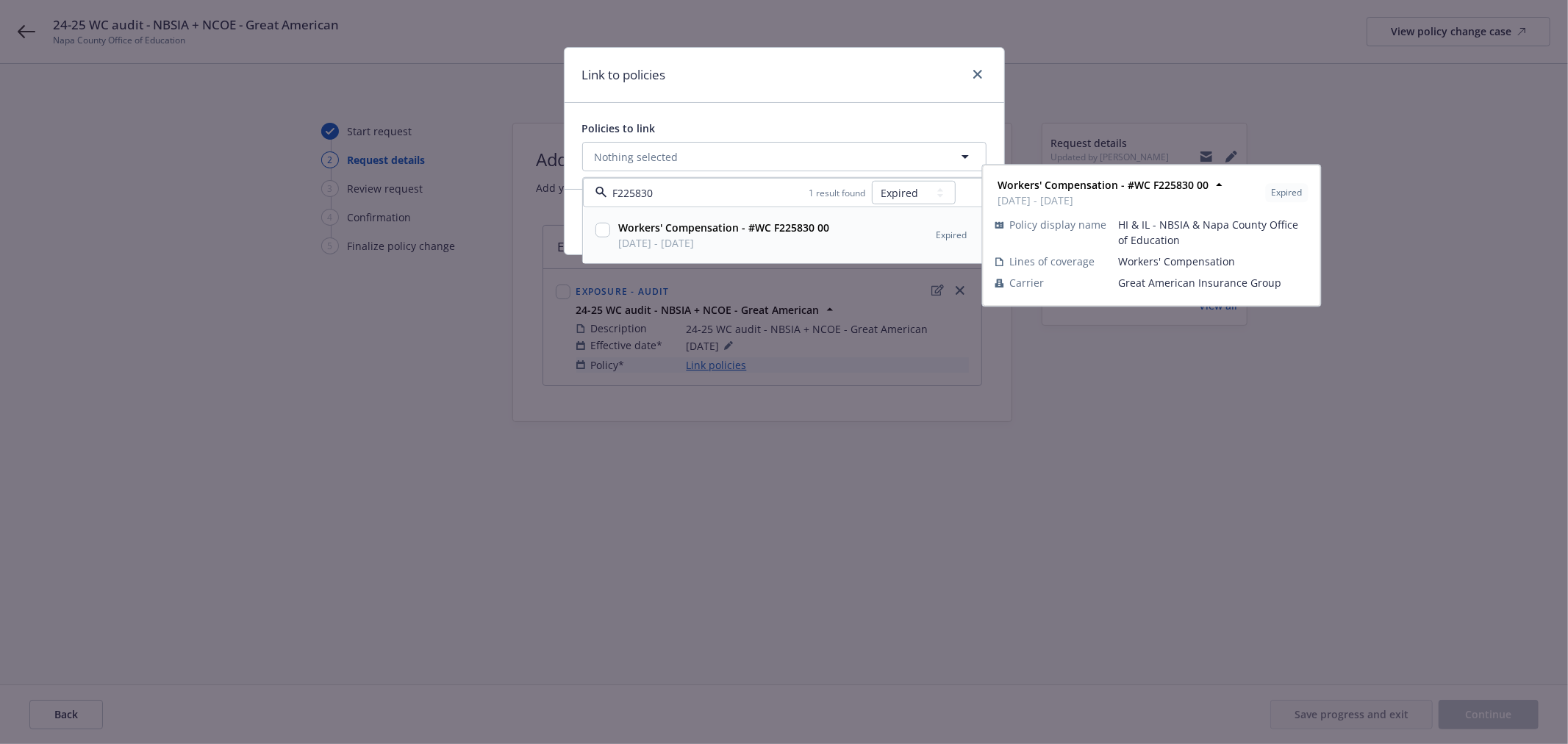
click at [604, 227] on input "checkbox" at bounding box center [603, 230] width 15 height 15
checkbox input "true"
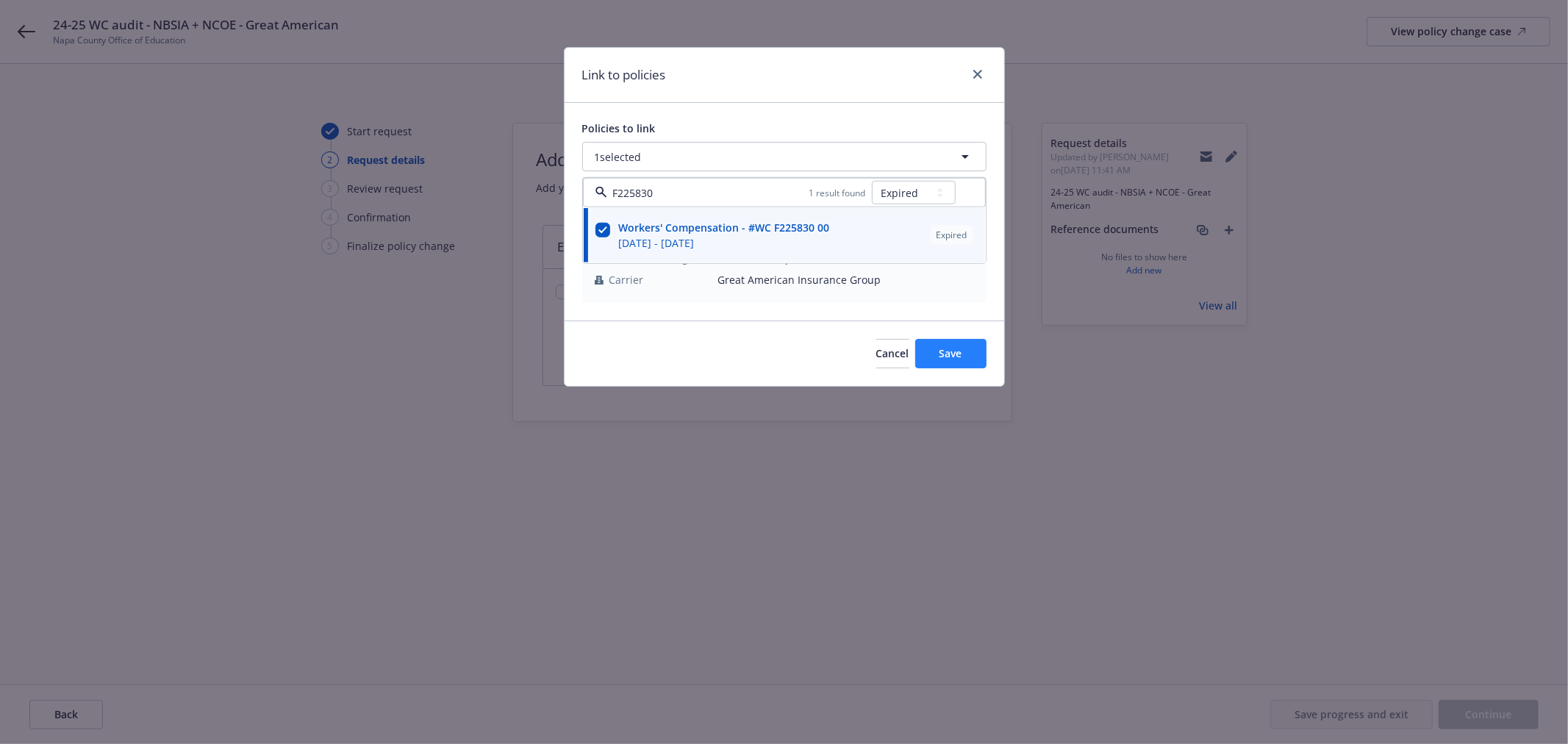
type input "F225830"
click at [960, 344] on button "Save" at bounding box center [951, 353] width 72 height 29
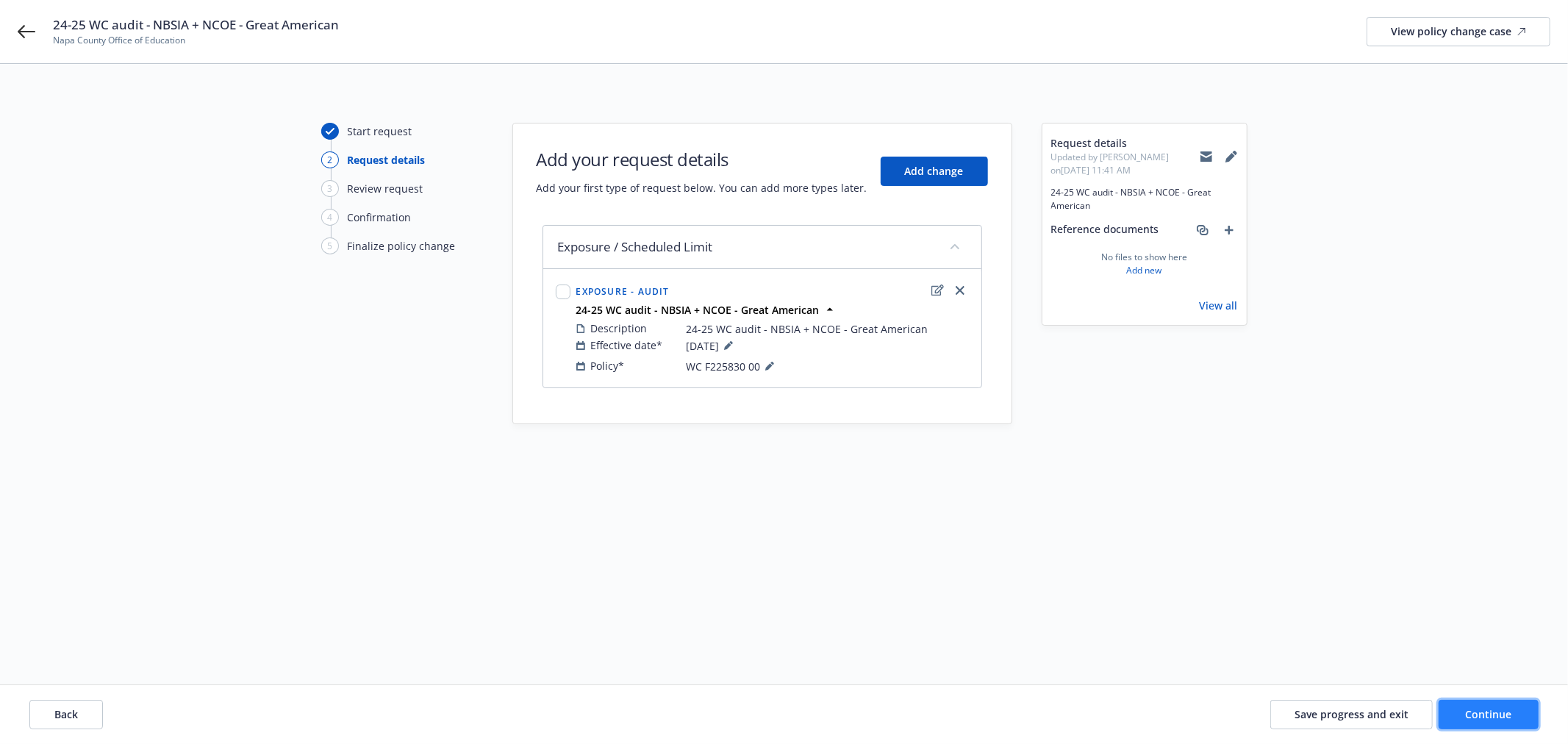
click at [1518, 724] on button "Continue" at bounding box center [1489, 714] width 100 height 29
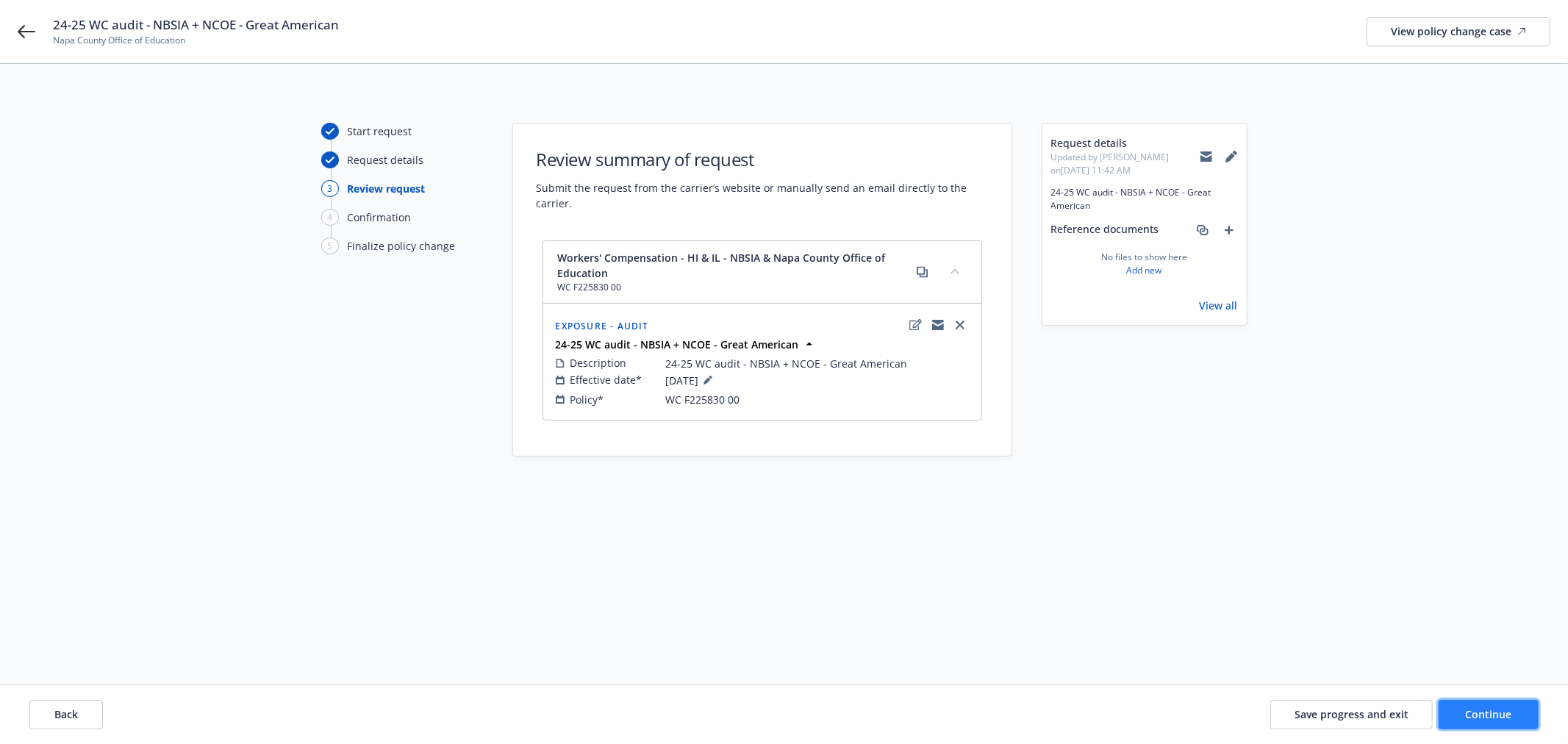
click at [1531, 711] on button "Continue" at bounding box center [1489, 714] width 100 height 29
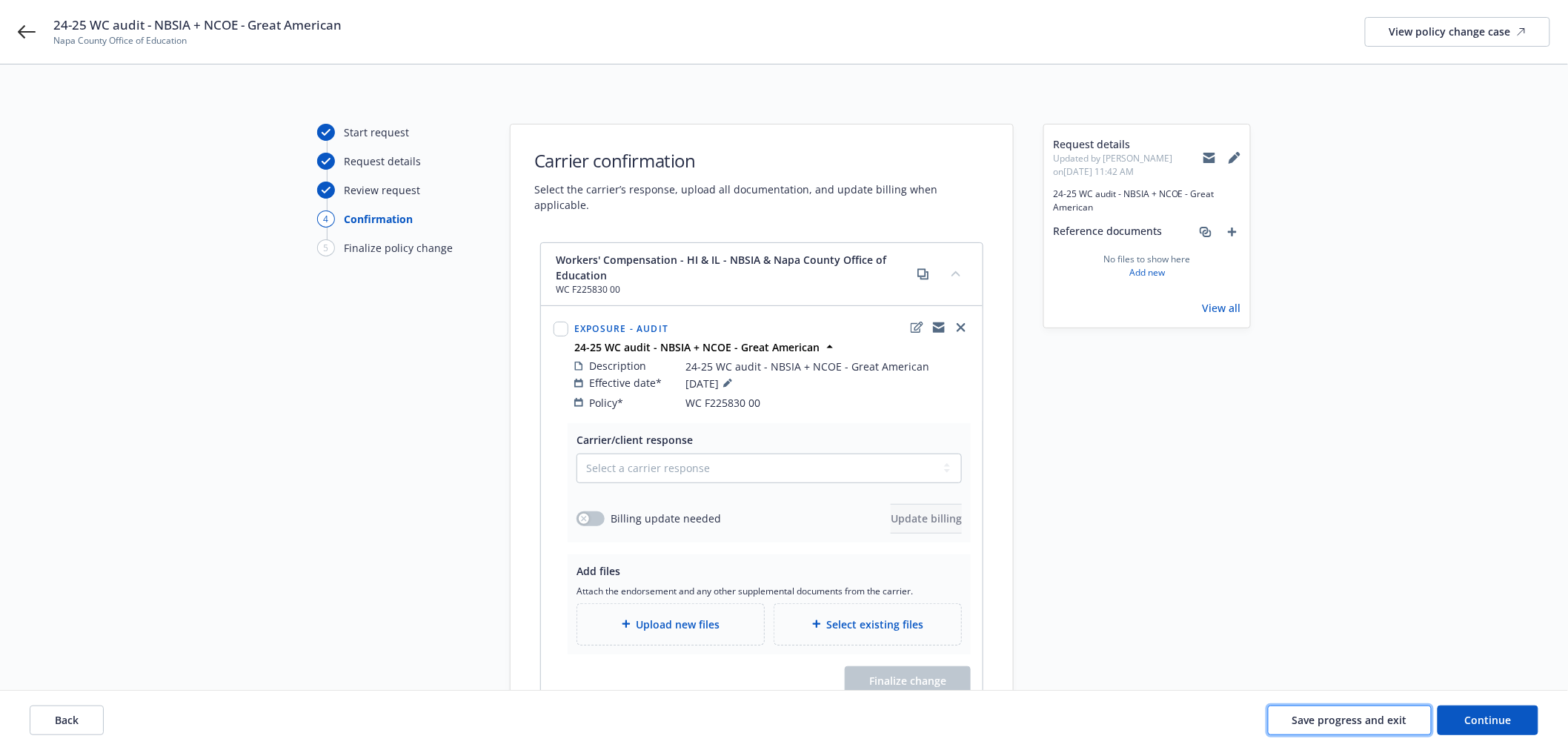
click at [1330, 716] on span "Save progress and exit" at bounding box center [1350, 720] width 115 height 14
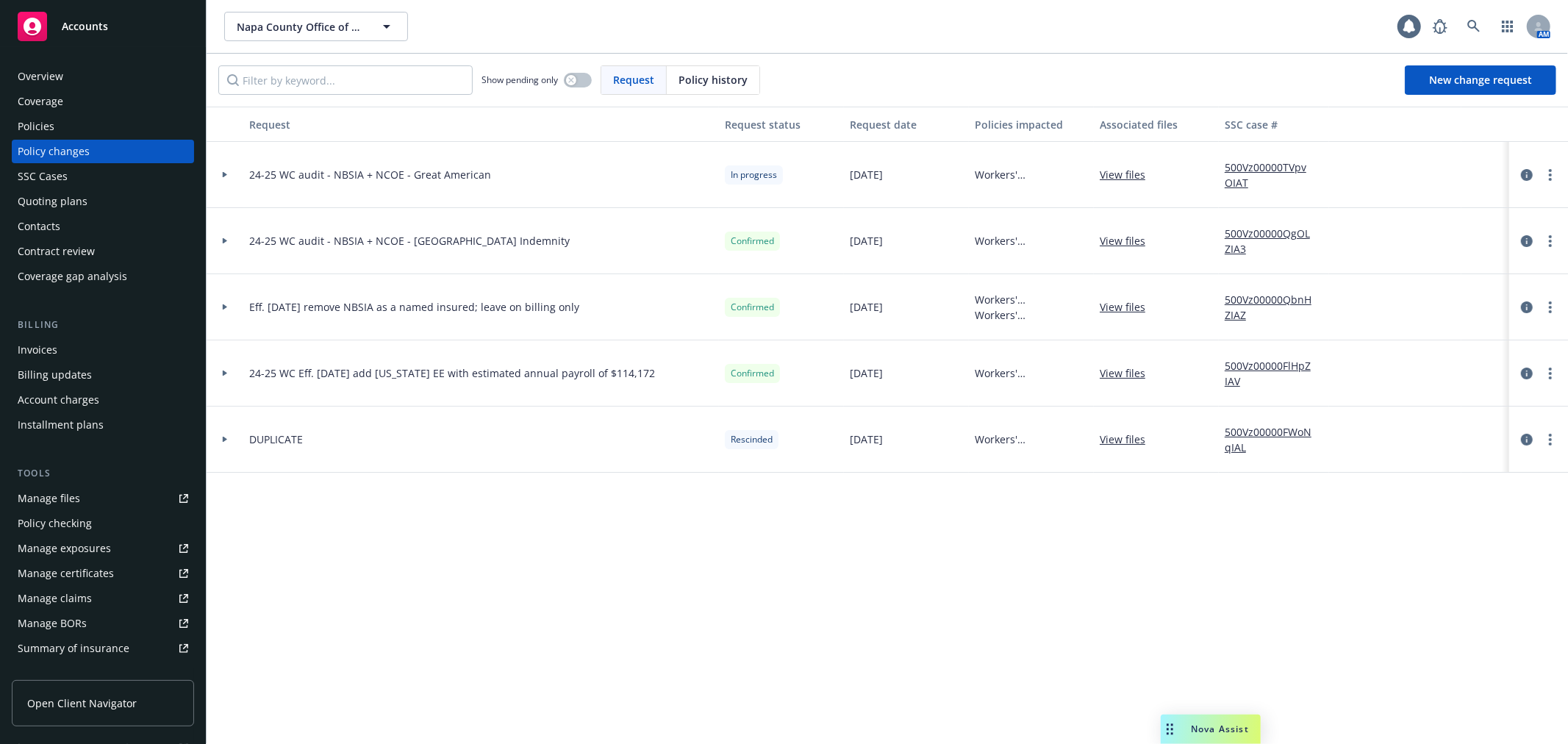
click at [228, 237] on div at bounding box center [225, 241] width 37 height 66
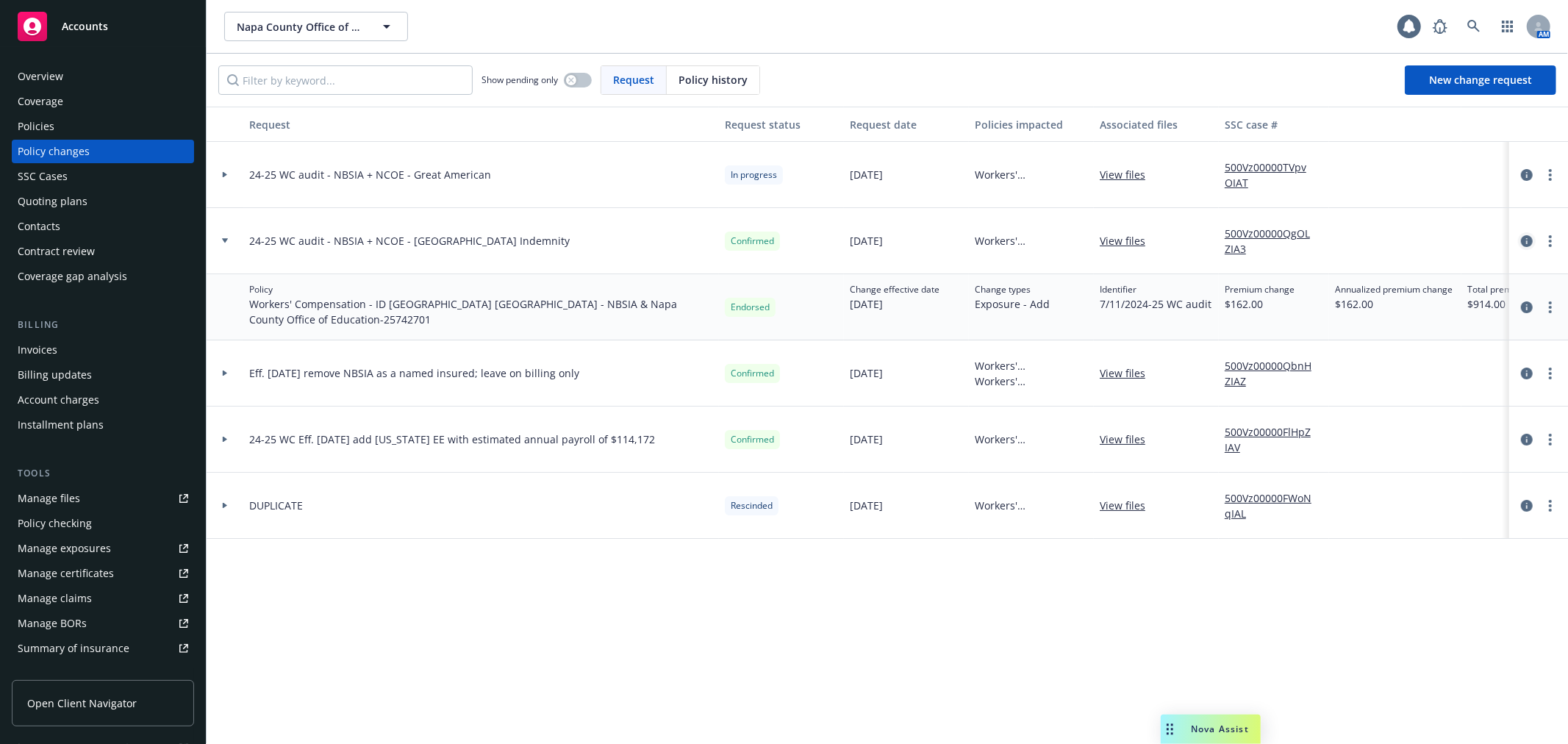
click at [1522, 239] on icon "circleInformation" at bounding box center [1526, 241] width 12 height 12
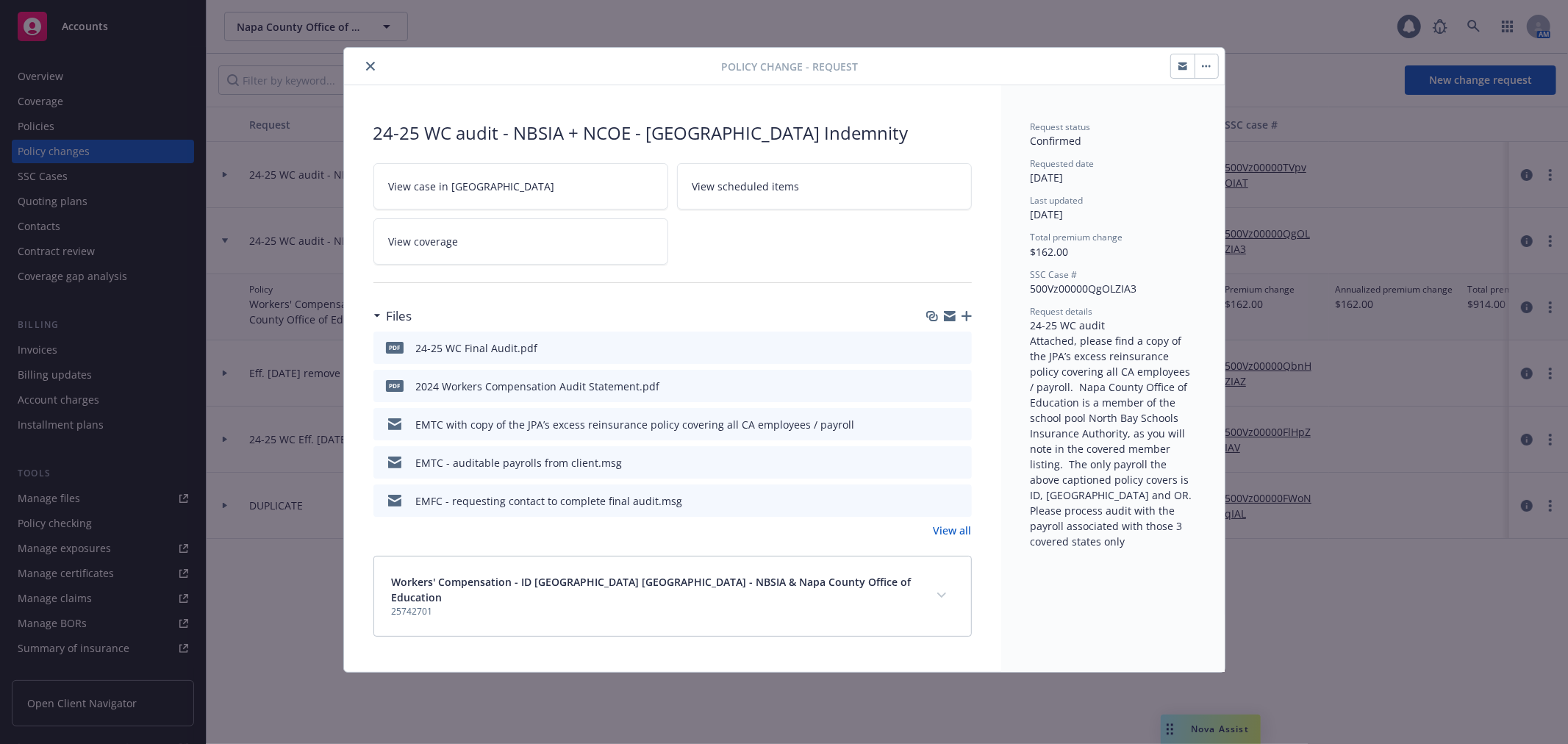
click at [954, 525] on link "View all" at bounding box center [953, 530] width 38 height 16
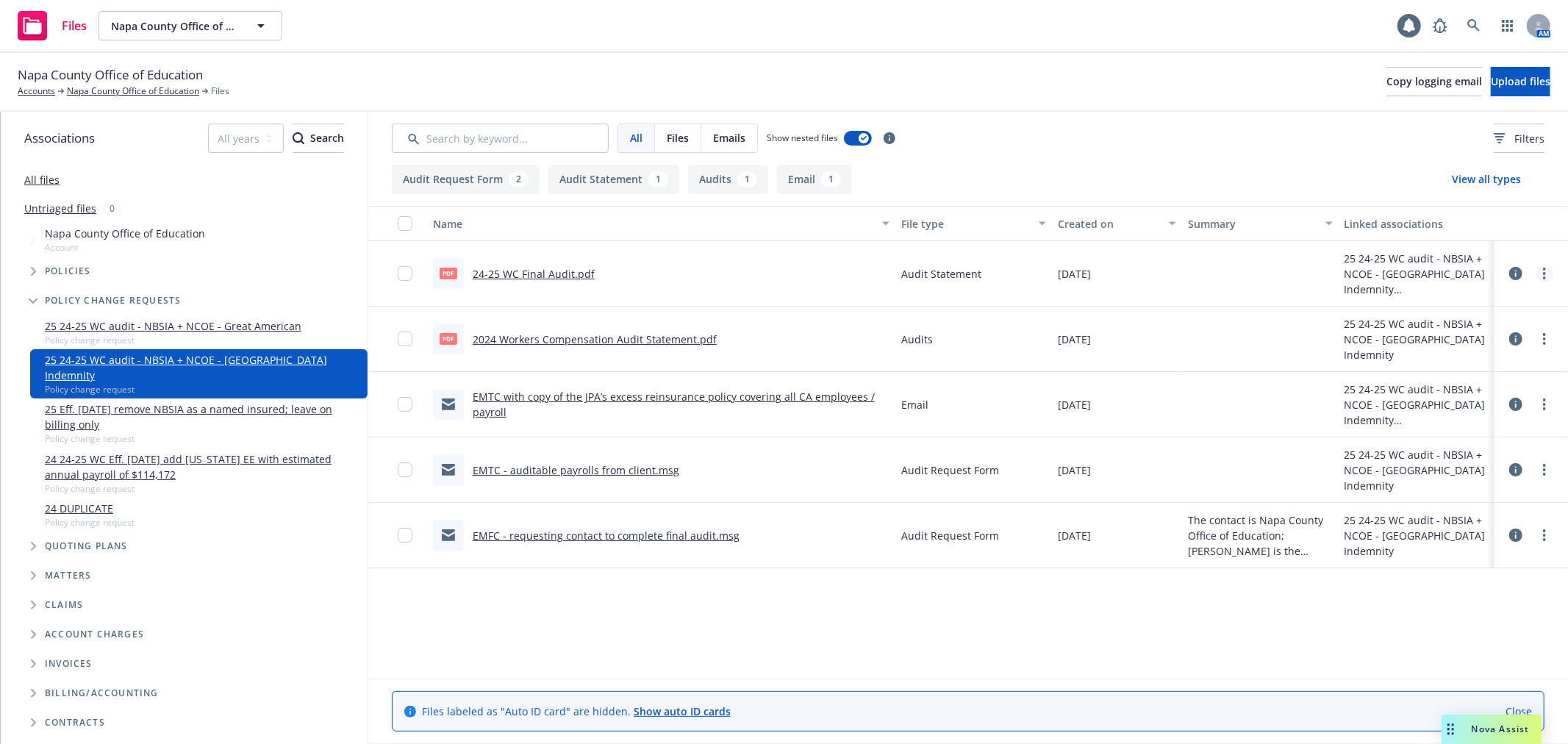
click at [1545, 278] on circle "more" at bounding box center [1545, 279] width 3 height 3
click at [1515, 359] on link "Edit" at bounding box center [1479, 362] width 146 height 29
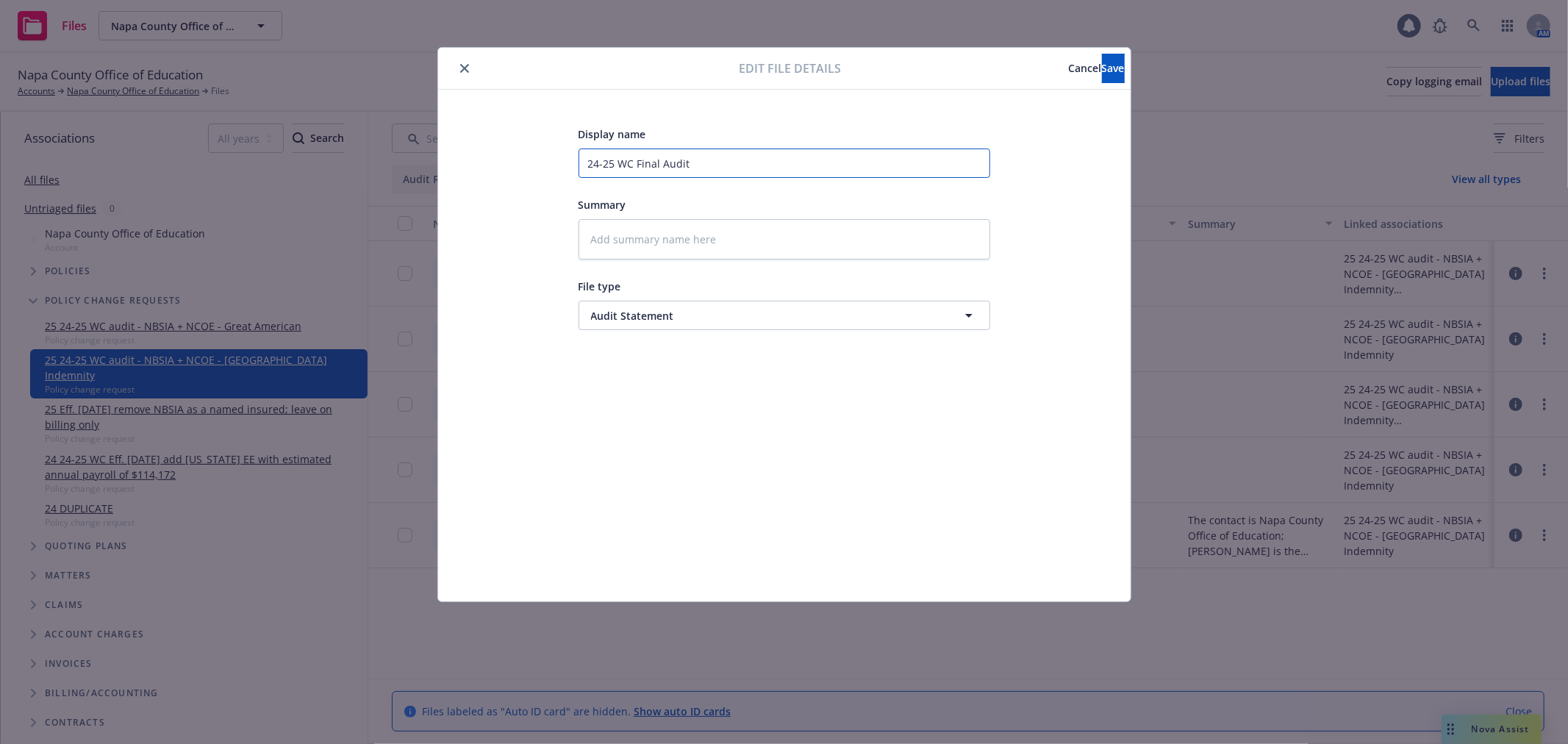
click at [812, 169] on input "24-25 WC Final Audit" at bounding box center [784, 163] width 412 height 29
type textarea "x"
type input "24-25 WC Final Audit"
type textarea "x"
type input "24-25 WC Final Audit -"
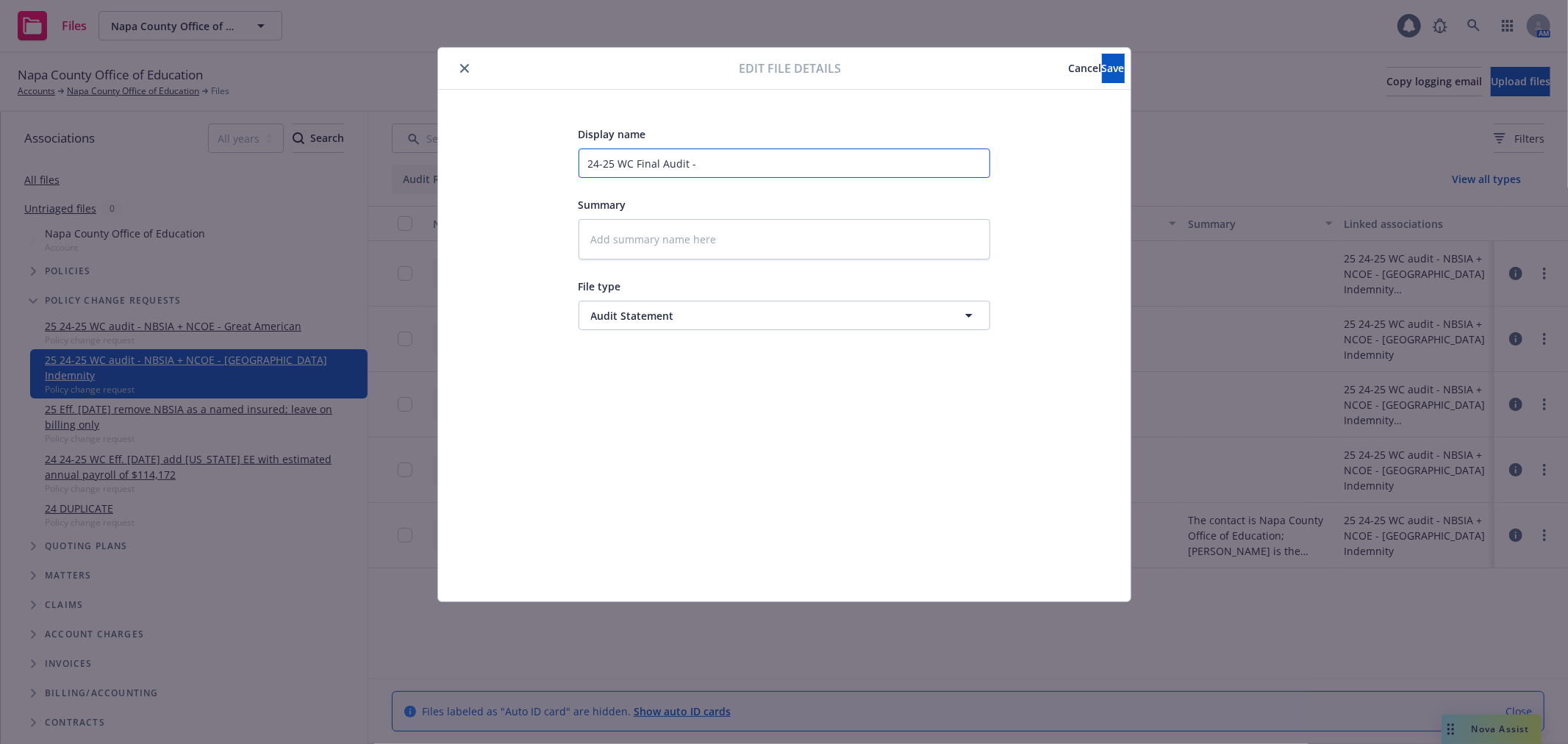
type textarea "x"
type input "24-25 WC Final Audit -"
type textarea "x"
type input "24-25 WC Final Audit - R"
type textarea "x"
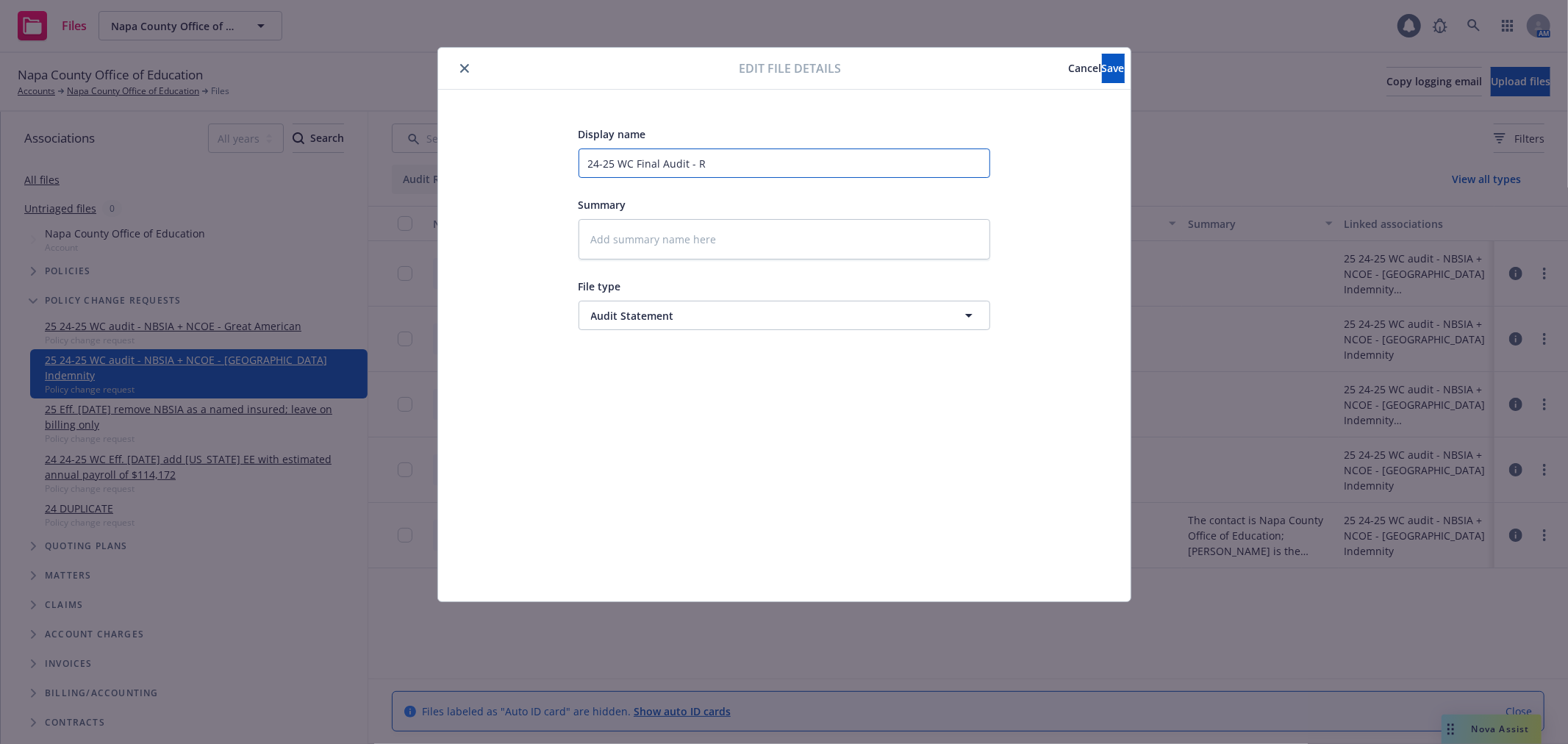
type input "24-25 WC Final Audit - Re"
type textarea "x"
type input "24-25 WC Final Audit - Rep"
type textarea "x"
type input "24-25 WC Final Audit - Repu"
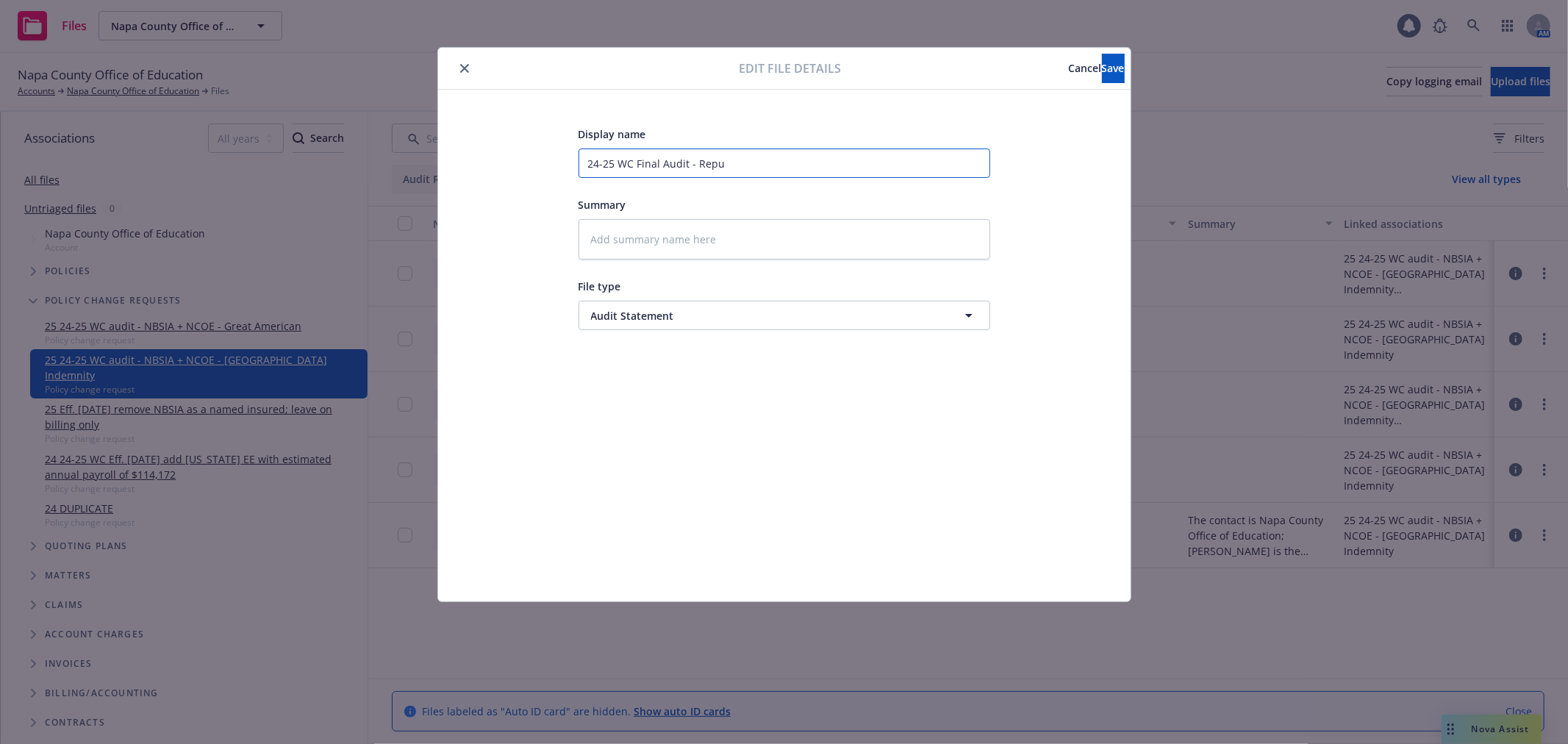
type textarea "x"
type input "24-25 WC Final Audit - Repub"
type textarea "x"
type input "24-25 WC Final Audit - Republ"
type textarea "x"
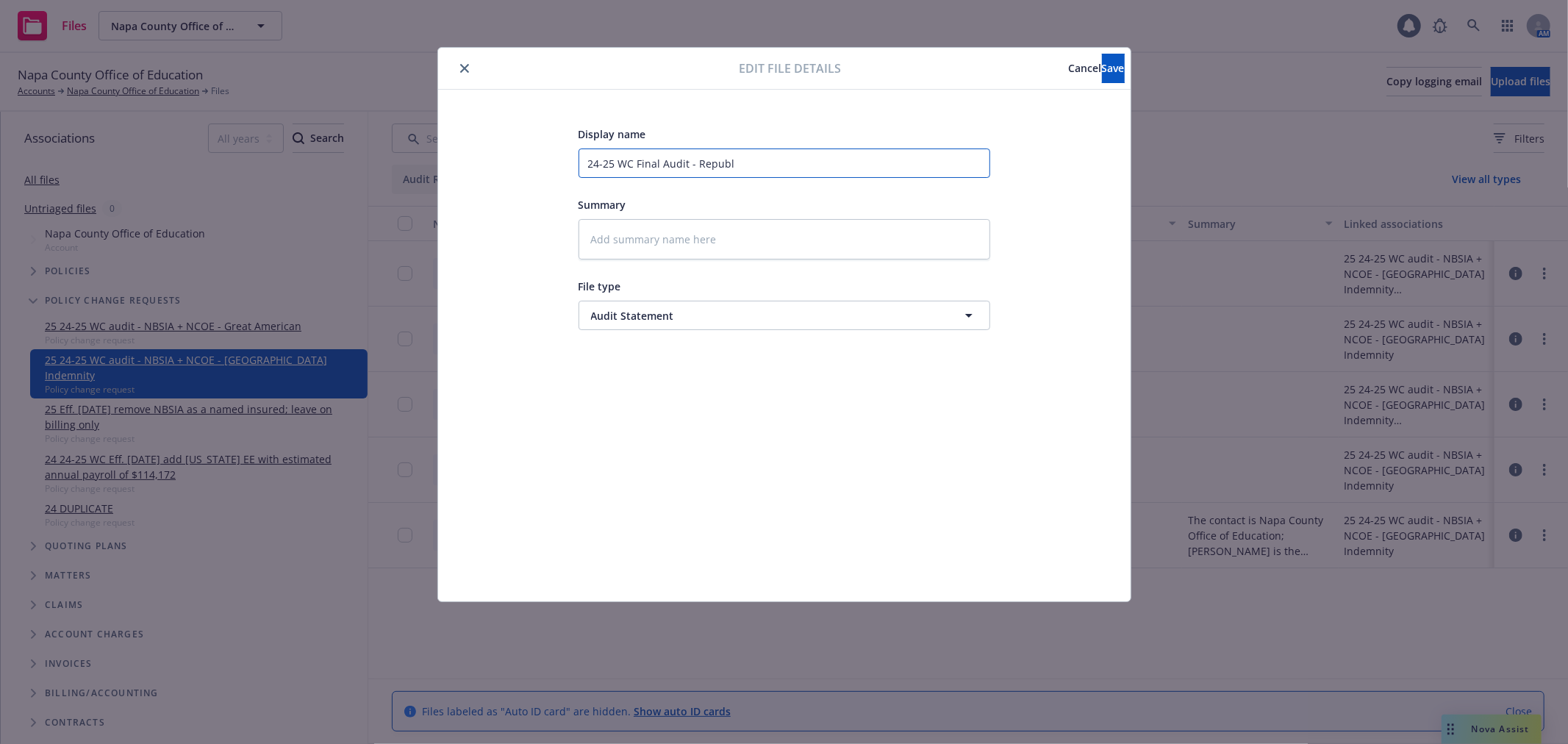
type input "24-25 WC Final Audit - Republi"
type textarea "x"
type input "24-25 WC Final Audit - Republic"
type textarea "x"
type input "24-25 WC Final Audit - Republic"
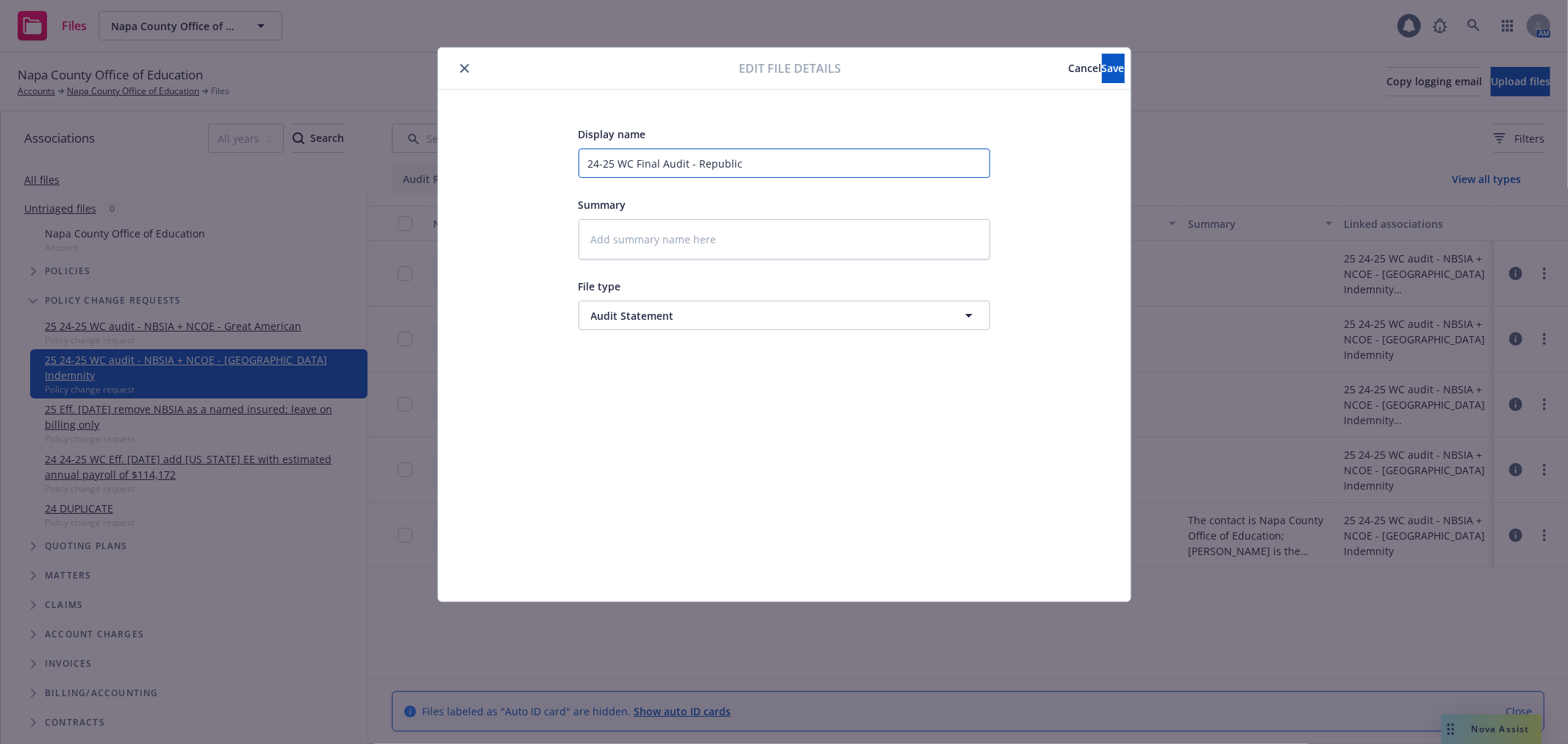
type textarea "x"
type input "24-25 WC Final Audit - Republic I"
type textarea "x"
type input "24-25 WC Final Audit - Republic In"
type textarea "x"
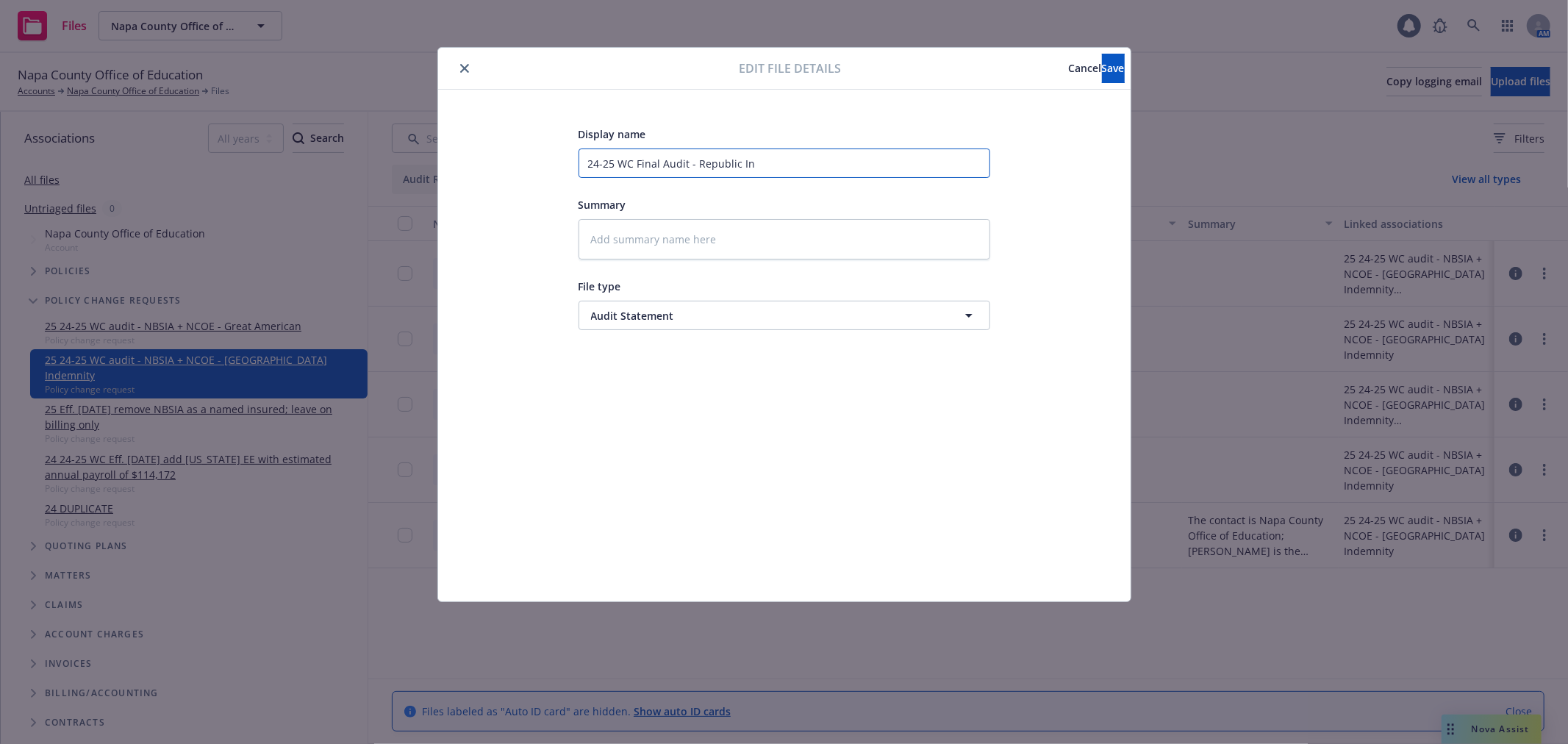
type input "24-25 WC Final Audit - Republic Ind"
type textarea "x"
type input "24-25 WC Final Audit - Republic Inde"
type textarea "x"
type input "24-25 WC Final Audit - Republic Indem"
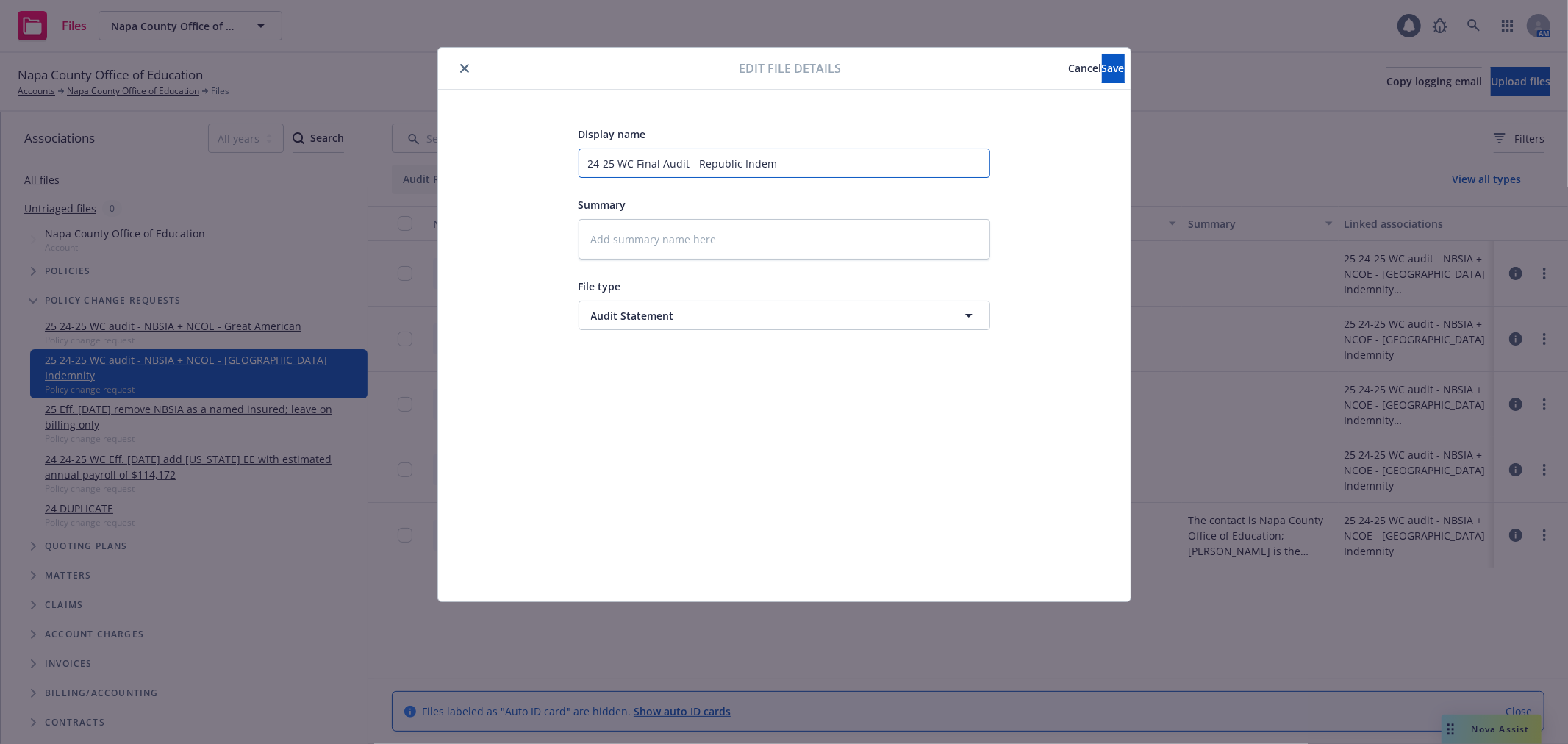
type textarea "x"
type input "24-25 WC Final Audit - Republic Indemn"
type textarea "x"
type input "24-25 WC Final Audit - Republic Indemni"
type textarea "x"
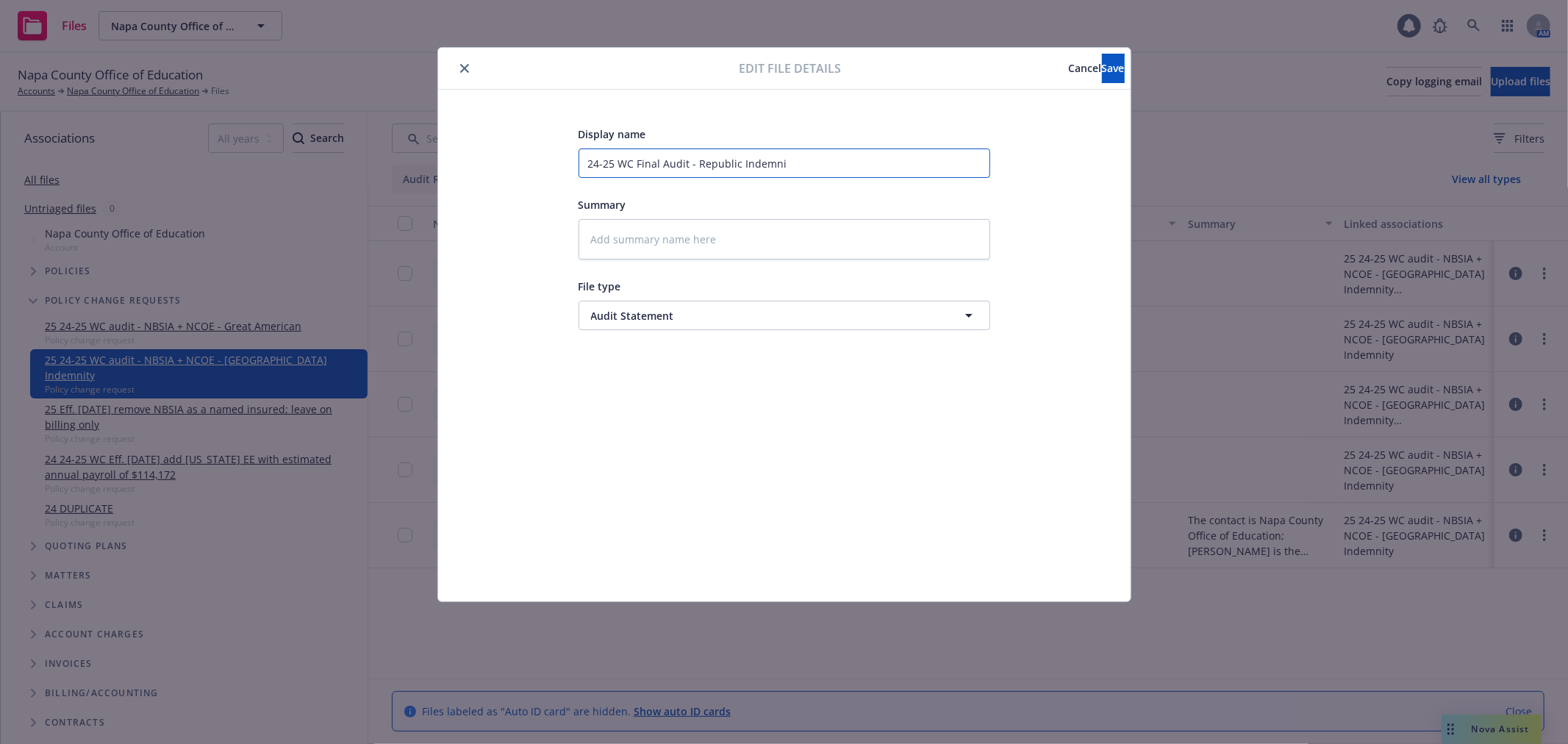
type input "24-25 WC Final Audit - Republic Indemnit"
type textarea "x"
type input "24-25 WC Final Audit - Republic Indemnity"
click at [1102, 67] on span "Save" at bounding box center [1113, 68] width 23 height 14
type textarea "x"
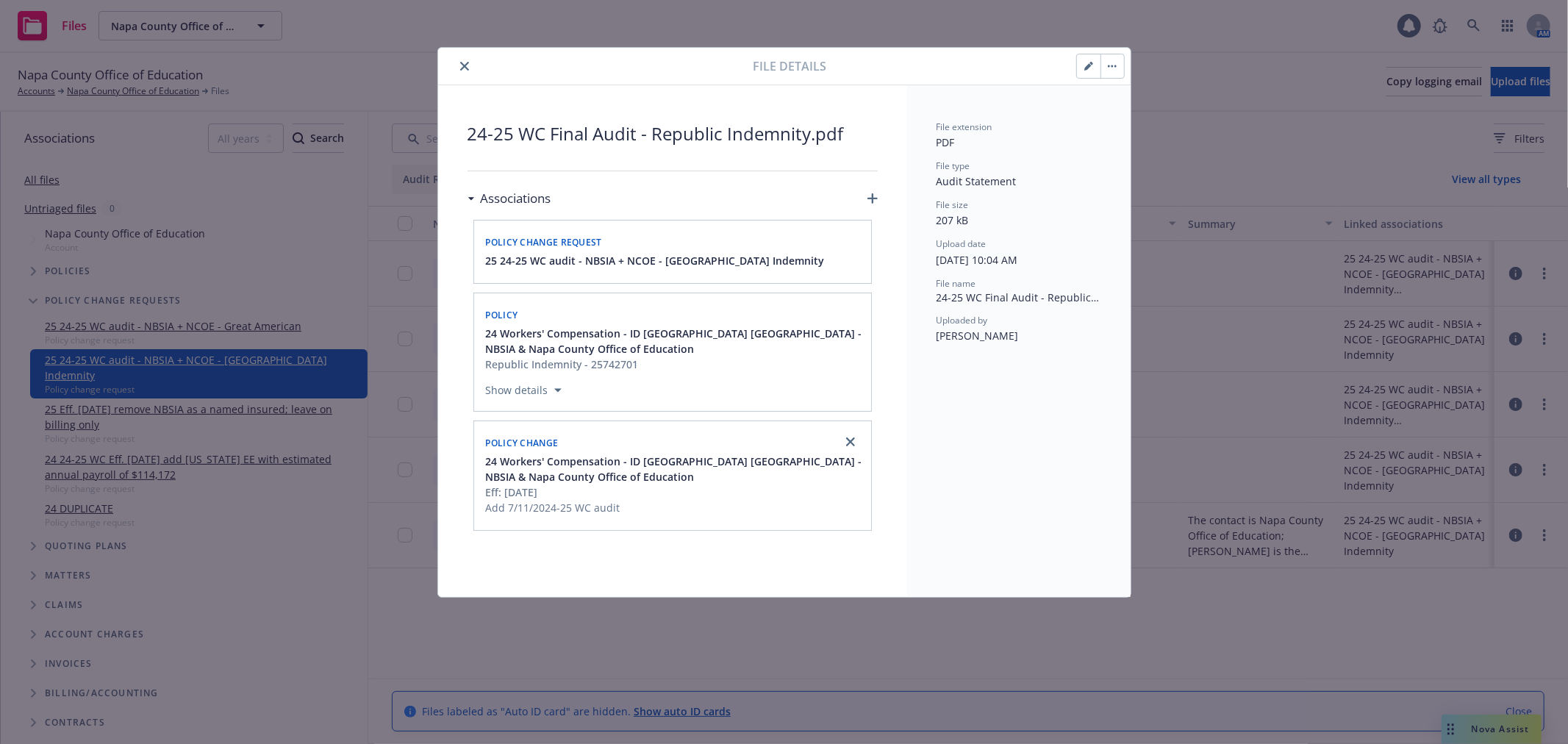
click at [466, 68] on icon "close" at bounding box center [464, 66] width 9 height 9
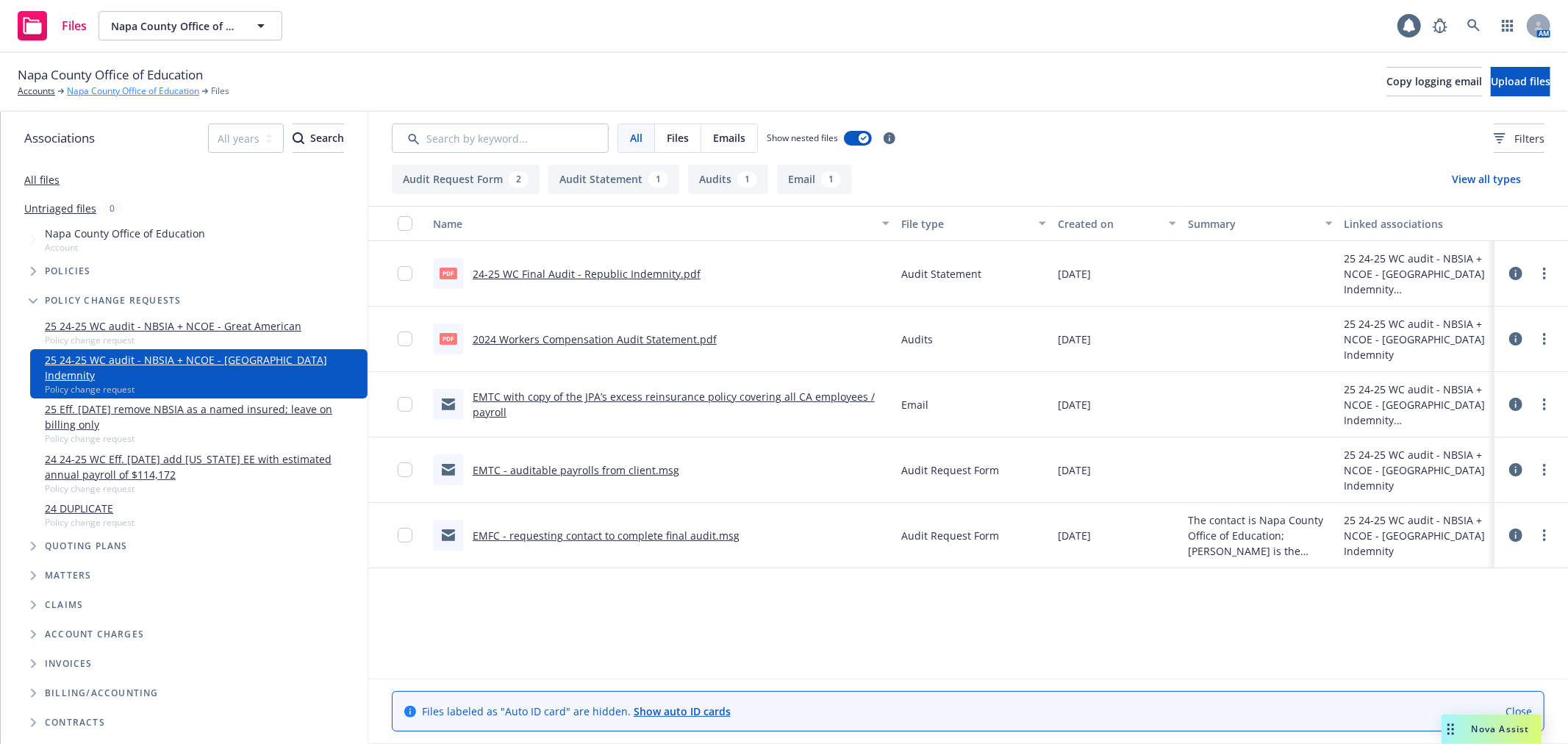
click at [113, 92] on link "Napa County Office of Education" at bounding box center [133, 91] width 133 height 13
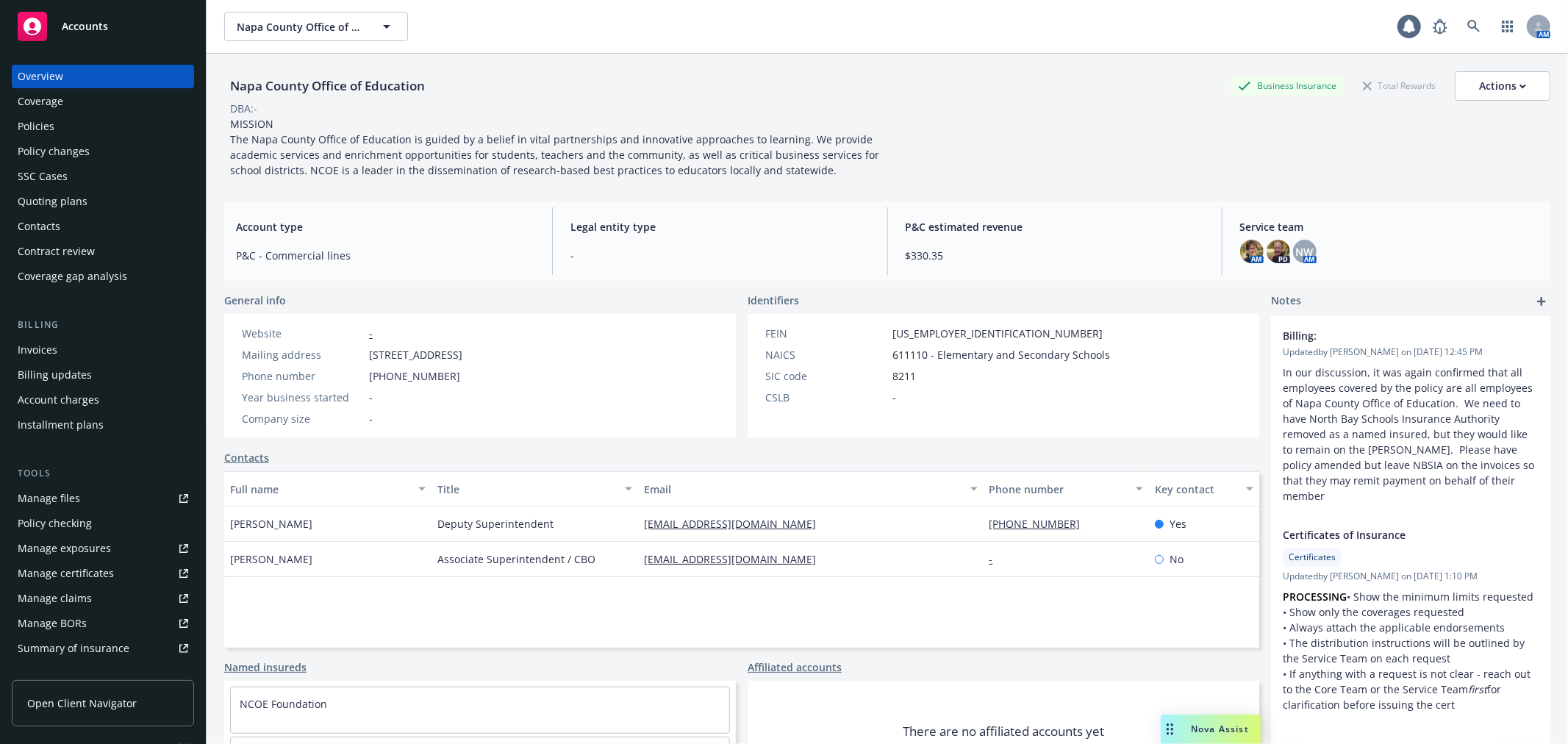
click at [98, 148] on div "Policy changes" at bounding box center [103, 152] width 171 height 23
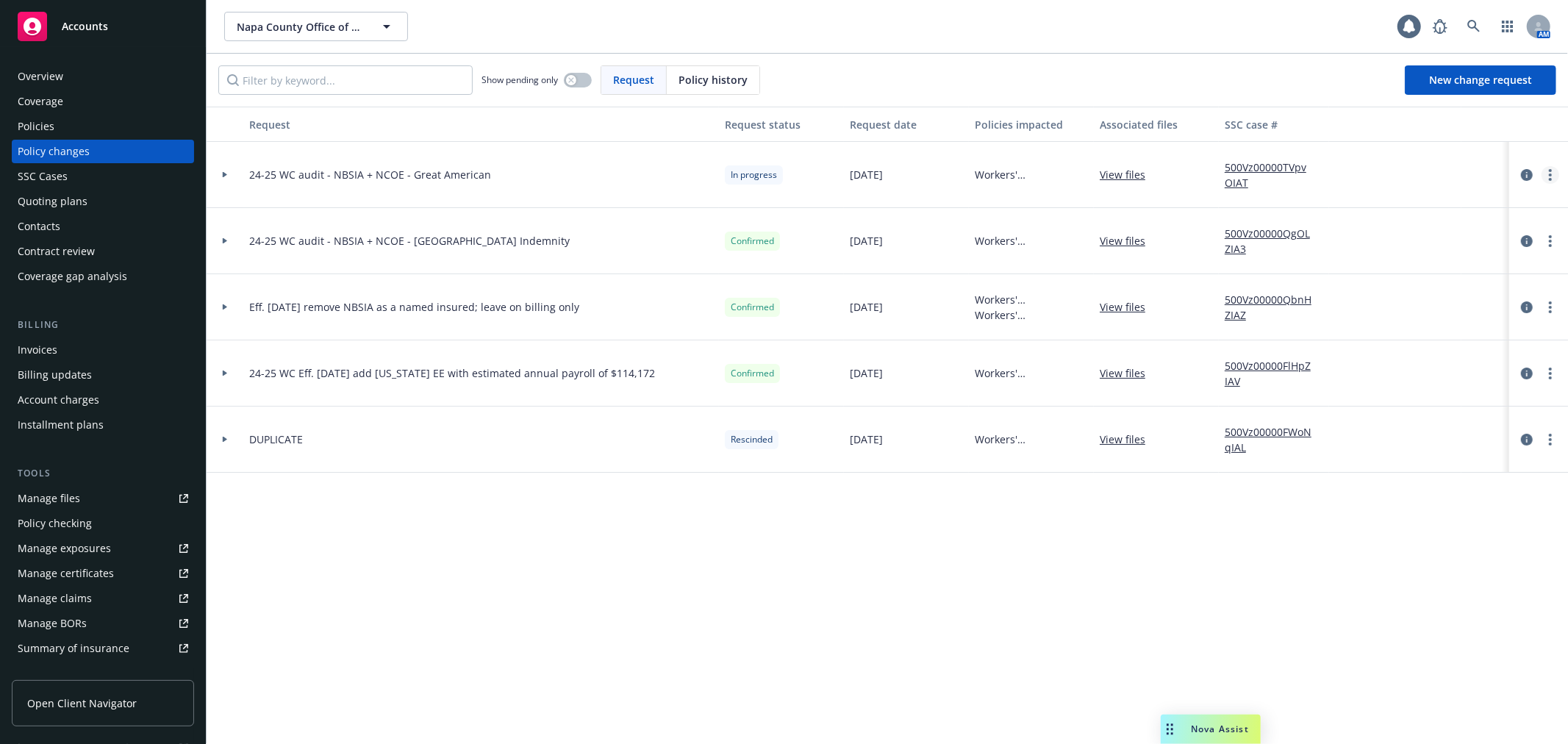
click at [1549, 178] on circle "more" at bounding box center [1550, 179] width 3 height 3
click at [1510, 289] on link "Resume workflow" at bounding box center [1432, 293] width 252 height 29
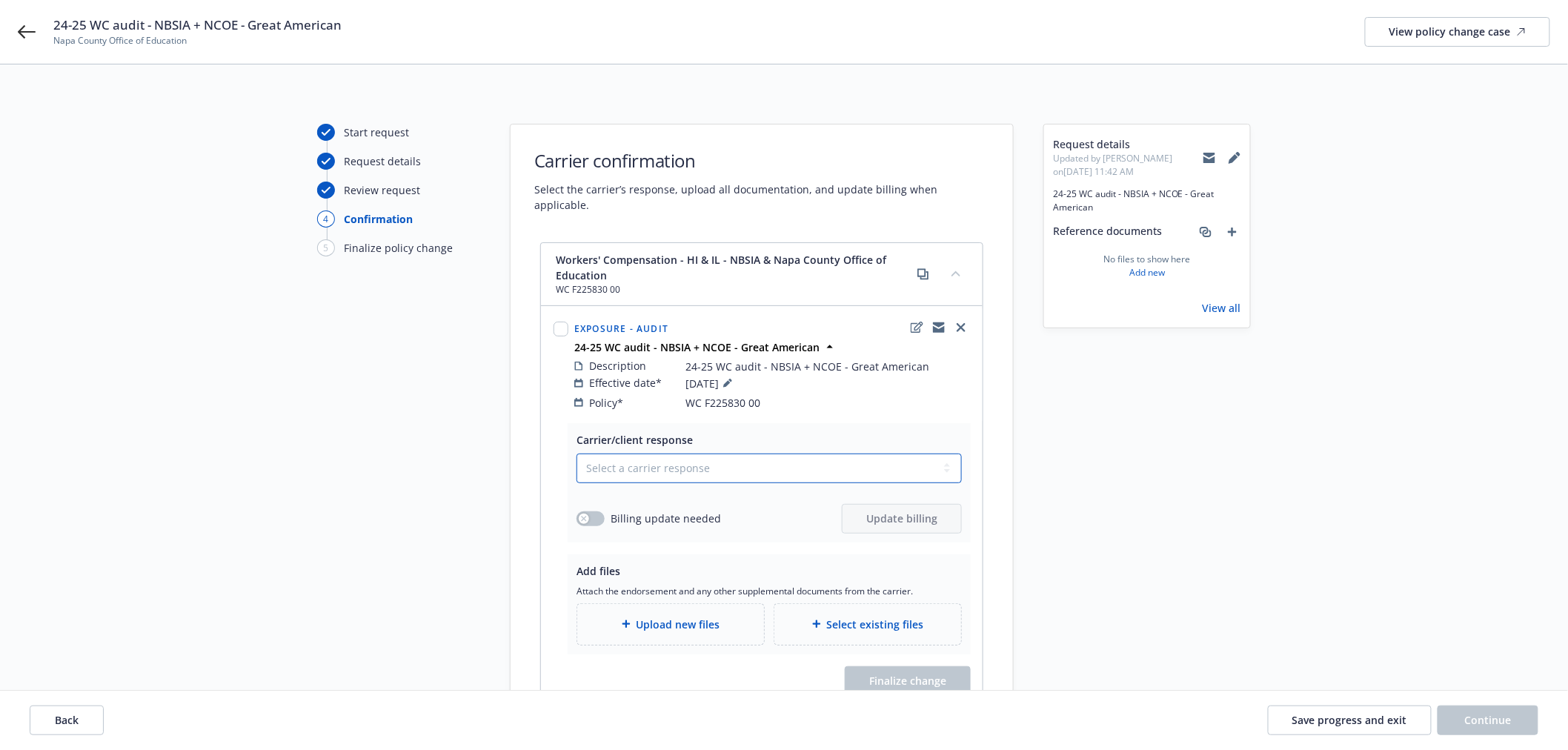
click at [654, 454] on select "Select a carrier response Accepted Accepted with revision No endorsement needed…" at bounding box center [769, 468] width 385 height 29
select select "ACCEPTED"
click at [576, 454] on select "Select a carrier response Accepted Accepted with revision No endorsement needed…" at bounding box center [769, 468] width 385 height 29
click at [675, 617] on span "Upload new files" at bounding box center [678, 625] width 84 height 16
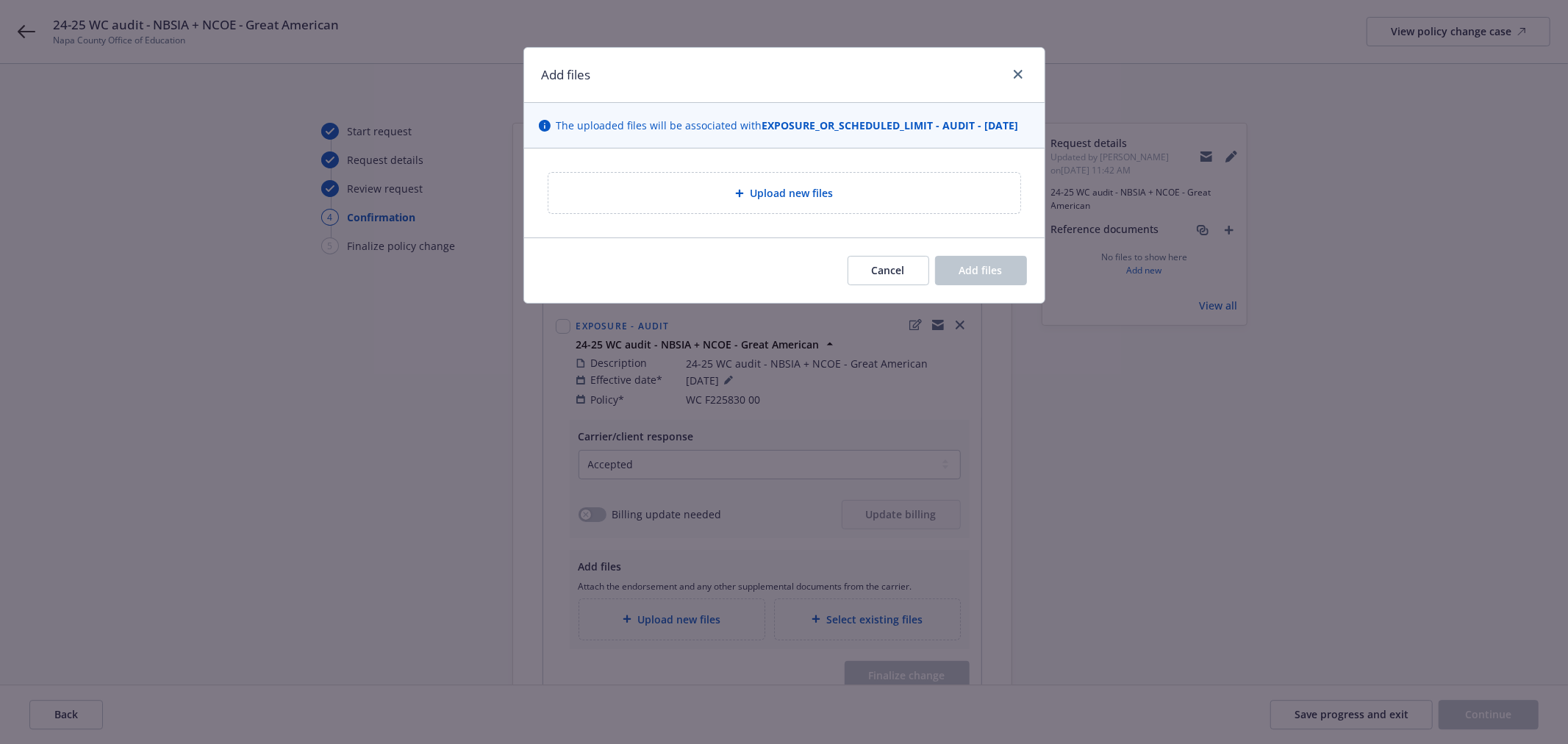
click at [769, 201] on span "Upload new files" at bounding box center [791, 193] width 83 height 16
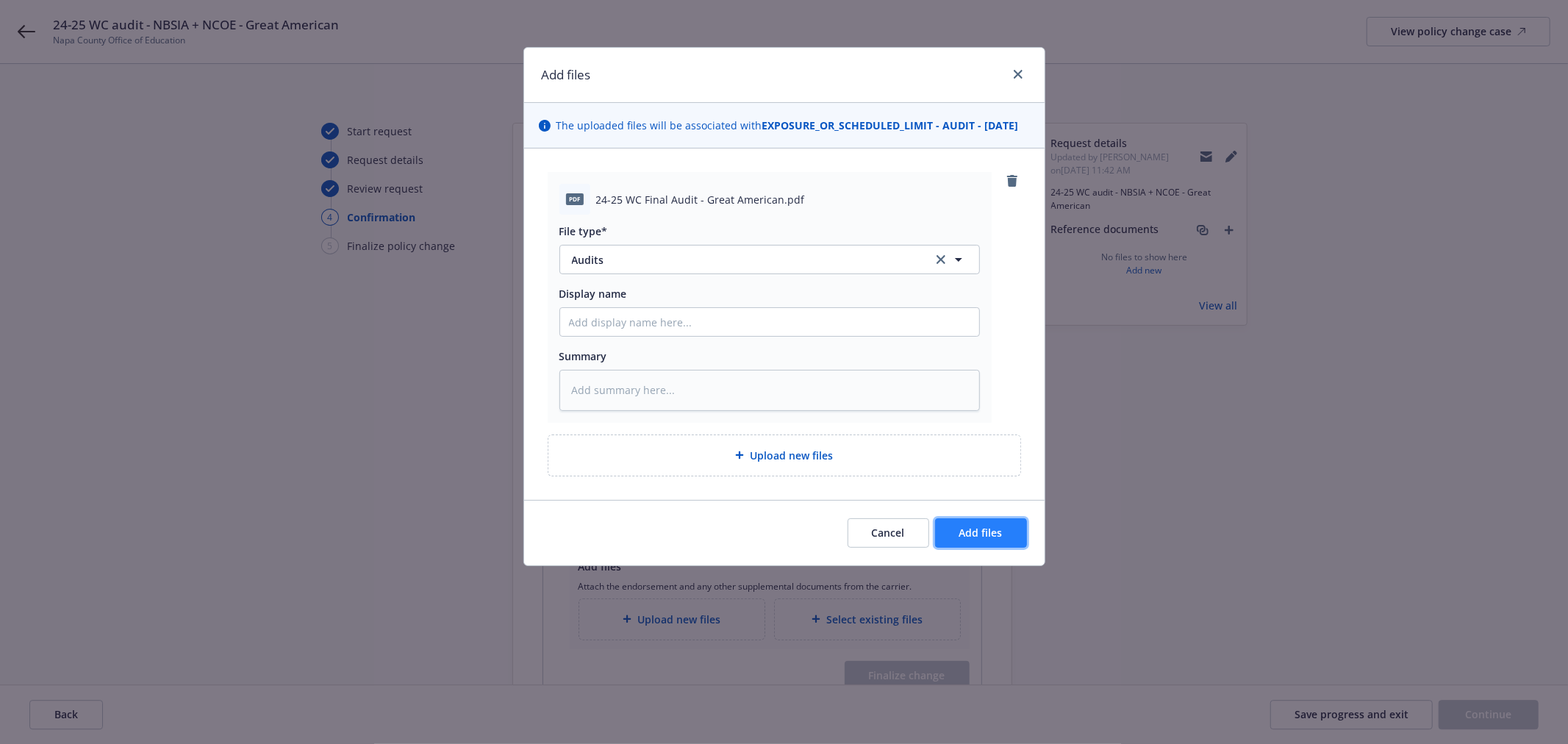
click at [1010, 548] on button "Add files" at bounding box center [981, 533] width 92 height 29
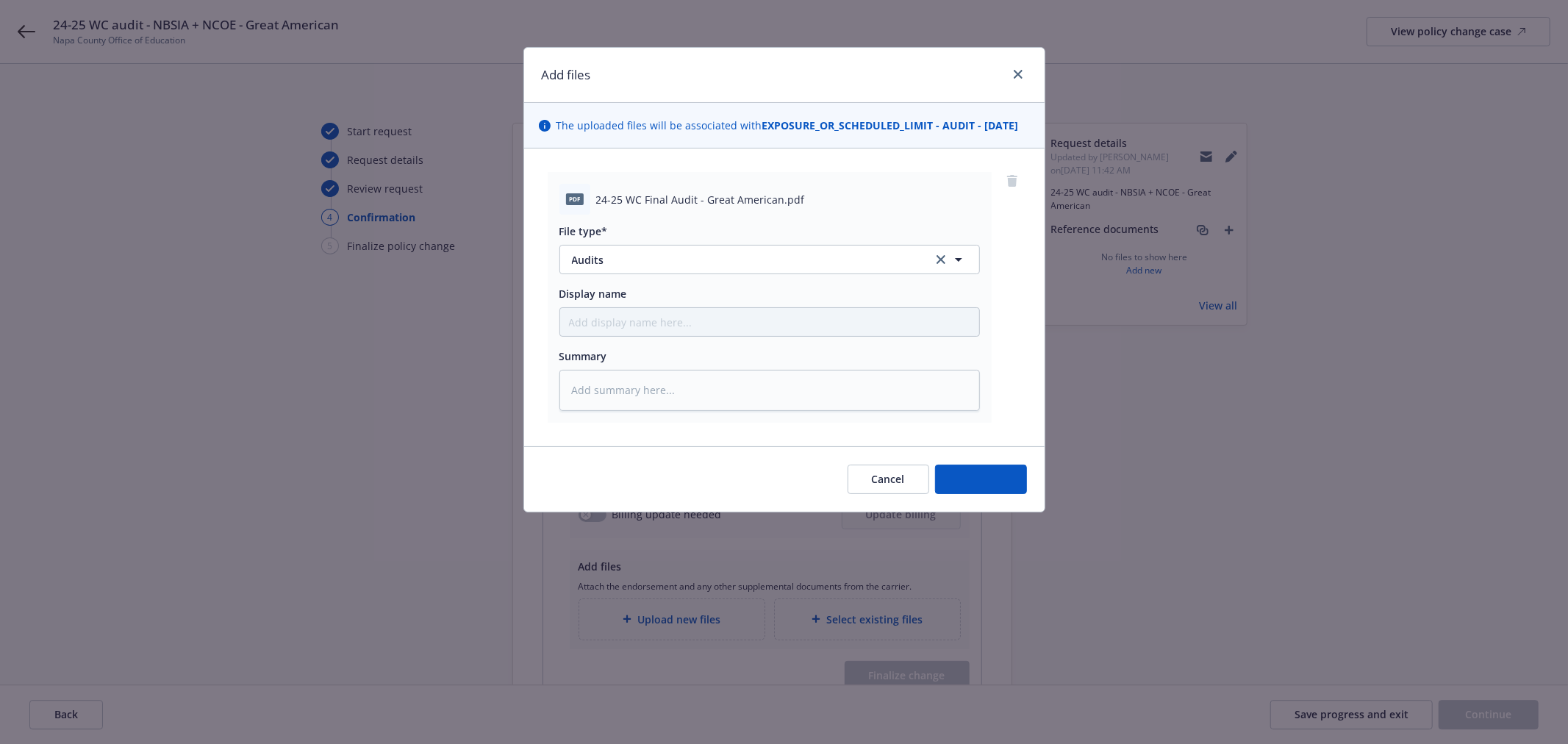
type textarea "x"
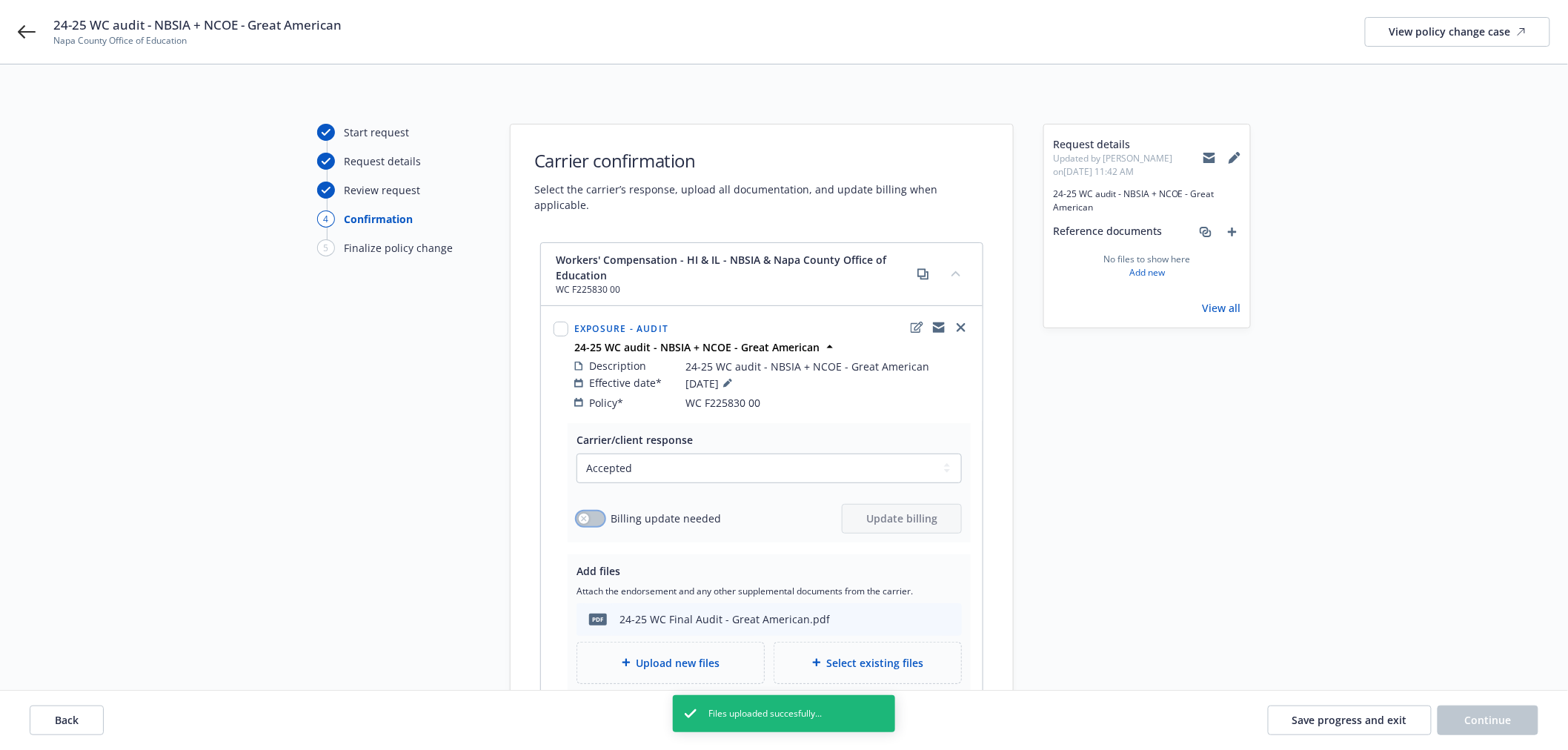
click at [586, 511] on button "button" at bounding box center [591, 519] width 29 height 15
click at [928, 511] on span "Update billing" at bounding box center [902, 518] width 71 height 14
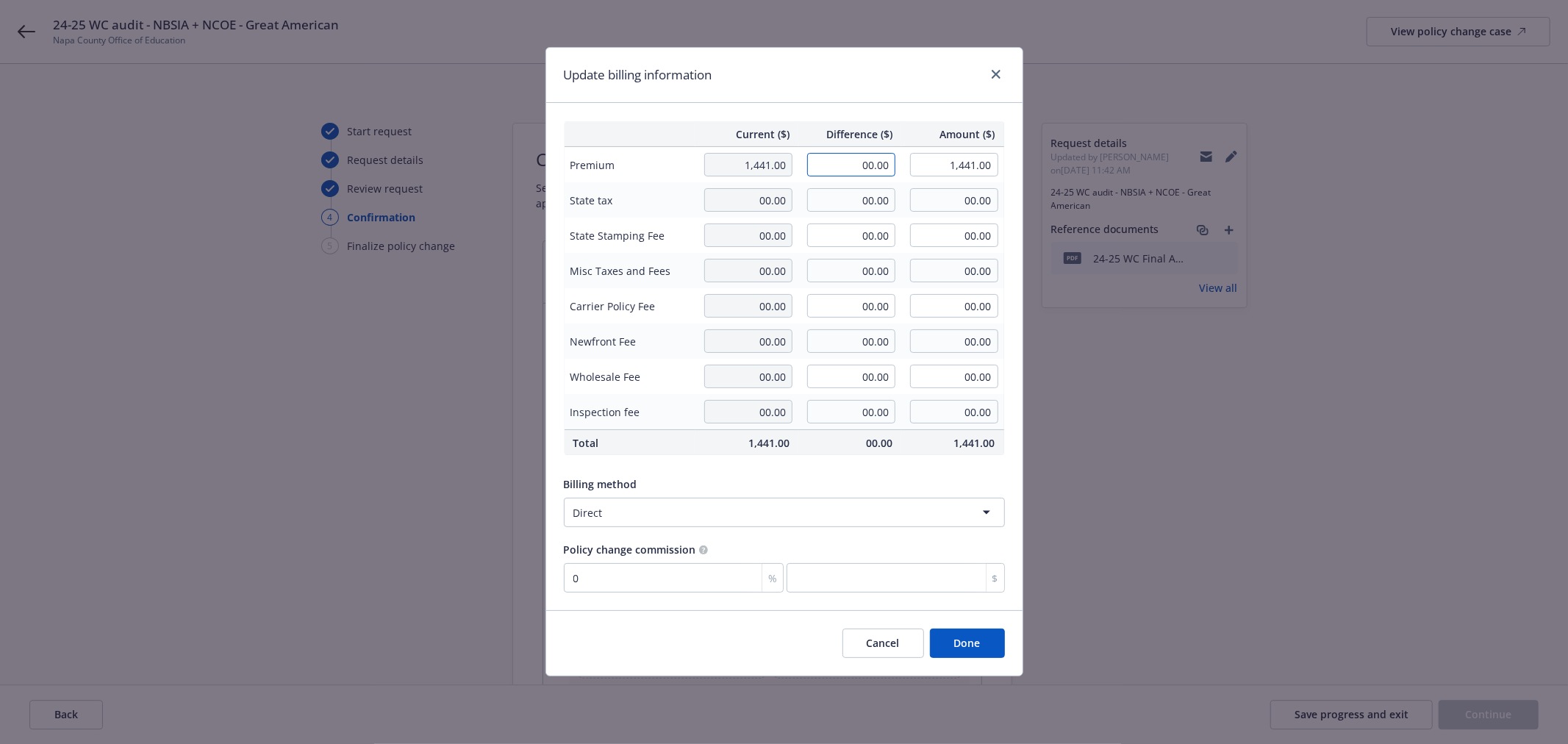
click at [872, 174] on input "00.00" at bounding box center [851, 164] width 88 height 23
type input "25.00"
type input "1,466.00"
type input "0"
click at [987, 656] on button "Done" at bounding box center [967, 643] width 75 height 29
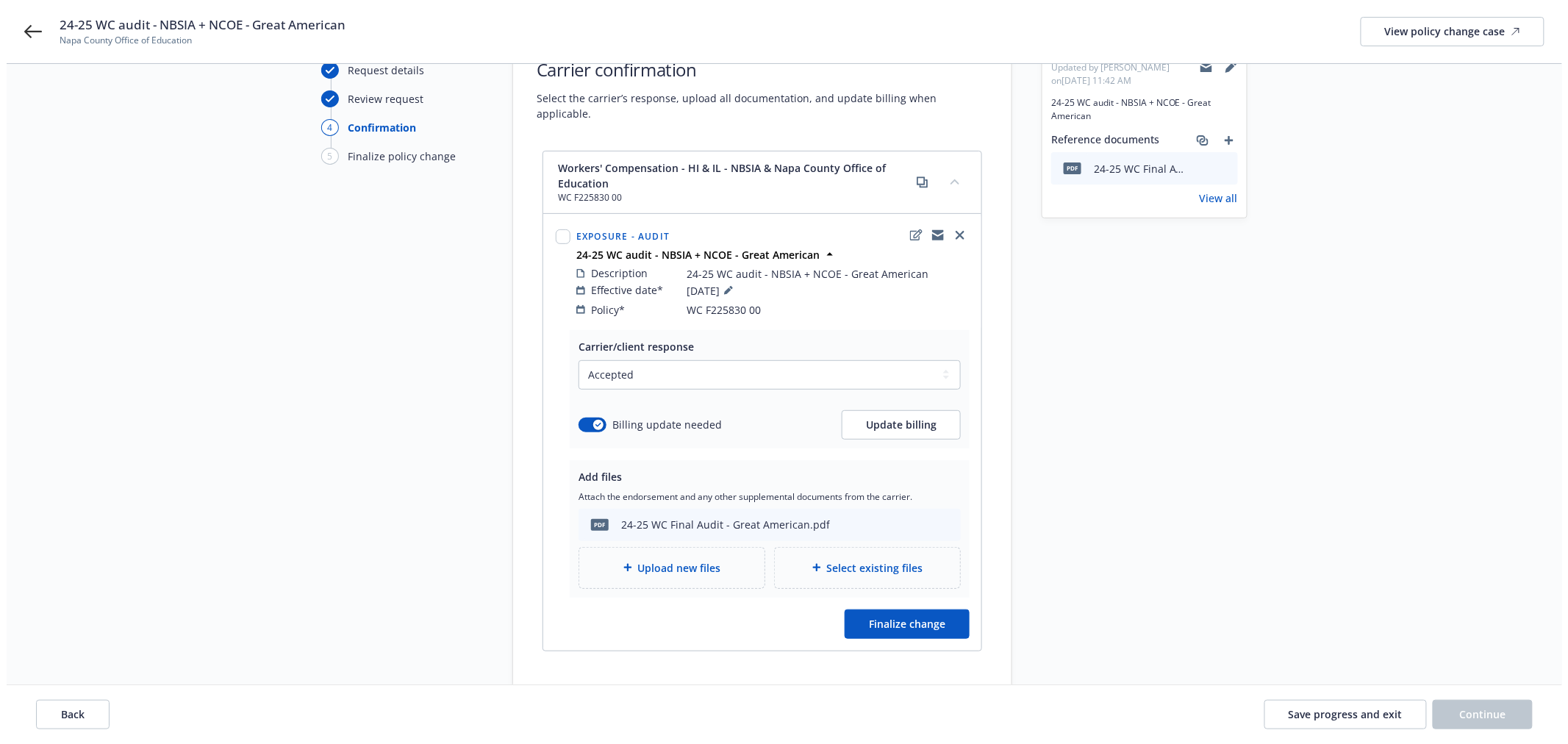
scroll to position [173, 0]
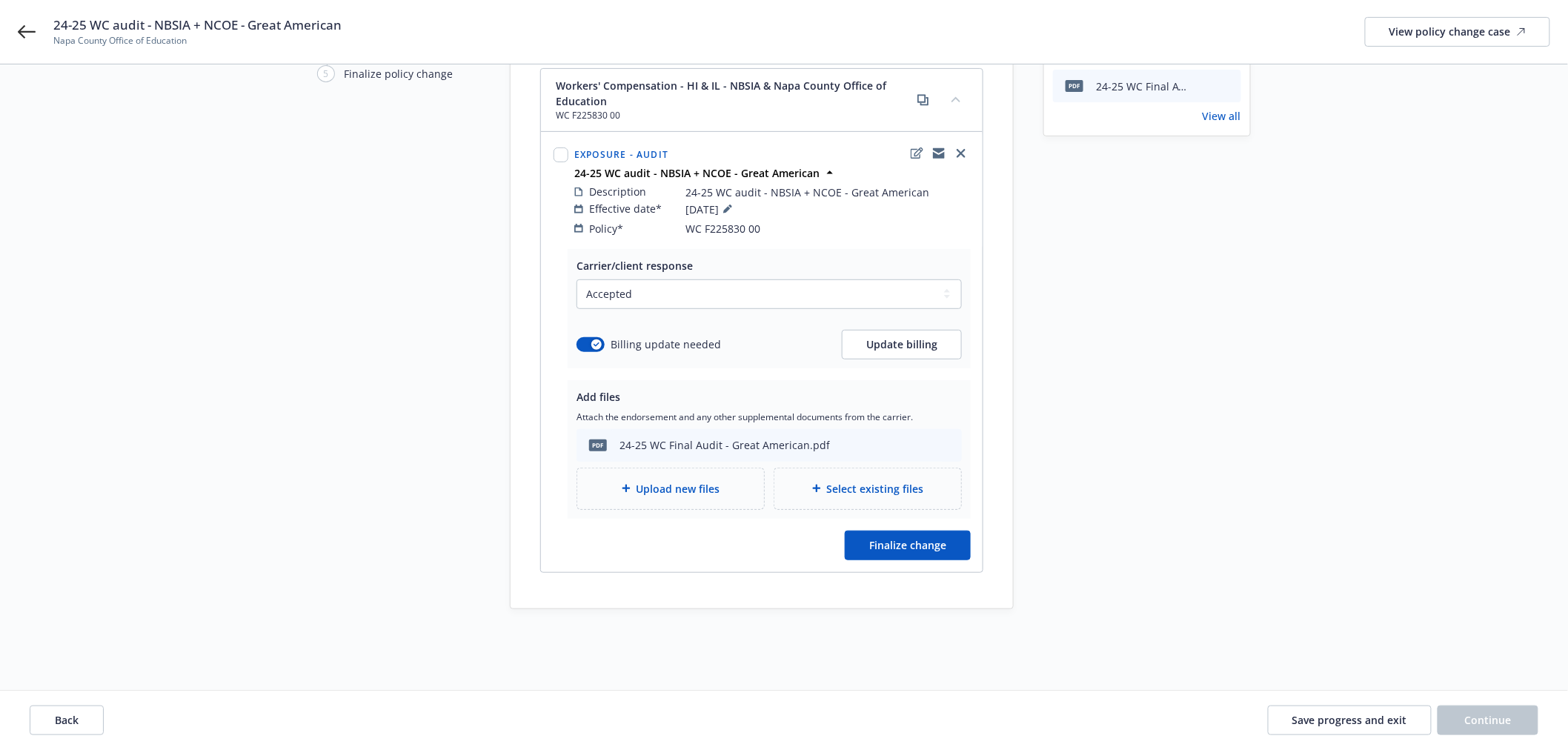
click at [934, 145] on div at bounding box center [939, 153] width 18 height 18
click at [938, 148] on icon "copyLogging" at bounding box center [939, 151] width 12 height 5
click at [892, 538] on span "Finalize change" at bounding box center [908, 545] width 77 height 14
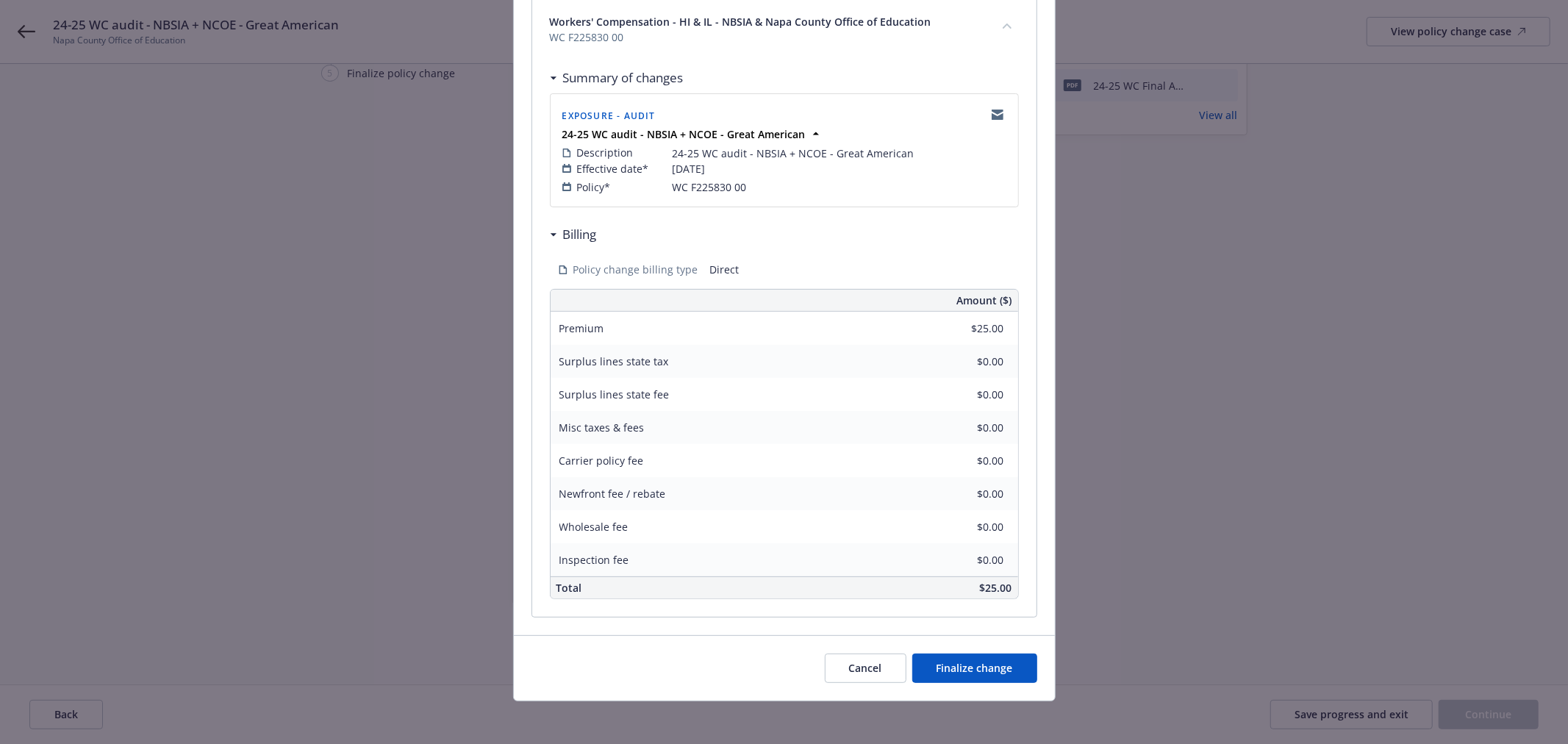
scroll to position [230, 0]
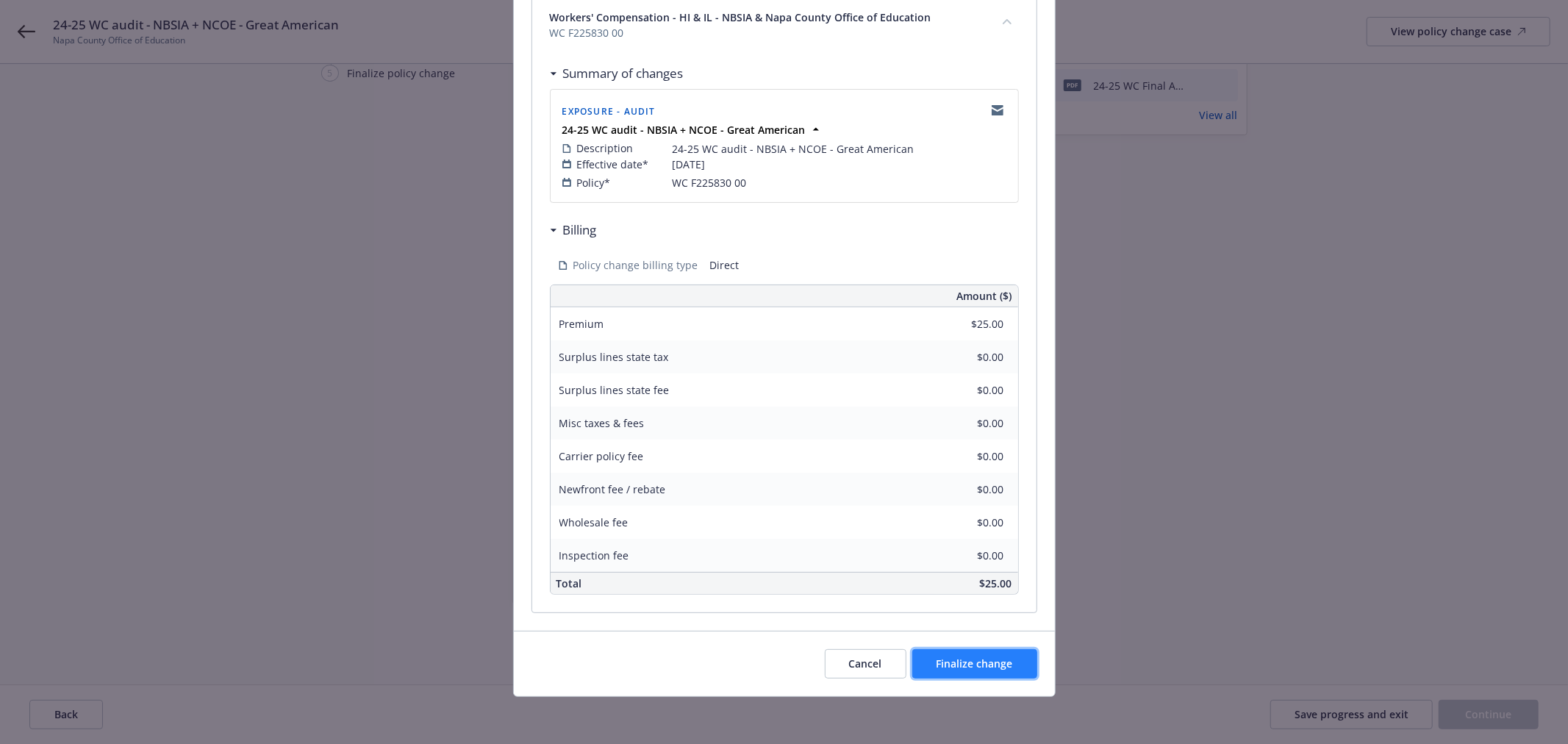
click at [992, 656] on button "Finalize change" at bounding box center [974, 664] width 125 height 29
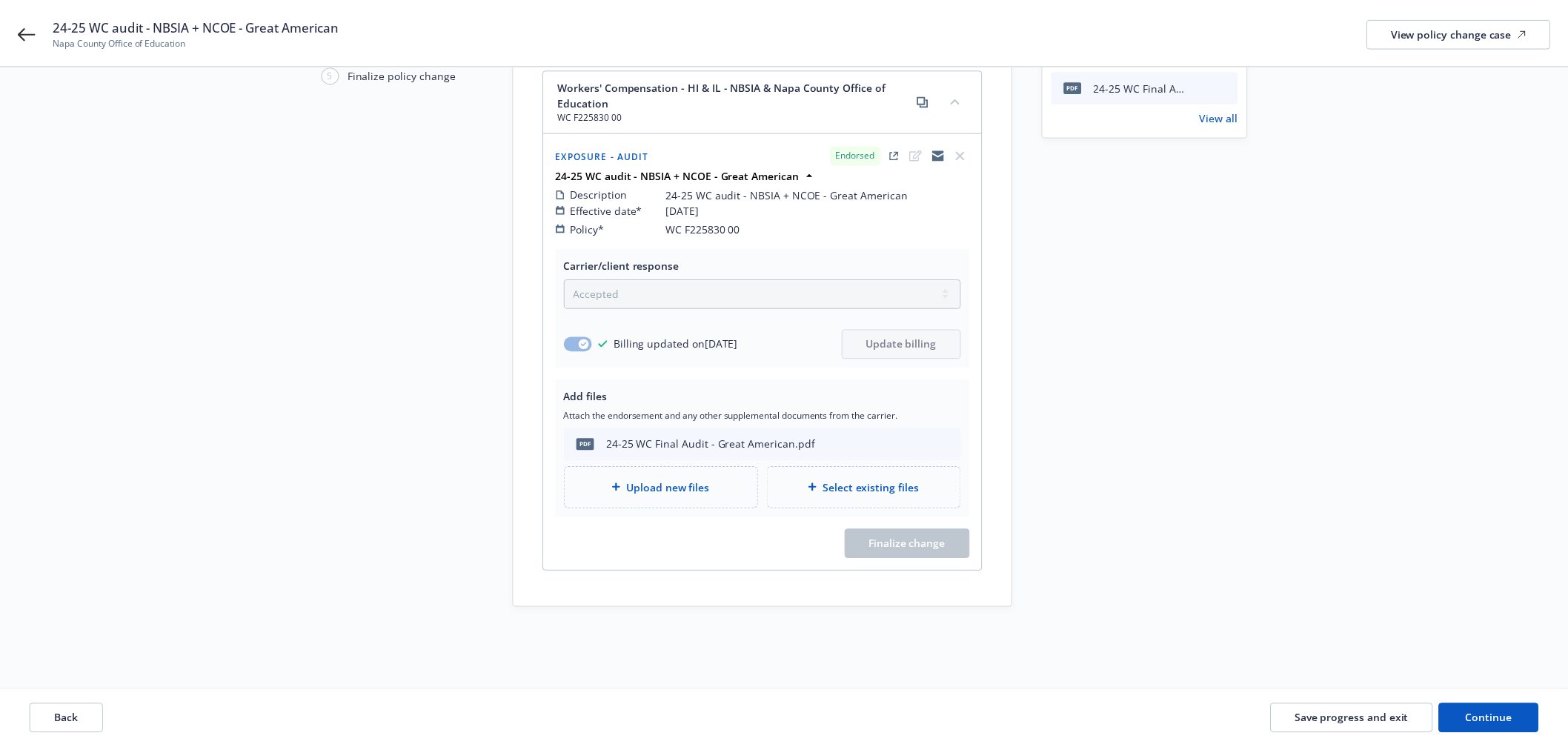
scroll to position [173, 0]
click at [1498, 728] on button "Continue" at bounding box center [1488, 720] width 101 height 29
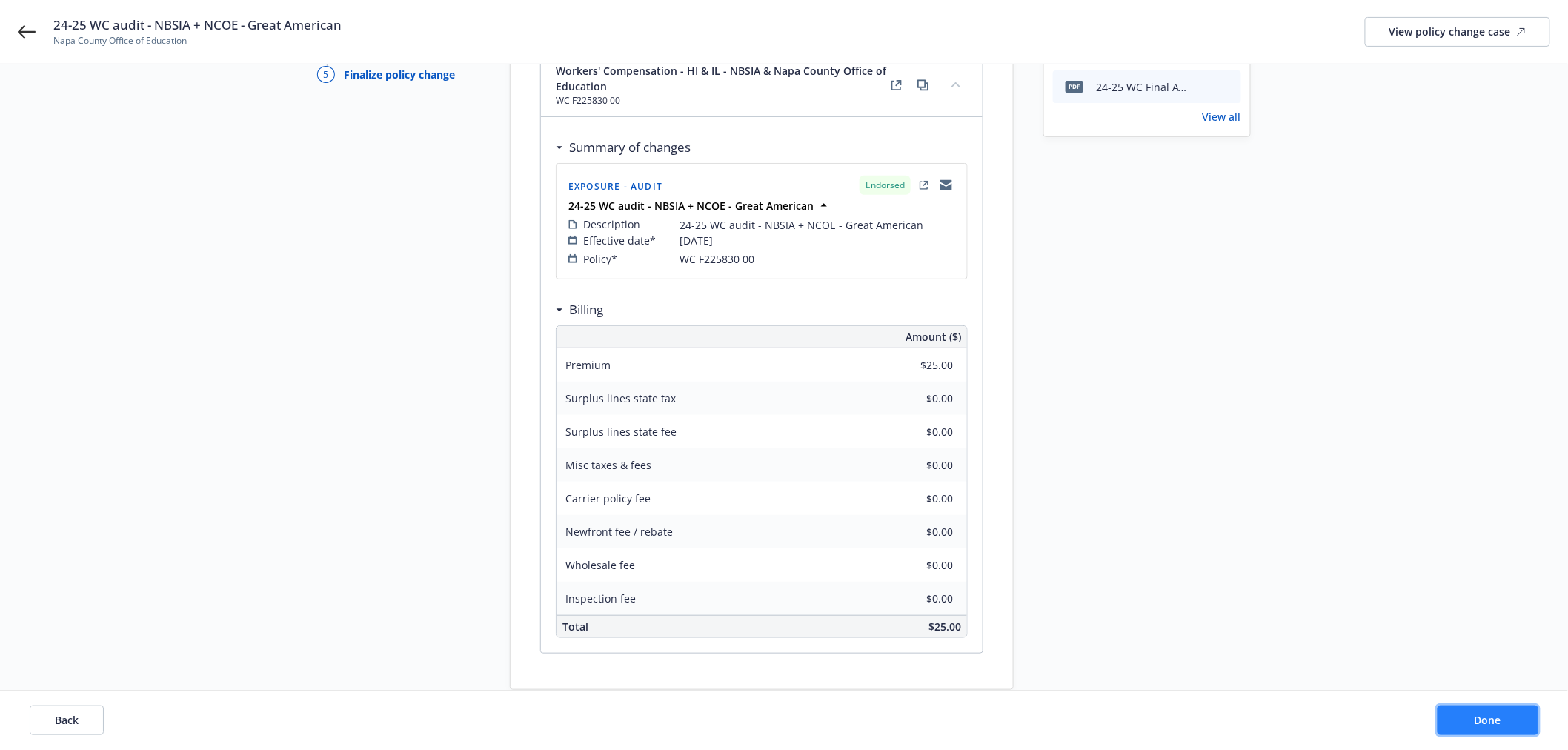
click at [1498, 728] on button "Done" at bounding box center [1488, 720] width 101 height 29
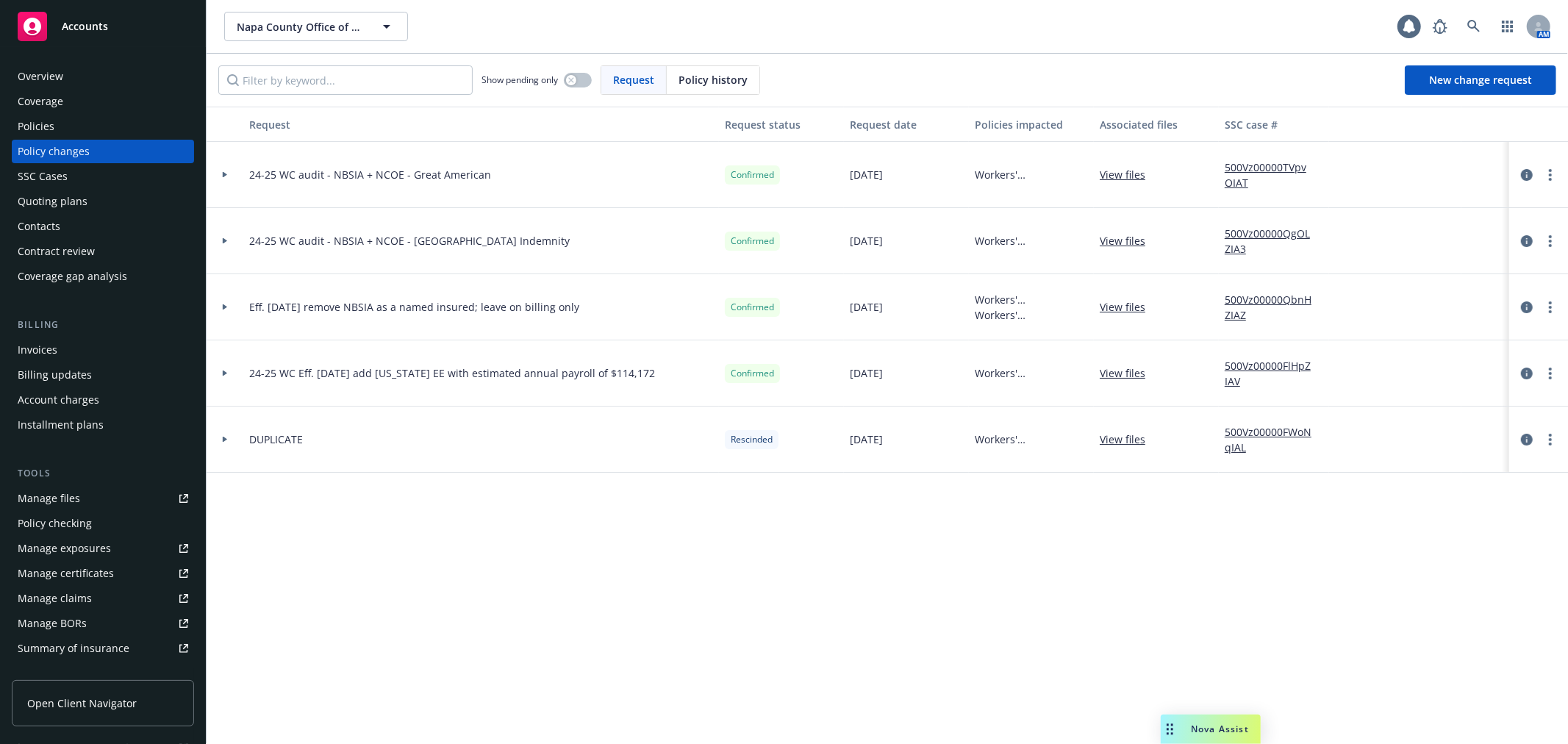
click at [82, 74] on div "Overview" at bounding box center [103, 77] width 171 height 23
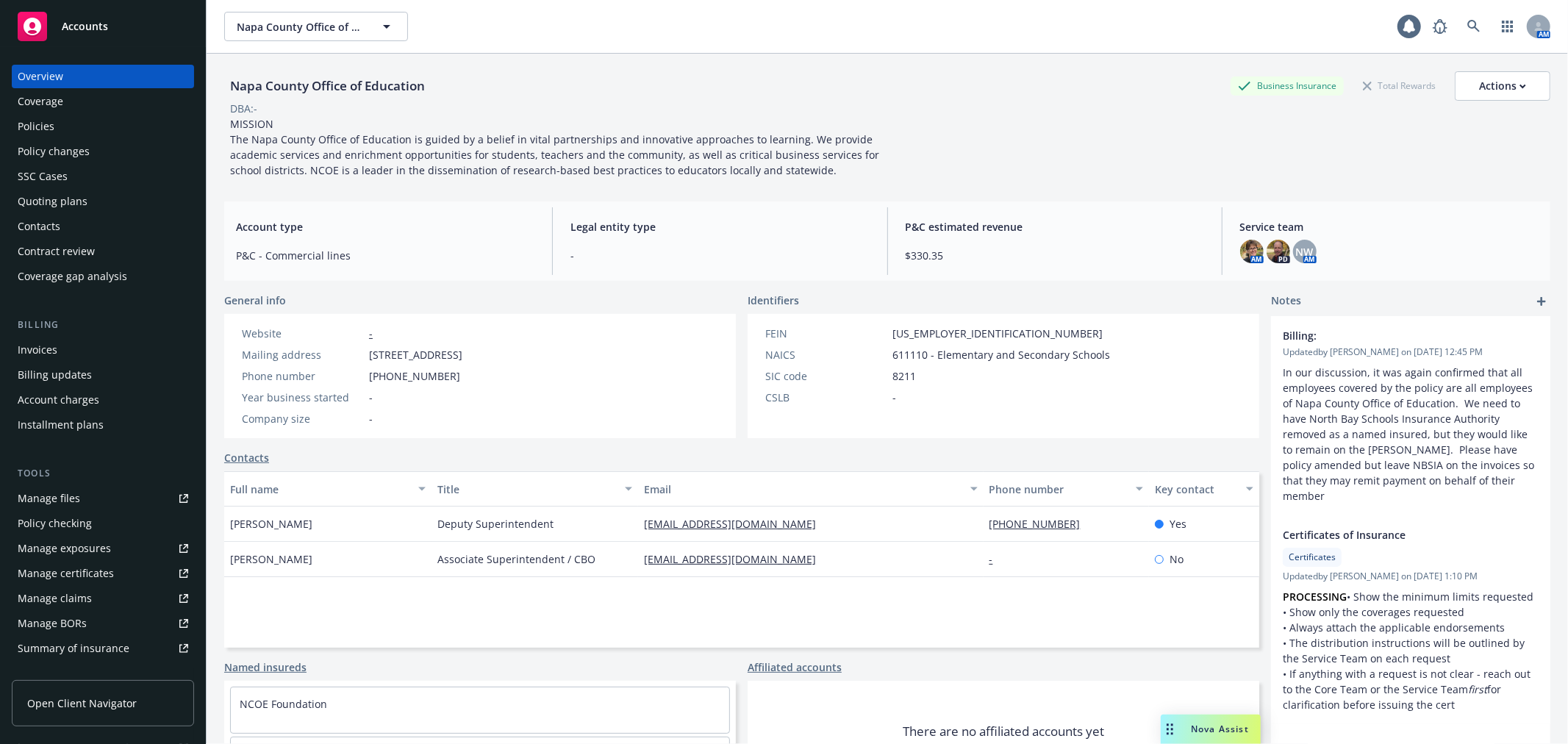
click at [83, 119] on div "Policies" at bounding box center [103, 127] width 171 height 23
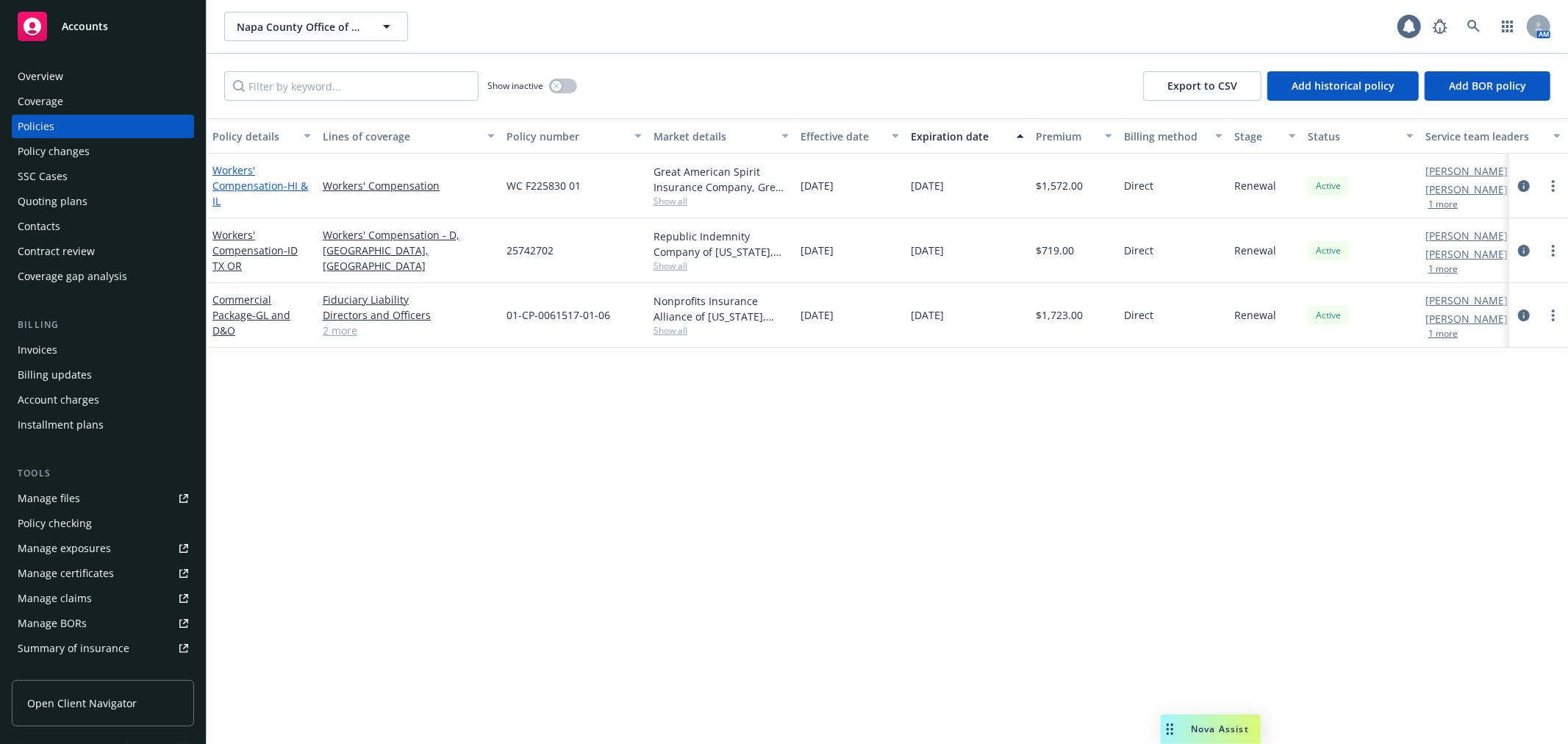
click at [252, 182] on link "Workers' Compensation - HI & IL" at bounding box center [260, 186] width 96 height 45
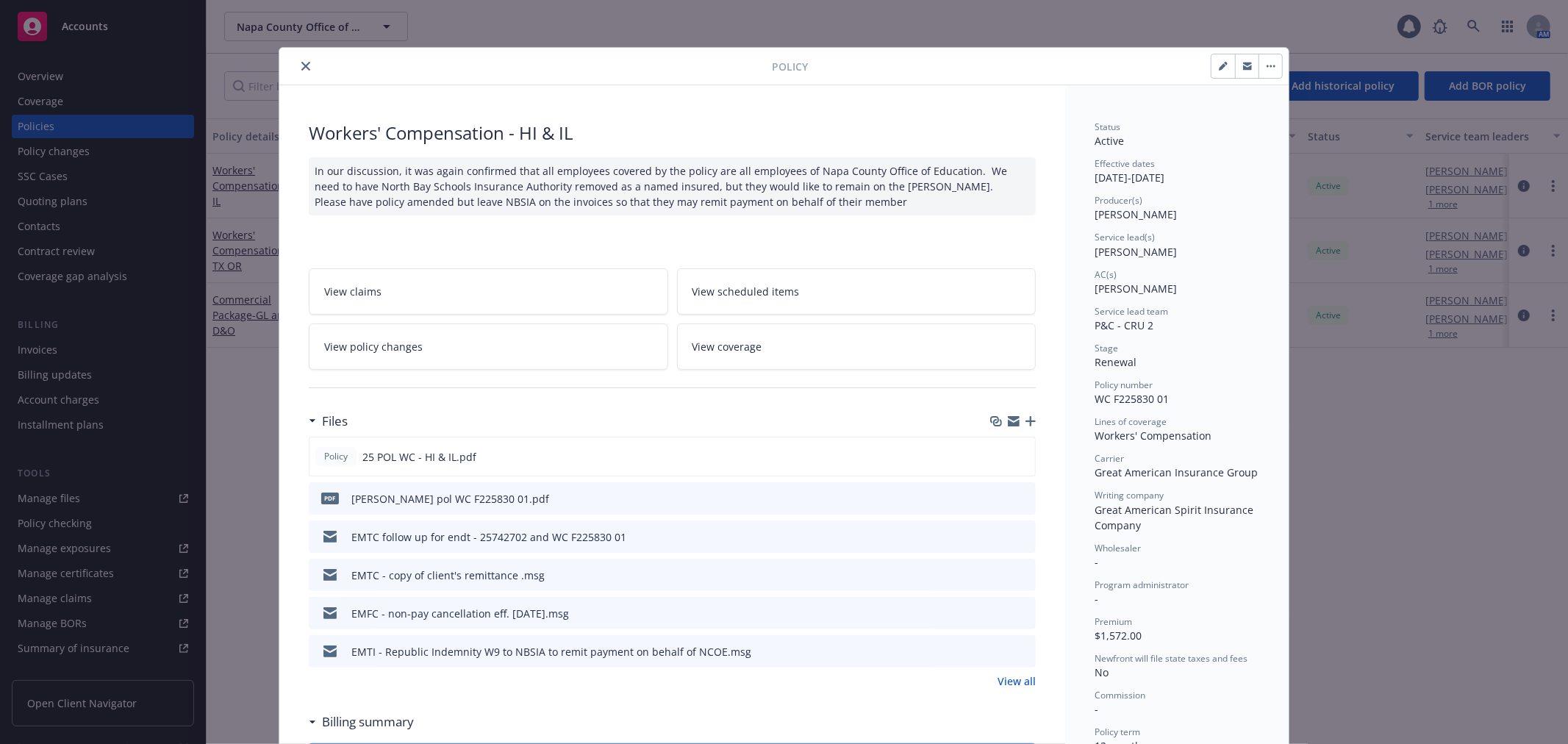
click at [513, 353] on link "View policy changes" at bounding box center [488, 347] width 359 height 47
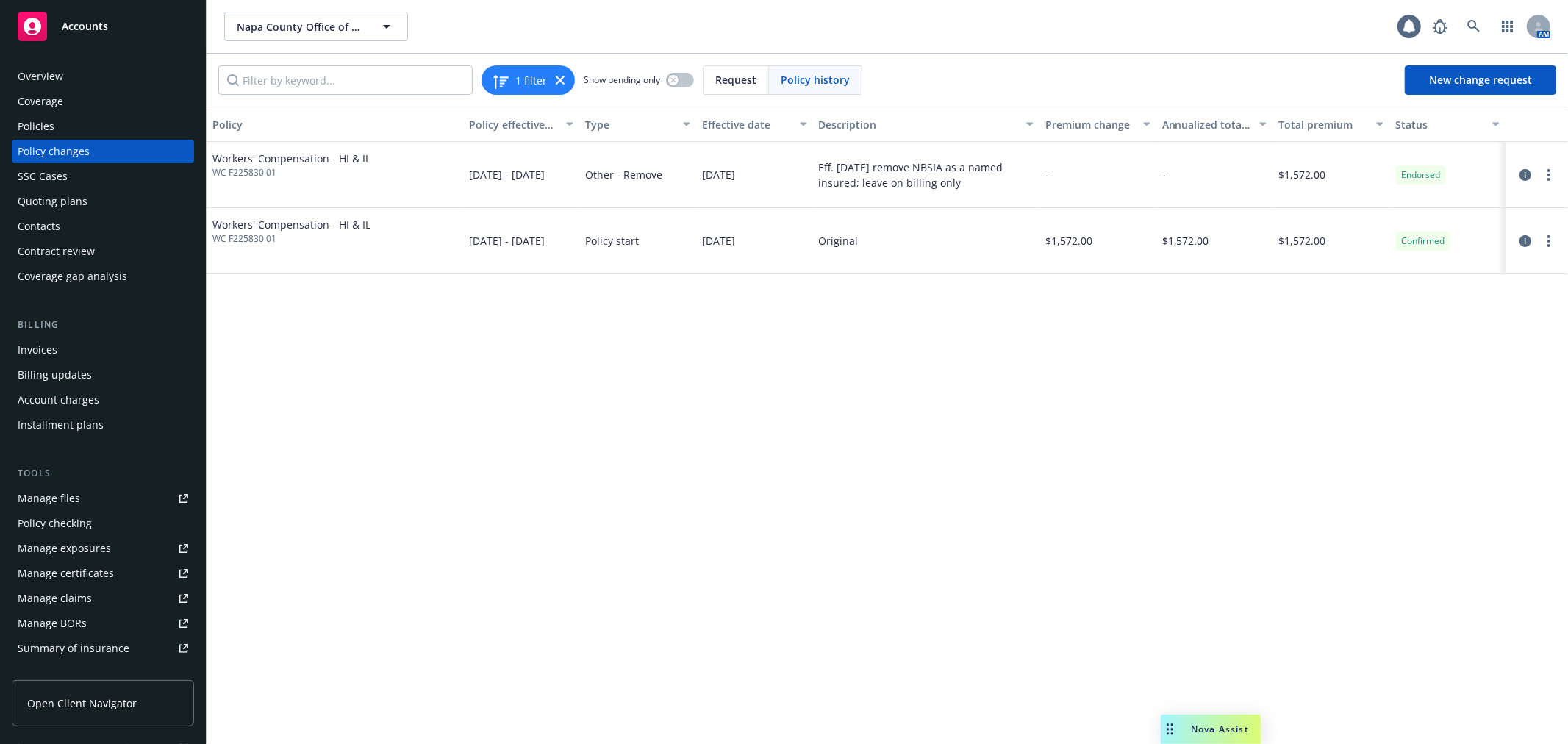
click at [105, 116] on div "Policies" at bounding box center [103, 127] width 171 height 23
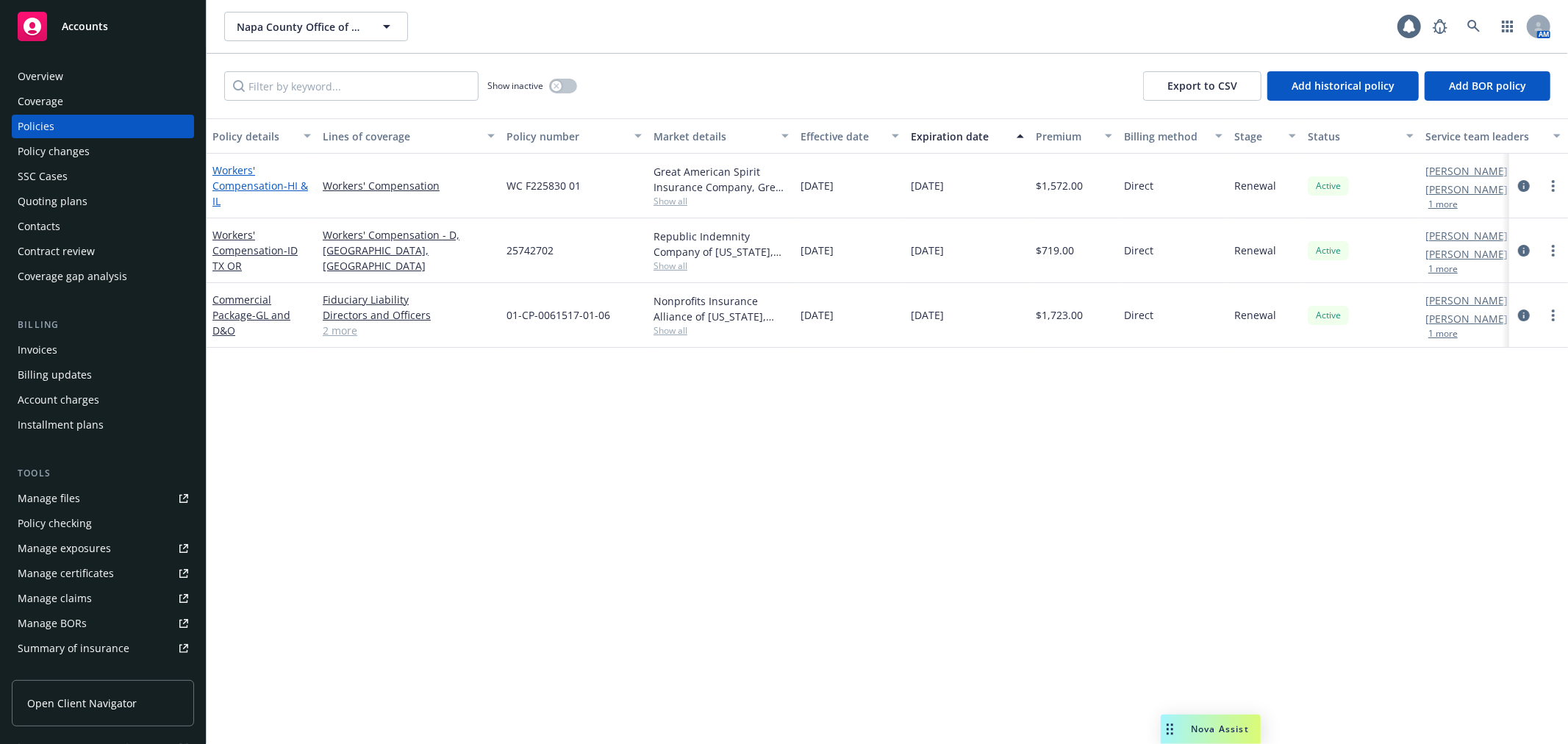
click at [237, 171] on link "Workers' Compensation - HI & IL" at bounding box center [260, 186] width 96 height 45
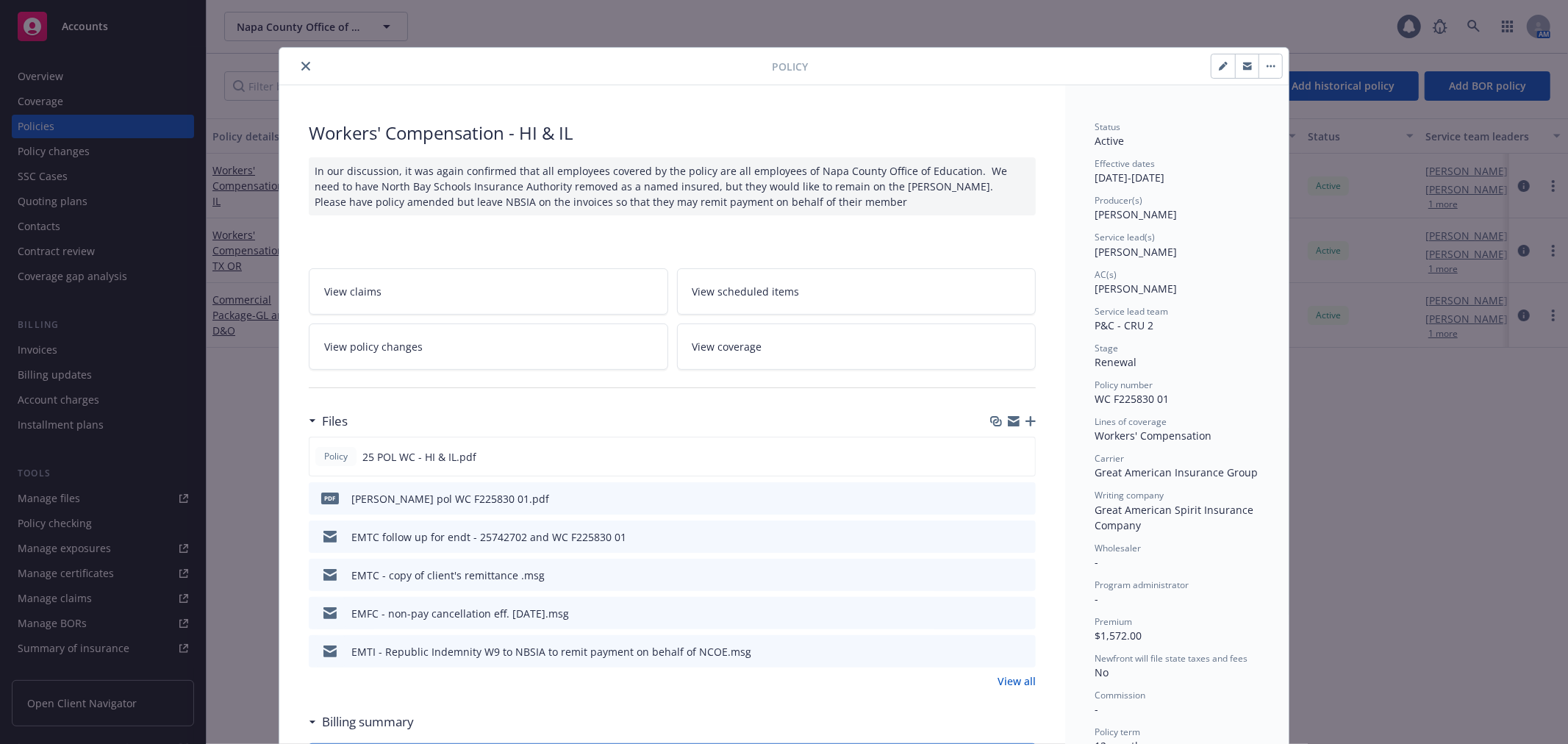
scroll to position [44, 0]
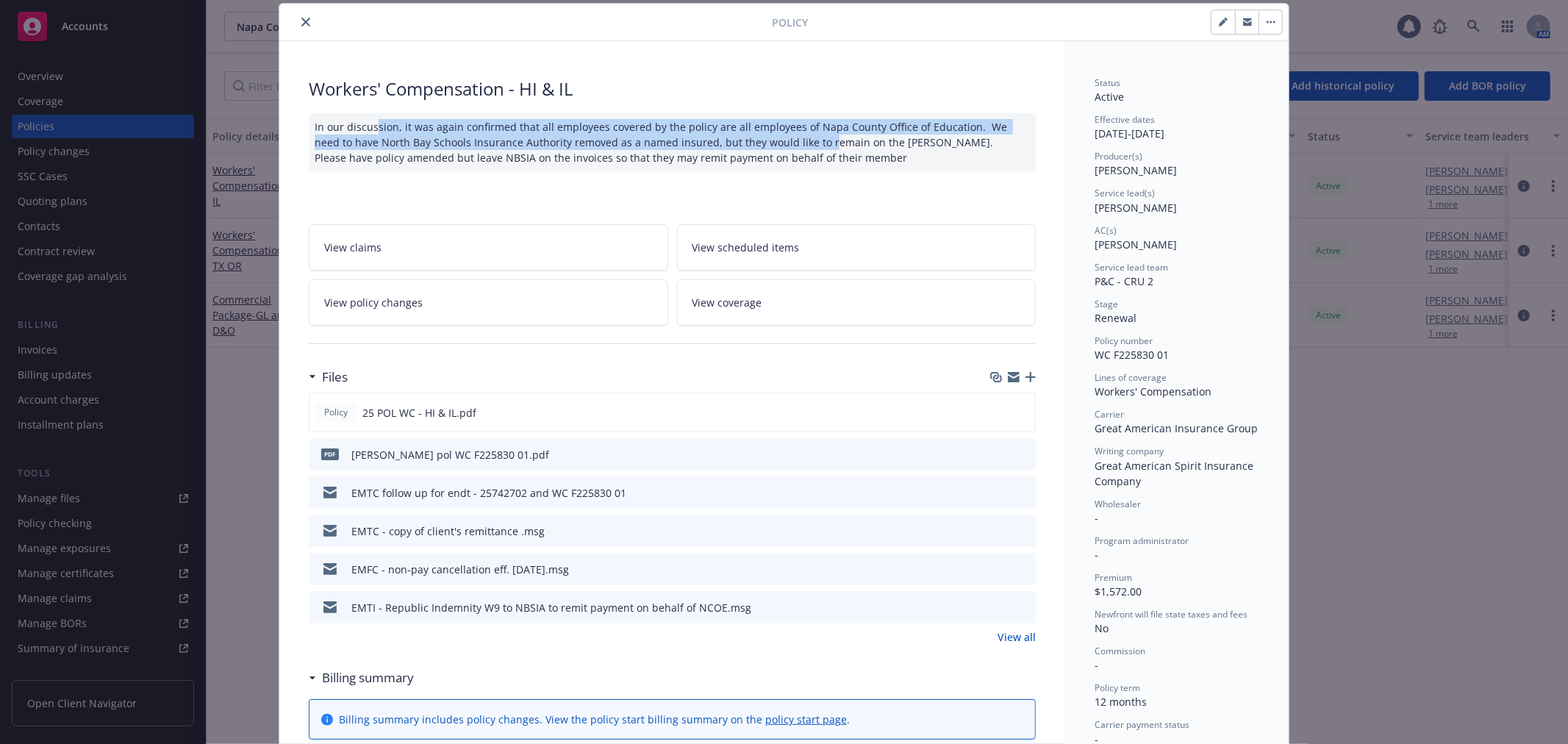
drag, startPoint x: 777, startPoint y: 149, endPoint x: 370, endPoint y: 130, distance: 407.4
click at [370, 130] on div "In our discussion, it was again confirmed that all employees covered by the pol…" at bounding box center [672, 143] width 727 height 58
type textarea "x"
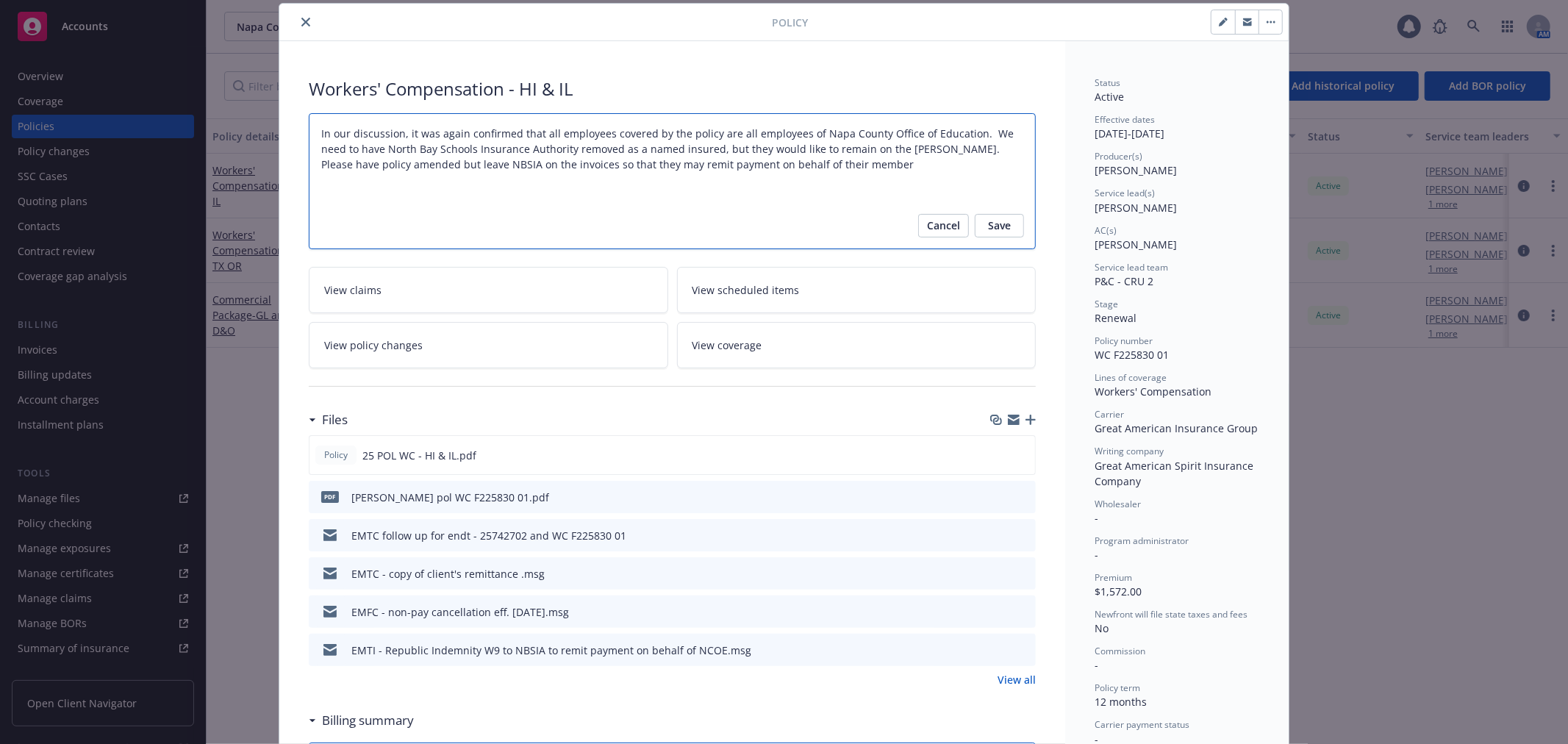
click at [313, 142] on textarea "In our discussion, it was again confirmed that all employees covered by the pol…" at bounding box center [672, 181] width 727 height 136
click at [927, 230] on span "Cancel" at bounding box center [944, 226] width 33 height 23
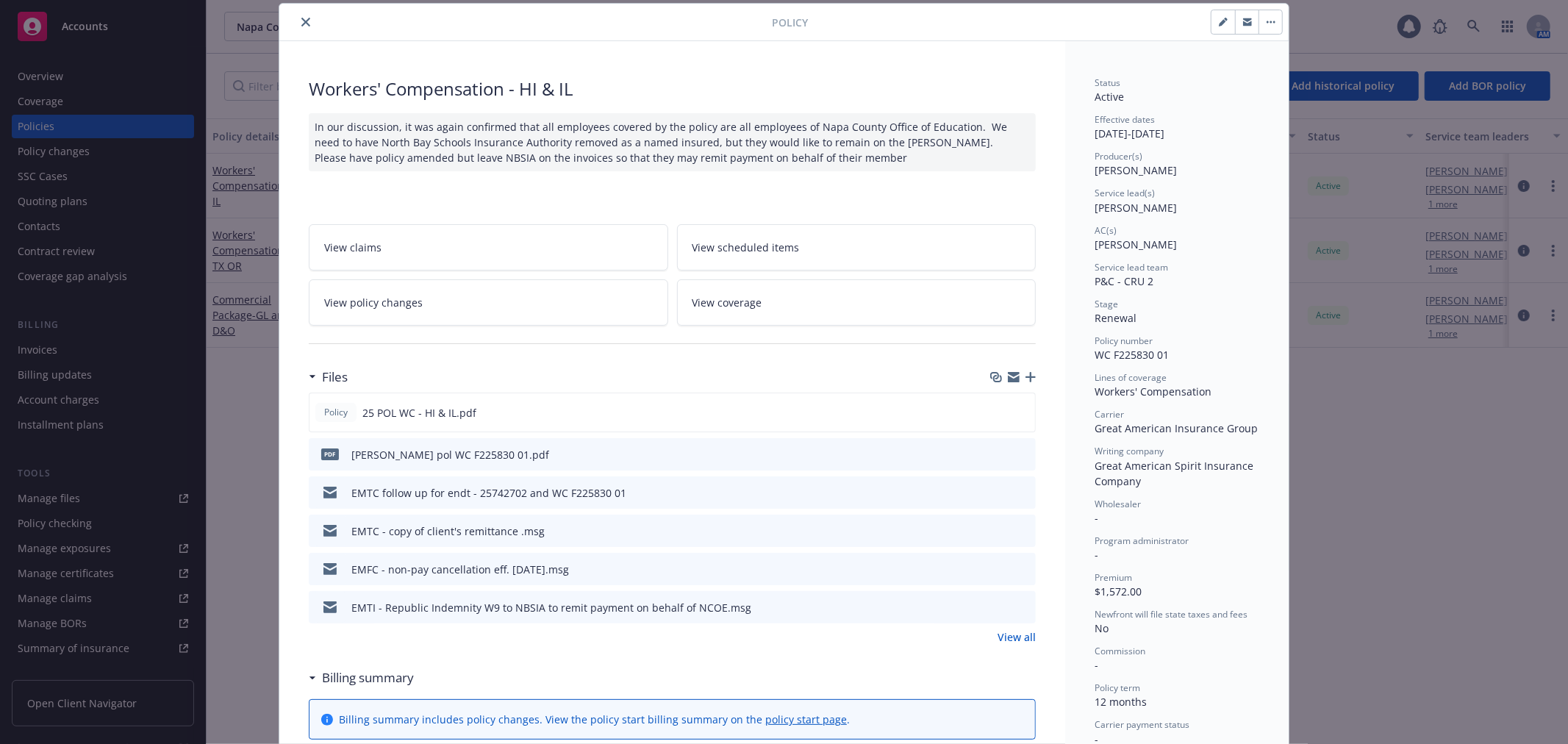
click at [103, 83] on div "Policy Workers' Compensation - HI & IL In our discussion, it was again confirme…" at bounding box center [784, 372] width 1568 height 744
click at [302, 23] on icon "close" at bounding box center [306, 22] width 9 height 9
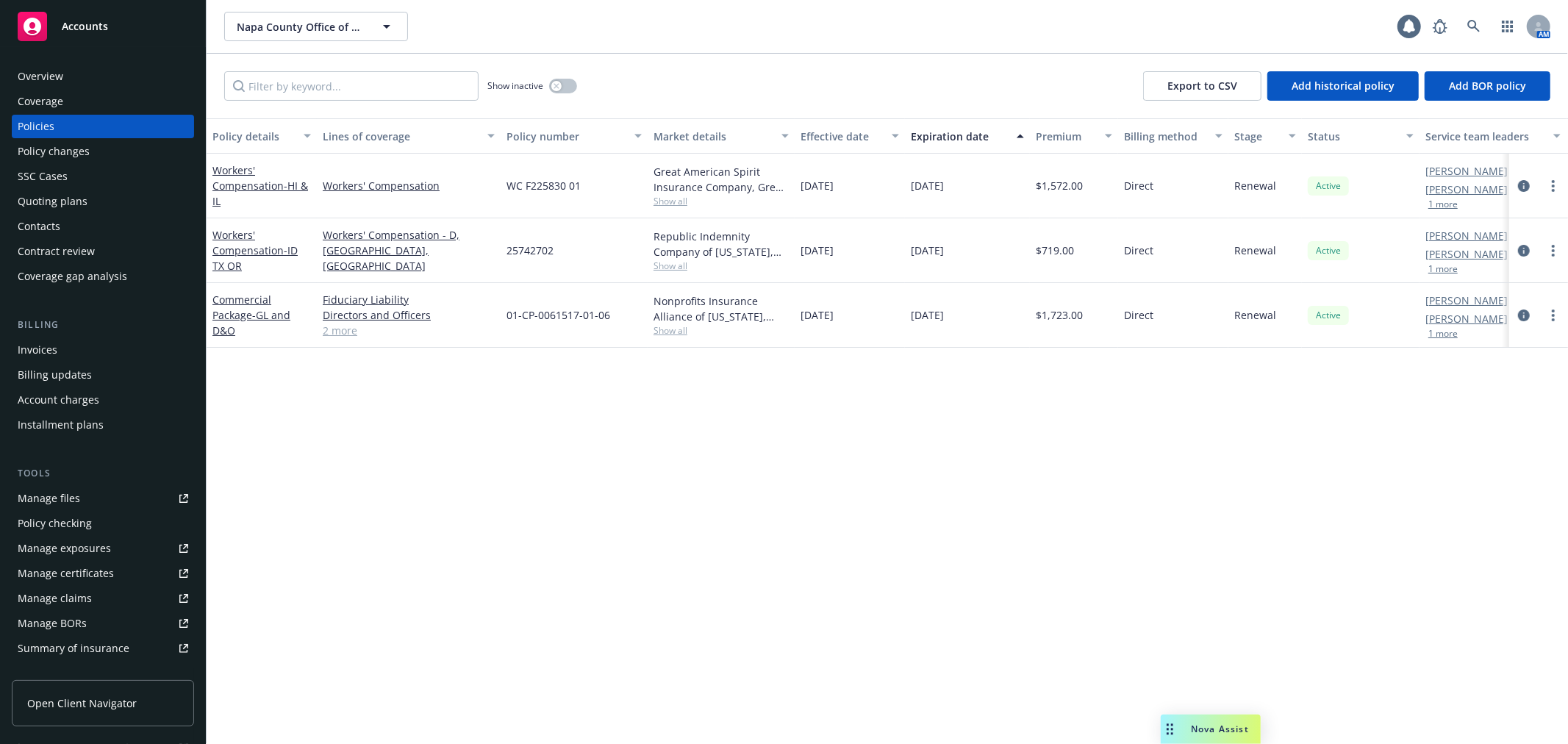
click at [125, 68] on div "Overview" at bounding box center [103, 77] width 171 height 23
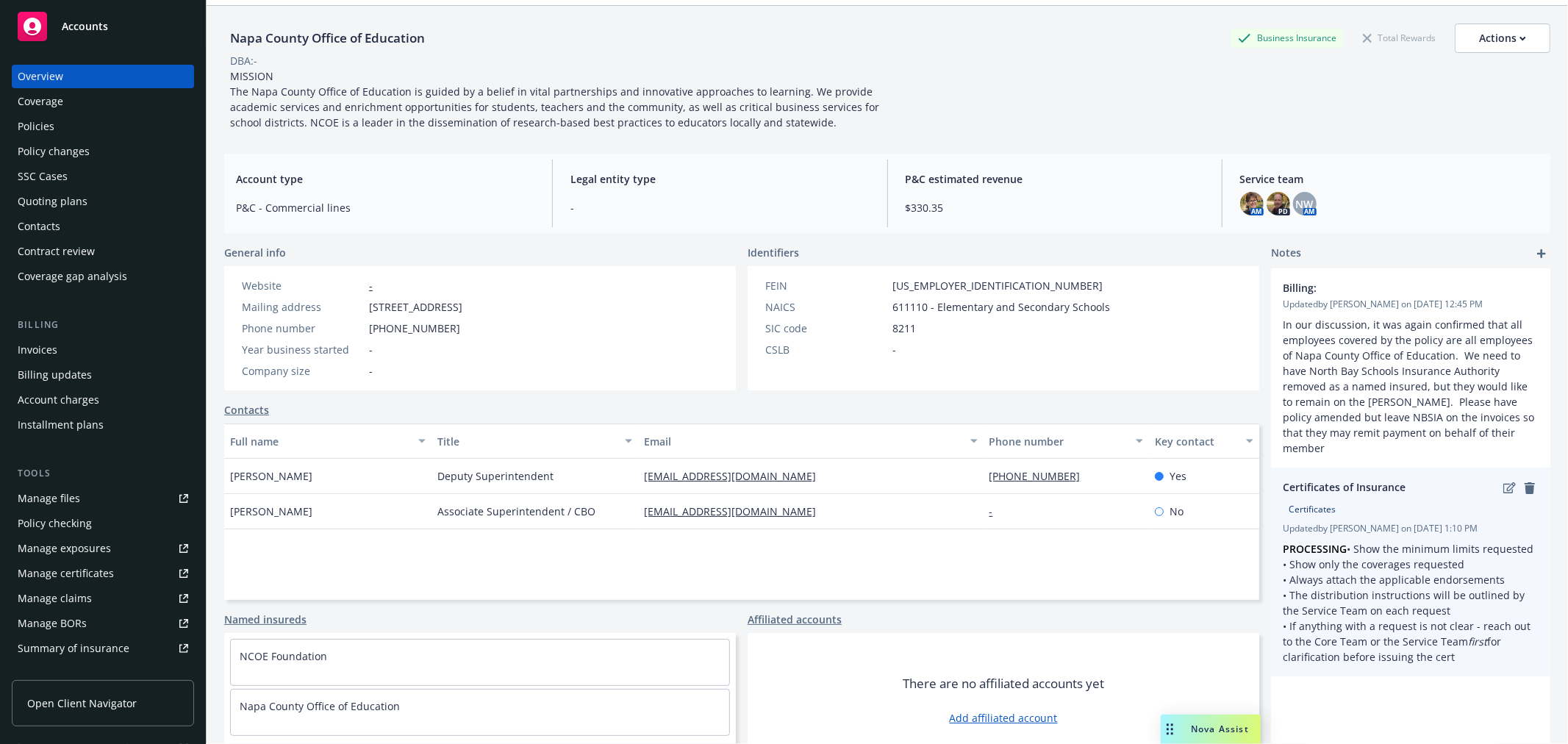
scroll to position [71, 0]
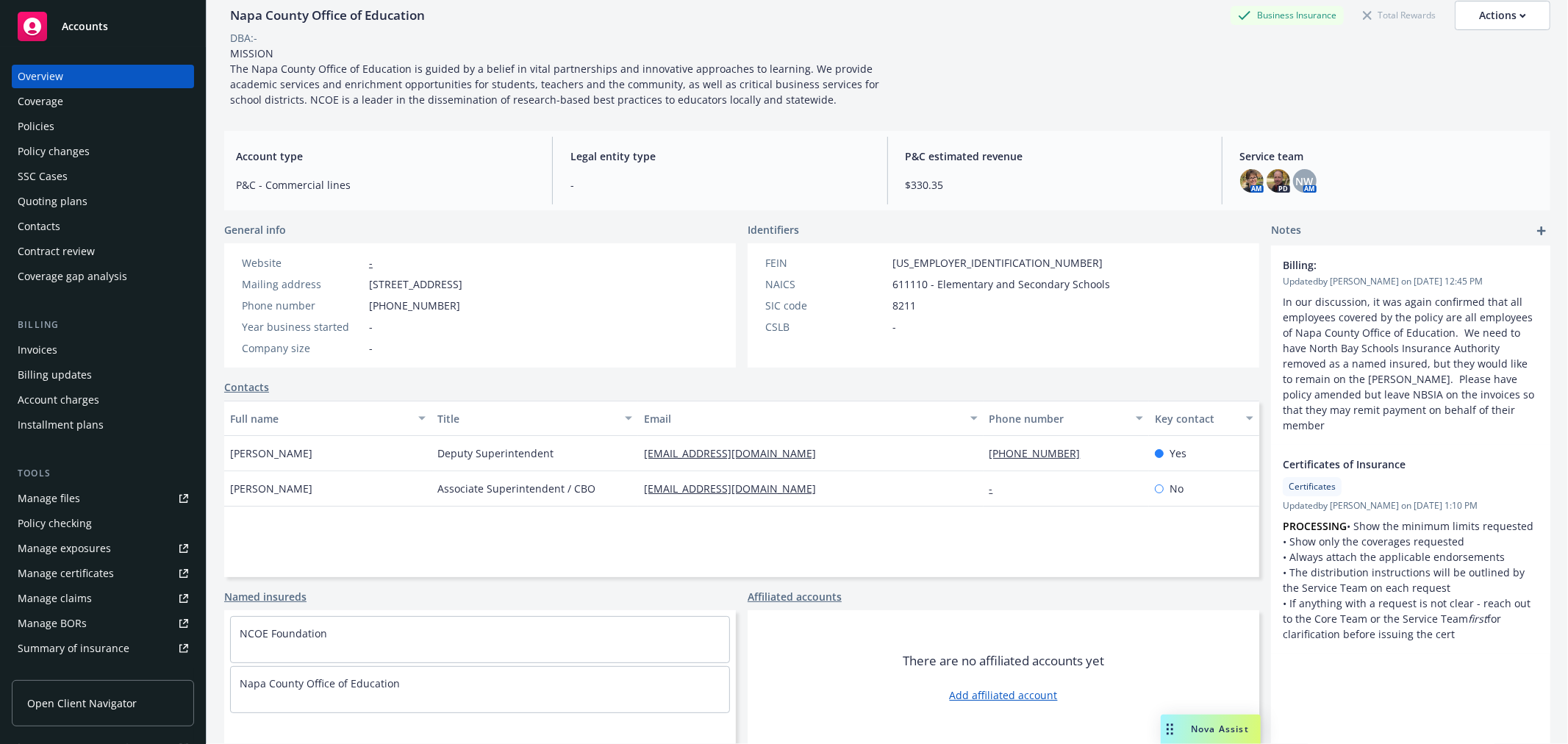
click at [123, 121] on div "Policies" at bounding box center [103, 127] width 171 height 23
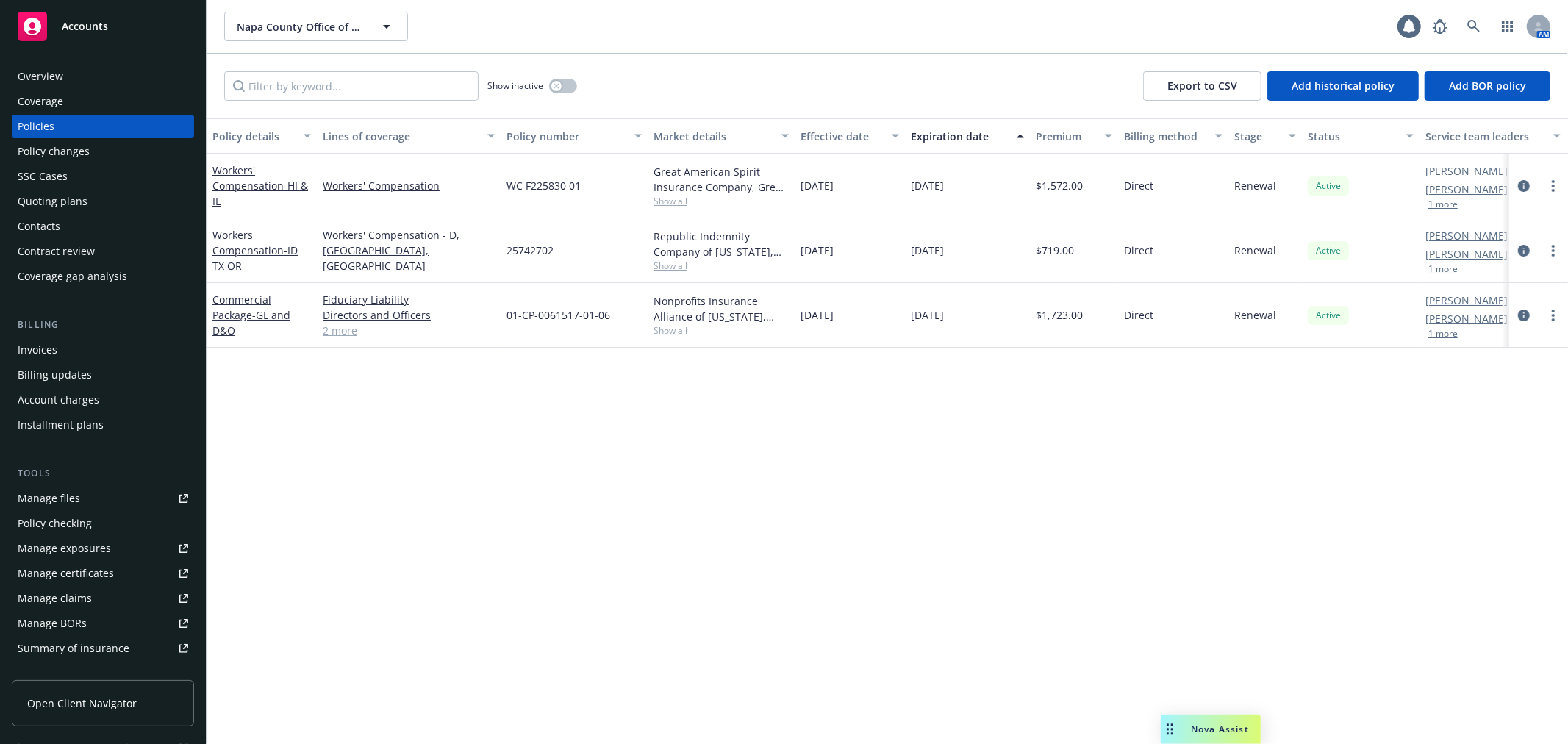
click at [108, 83] on div "Overview" at bounding box center [103, 77] width 171 height 23
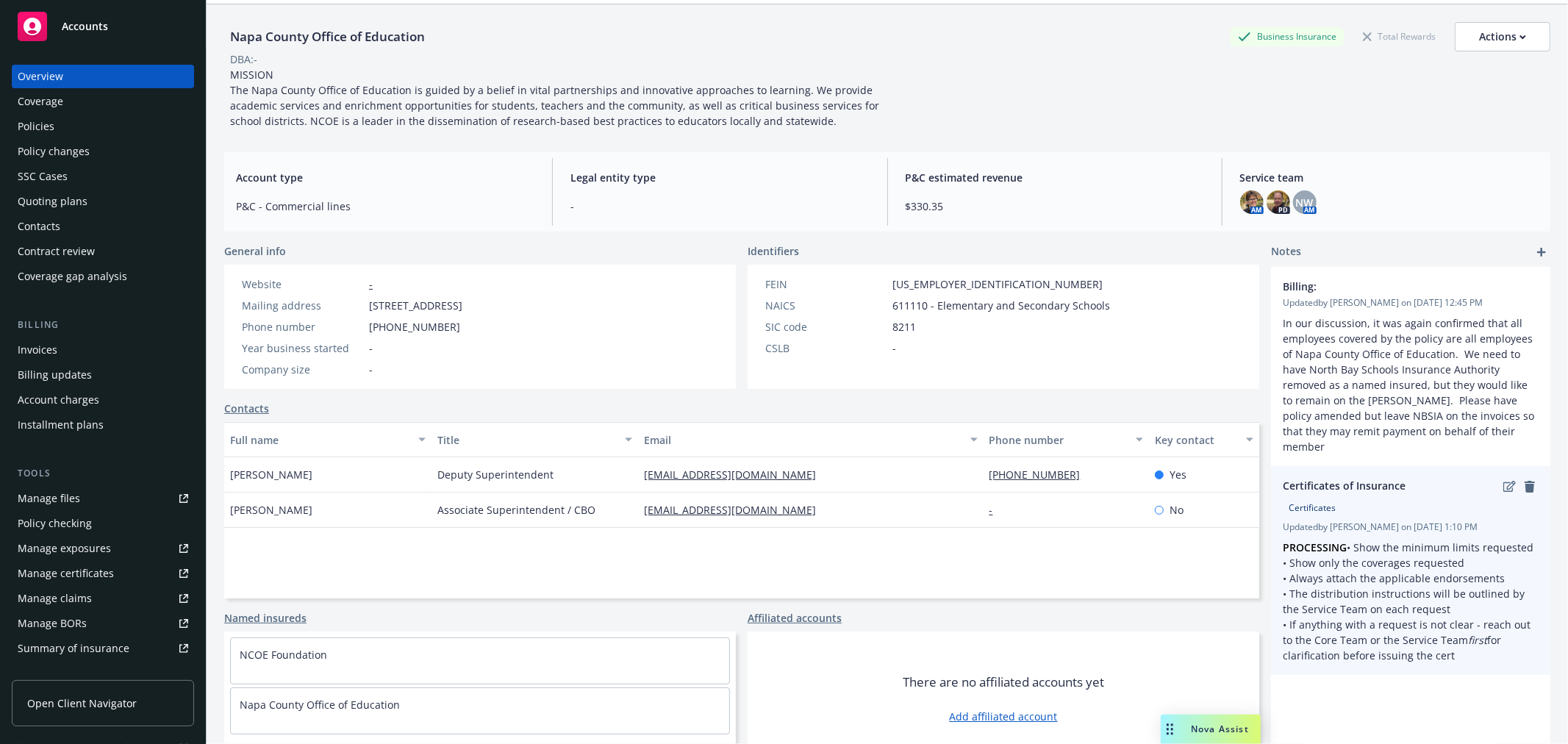
scroll to position [71, 0]
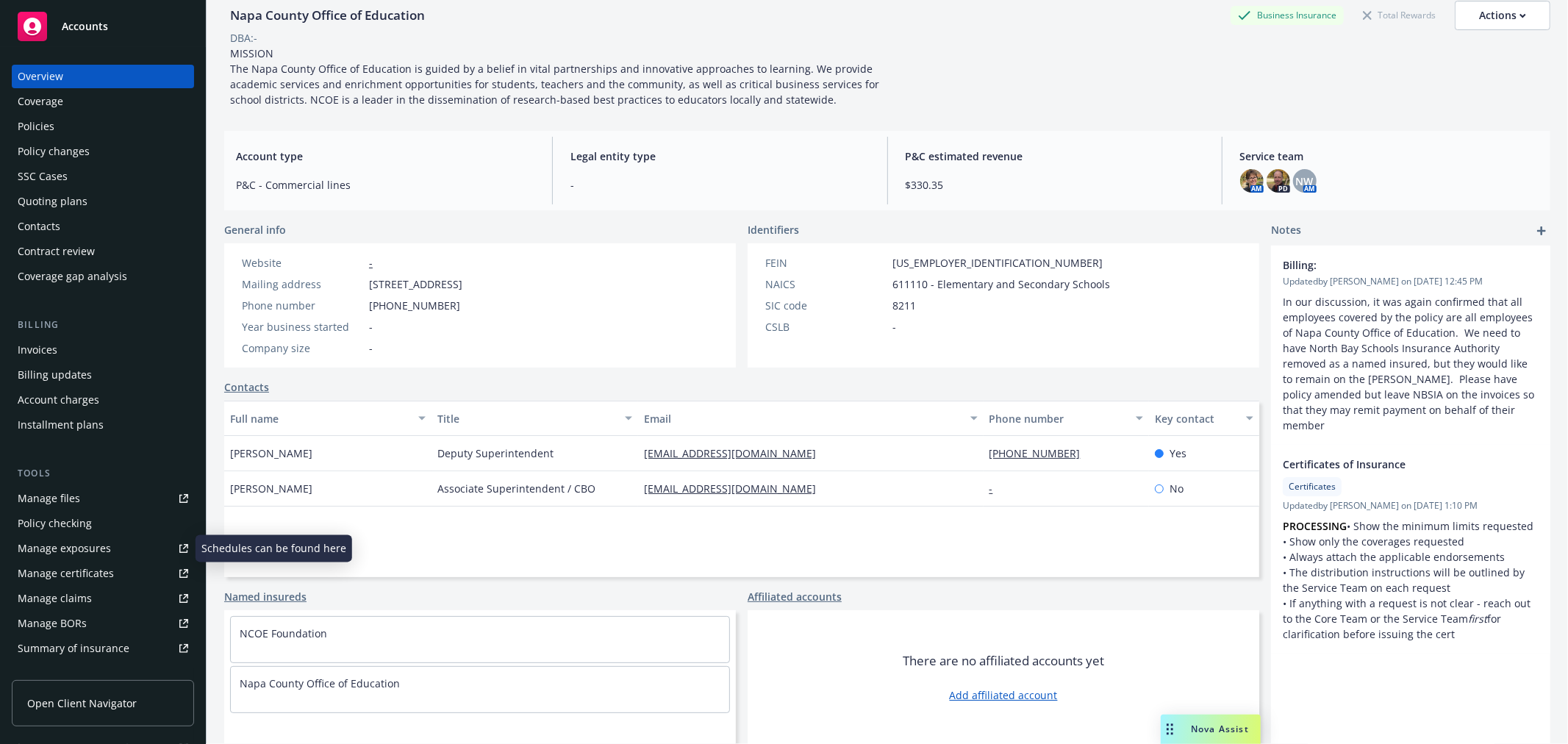
click at [116, 566] on link "Manage certificates" at bounding box center [103, 574] width 183 height 23
click at [103, 147] on div "Policy changes" at bounding box center [103, 152] width 171 height 23
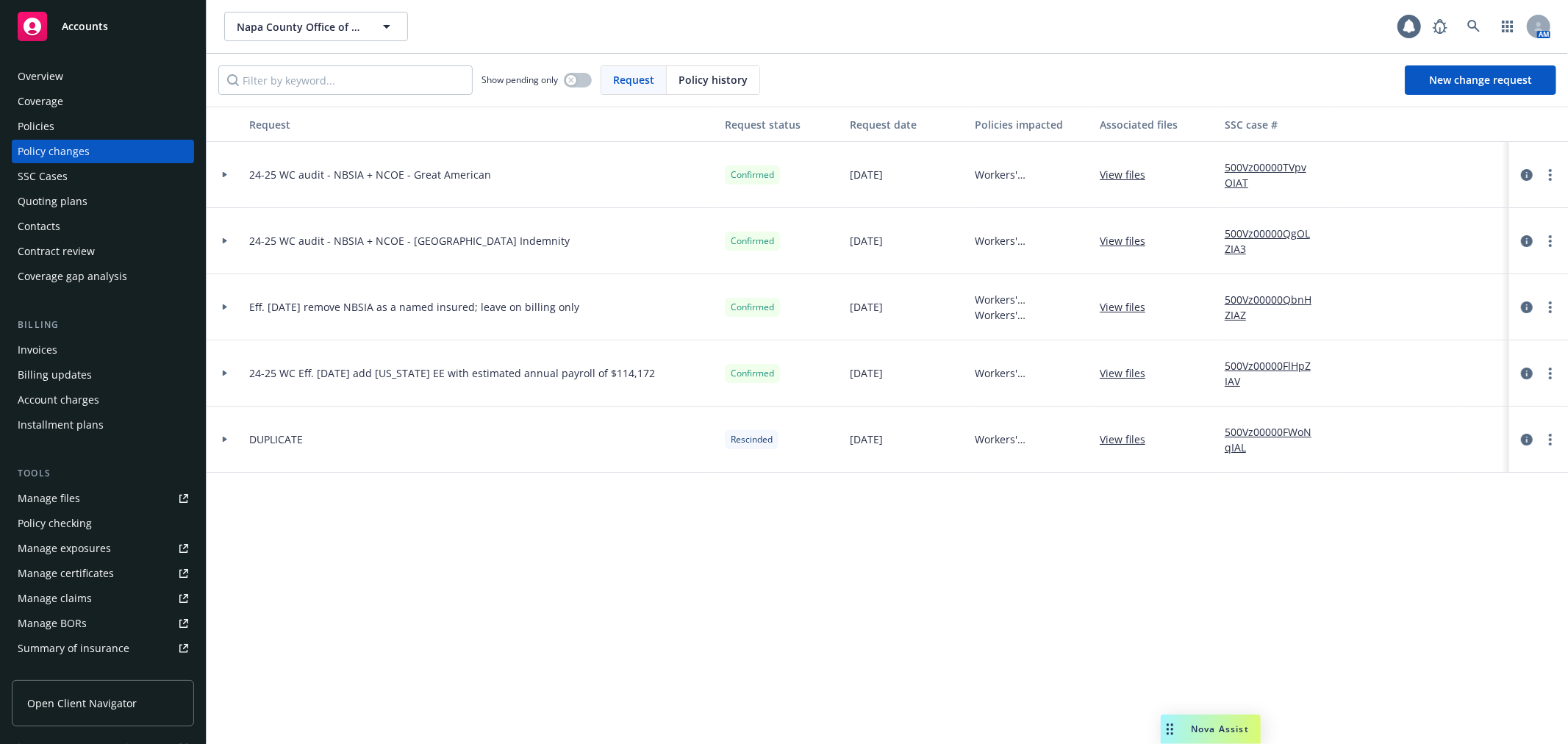
click at [156, 174] on div "SSC Cases" at bounding box center [103, 177] width 171 height 23
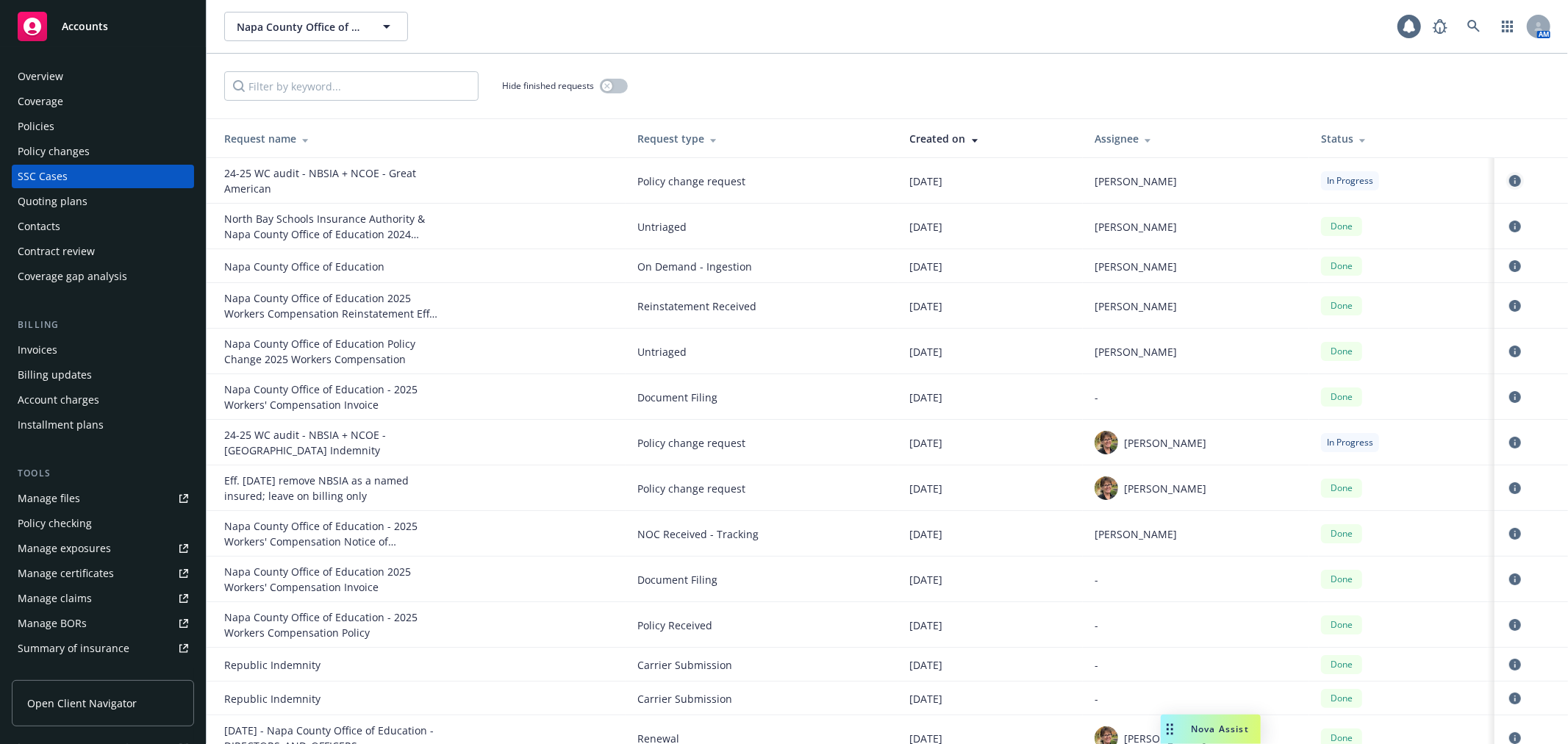
click at [1509, 183] on icon "circleInformation" at bounding box center [1515, 181] width 12 height 12
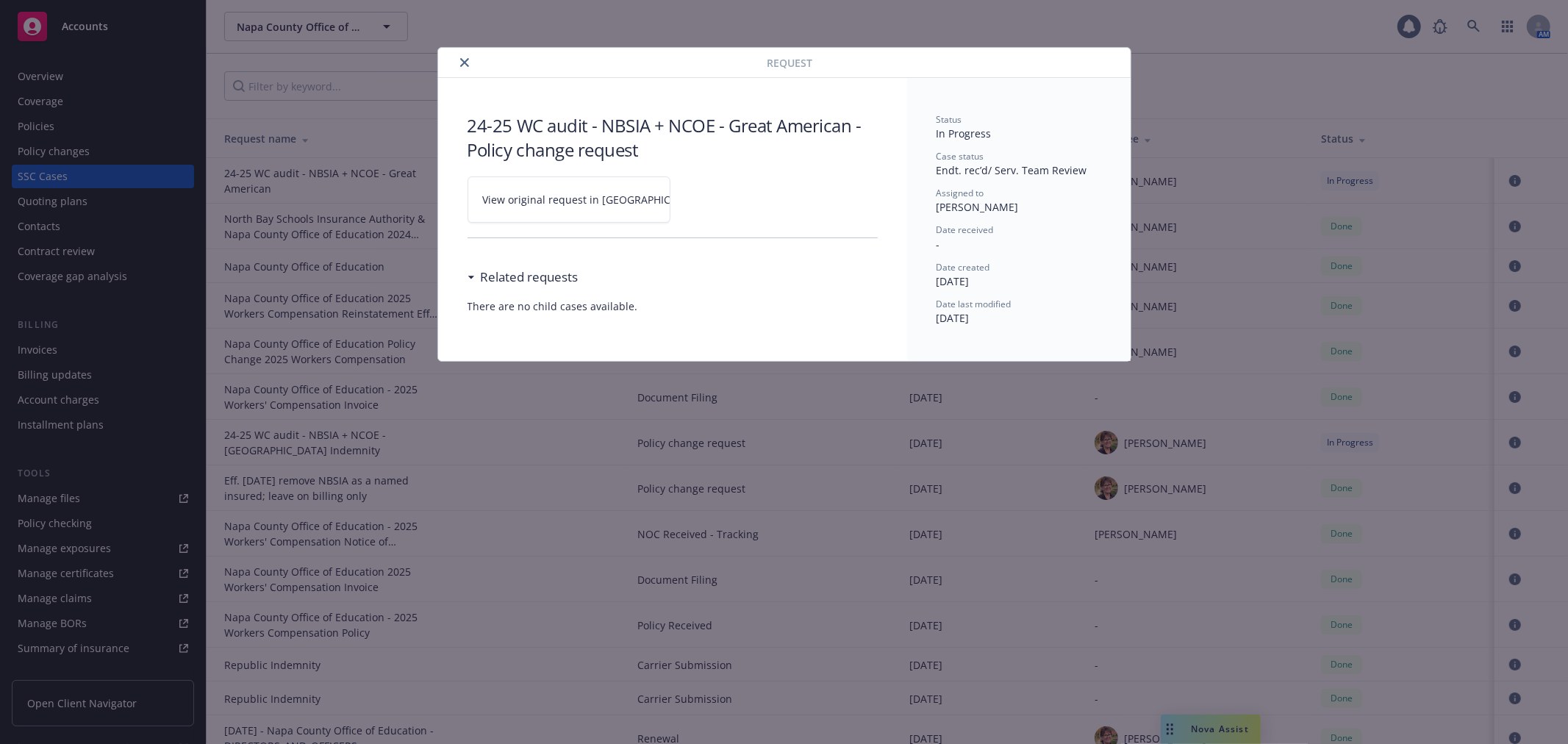
click at [560, 202] on span "View original request in SSC" at bounding box center [594, 199] width 223 height 16
click at [465, 60] on icon "close" at bounding box center [464, 63] width 9 height 9
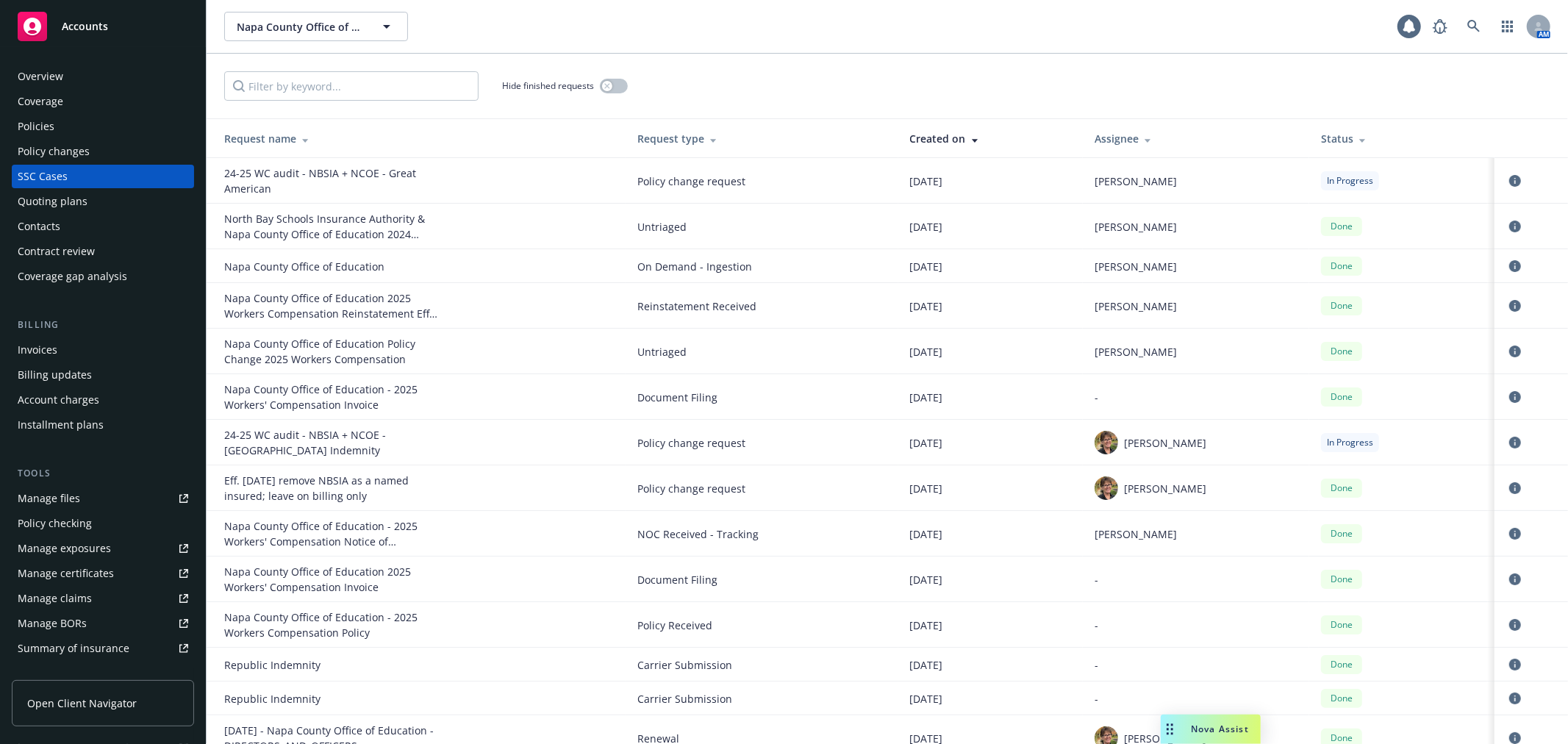
click at [62, 128] on div "Policies" at bounding box center [103, 127] width 171 height 23
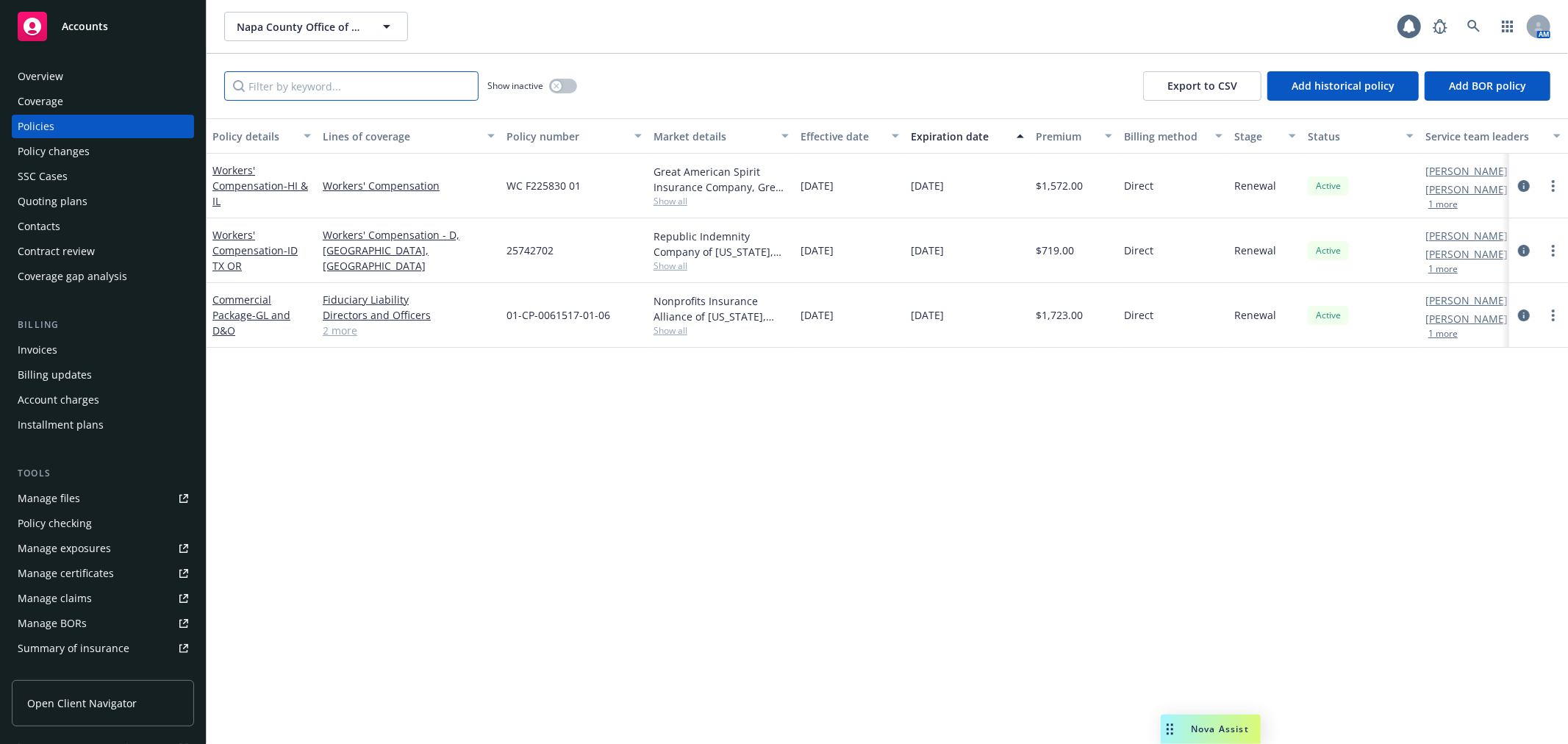
click at [270, 97] on input "Filter by keyword..." at bounding box center [351, 86] width 254 height 29
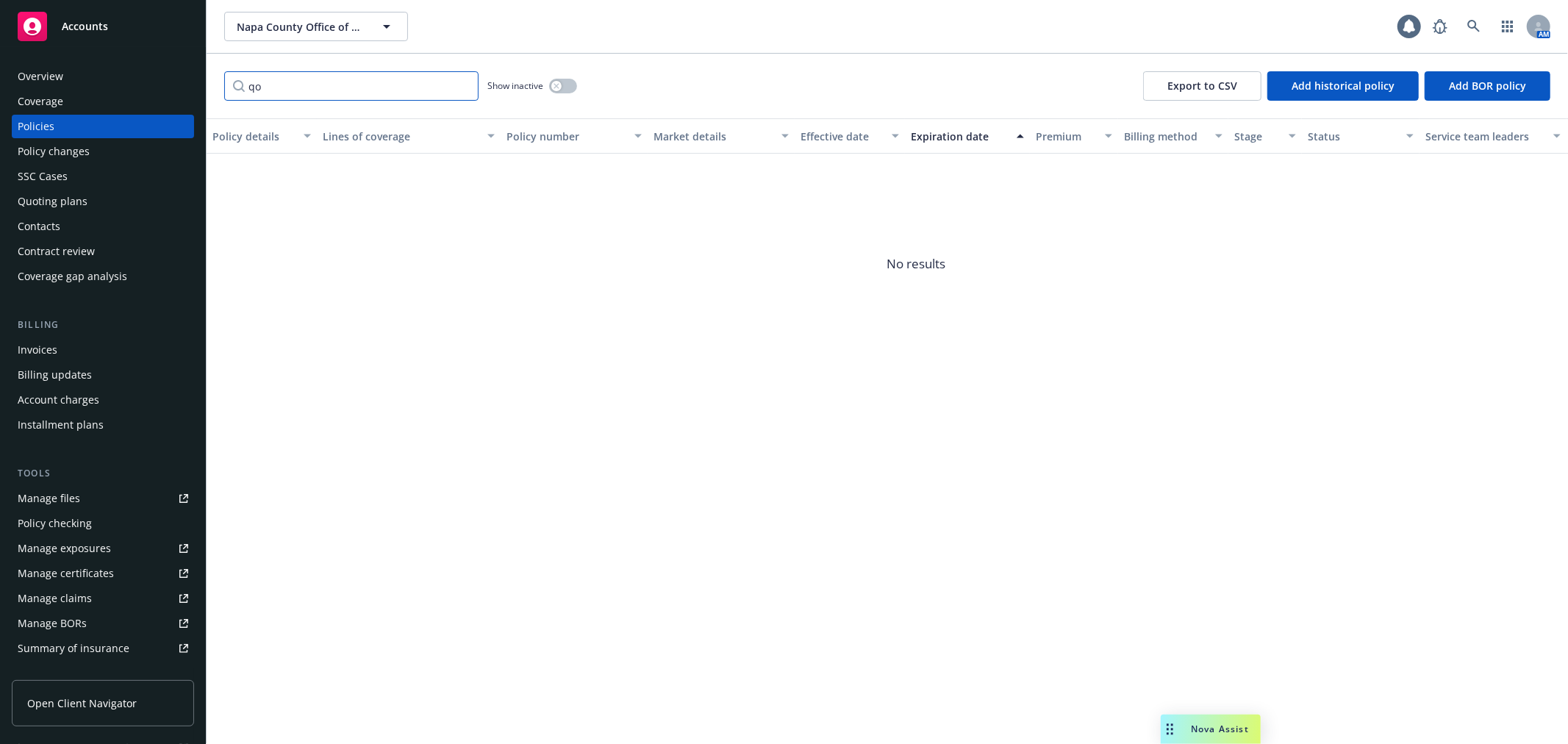
type input "q"
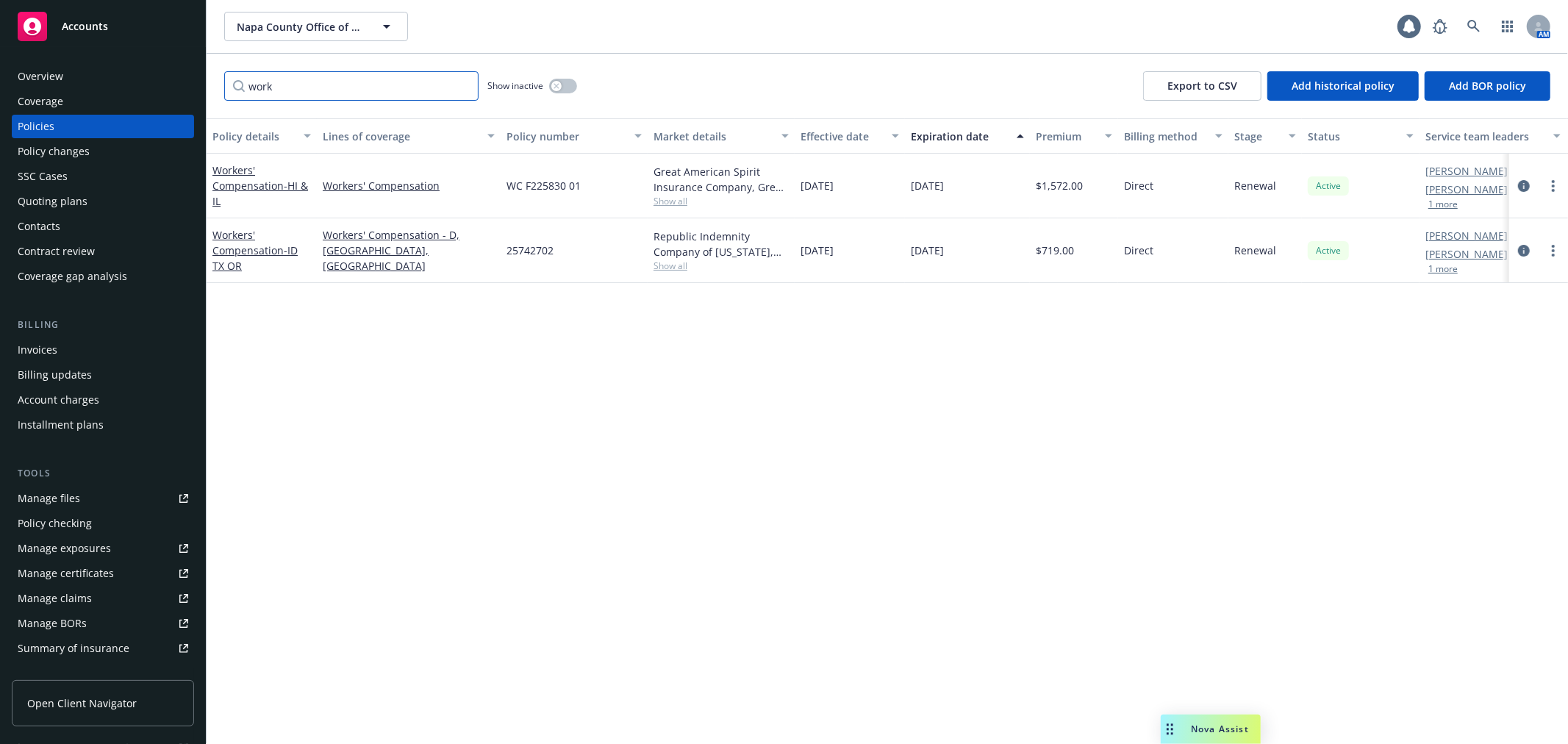
type input "work"
click at [556, 84] on icon "button" at bounding box center [556, 86] width 6 height 6
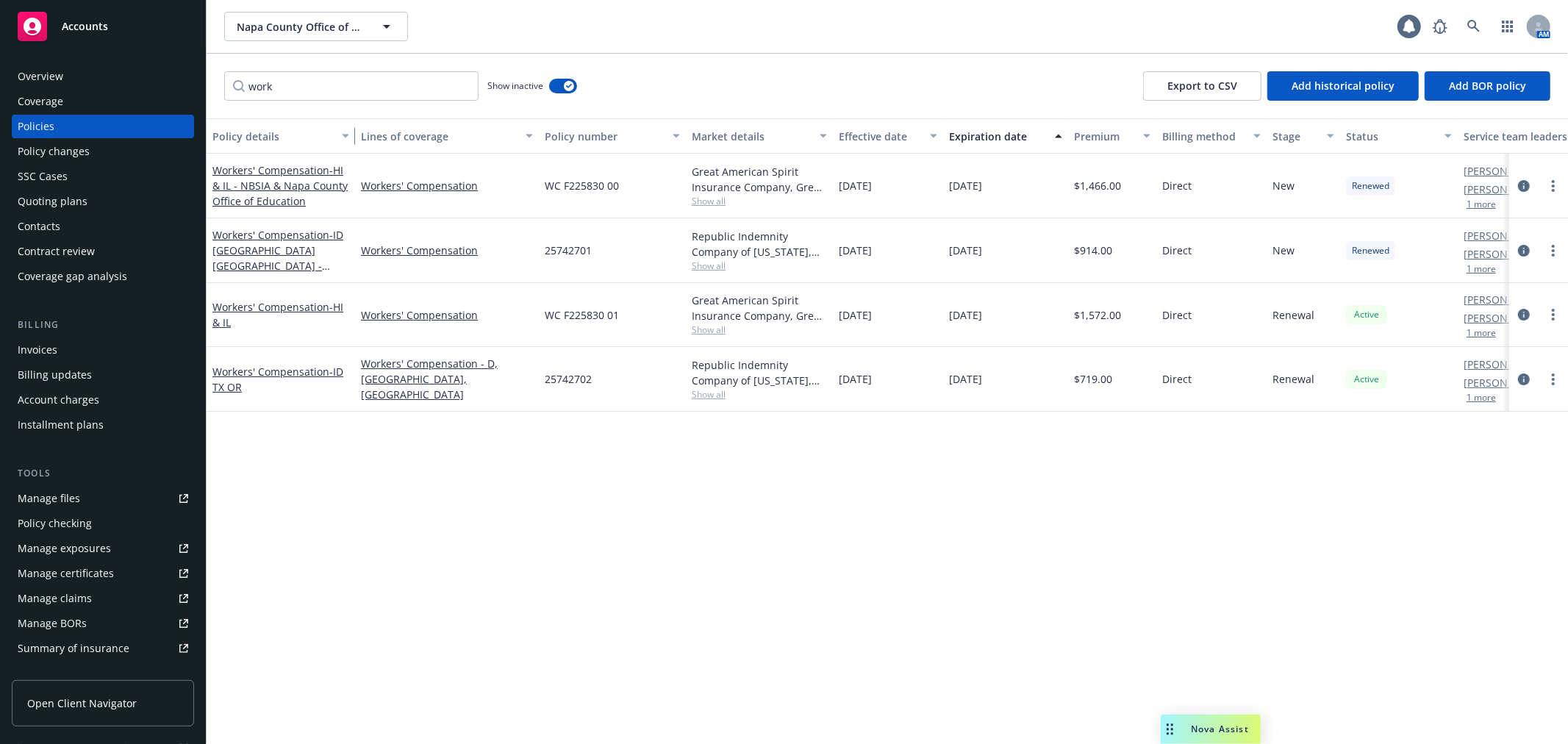
drag, startPoint x: 310, startPoint y: 148, endPoint x: 348, endPoint y: 151, distance: 38.1
click at [348, 151] on div "button" at bounding box center [348, 136] width 8 height 34
click at [79, 153] on div "Policy changes" at bounding box center [53, 152] width 72 height 23
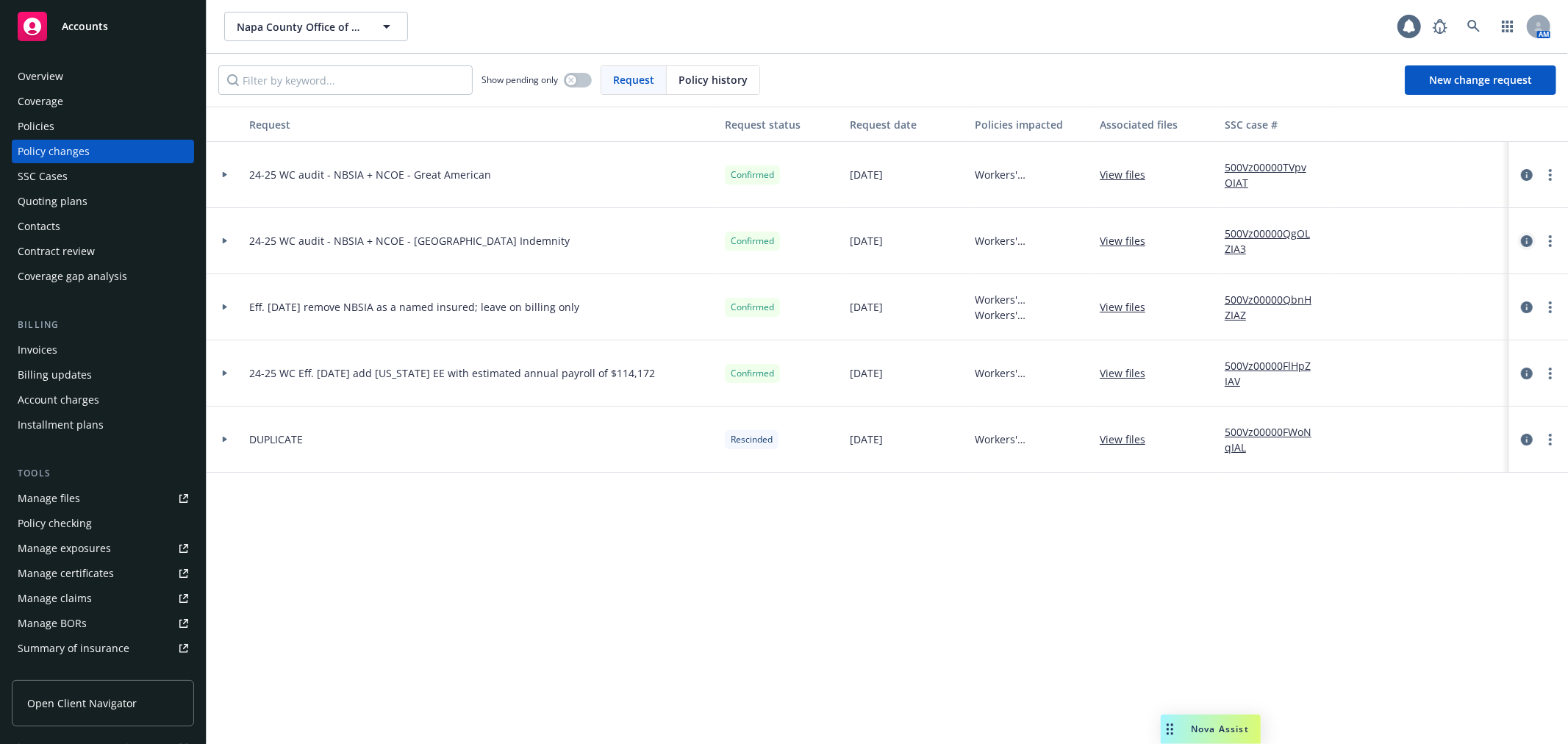
click at [1525, 241] on icon "circleInformation" at bounding box center [1526, 241] width 12 height 12
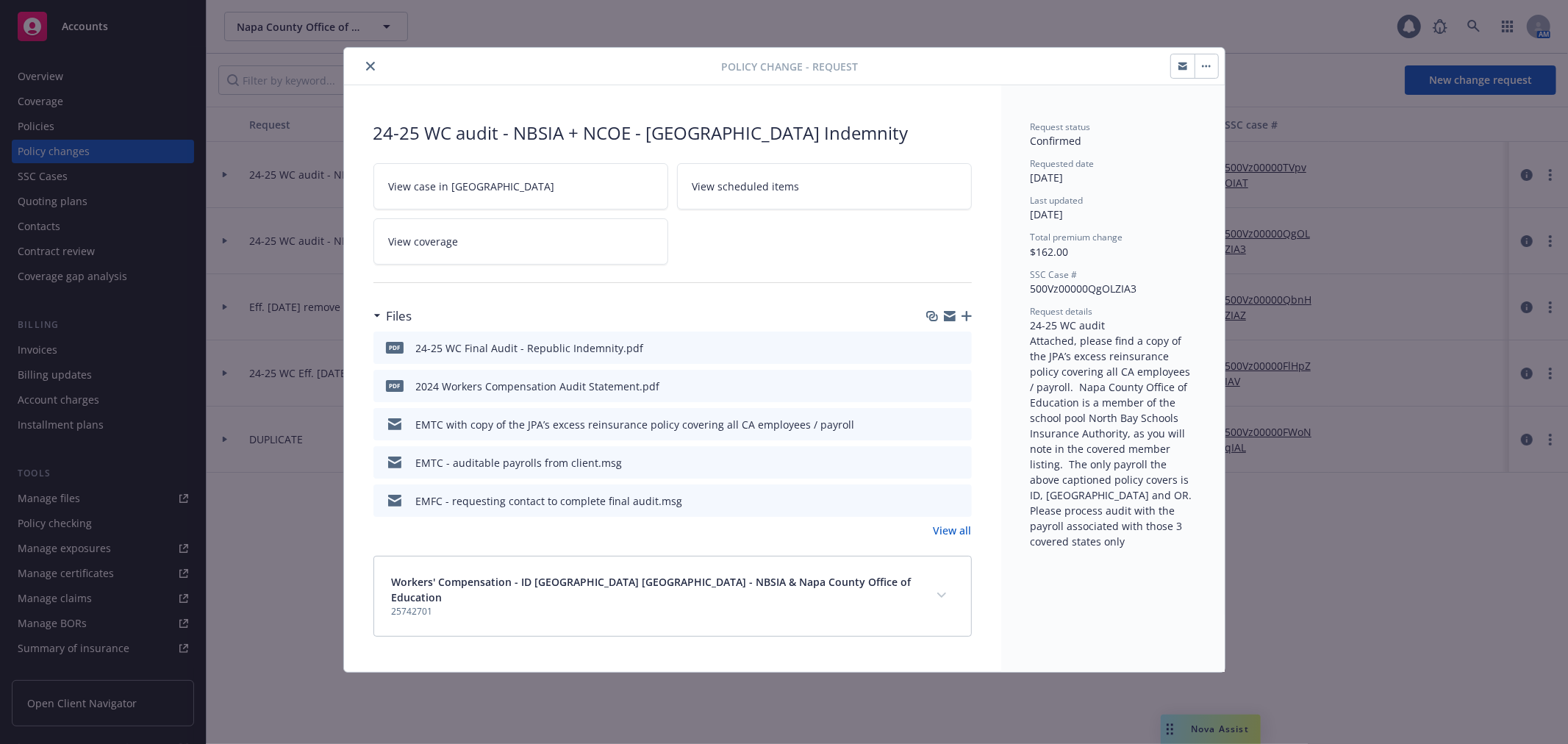
click at [369, 66] on icon "close" at bounding box center [370, 66] width 9 height 9
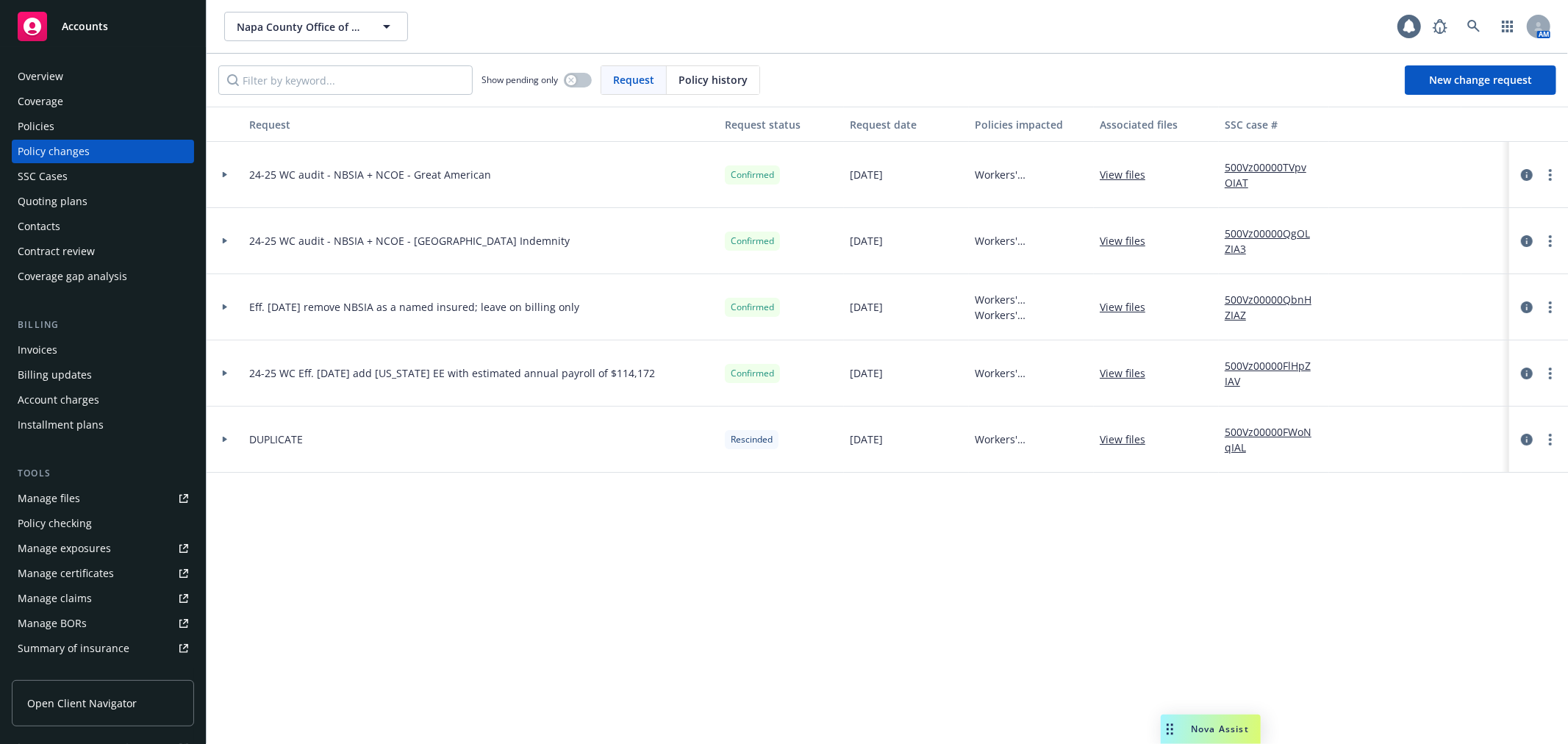
click at [123, 499] on link "Manage files" at bounding box center [103, 499] width 183 height 23
click at [133, 225] on div "Contacts" at bounding box center [103, 226] width 171 height 23
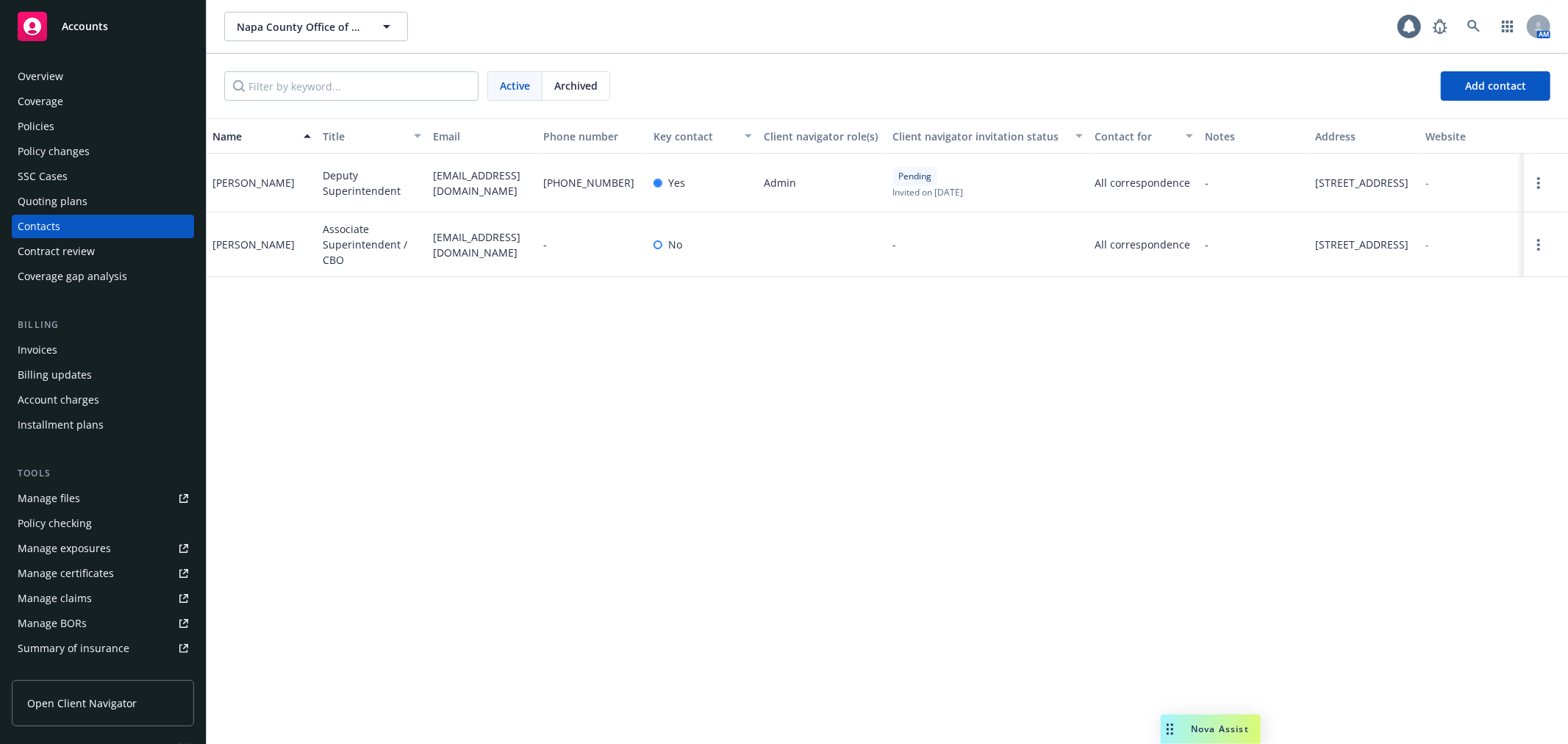
click at [58, 152] on div "Policy changes" at bounding box center [53, 152] width 72 height 23
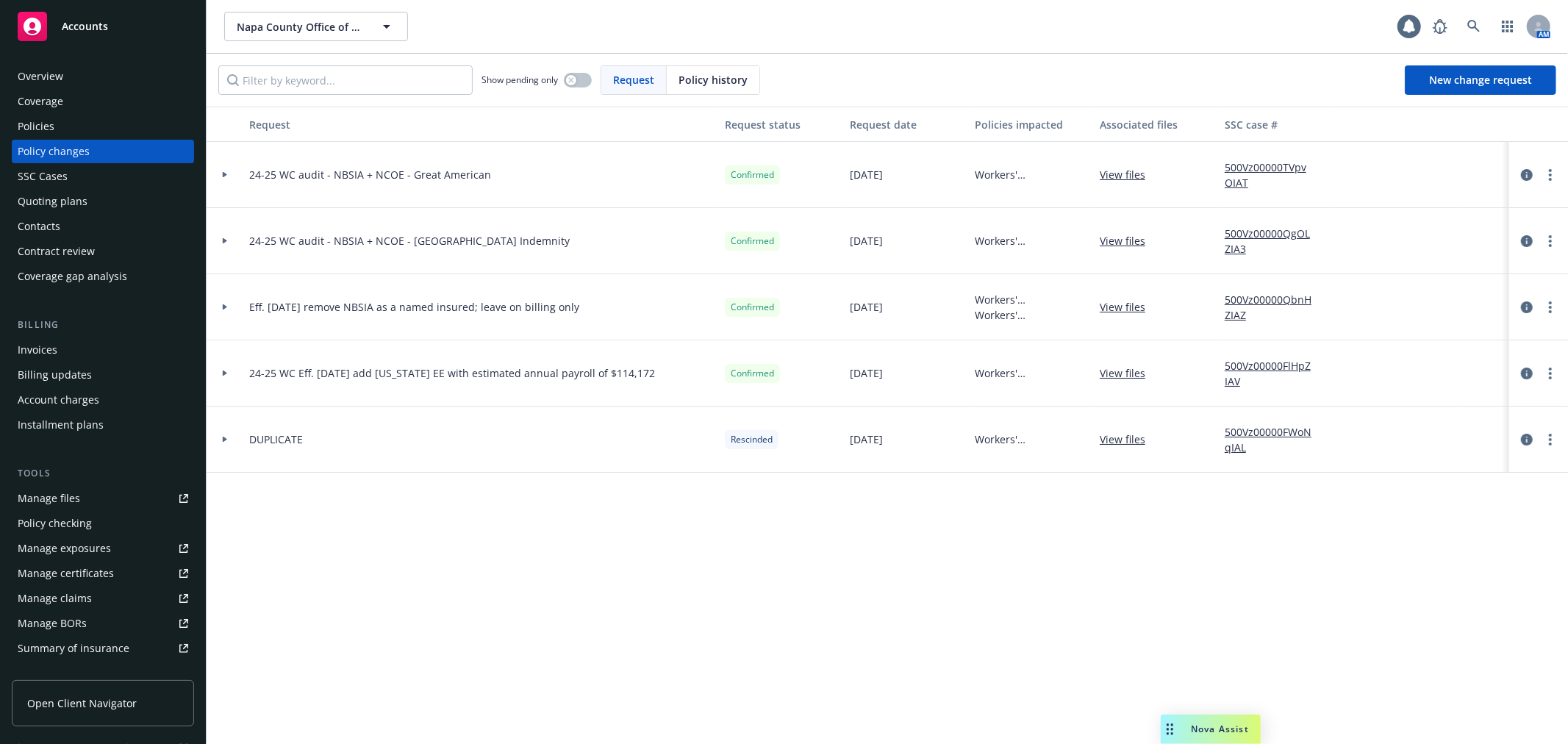
click at [227, 178] on div at bounding box center [225, 174] width 37 height 66
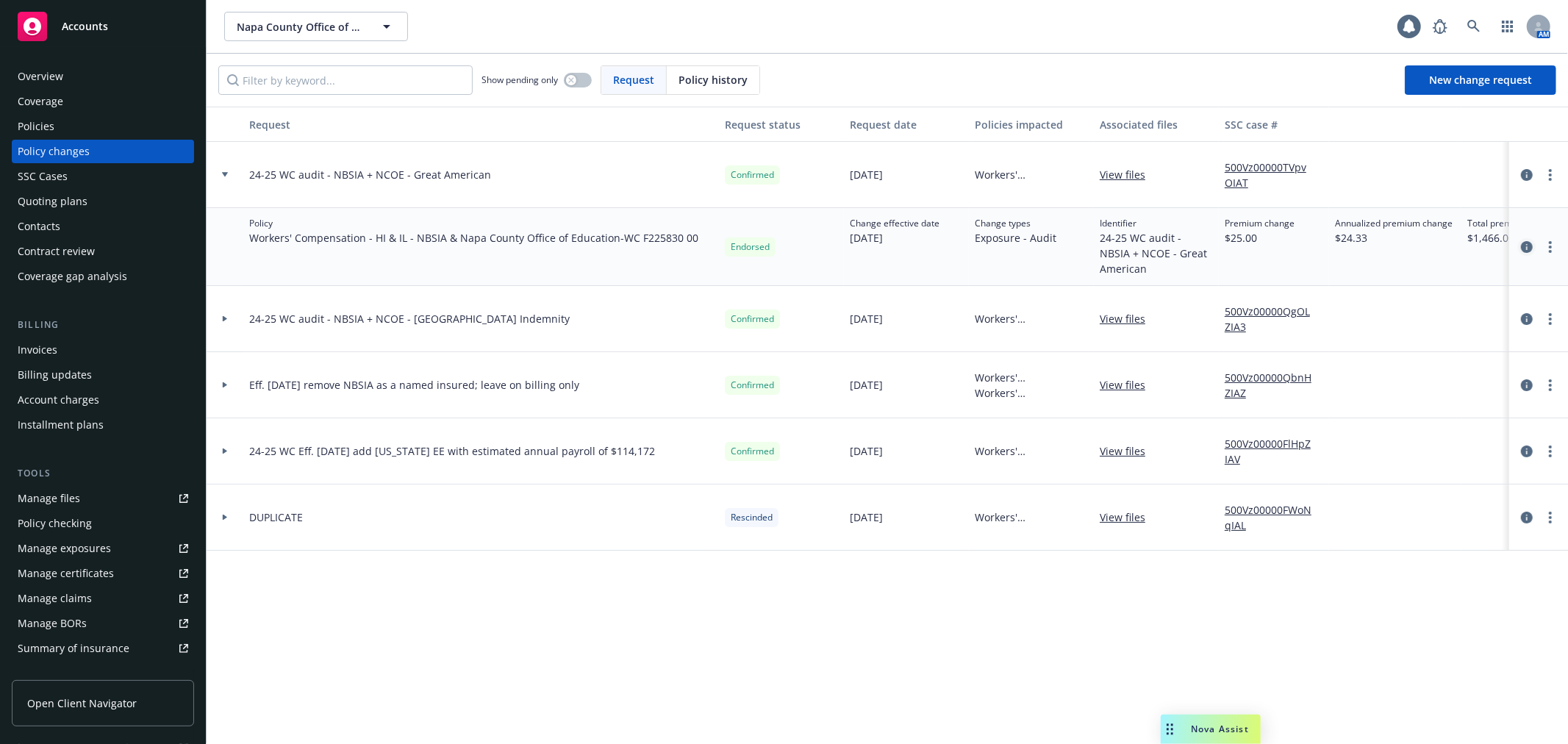
click at [1525, 245] on icon "circleInformation" at bounding box center [1526, 247] width 12 height 12
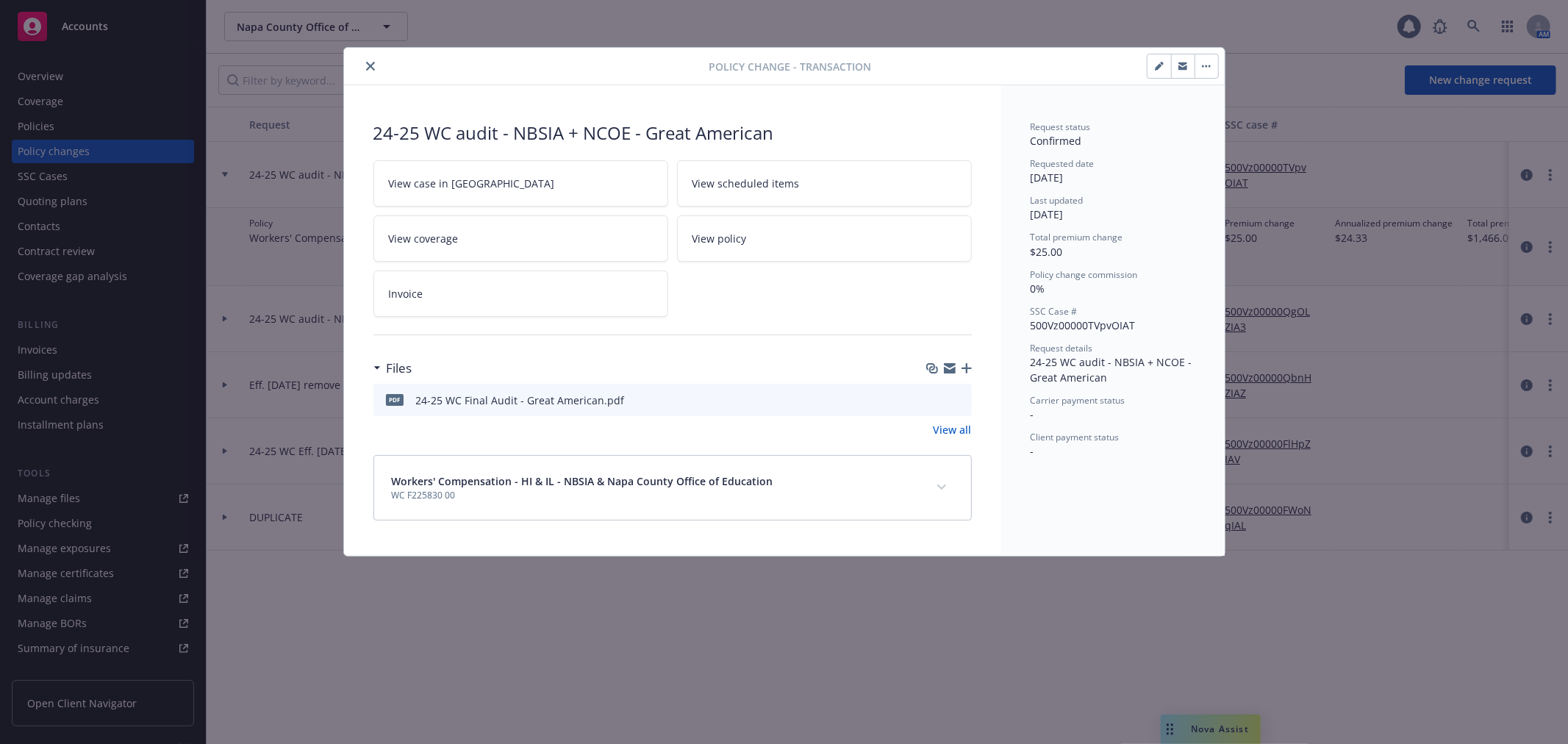
click at [946, 369] on icon "button" at bounding box center [949, 370] width 12 height 7
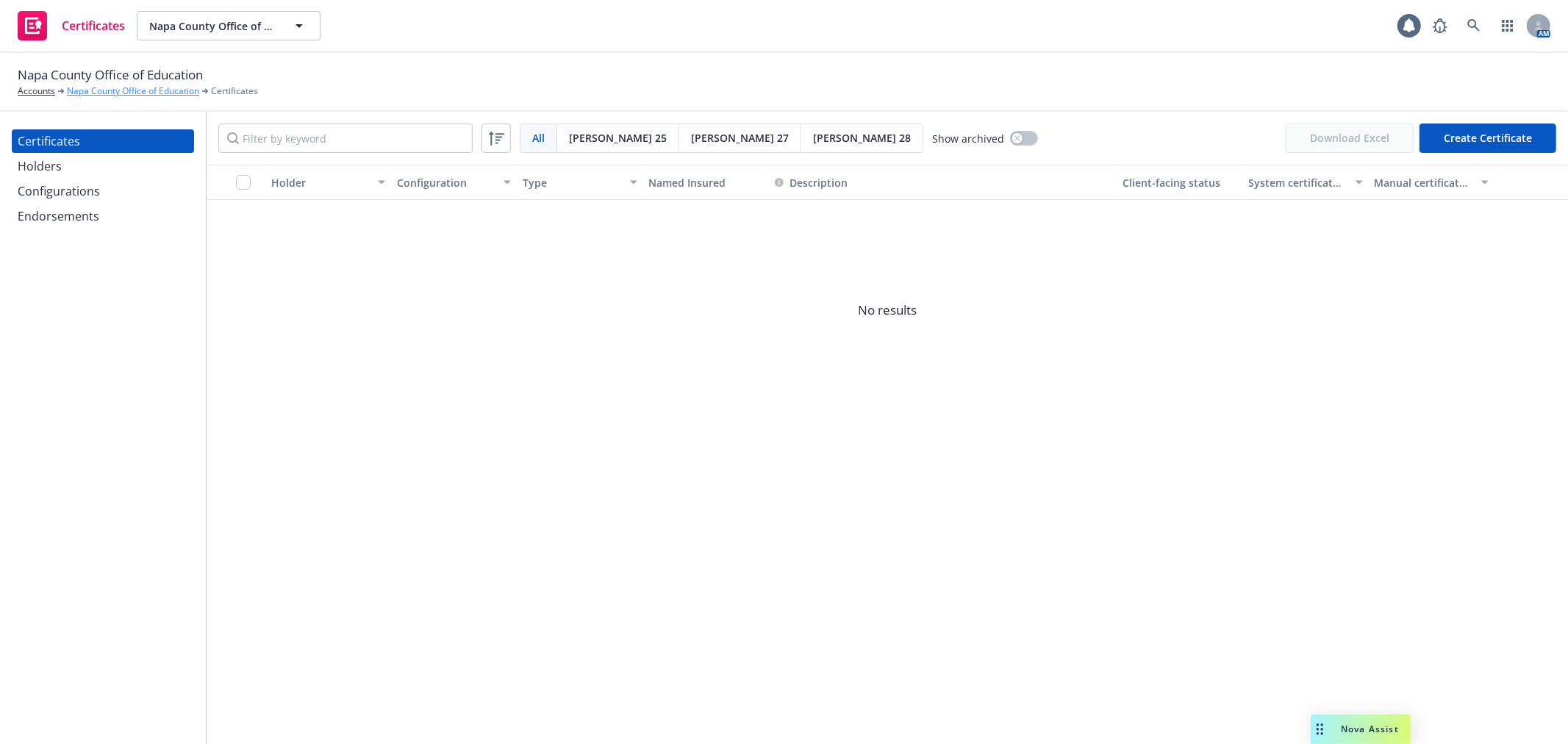
click at [135, 94] on link "Napa County Office of Education" at bounding box center [133, 91] width 133 height 13
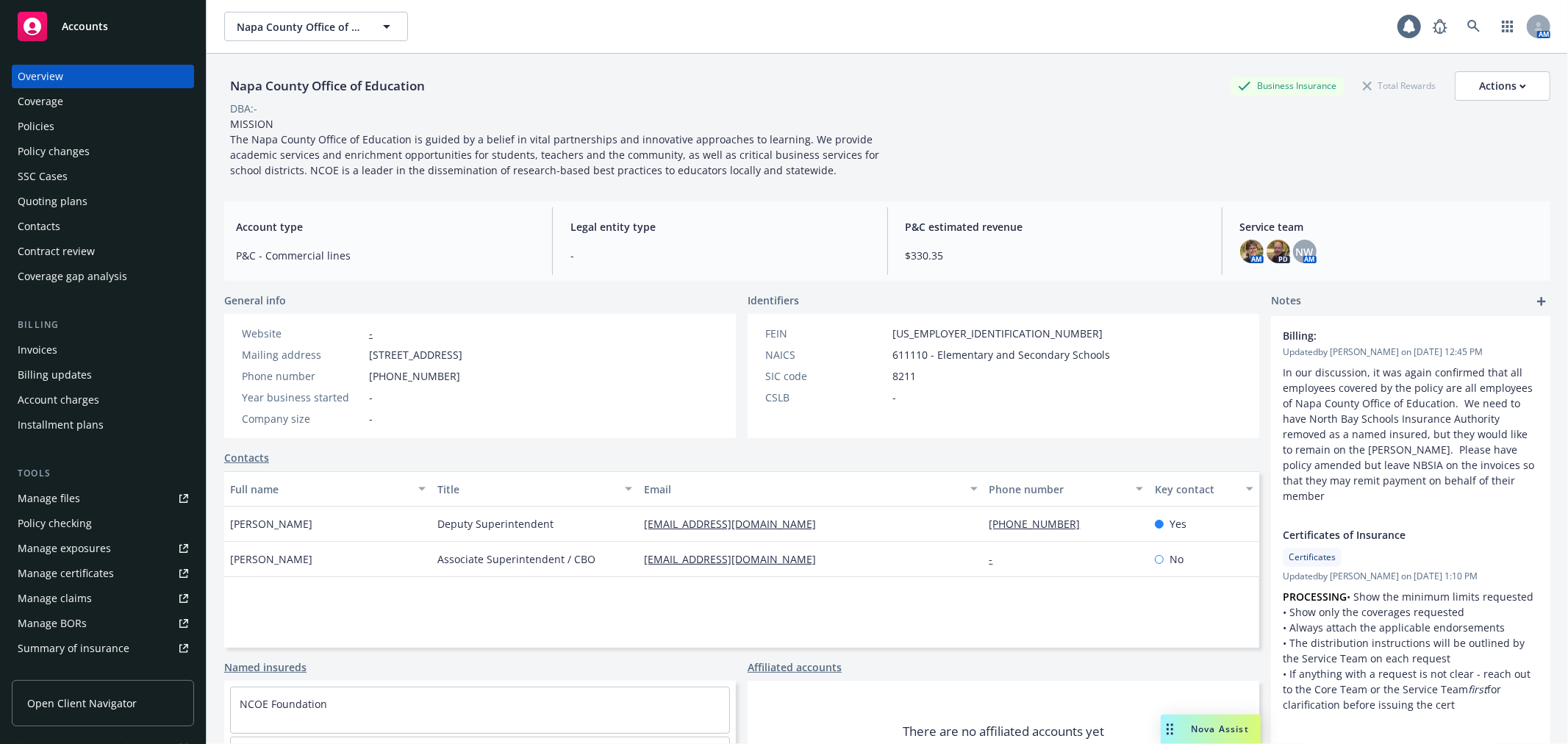
click at [130, 187] on div "SSC Cases" at bounding box center [103, 177] width 171 height 23
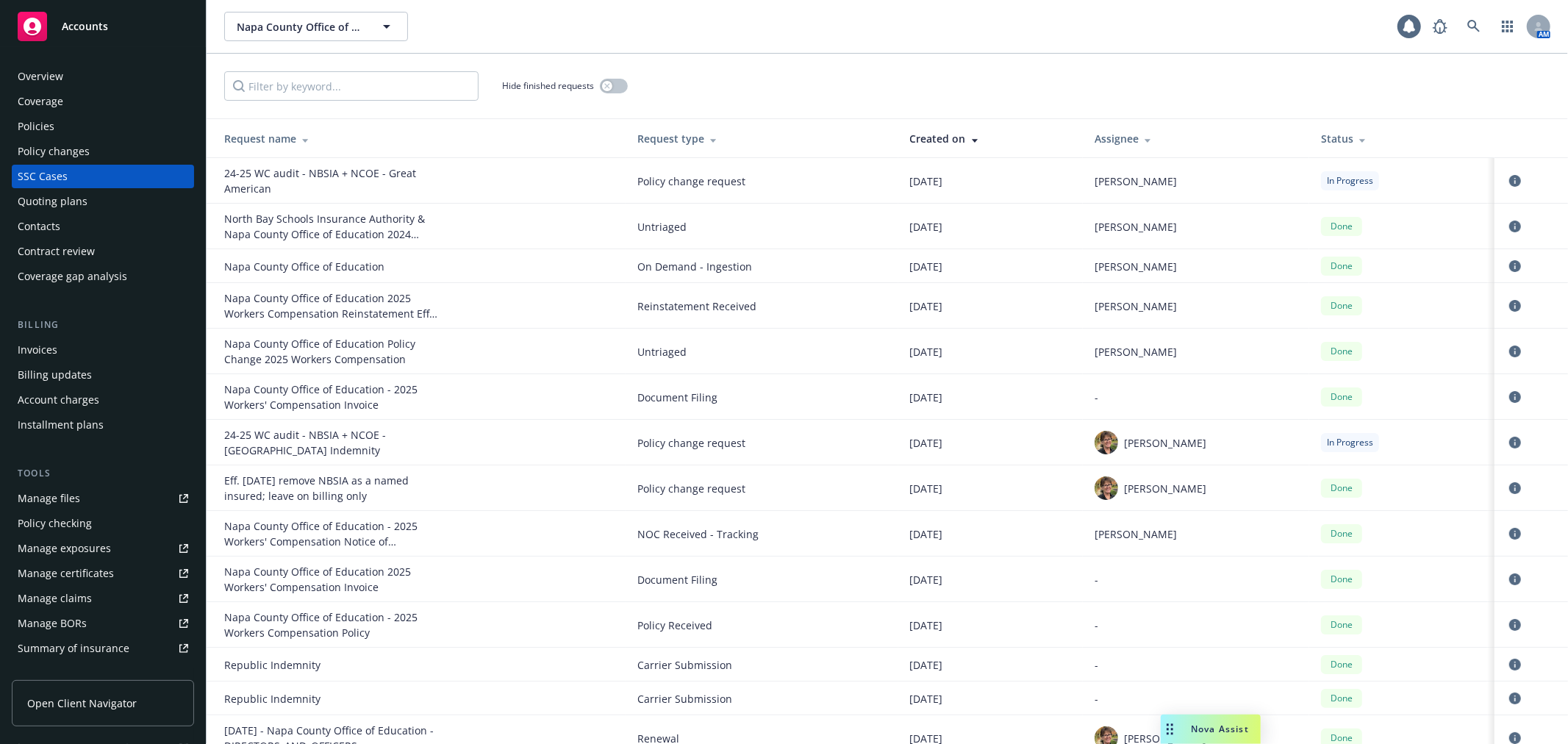
click at [134, 118] on div "Policies" at bounding box center [103, 127] width 171 height 23
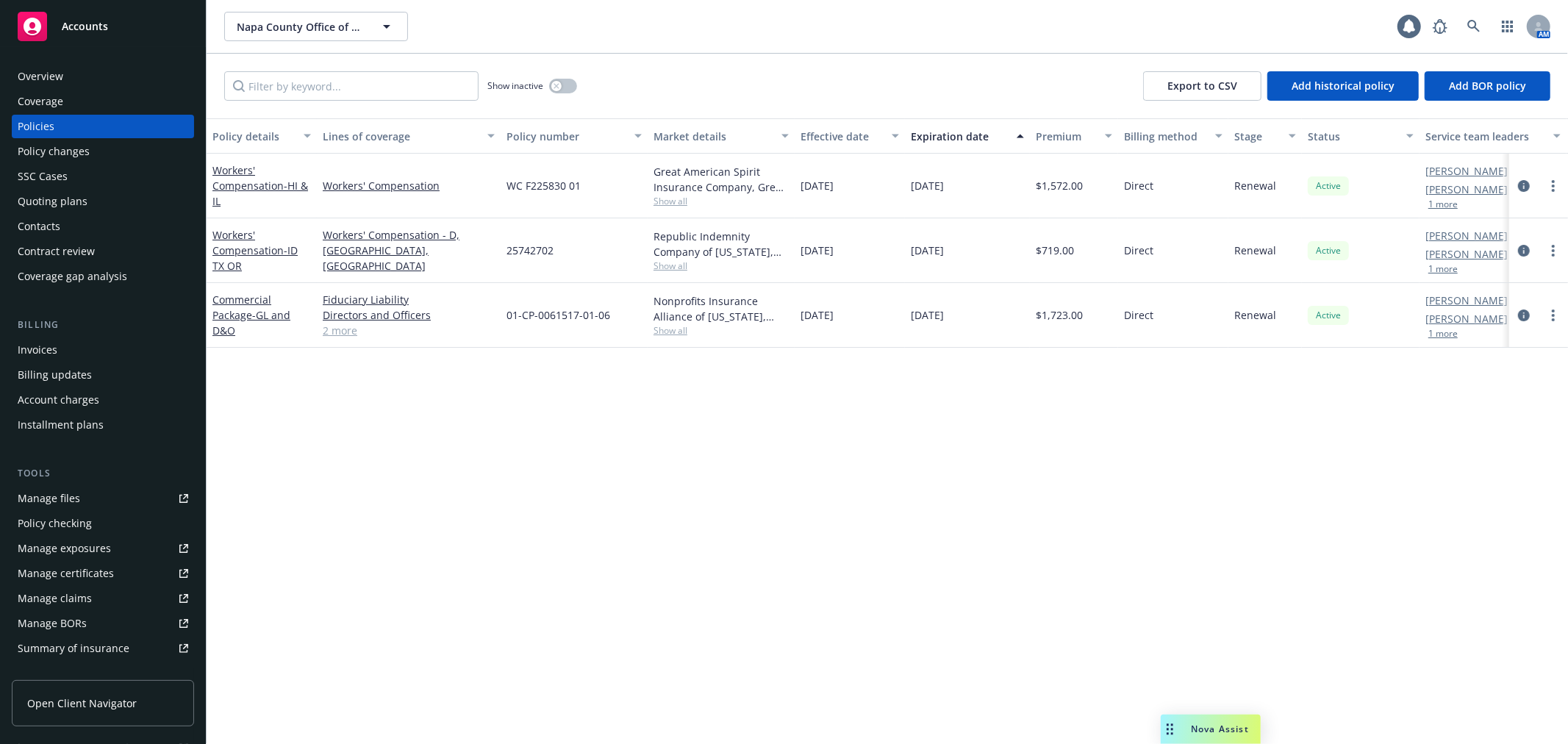
click at [133, 189] on div "Quoting plans" at bounding box center [103, 201] width 171 height 23
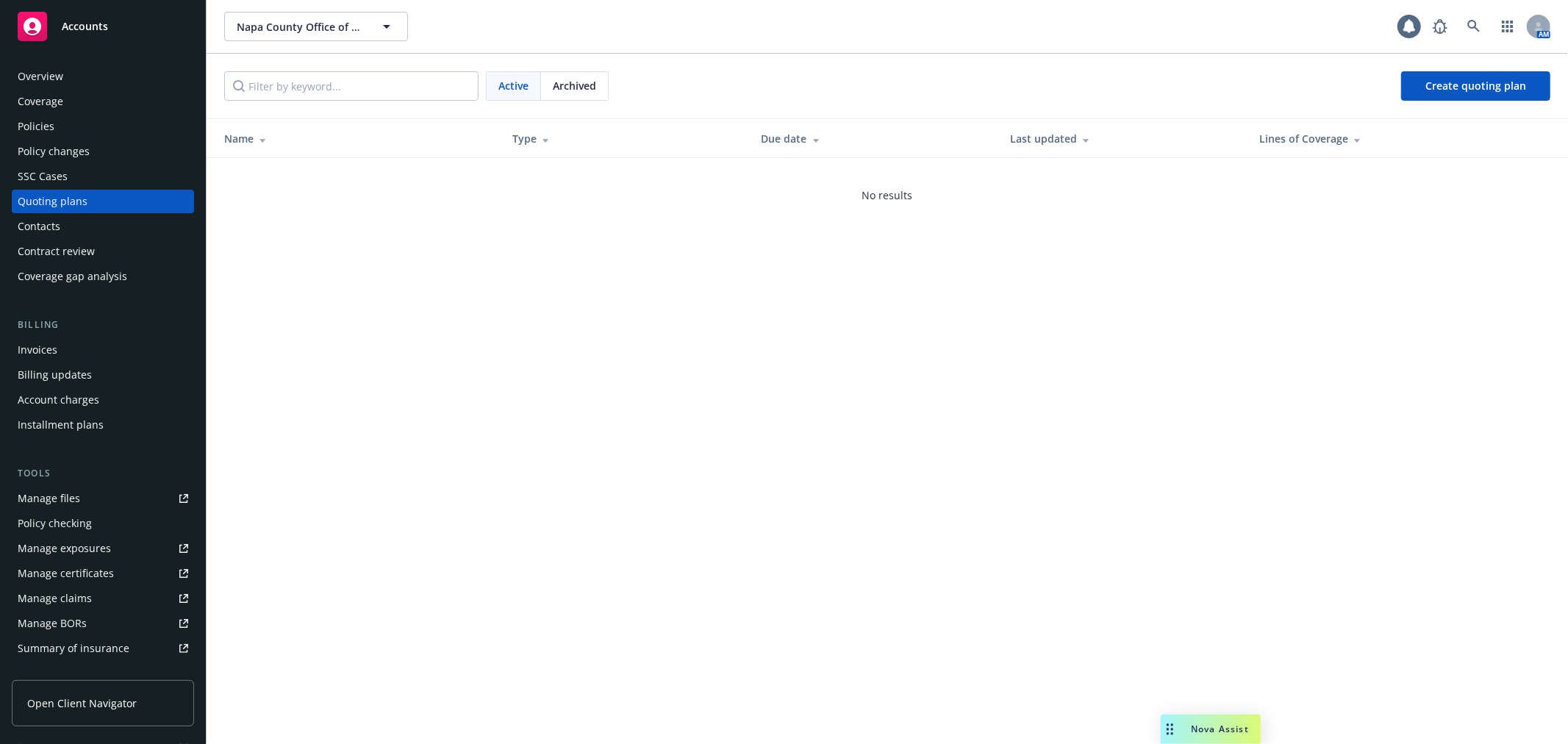
click at [128, 133] on div "Policies" at bounding box center [103, 127] width 171 height 23
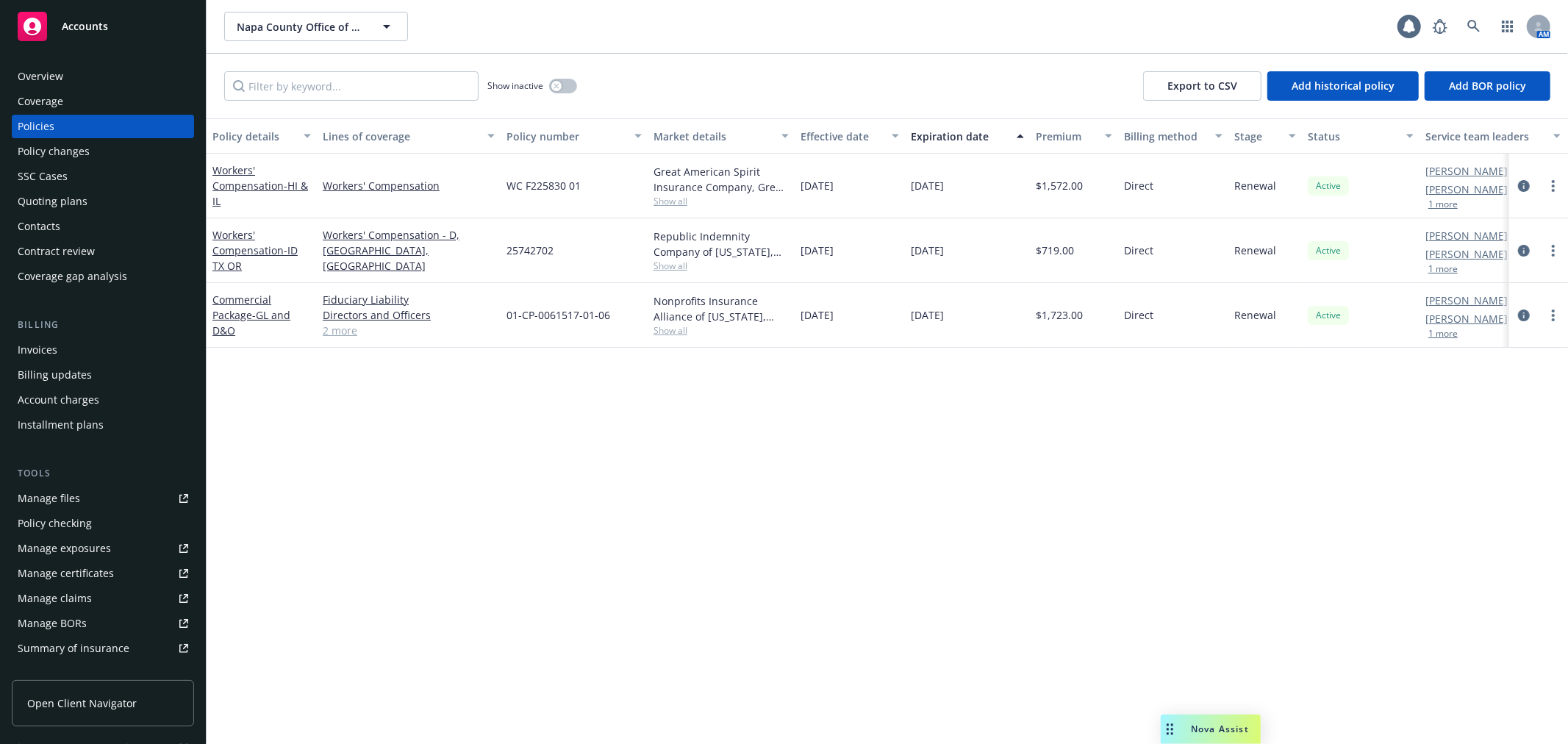
click at [104, 528] on div "Policy checking" at bounding box center [103, 524] width 171 height 23
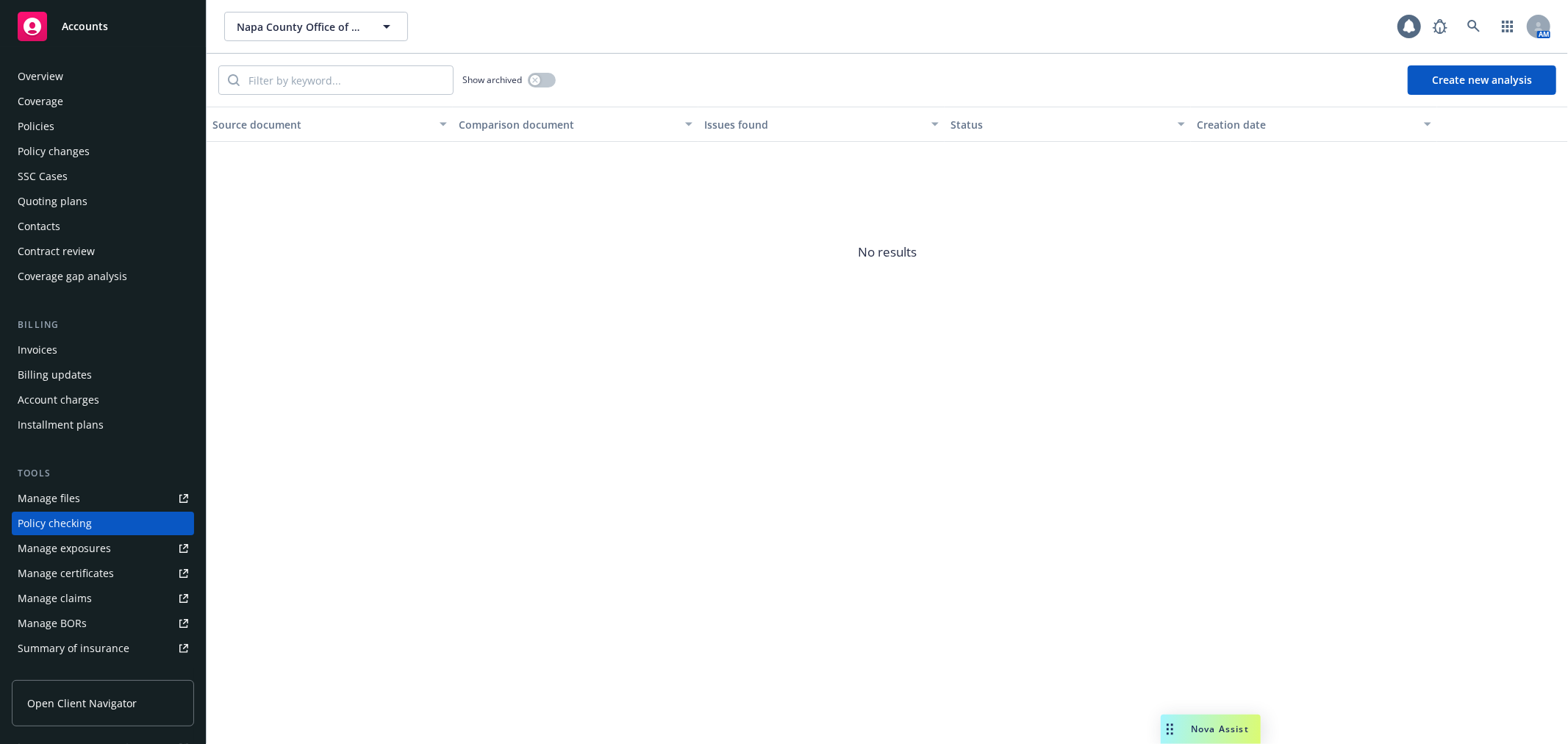
click at [150, 135] on div "Policies" at bounding box center [103, 127] width 171 height 23
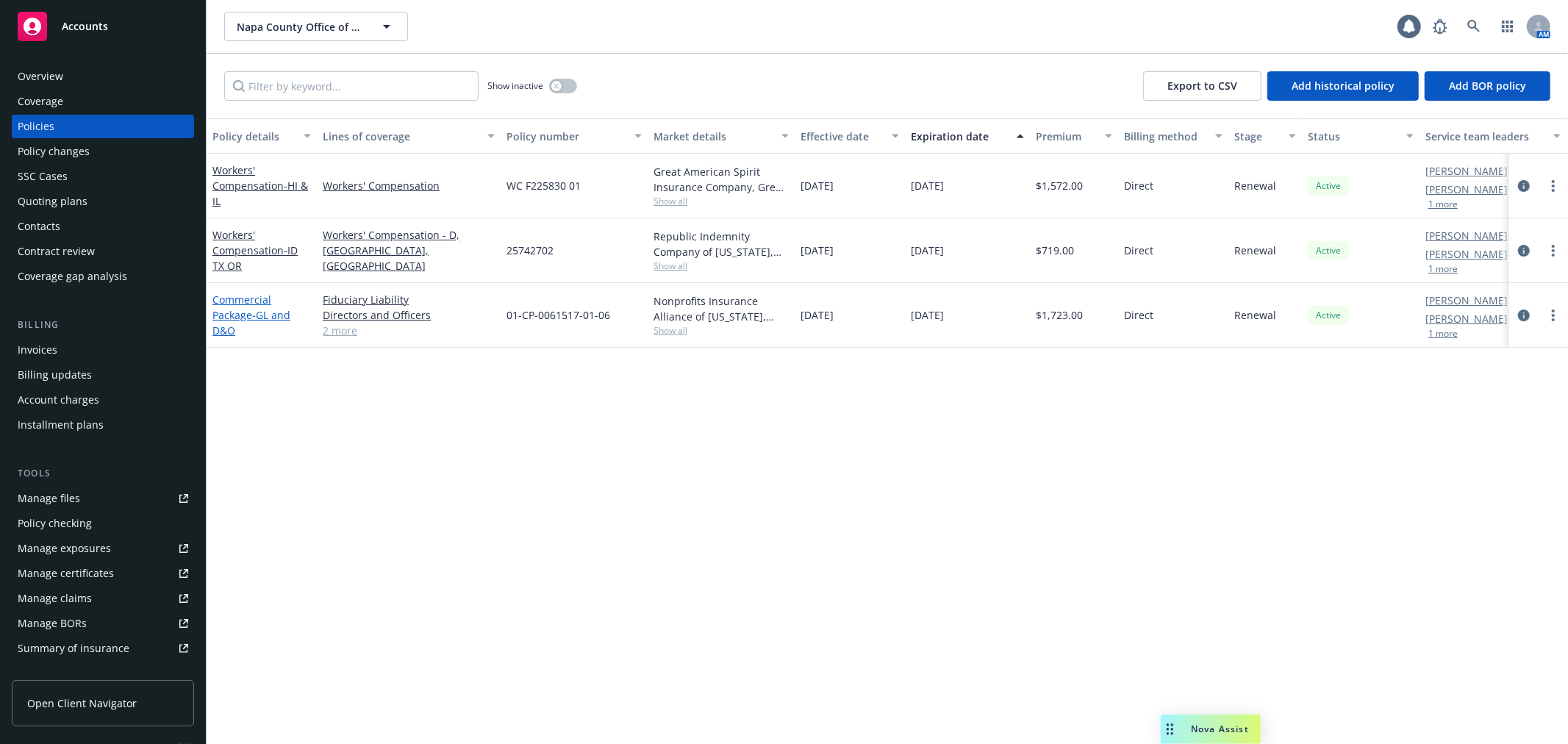
click at [250, 314] on link "Commercial Package - GL and D&O" at bounding box center [251, 315] width 78 height 45
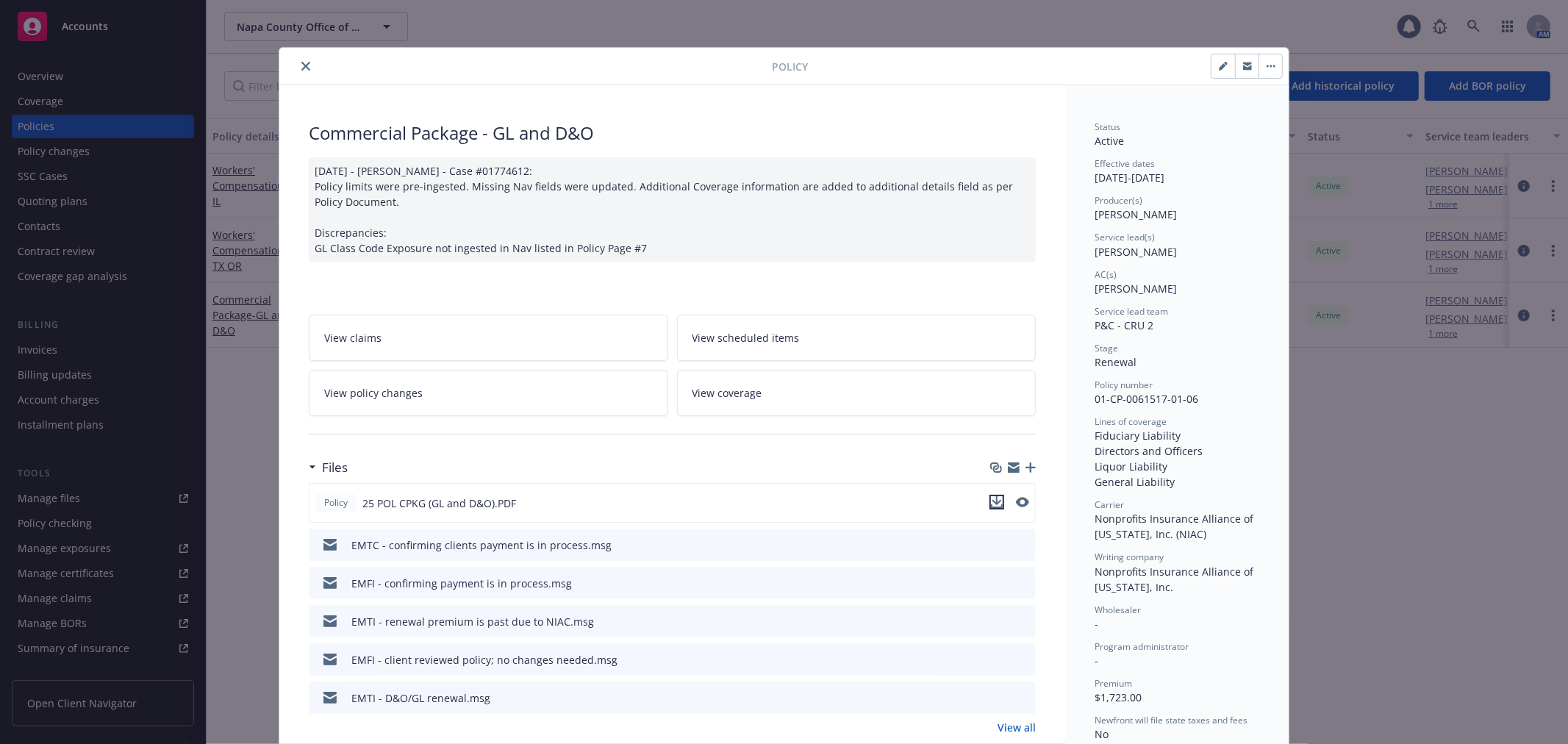
click at [992, 505] on icon "download file" at bounding box center [997, 502] width 12 height 12
click at [302, 68] on icon "close" at bounding box center [306, 66] width 9 height 9
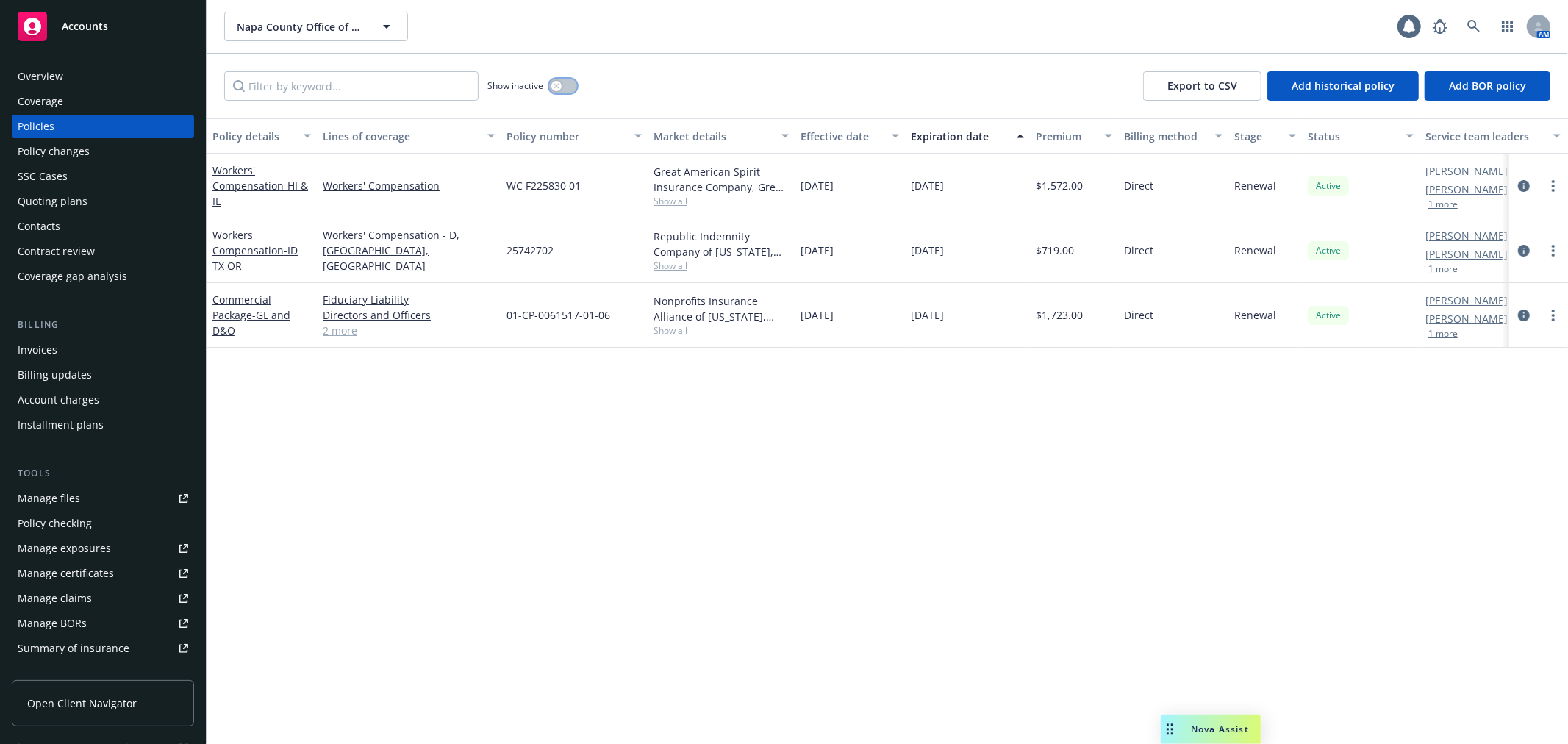
click at [569, 87] on button "button" at bounding box center [564, 86] width 28 height 15
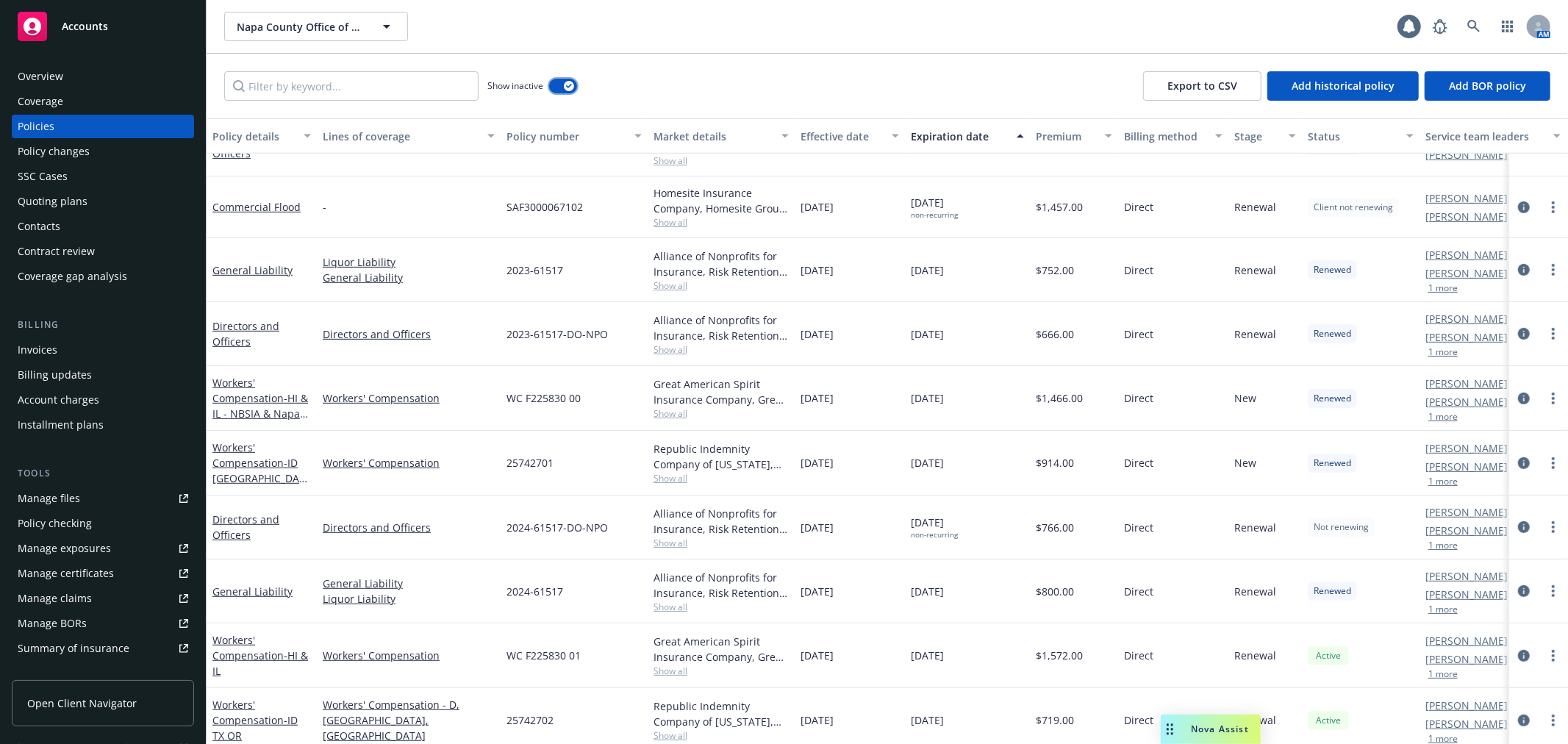
scroll to position [651, 0]
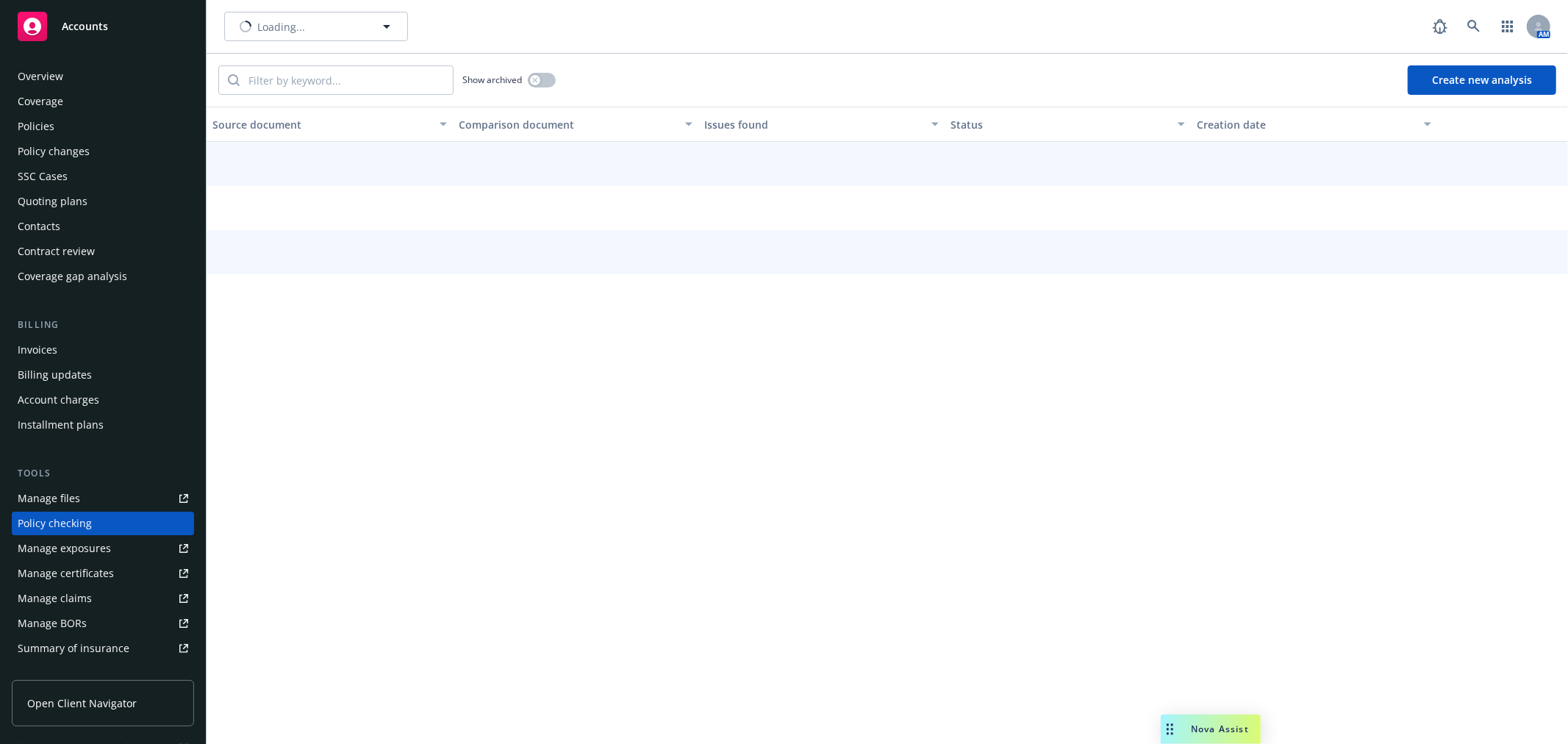
scroll to position [128, 0]
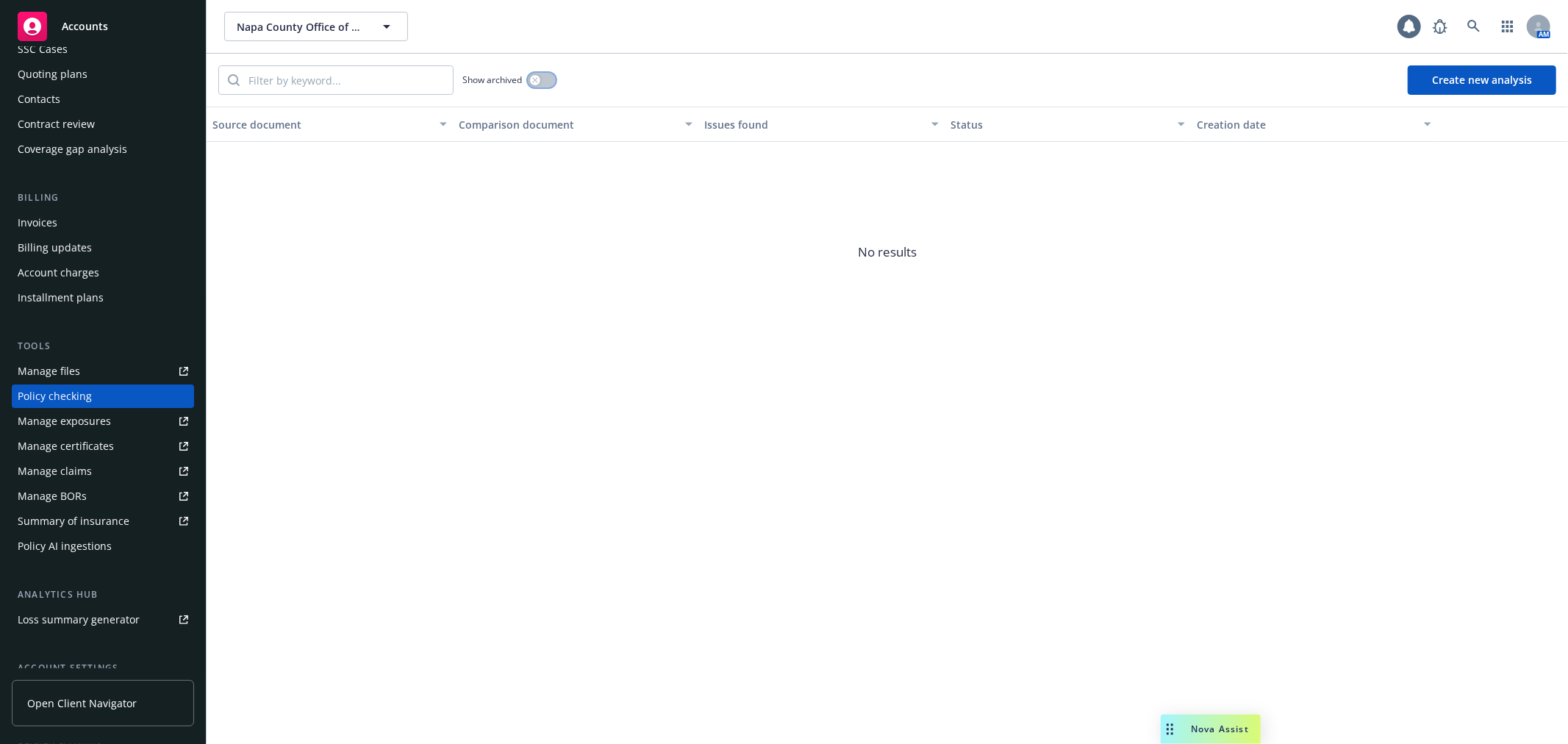
click at [549, 83] on button "button" at bounding box center [542, 80] width 28 height 15
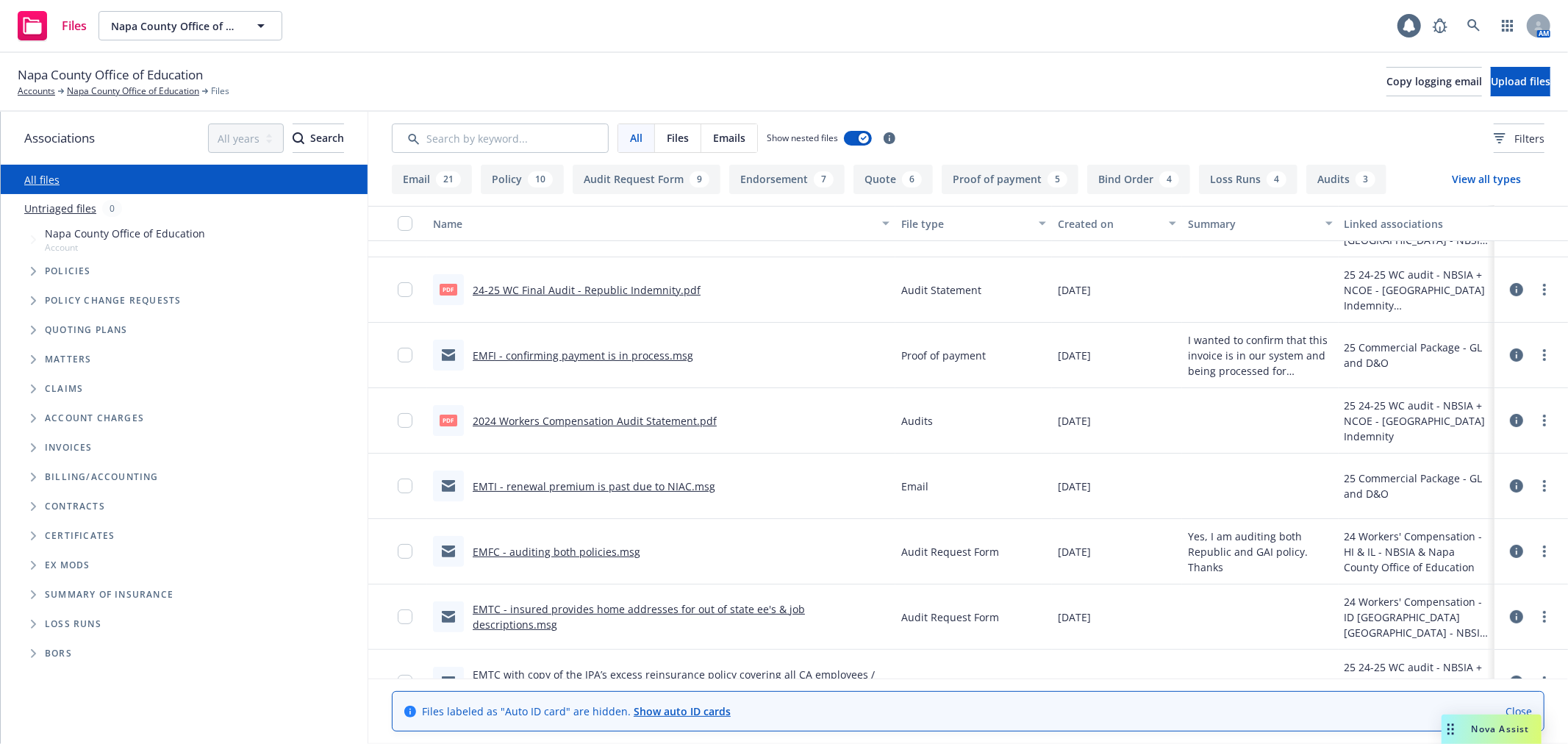
scroll to position [245, 0]
click at [589, 486] on link "EMTI - renewal premium is past due to NIAC.msg" at bounding box center [594, 485] width 243 height 14
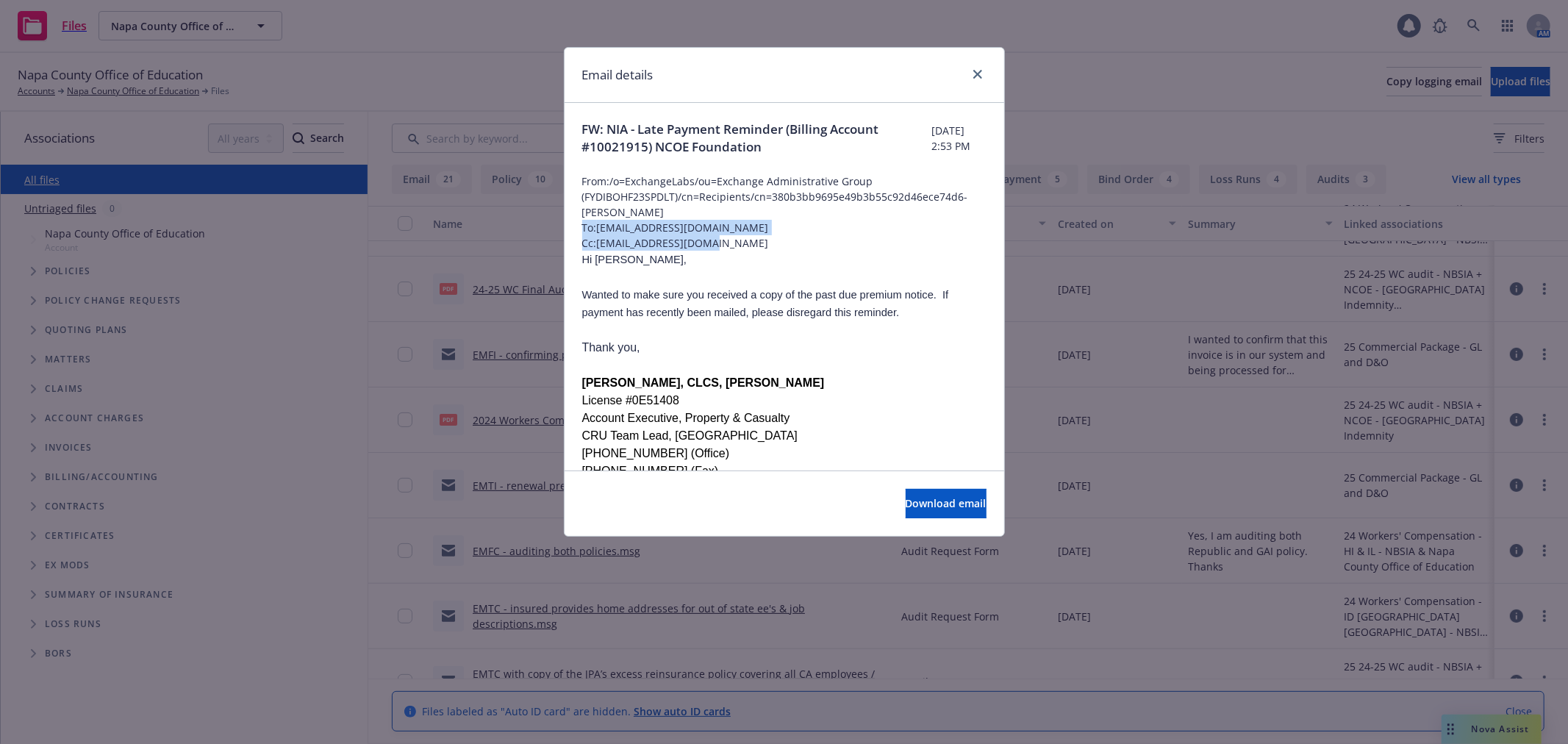
drag, startPoint x: 581, startPoint y: 226, endPoint x: 724, endPoint y: 240, distance: 143.7
copy div "To: [EMAIL_ADDRESS][DOMAIN_NAME] Cc: [EMAIL_ADDRESS][DOMAIN_NAME]"
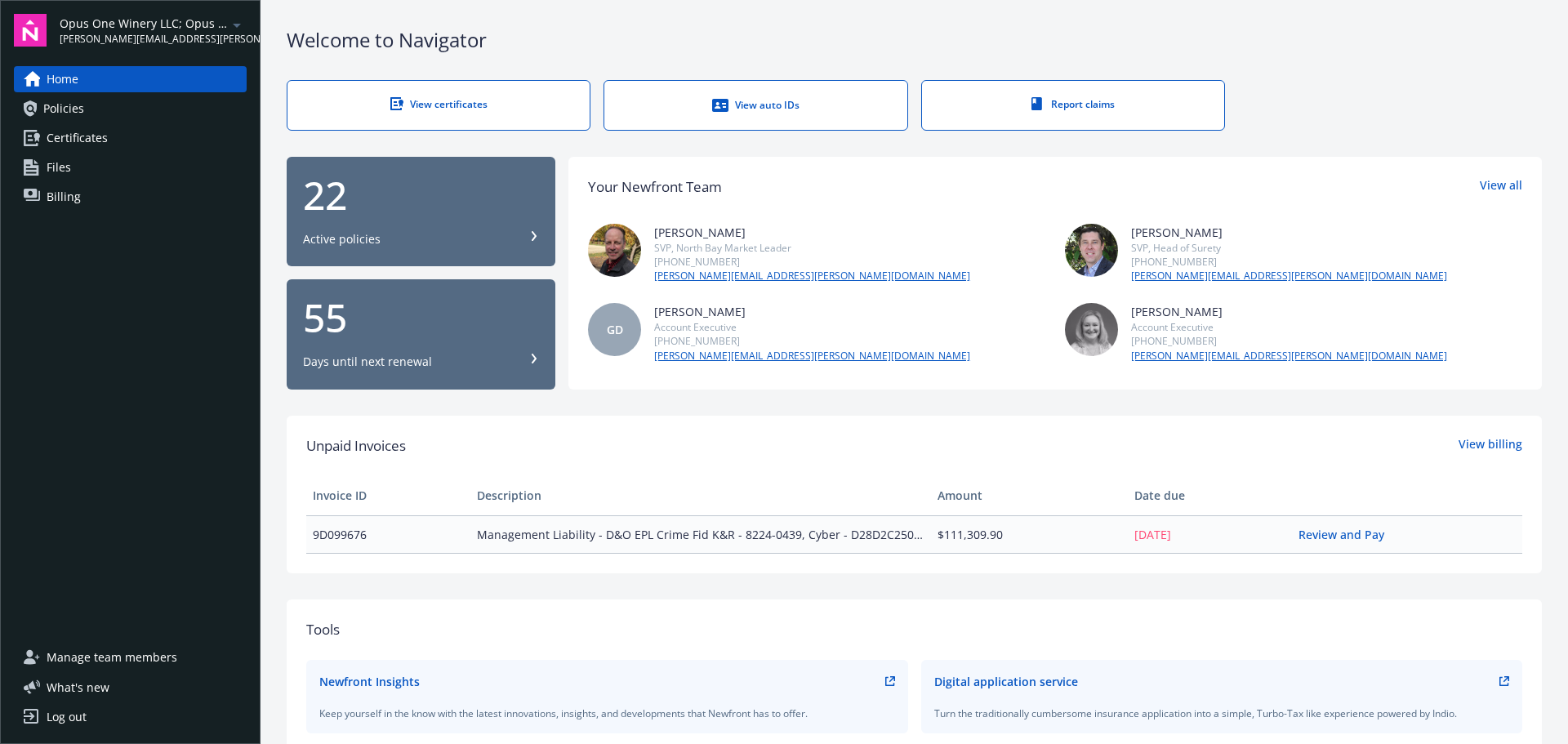
click at [120, 103] on link "Policies" at bounding box center [130, 108] width 232 height 26
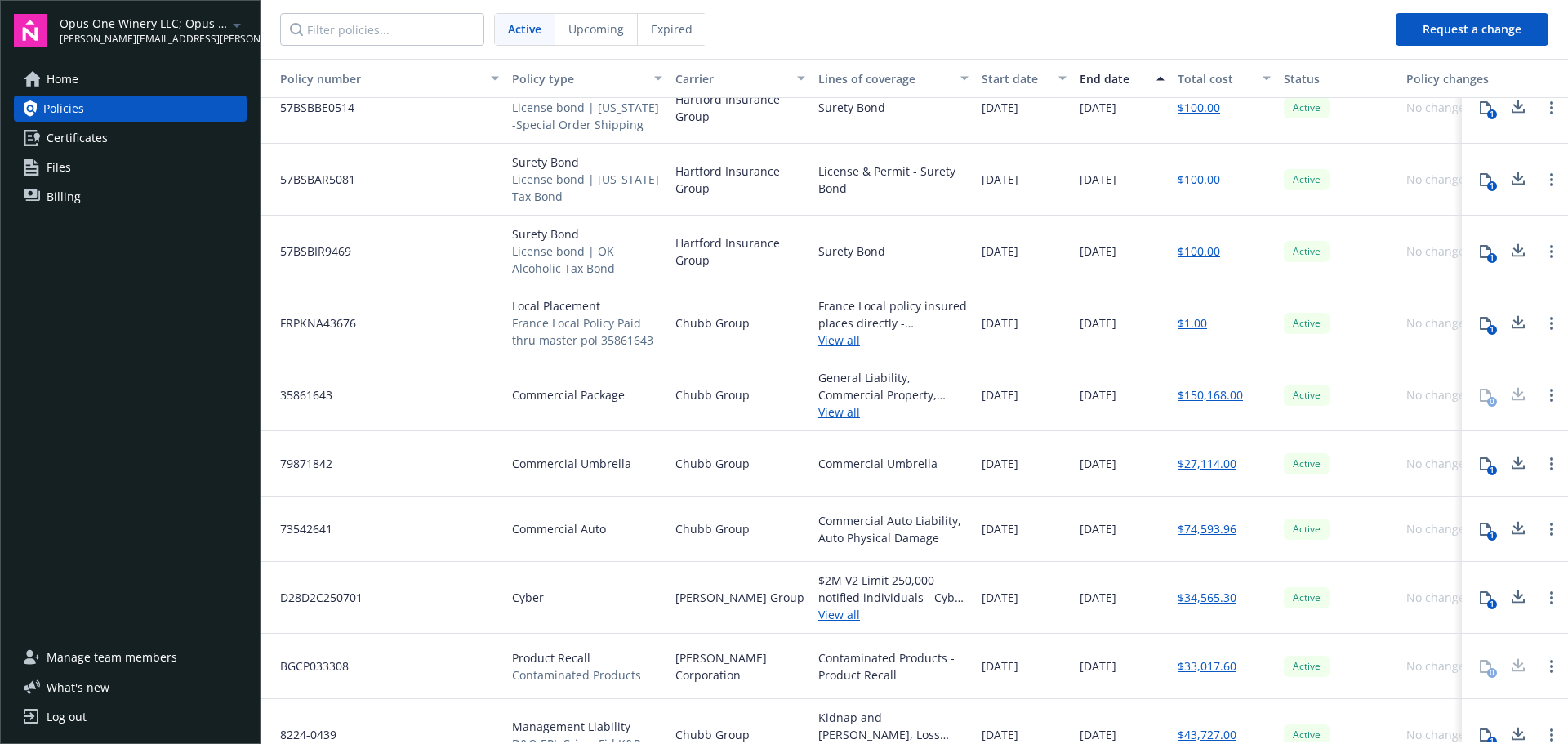
scroll to position [852, 0]
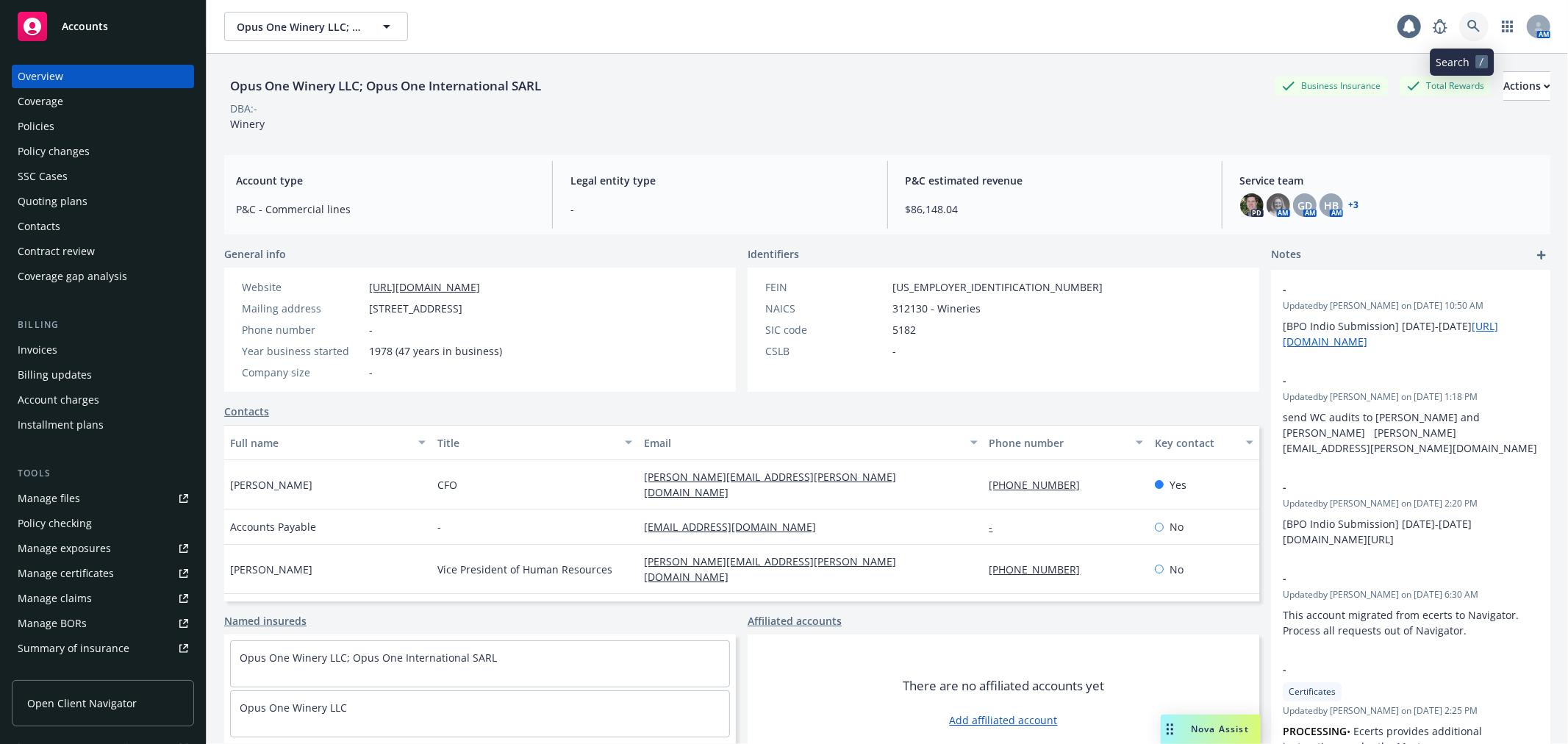
click at [1467, 20] on icon at bounding box center [1474, 27] width 13 height 13
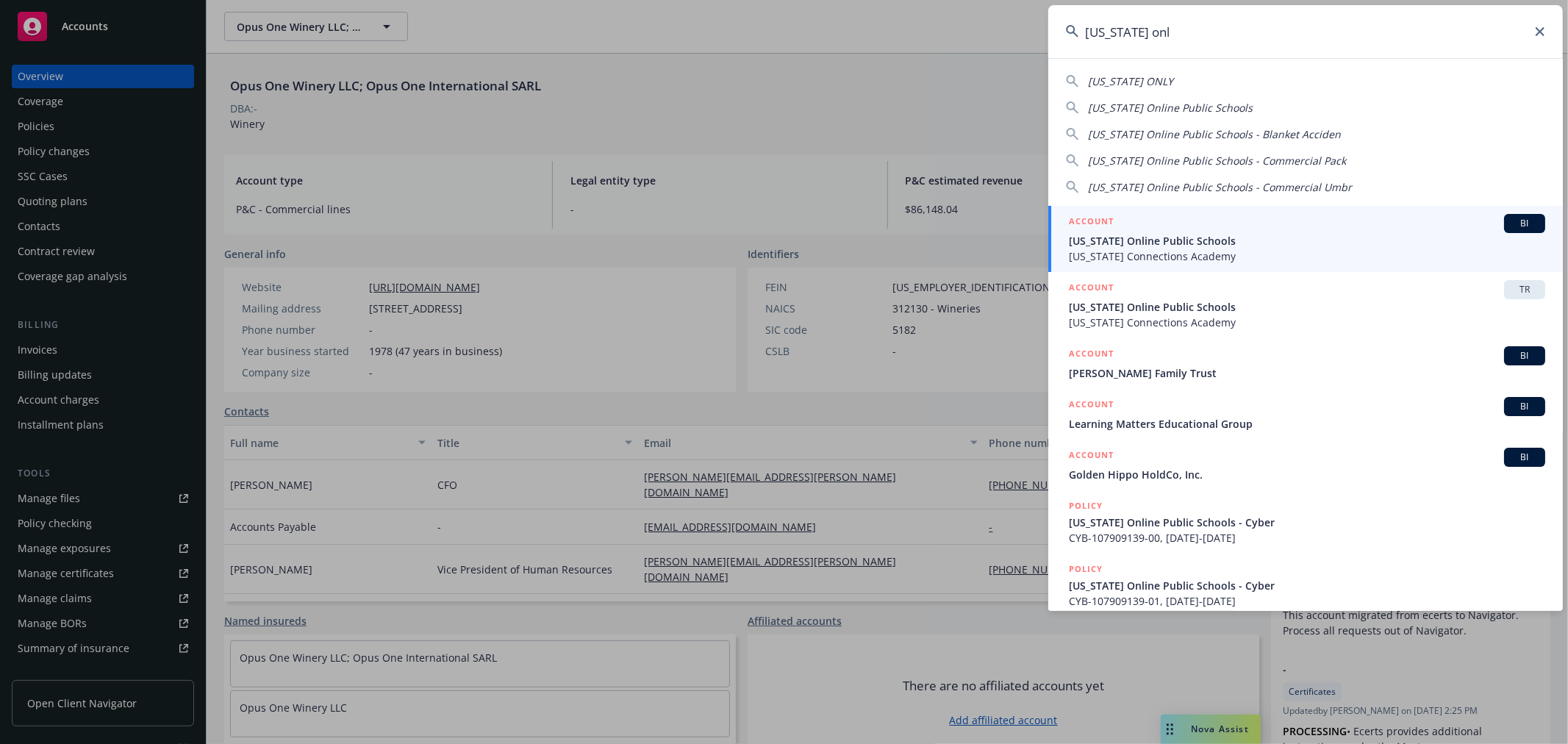
type input "[US_STATE] onl"
click at [1167, 229] on div "ACCOUNT BI" at bounding box center [1306, 224] width 476 height 19
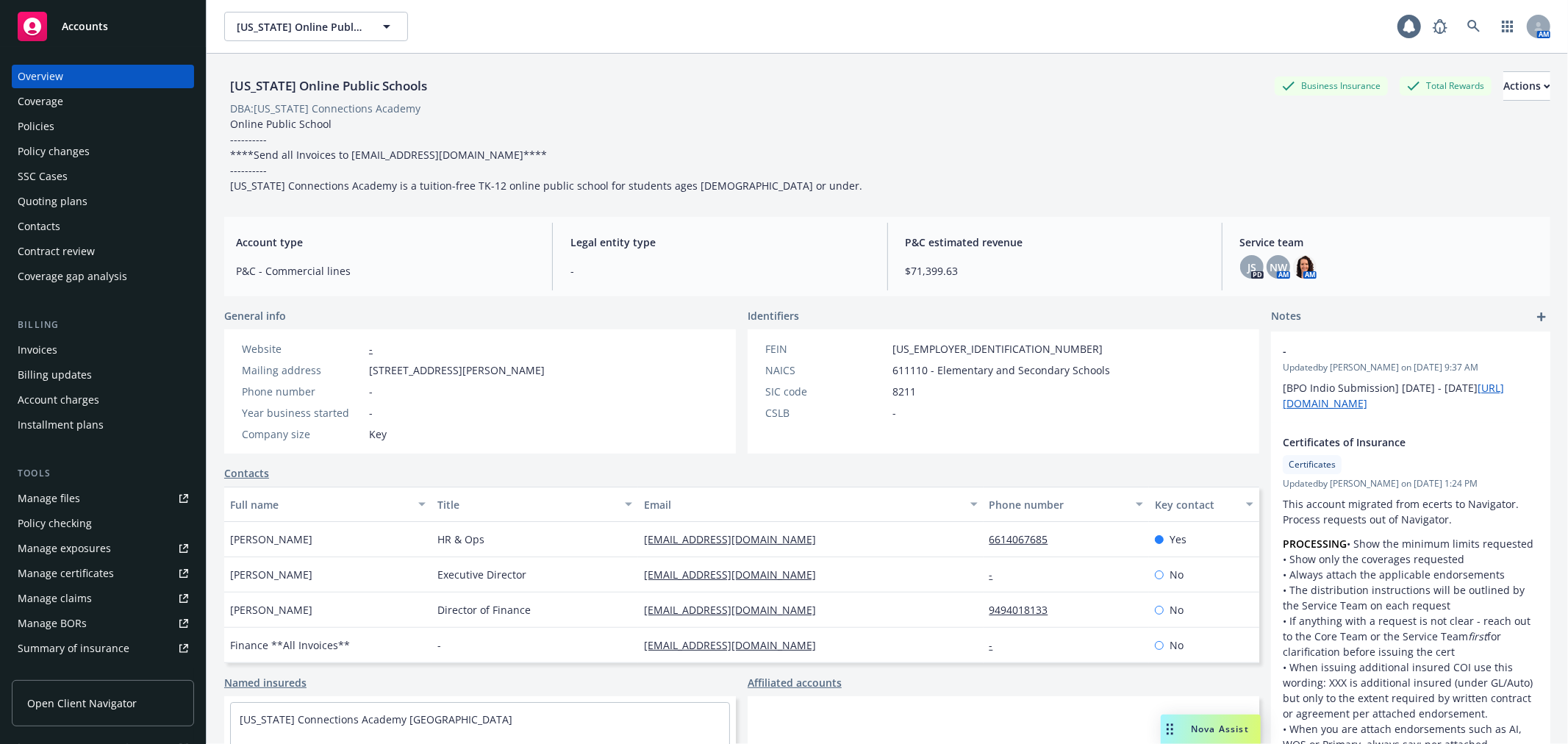
click at [52, 496] on div "Manage files" at bounding box center [48, 499] width 63 height 23
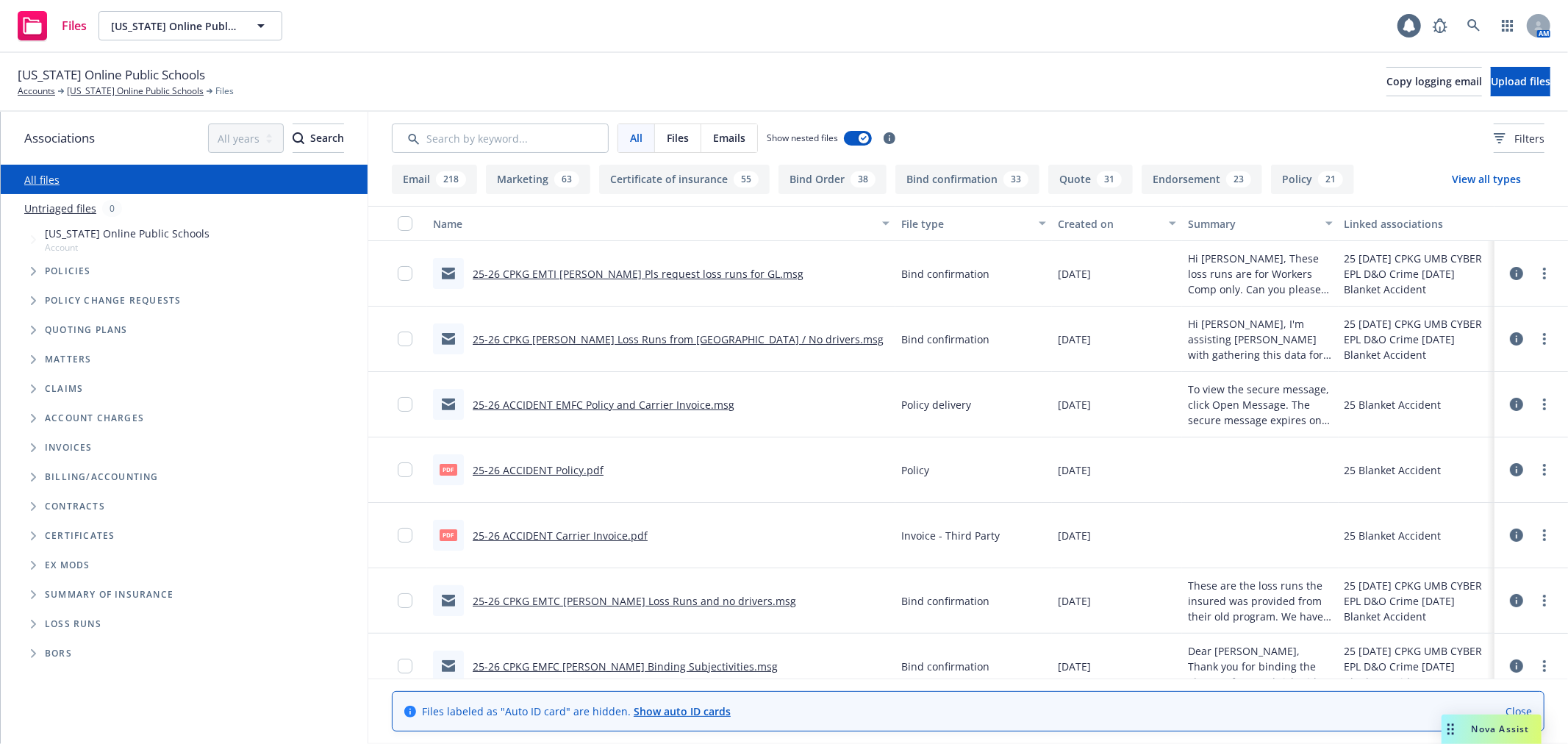
click at [32, 535] on icon "Folder Tree Example" at bounding box center [33, 535] width 6 height 9
click at [46, 561] on icon "Folder Tree Example" at bounding box center [45, 562] width 5 height 9
click at [84, 621] on link "Mid-Term COIs" at bounding box center [93, 618] width 74 height 16
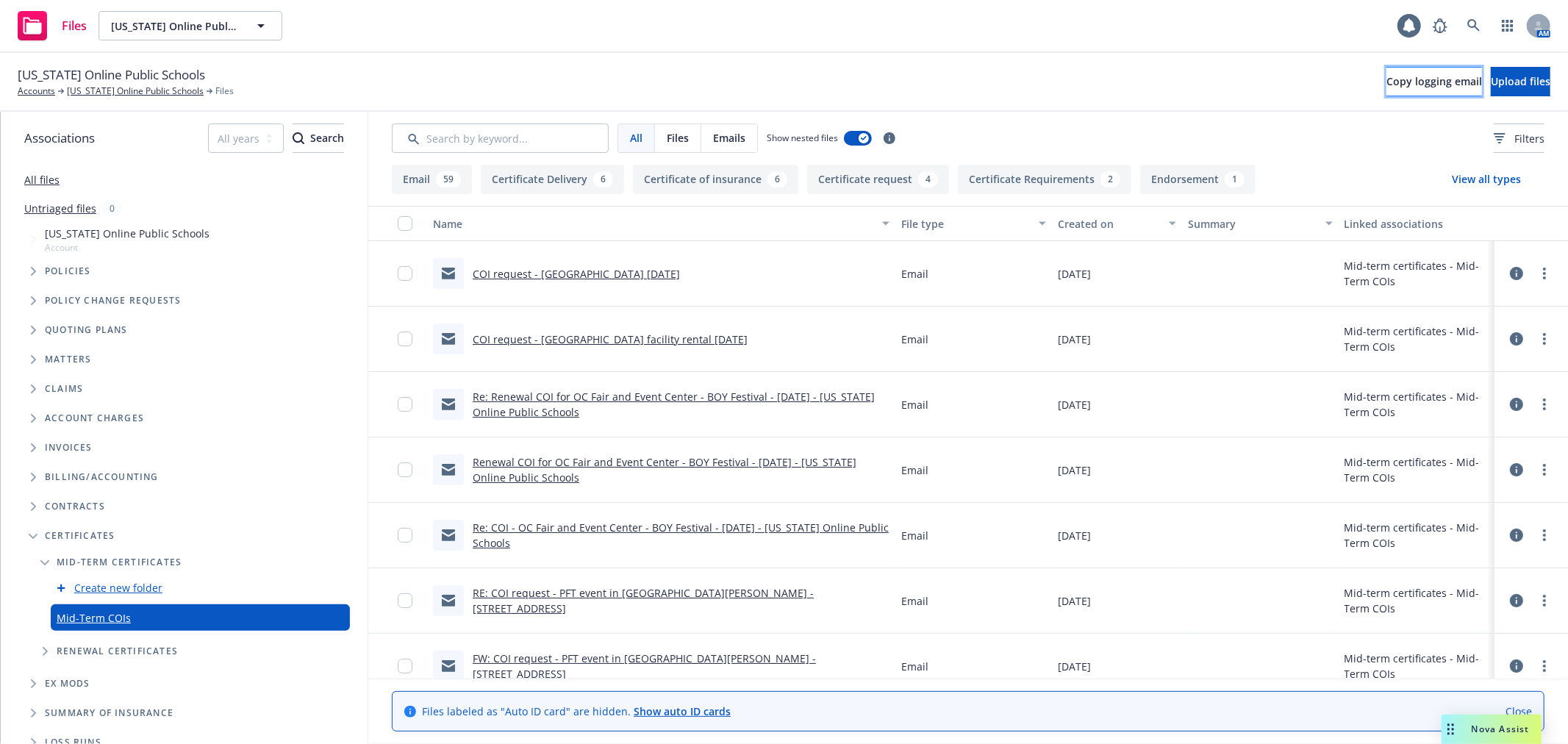
click at [1386, 86] on span "Copy logging email" at bounding box center [1434, 81] width 96 height 14
